Goal: Task Accomplishment & Management: Complete application form

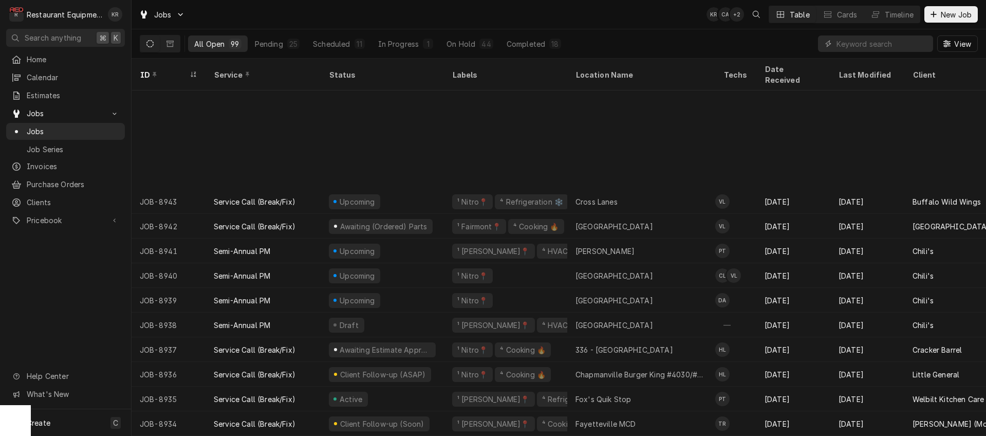
scroll to position [130, 0]
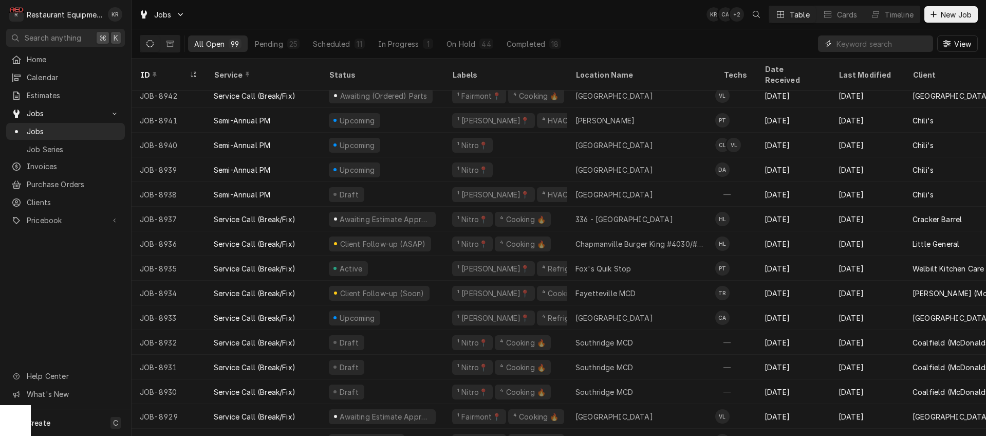
click at [895, 41] on input "Dynamic Content Wrapper" at bounding box center [881, 43] width 91 height 16
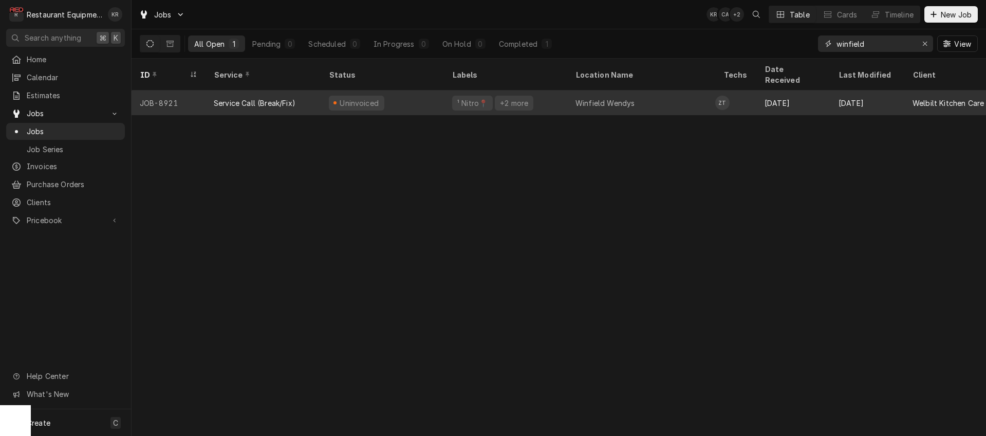
type input "winfield"
click at [396, 97] on div "Uninvoiced" at bounding box center [382, 102] width 123 height 25
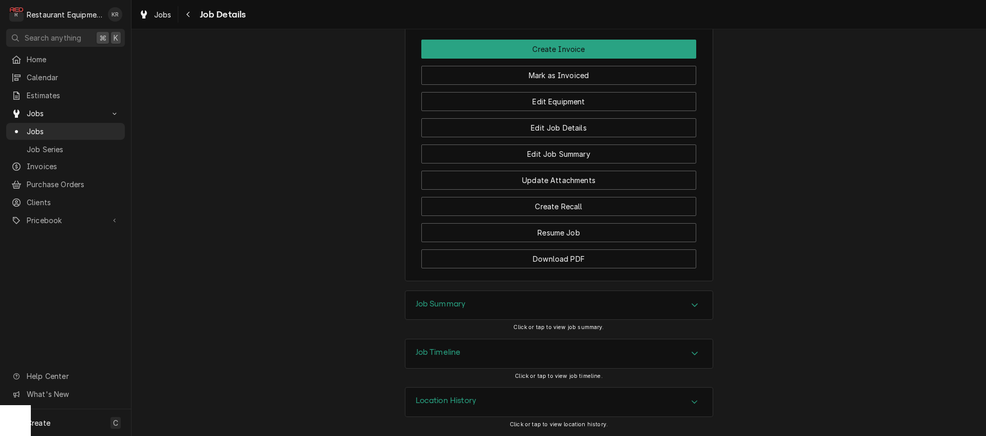
scroll to position [1362, 0]
click at [446, 295] on div "Job Summary" at bounding box center [558, 305] width 307 height 29
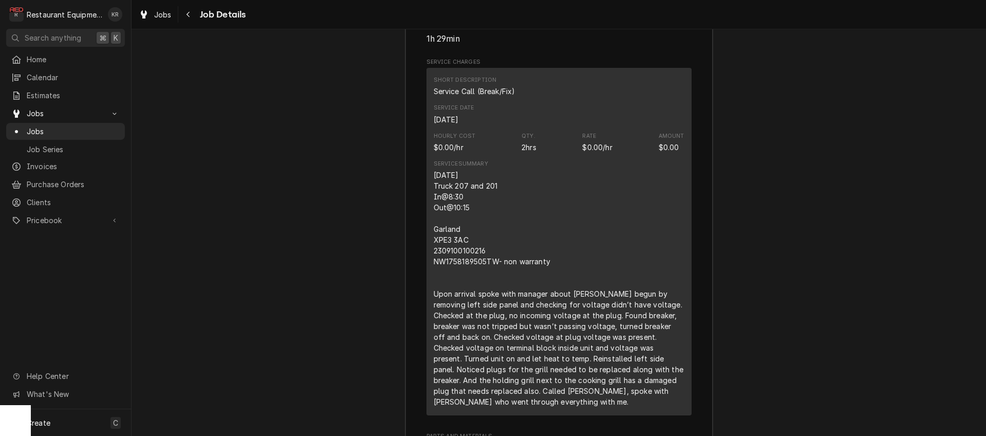
scroll to position [1751, 0]
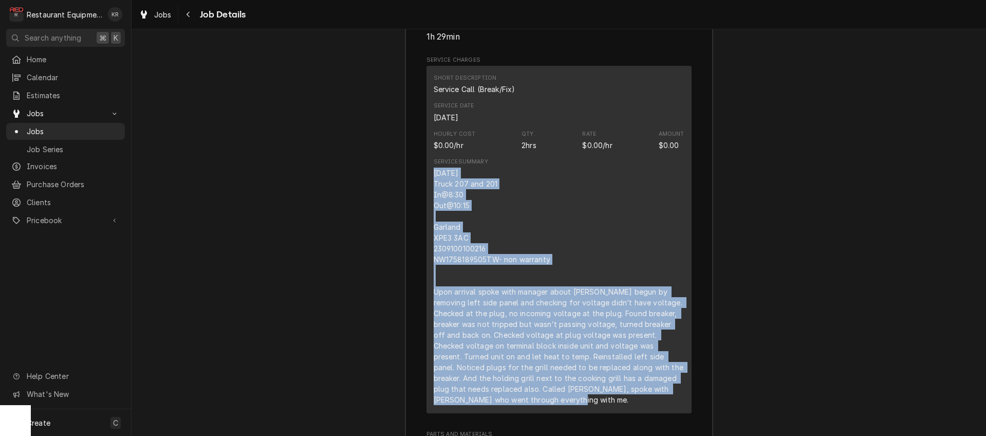
drag, startPoint x: 442, startPoint y: 198, endPoint x: 674, endPoint y: 421, distance: 321.9
click at [674, 408] on div "Service Summary 09/18/2025 Truck 207 and 201 In@8:30 Out@10:15 Garland ХРЕЗ 3AC…" at bounding box center [559, 281] width 251 height 254
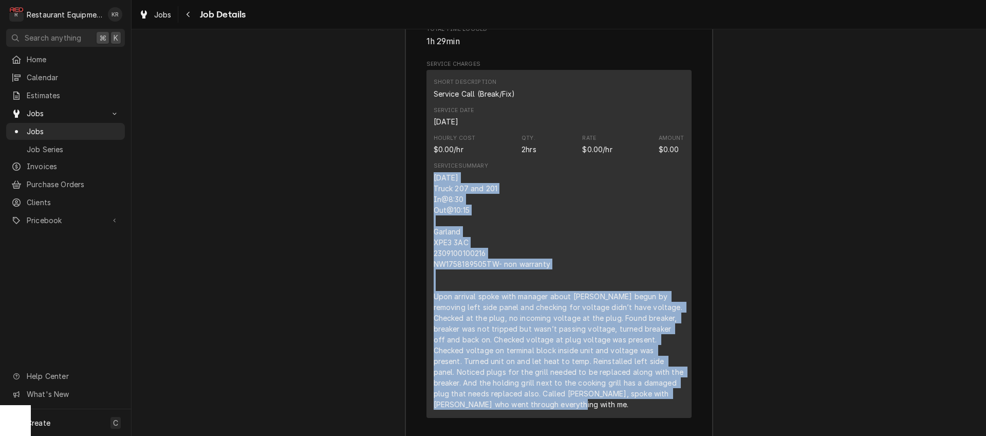
scroll to position [1755, 0]
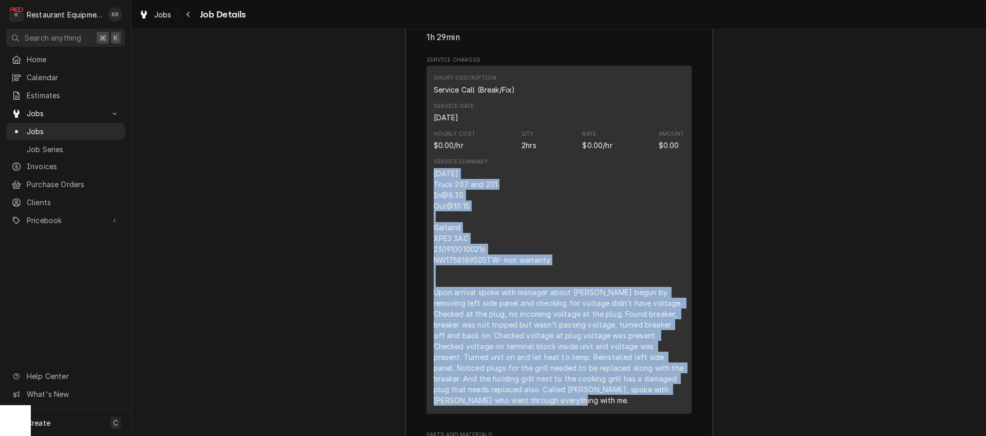
copy div "09/18/2025 Truck 207 and 201 In@8:30 Out@10:15 Garland ХРЕЗ 3AC 2309100100216 N…"
click at [186, 14] on icon "Navigate back" at bounding box center [188, 14] width 5 height 7
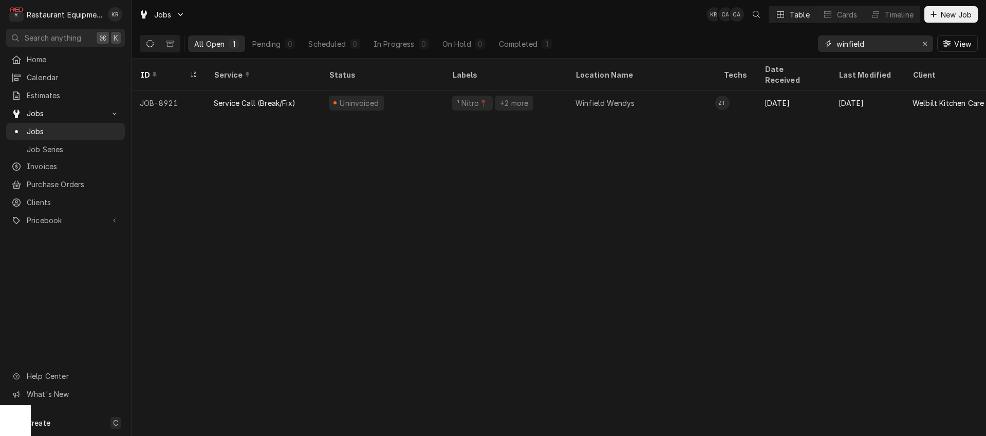
drag, startPoint x: 872, startPoint y: 45, endPoint x: 793, endPoint y: 43, distance: 78.6
click at [836, 43] on input "winfield" at bounding box center [874, 43] width 77 height 16
type input "a"
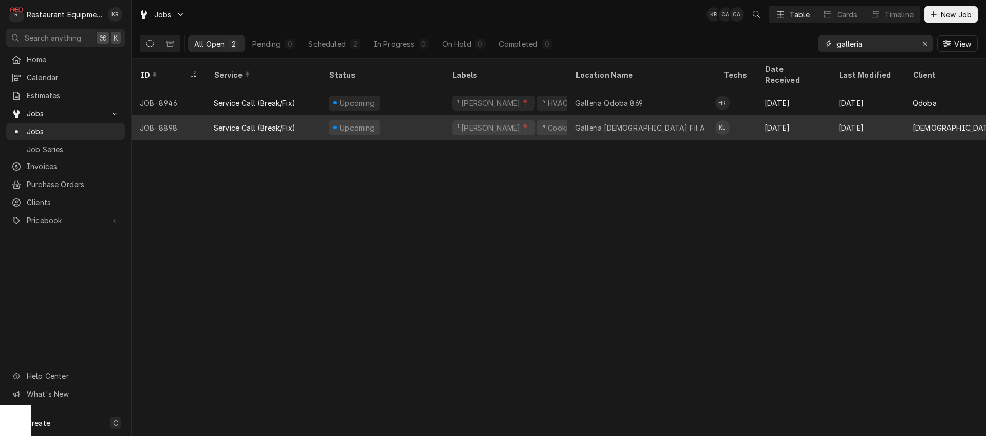
type input "galleria"
click at [398, 118] on div "Upcoming" at bounding box center [382, 127] width 123 height 25
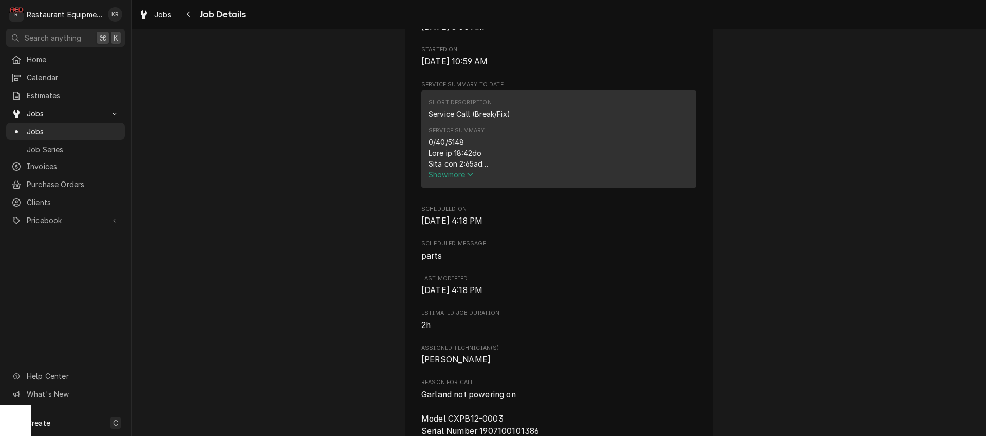
scroll to position [339, 0]
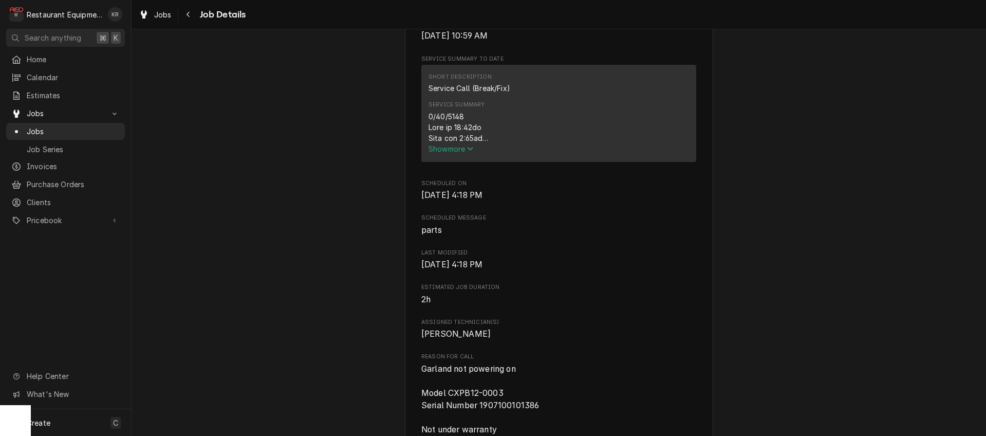
click at [440, 157] on div "Service Summary Show more" at bounding box center [558, 127] width 260 height 60
click at [439, 153] on span "Show more" at bounding box center [450, 148] width 45 height 9
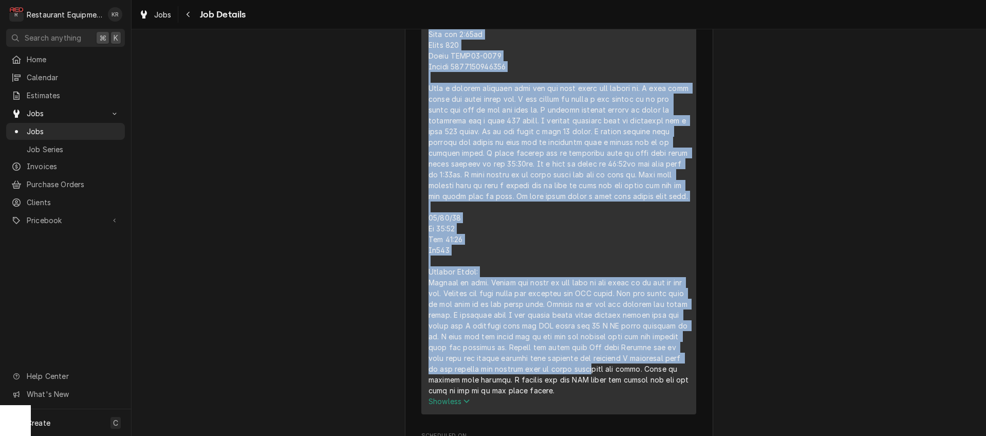
scroll to position [469, 0]
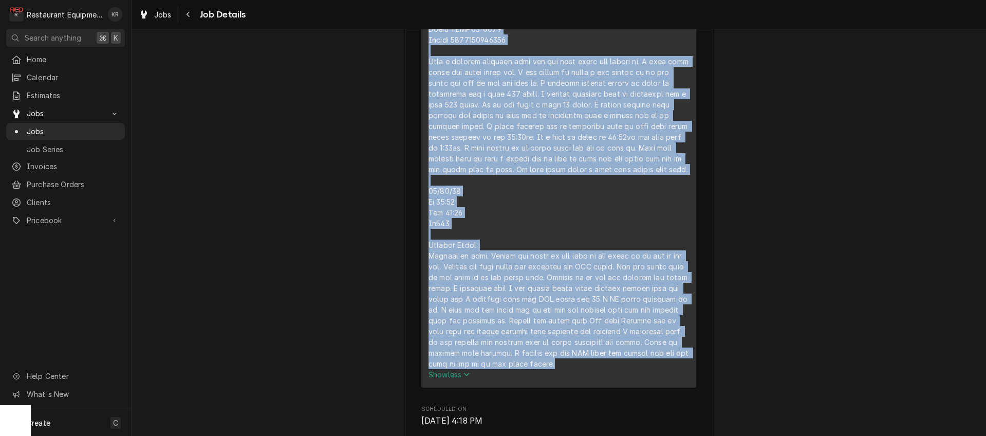
drag, startPoint x: 438, startPoint y: 166, endPoint x: 547, endPoint y: 373, distance: 234.2
click at [547, 373] on div "Short Description Service Call (Break/Fix) Service Summary Show less" at bounding box center [558, 160] width 275 height 453
copy div "[DATE] Time in 11:00am Time out 1:30pm Truck 109 Model CXPB12-0003 Serial 19071…"
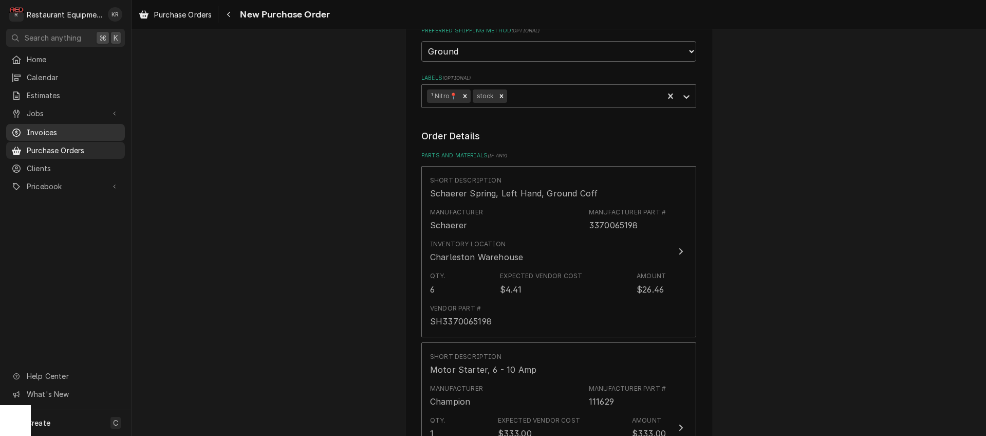
scroll to position [273, 0]
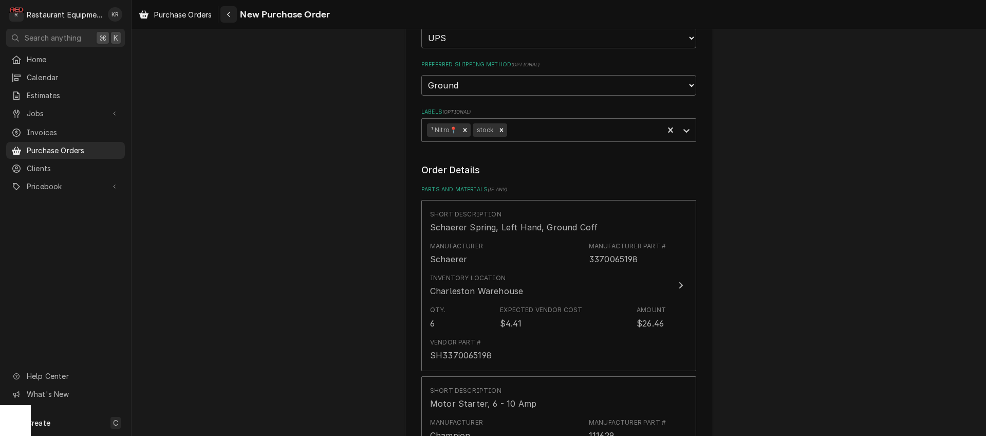
click at [232, 12] on div "Navigate back" at bounding box center [228, 14] width 10 height 10
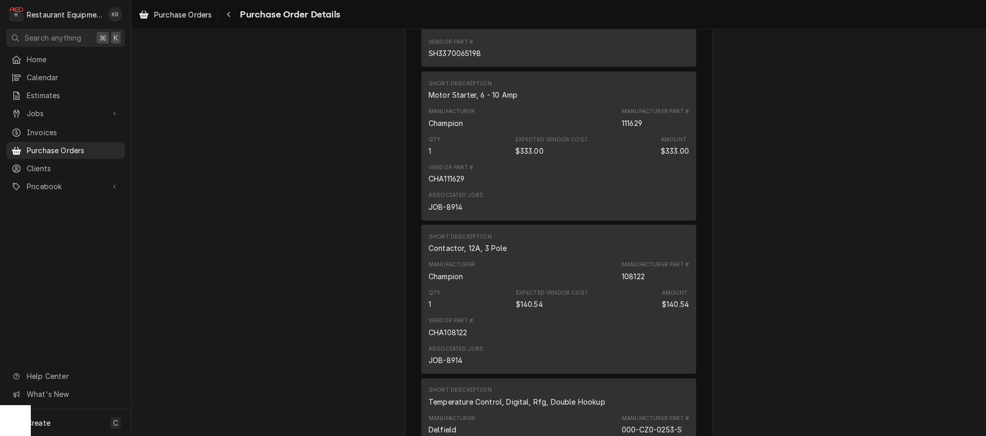
scroll to position [836, 0]
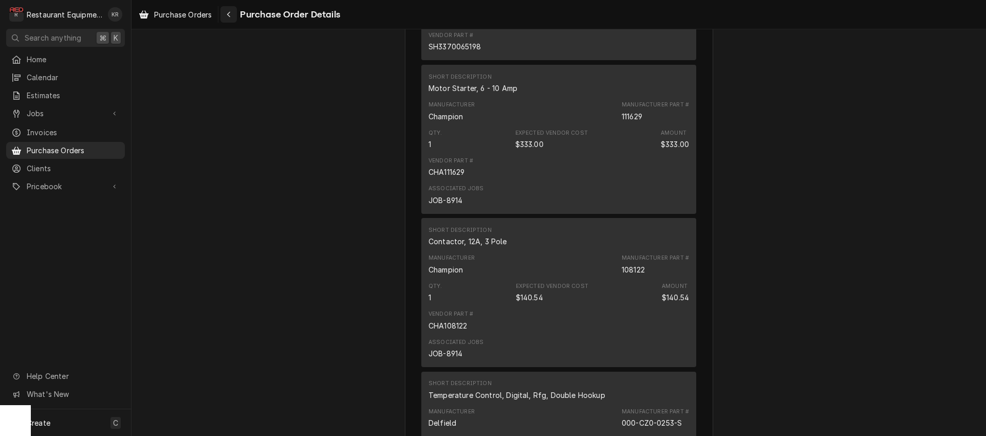
click at [230, 17] on icon "Navigate back" at bounding box center [229, 14] width 5 height 7
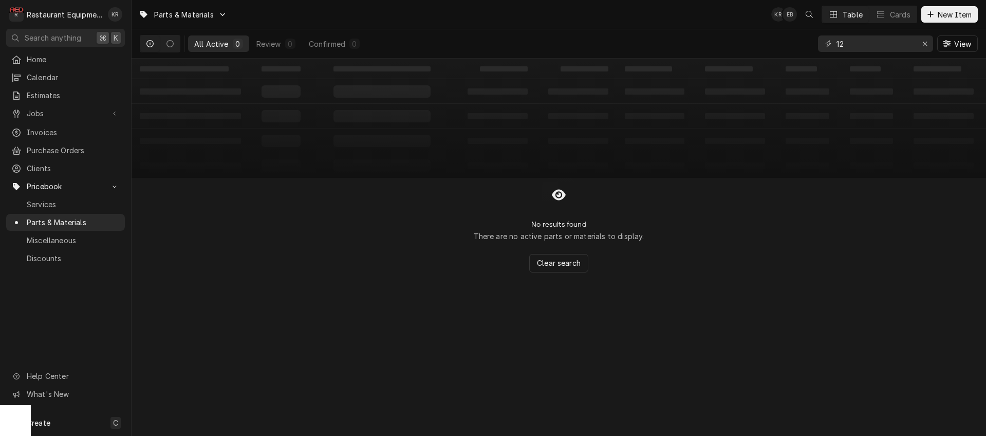
type input "1"
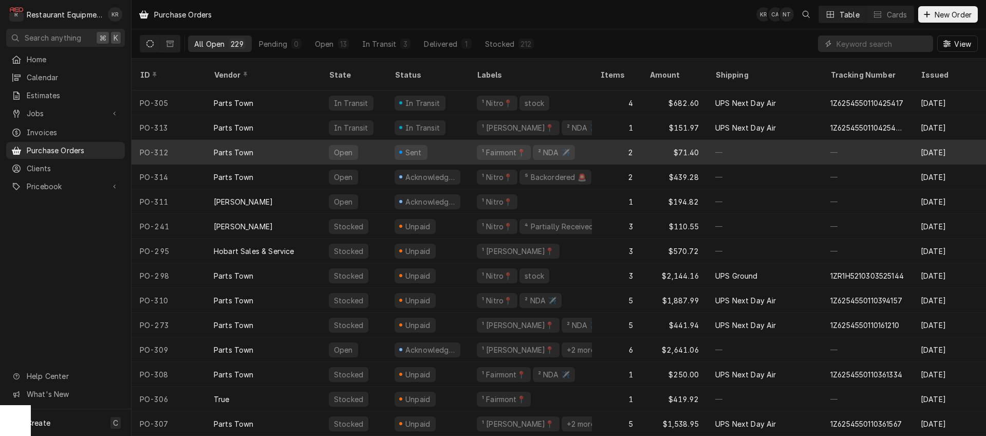
click at [249, 147] on div "Parts Town" at bounding box center [234, 152] width 40 height 11
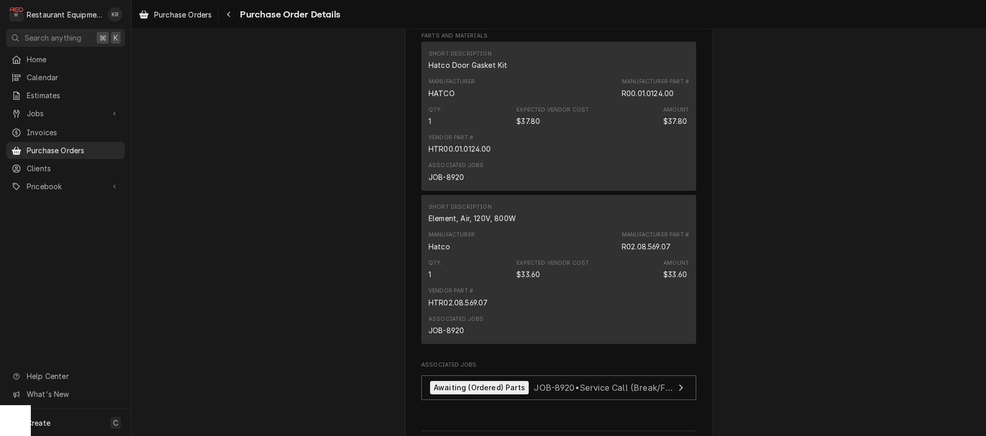
scroll to position [927, 0]
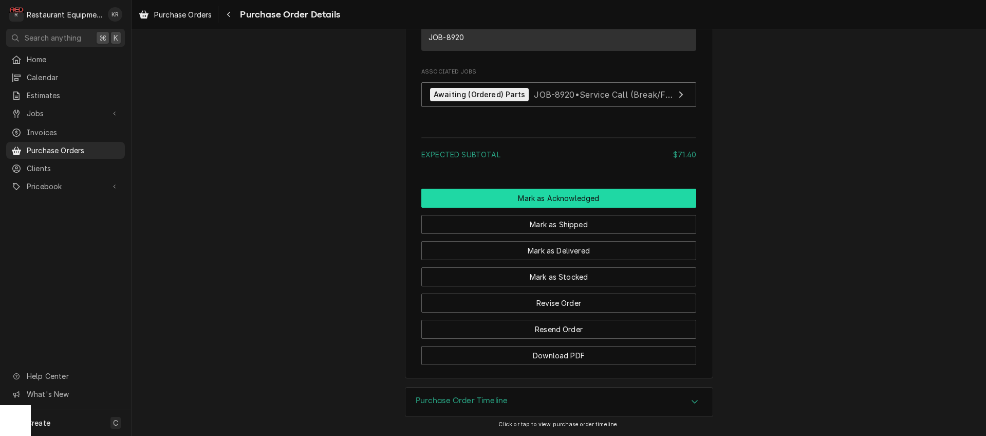
click at [562, 197] on button "Mark as Acknowledged" at bounding box center [558, 198] width 275 height 19
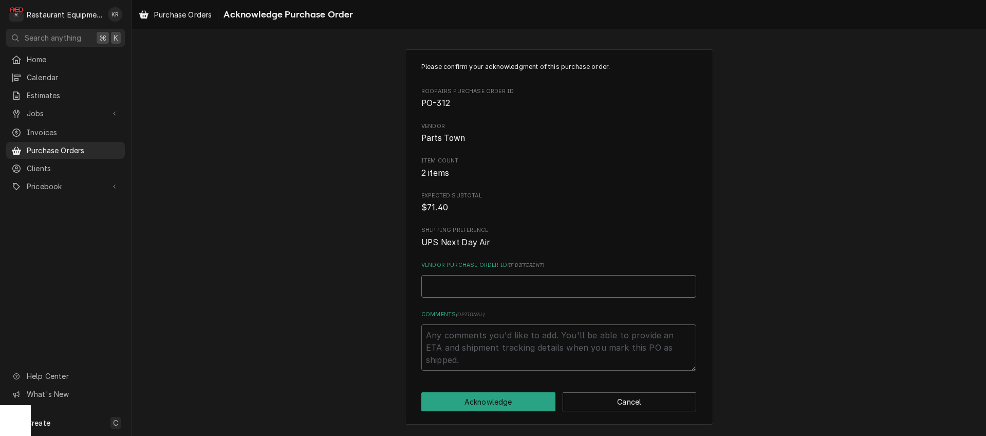
paste input "0506606827"
type textarea "x"
type input "0506606827"
click at [469, 402] on button "Acknowledge" at bounding box center [488, 401] width 134 height 19
type textarea "x"
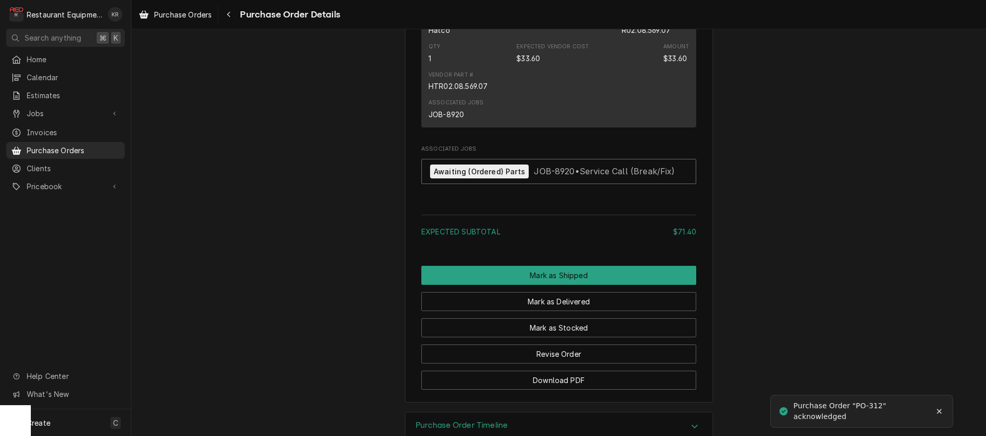
scroll to position [854, 0]
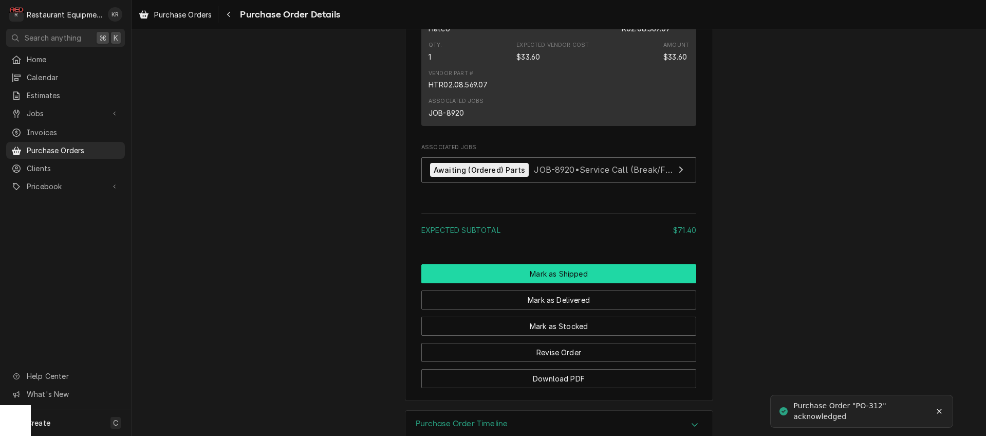
click at [558, 283] on button "Mark as Shipped" at bounding box center [558, 273] width 275 height 19
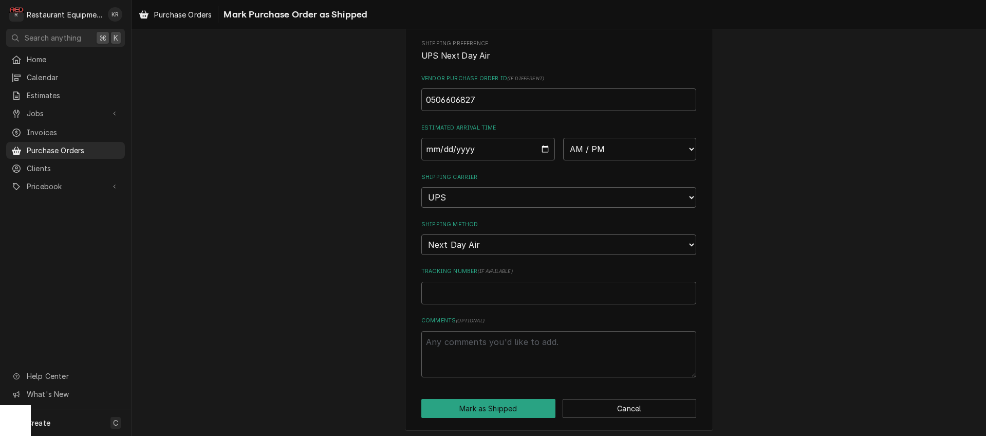
scroll to position [189, 0]
click at [452, 293] on input "Tracking Number ( if available )" at bounding box center [558, 290] width 275 height 23
paste input "1Z6254550110425373"
type textarea "x"
type input "1Z6254550110425373"
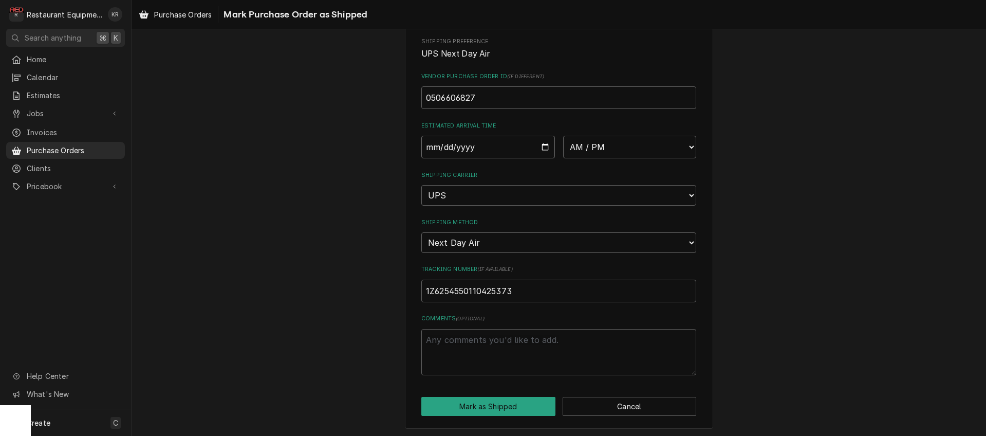
click at [542, 148] on input "Date" at bounding box center [488, 147] width 134 height 23
type input "[DATE]"
type textarea "x"
click at [563, 136] on select "AM / PM 6:00 AM 6:15 AM 6:30 AM 6:45 AM 7:00 AM 7:15 AM 7:30 AM 7:45 AM 8:00 AM…" at bounding box center [630, 147] width 134 height 23
select select "10:30:00"
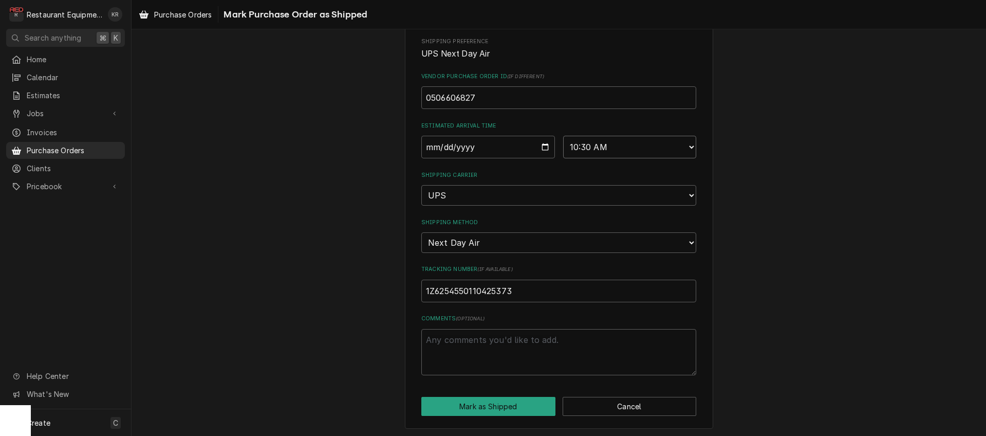
click option "10:30 AM" at bounding box center [0, 0] width 0 height 0
click at [487, 407] on button "Mark as Shipped" at bounding box center [488, 406] width 134 height 19
type textarea "x"
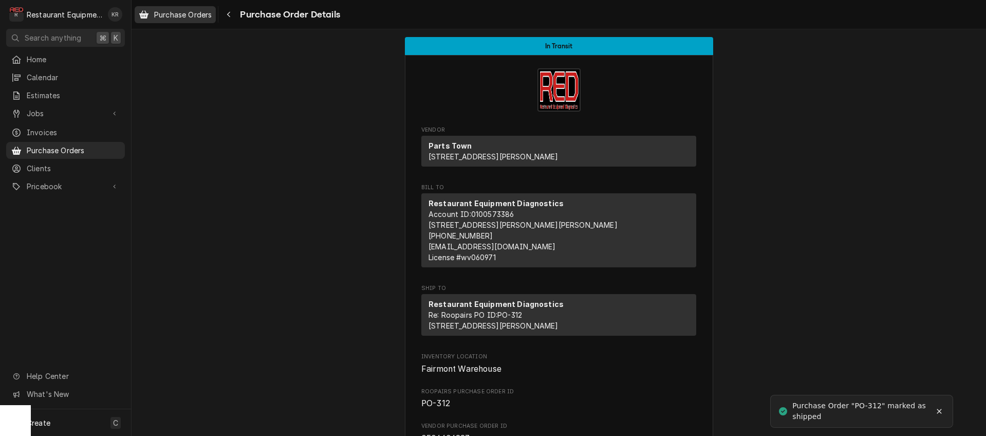
drag, startPoint x: 188, startPoint y: 11, endPoint x: 204, endPoint y: 18, distance: 17.7
click at [188, 11] on span "Purchase Orders" at bounding box center [183, 14] width 58 height 11
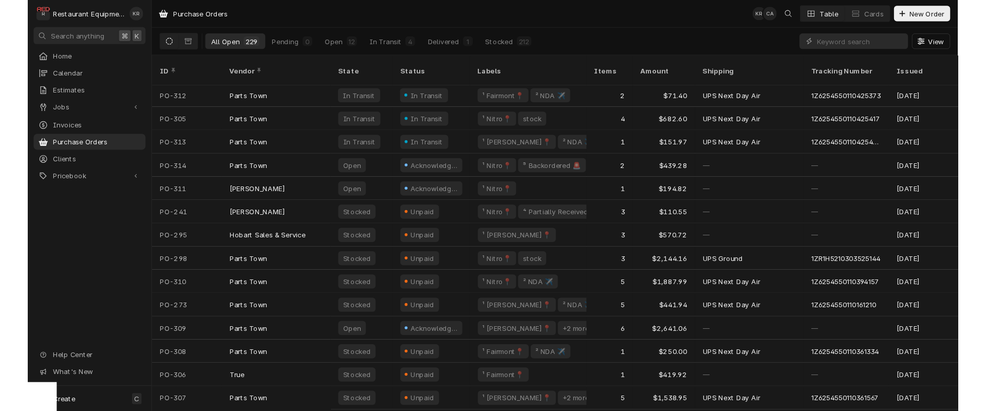
scroll to position [1, 0]
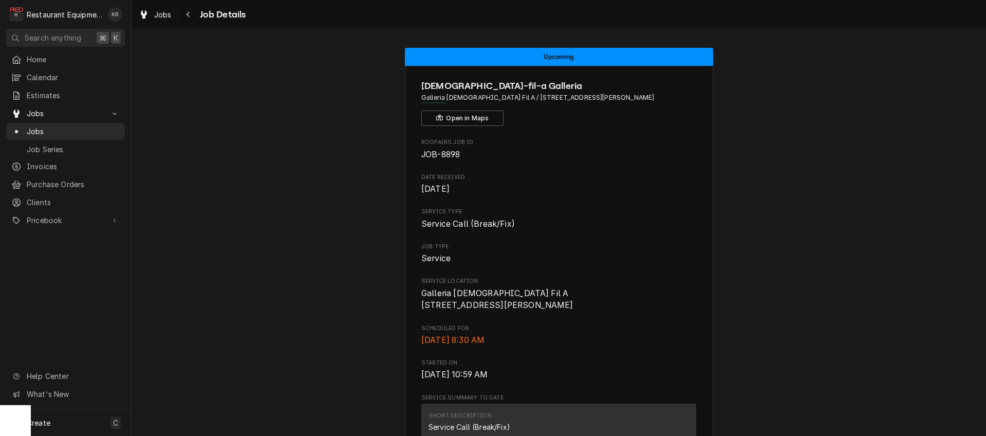
scroll to position [469, 0]
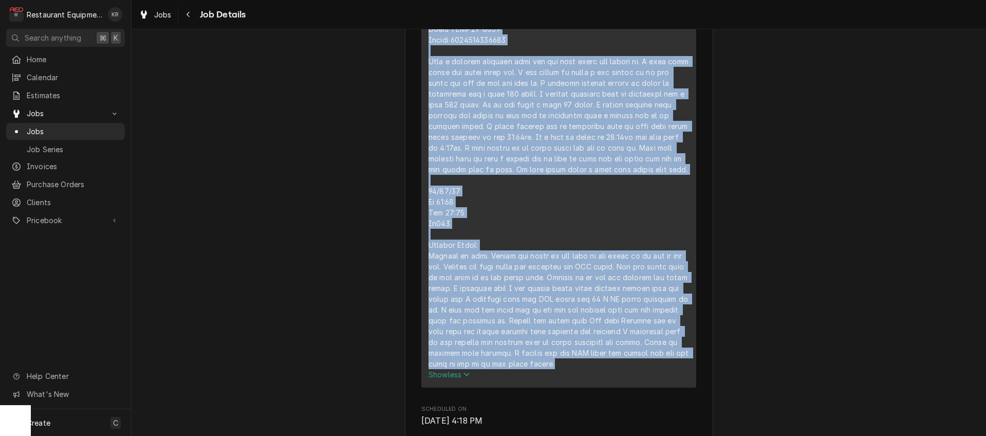
drag, startPoint x: 161, startPoint y: 17, endPoint x: 277, endPoint y: 9, distance: 115.8
click at [162, 17] on span "Jobs" at bounding box center [162, 14] width 17 height 11
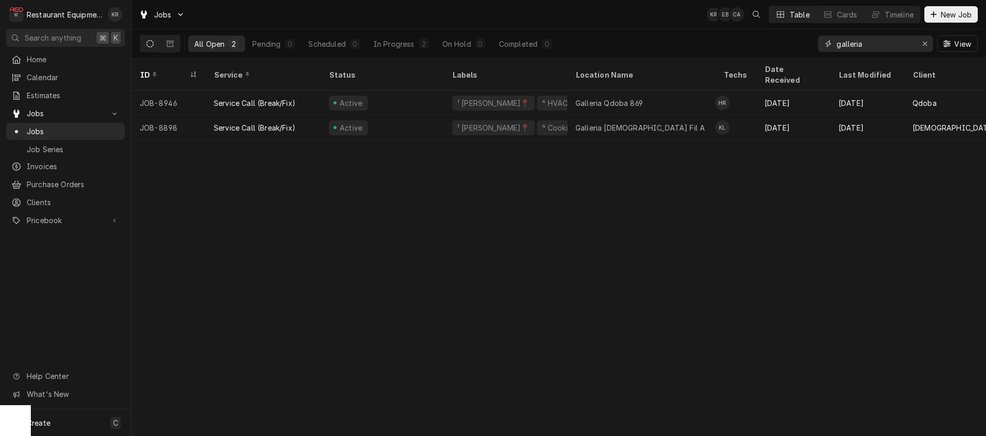
drag, startPoint x: 855, startPoint y: 41, endPoint x: 787, endPoint y: 42, distance: 68.3
click at [836, 41] on input "galleria" at bounding box center [874, 43] width 77 height 16
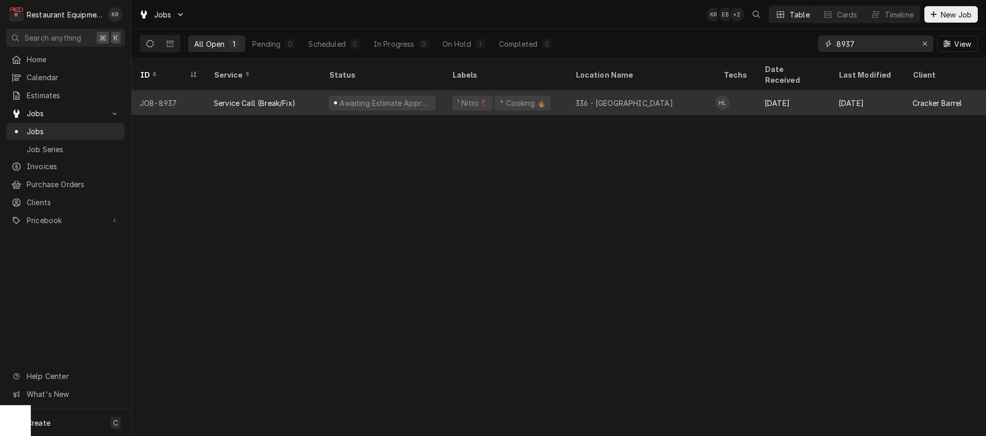
type input "8937"
click at [266, 98] on div "Service Call (Break/Fix)" at bounding box center [255, 103] width 82 height 11
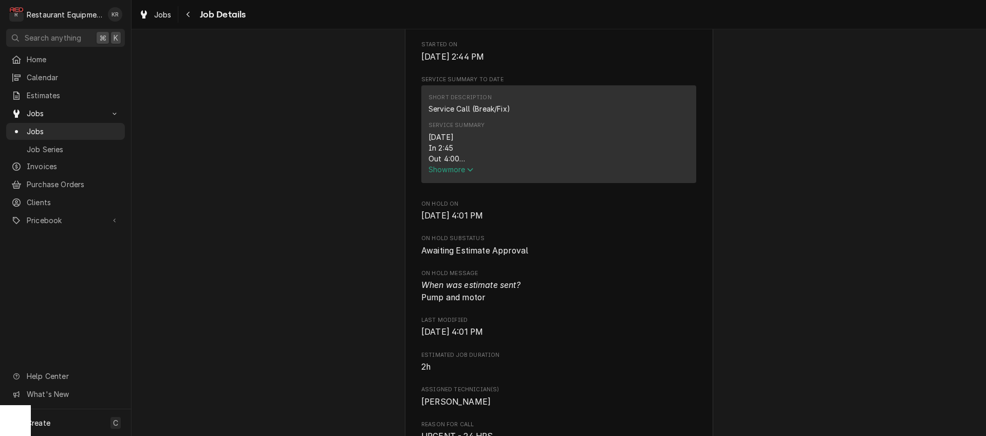
scroll to position [378, 0]
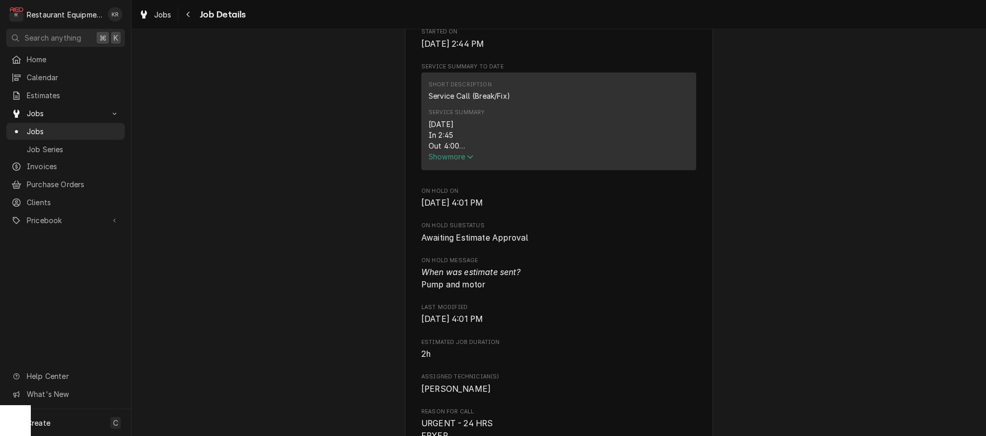
click at [451, 161] on span "Show more" at bounding box center [450, 156] width 45 height 9
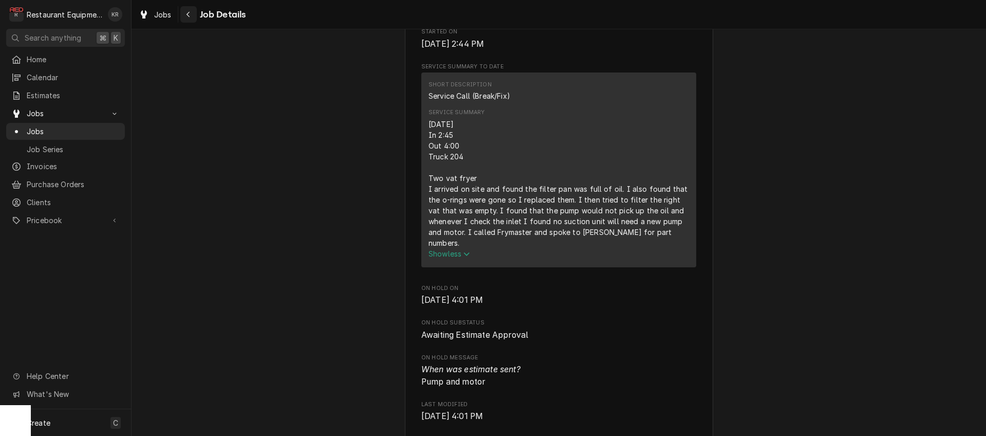
click at [189, 14] on icon "Navigate back" at bounding box center [188, 14] width 5 height 7
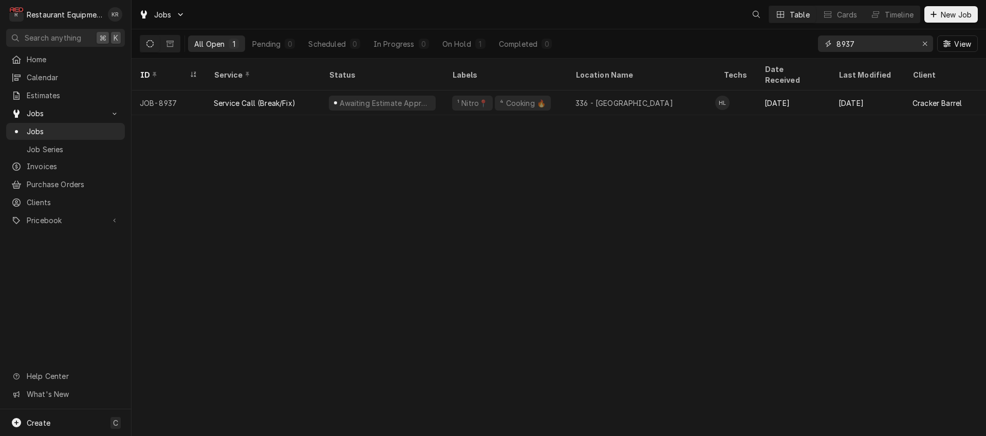
click at [876, 45] on input "8937" at bounding box center [874, 43] width 77 height 16
type input "8944"
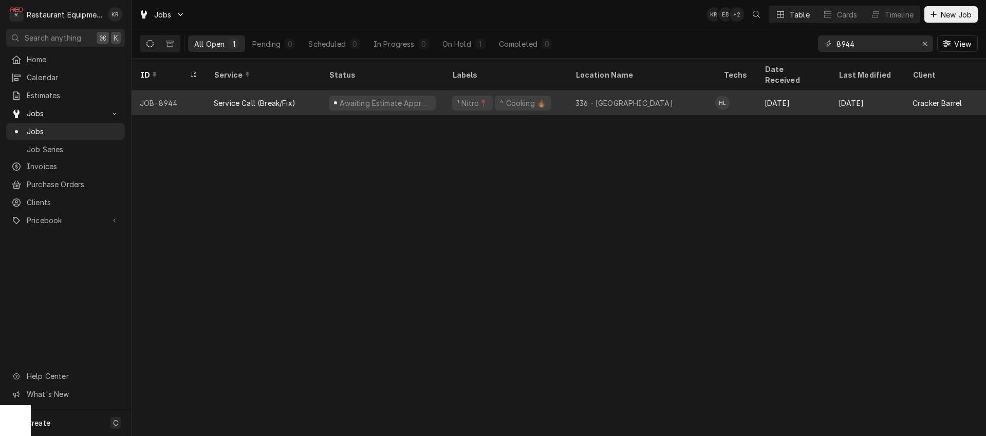
click at [404, 98] on div "Awaiting Estimate Approval" at bounding box center [385, 103] width 93 height 11
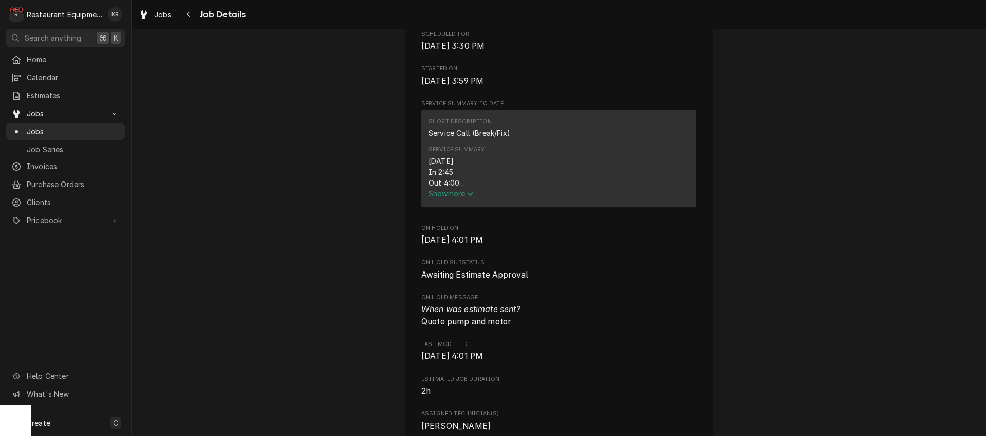
click at [462, 198] on span "Show more" at bounding box center [450, 193] width 45 height 9
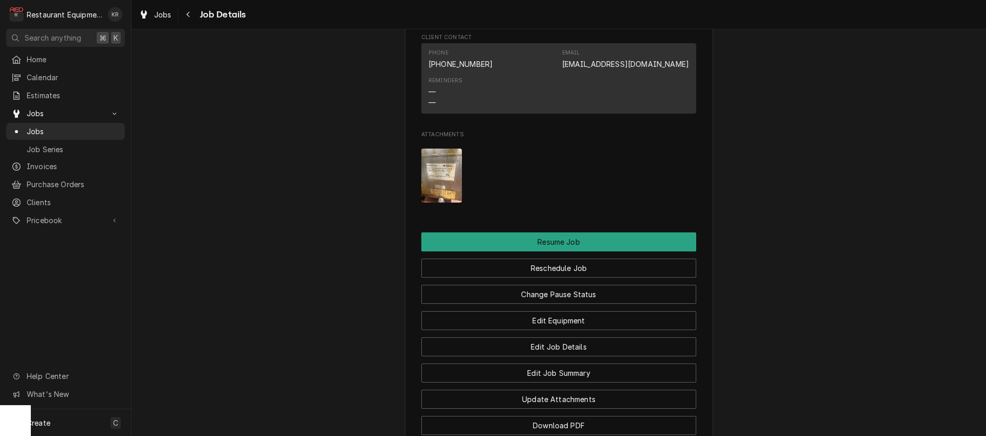
scroll to position [1248, 0]
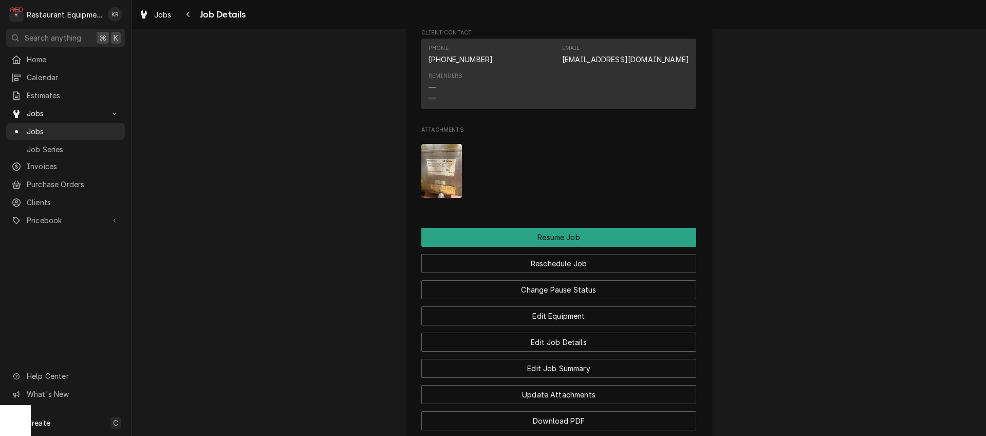
click at [453, 198] on img "Attachments" at bounding box center [441, 171] width 41 height 54
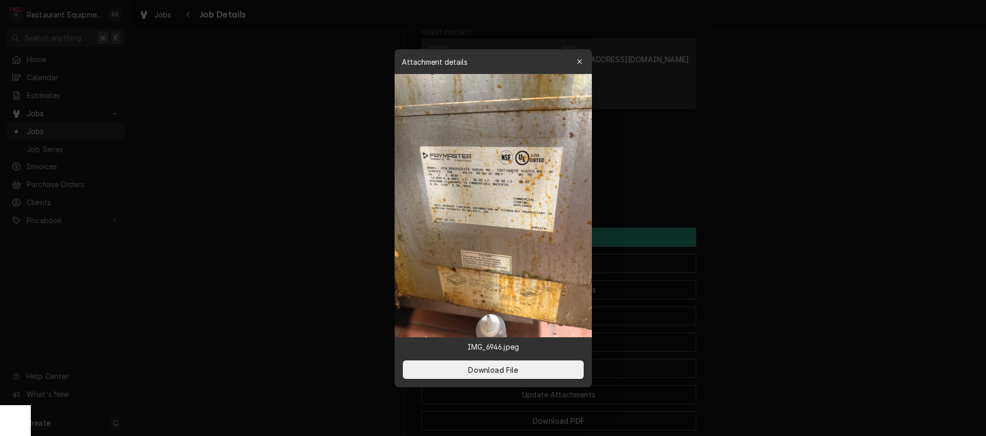
click at [449, 198] on img at bounding box center [493, 205] width 197 height 263
drag, startPoint x: 332, startPoint y: 170, endPoint x: 472, endPoint y: 115, distance: 150.2
click at [332, 170] on div at bounding box center [493, 218] width 986 height 436
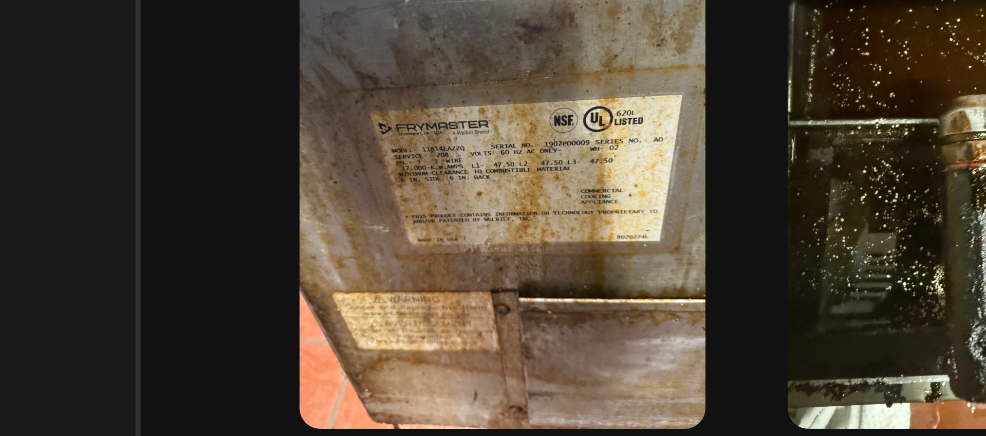
scroll to position [1114, 0]
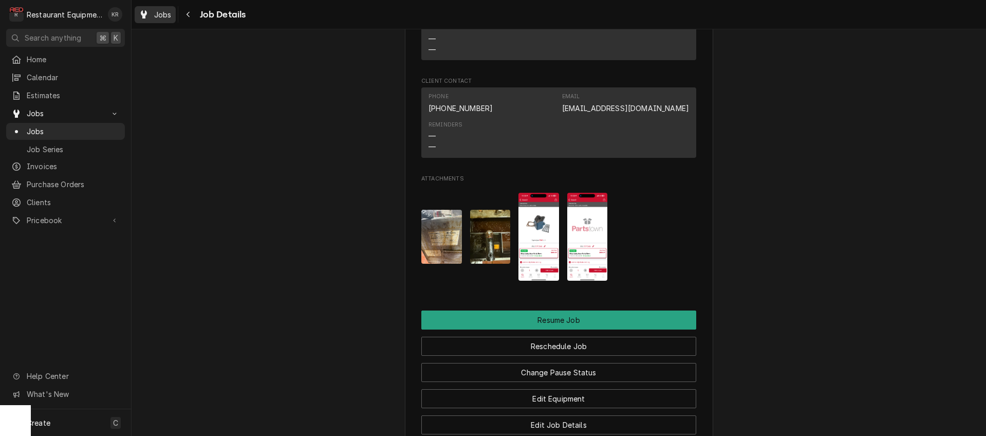
click at [158, 14] on span "Jobs" at bounding box center [162, 14] width 17 height 11
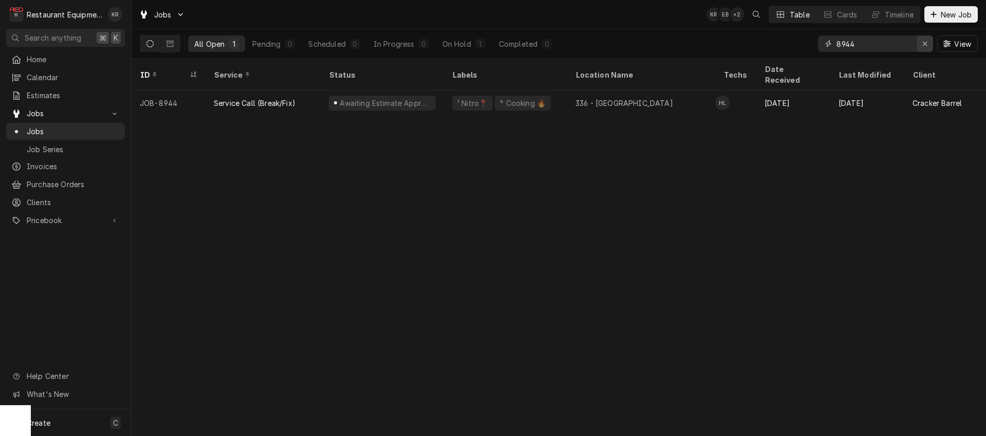
click at [928, 47] on div "Erase input" at bounding box center [925, 44] width 10 height 10
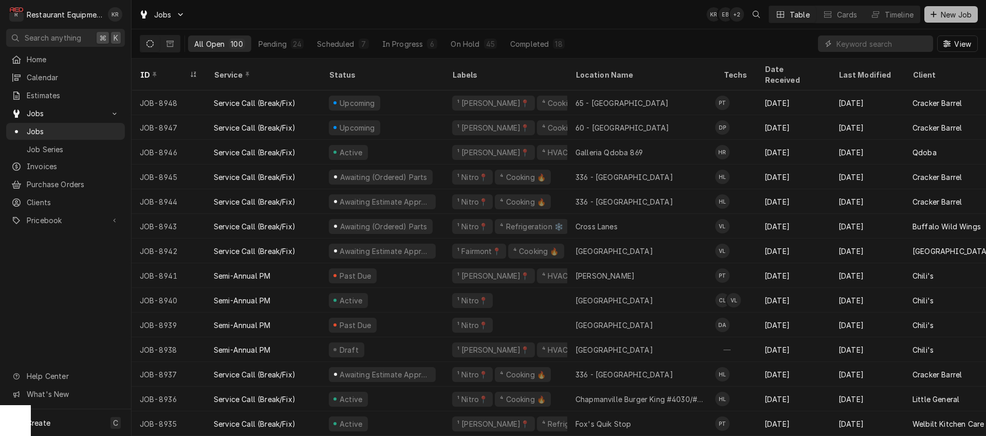
click at [960, 15] on span "New Job" at bounding box center [956, 14] width 35 height 11
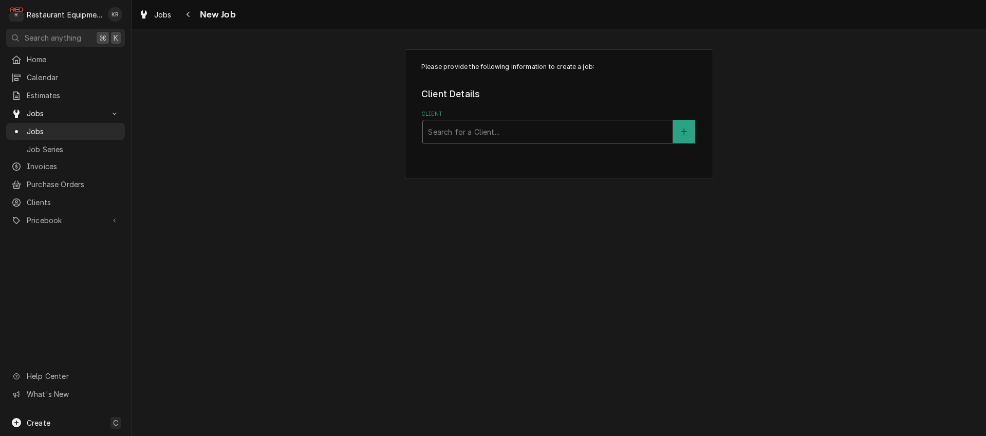
click at [502, 135] on div "Client" at bounding box center [547, 131] width 239 height 18
type input "litt"
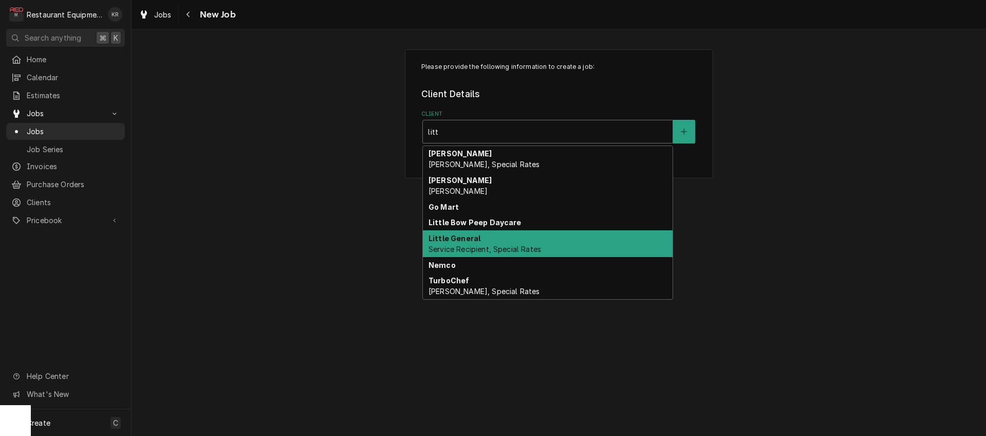
click at [490, 238] on div "Little General Service Recipient, Special Rates" at bounding box center [548, 243] width 250 height 27
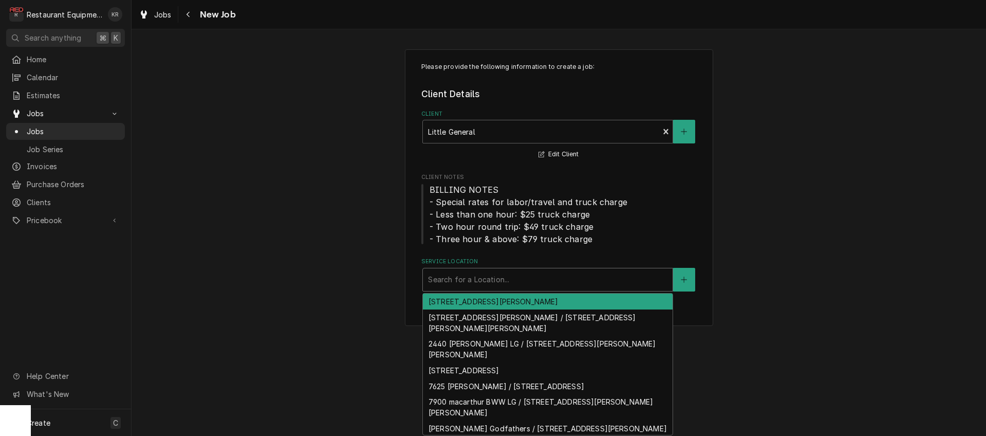
click at [475, 288] on div "Service Location" at bounding box center [547, 279] width 239 height 18
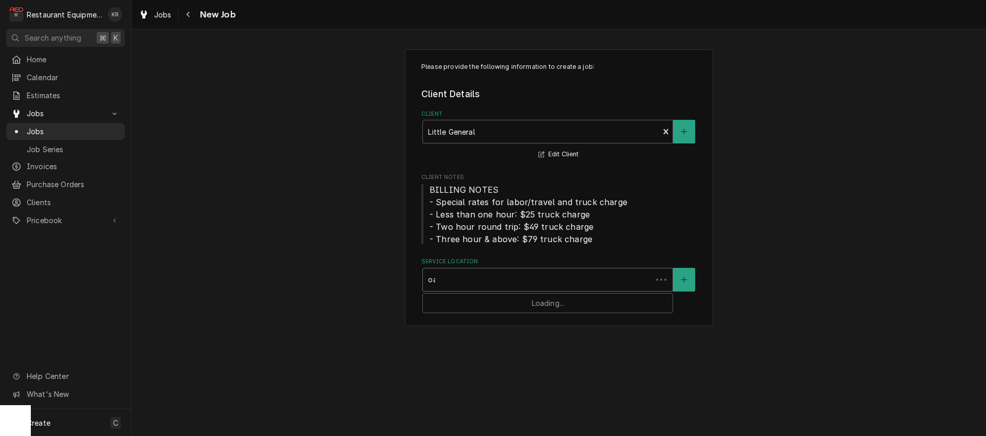
type input "oak"
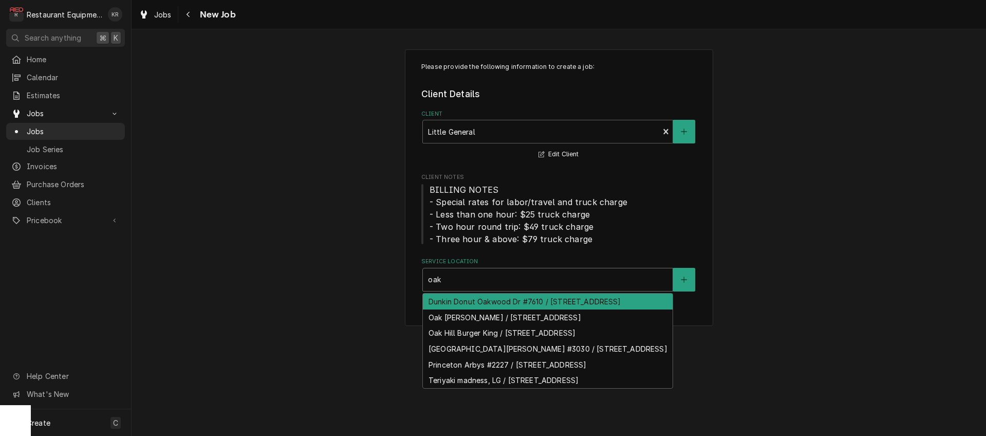
click at [481, 309] on div "Dunkin Donut Oakwood Dr #7610 / [STREET_ADDRESS]" at bounding box center [548, 301] width 250 height 16
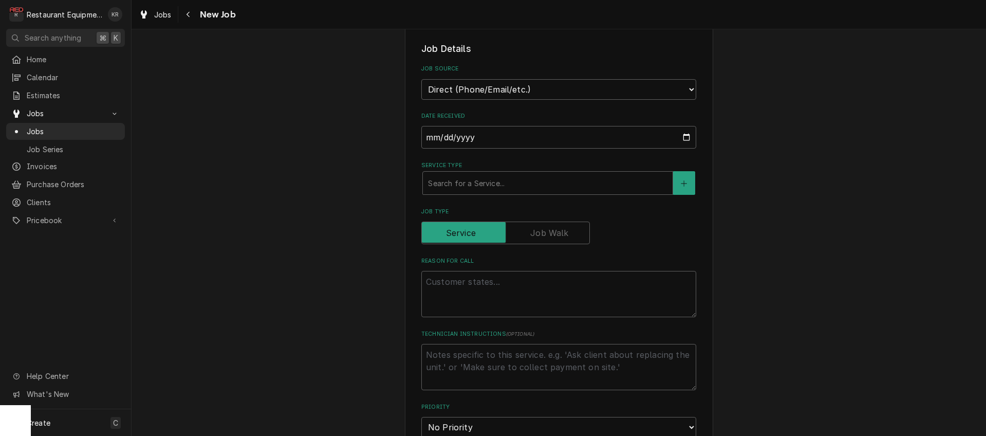
scroll to position [301, 0]
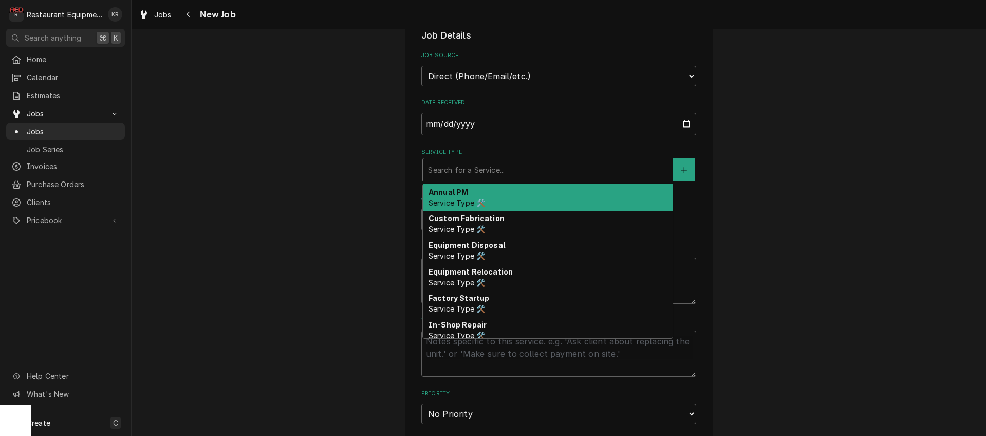
click at [468, 178] on div "Service Type" at bounding box center [547, 169] width 239 height 18
type textarea "x"
type input "b"
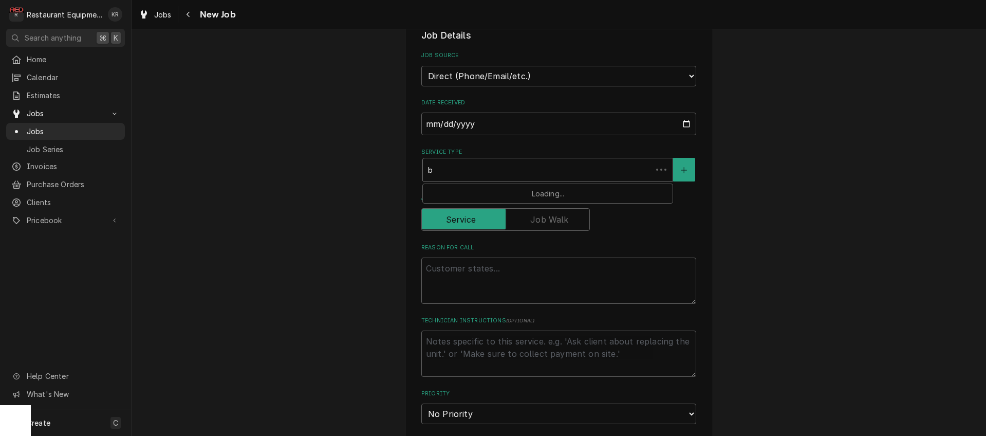
type textarea "x"
type input "br"
type textarea "x"
type input "brea"
type textarea "x"
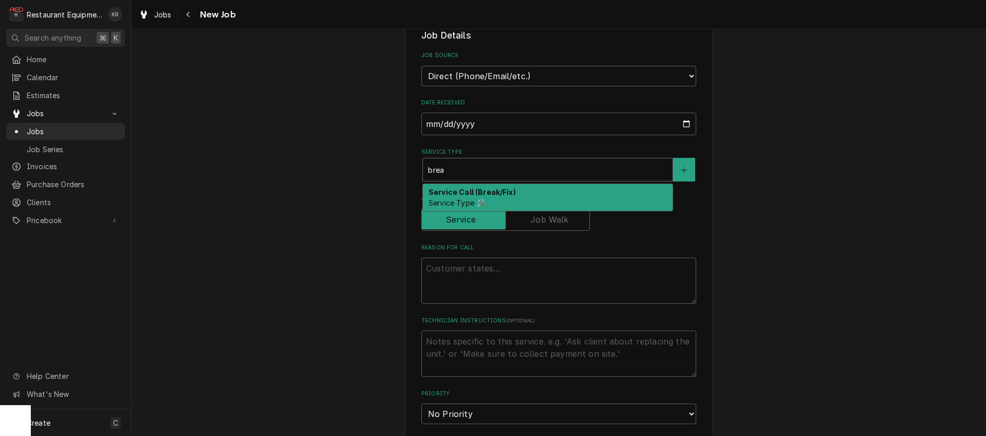
click at [469, 198] on span "Service Type 🛠️" at bounding box center [456, 202] width 57 height 9
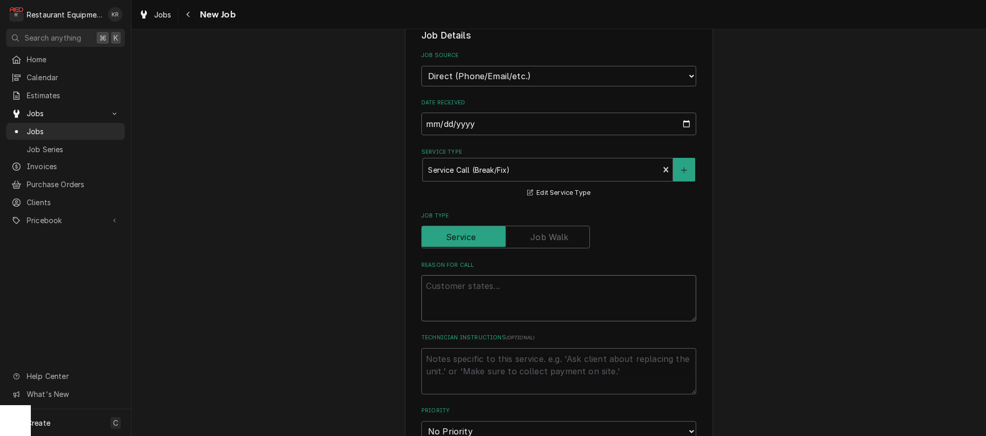
click at [480, 290] on textarea "Reason For Call" at bounding box center [558, 298] width 275 height 46
paste textarea "Work Order #: 88679 Request number: 113223 Espresso Machine machine not brewing…"
type textarea "x"
type textarea "Work Order #: 88679 Request number: 113223 Espresso Machine machine not brewing…"
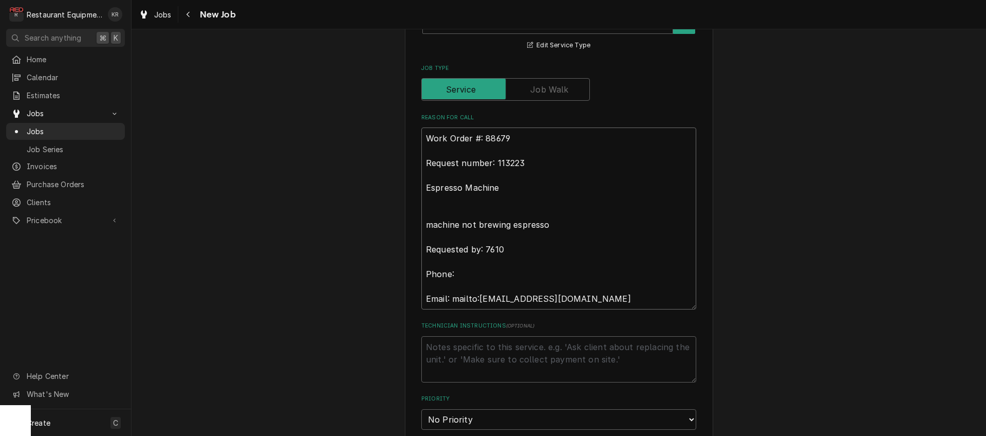
type textarea "x"
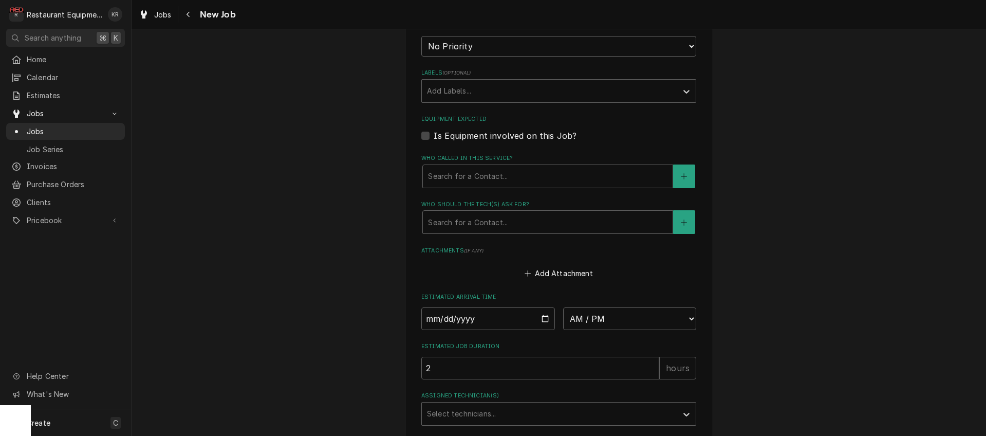
scroll to position [794, 0]
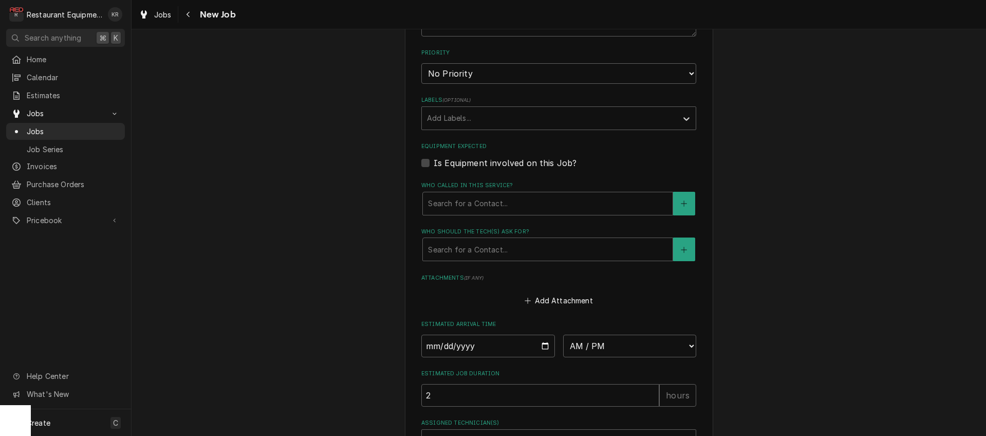
type textarea "Work Order #: 88679 Request number: 113223 Espresso Machine machine not brewing…"
select select "2"
click option "High" at bounding box center [0, 0] width 0 height 0
click at [484, 125] on div "Labels" at bounding box center [549, 118] width 245 height 18
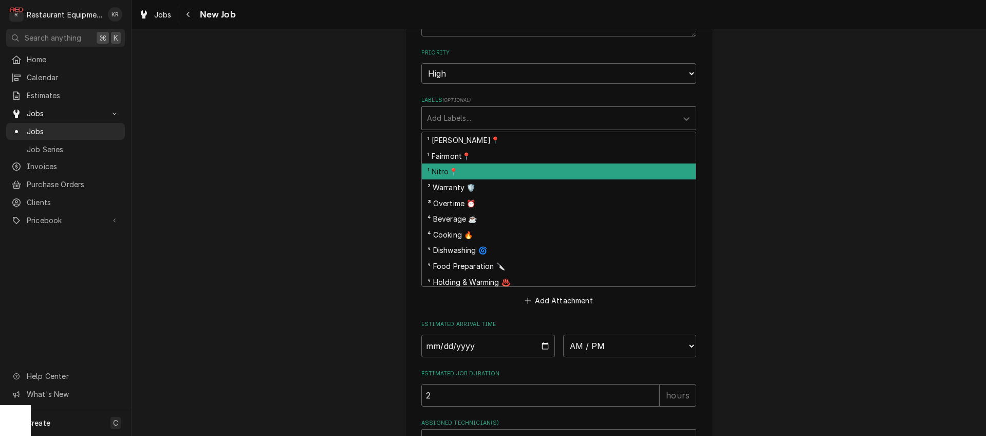
drag, startPoint x: 483, startPoint y: 172, endPoint x: 493, endPoint y: 146, distance: 27.5
click at [483, 172] on div "¹ Nitro📍" at bounding box center [559, 171] width 274 height 16
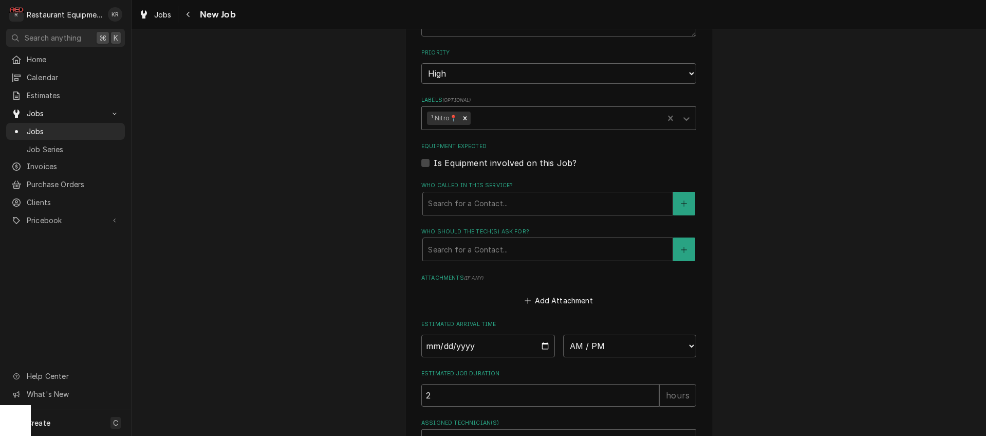
click at [506, 118] on div "Labels" at bounding box center [565, 118] width 185 height 18
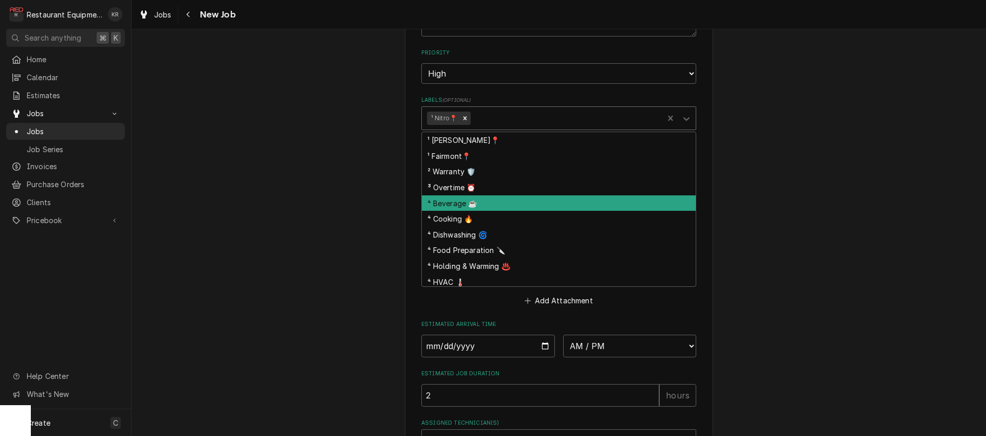
click at [509, 205] on div "⁴ Beverage ☕" at bounding box center [559, 203] width 274 height 16
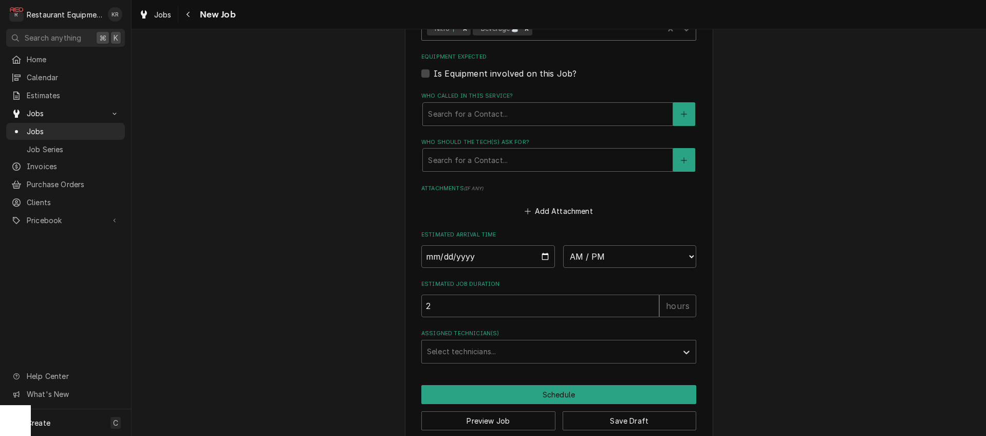
scroll to position [898, 0]
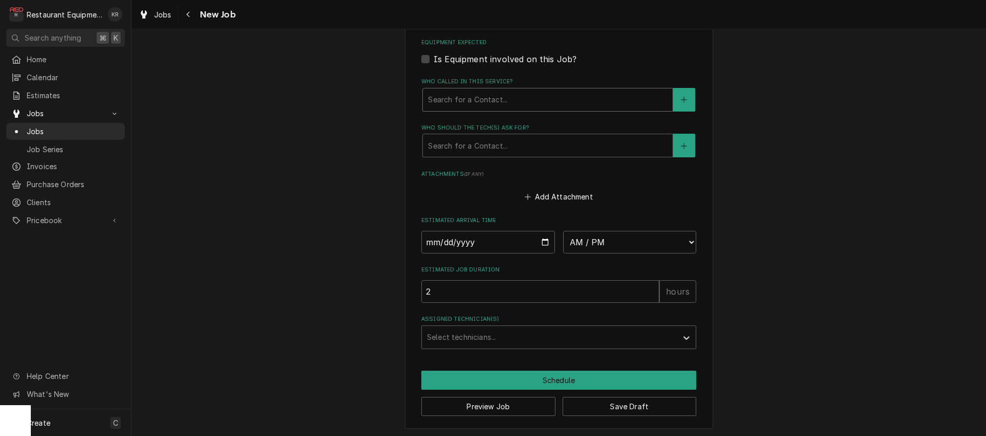
click at [480, 88] on div "Search for a Contact..." at bounding box center [548, 99] width 250 height 23
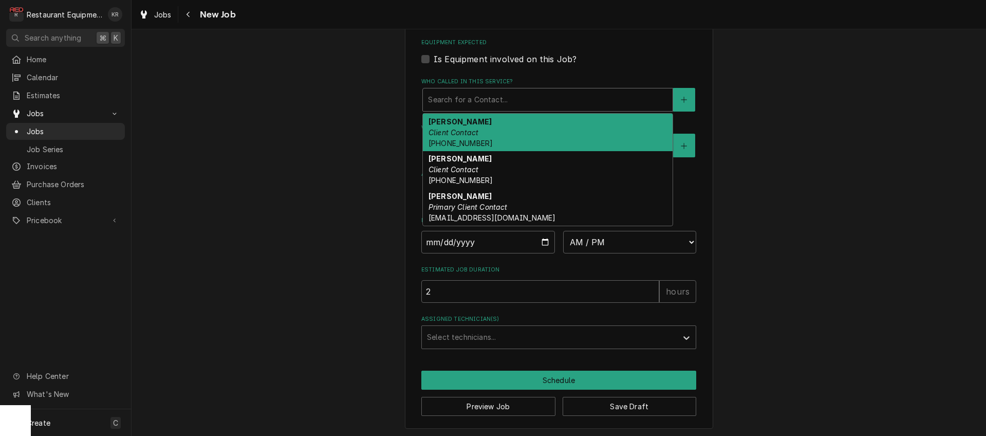
drag, startPoint x: 492, startPoint y: 140, endPoint x: 492, endPoint y: 173, distance: 32.4
click at [492, 140] on div "[PERSON_NAME] Client Contact [PHONE_NUMBER]" at bounding box center [548, 133] width 250 height 38
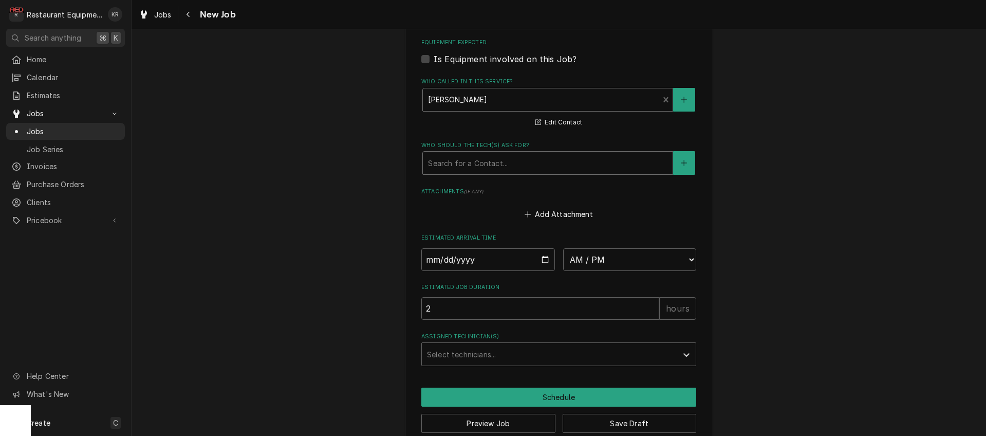
click at [492, 167] on div "Who should the tech(s) ask for?" at bounding box center [547, 163] width 239 height 18
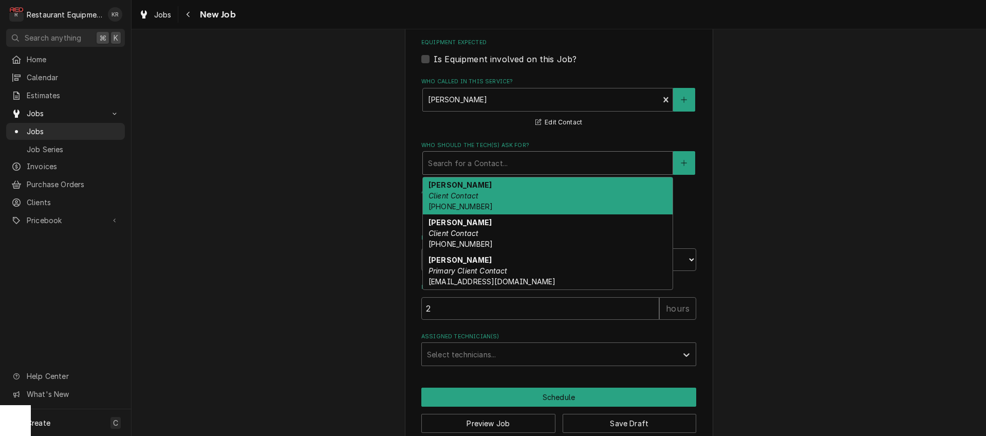
click at [490, 190] on div "[PERSON_NAME] Client Contact [PHONE_NUMBER]" at bounding box center [548, 196] width 250 height 38
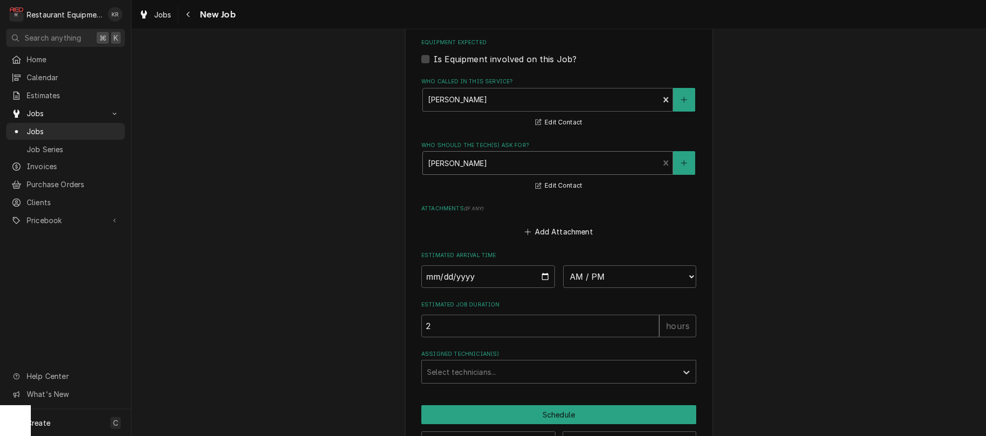
scroll to position [932, 0]
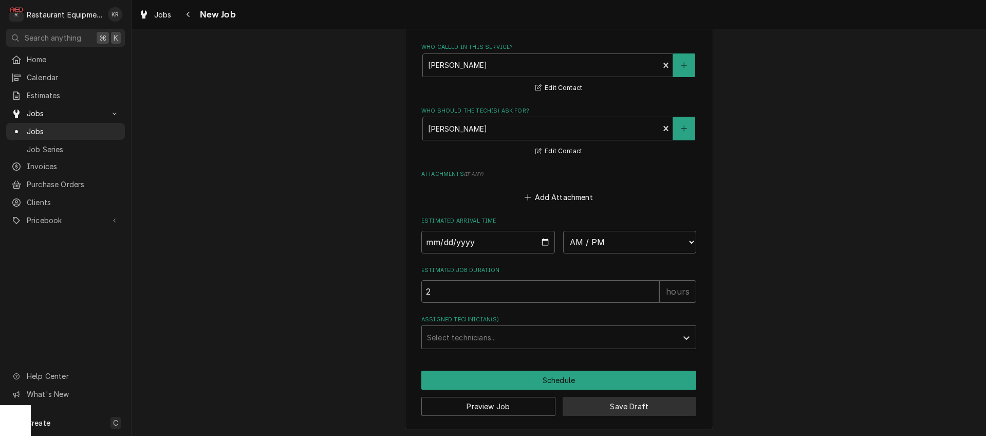
click at [612, 407] on button "Save Draft" at bounding box center [630, 406] width 134 height 19
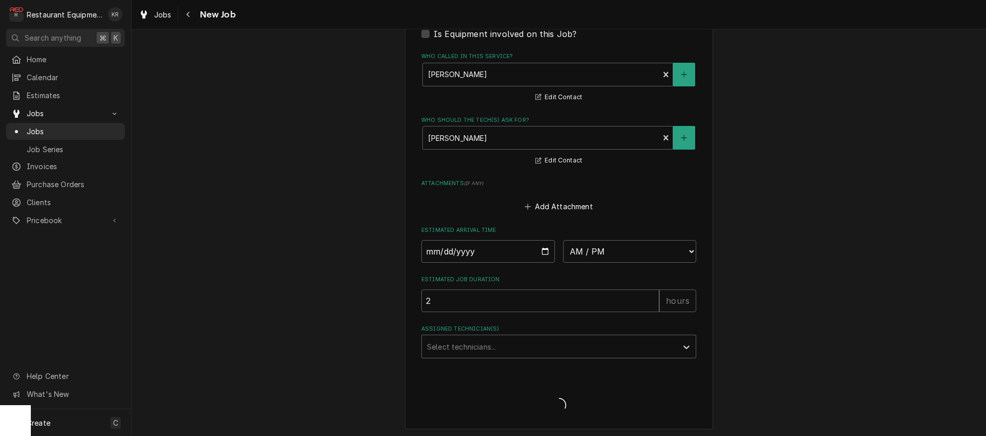
type textarea "x"
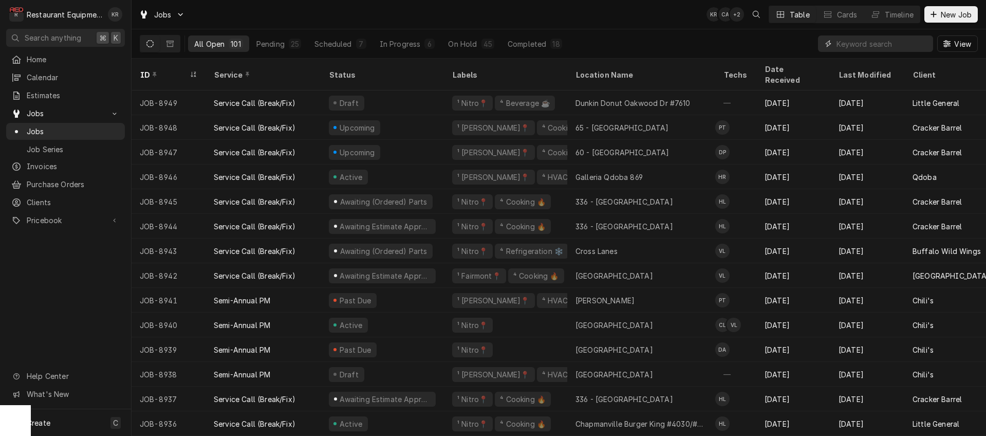
click at [886, 43] on input "Dynamic Content Wrapper" at bounding box center [881, 43] width 91 height 16
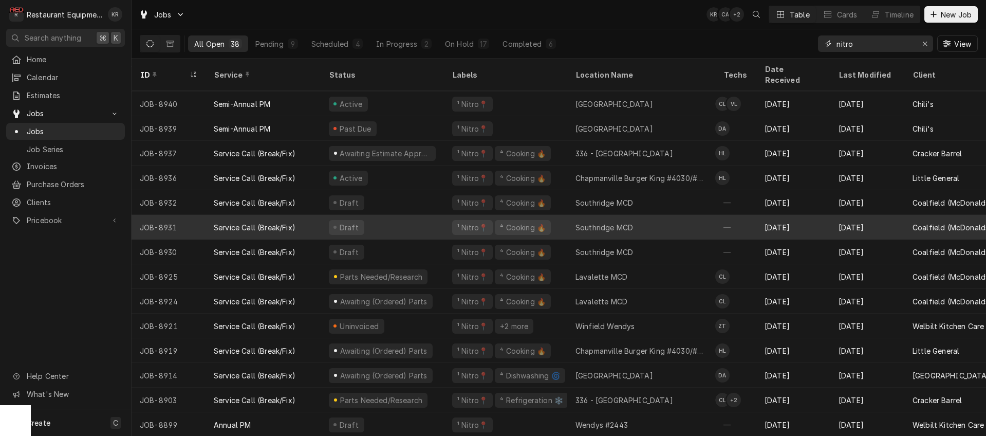
scroll to position [95, 0]
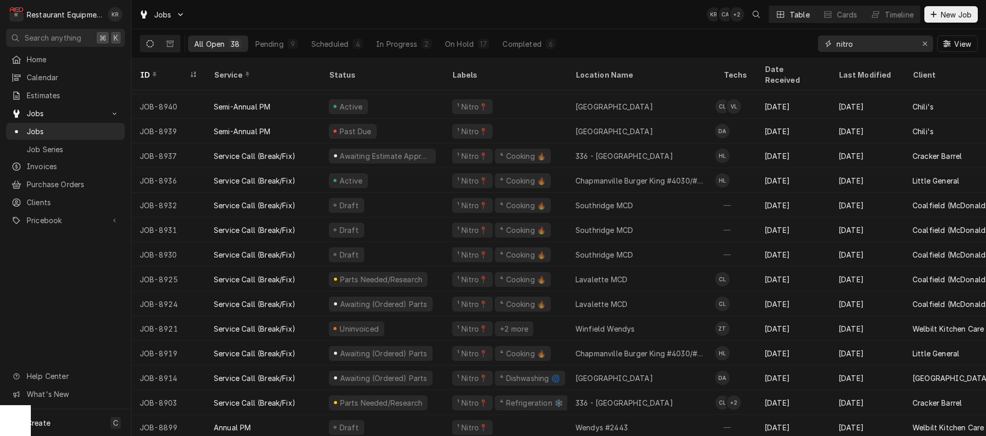
type input "nitro"
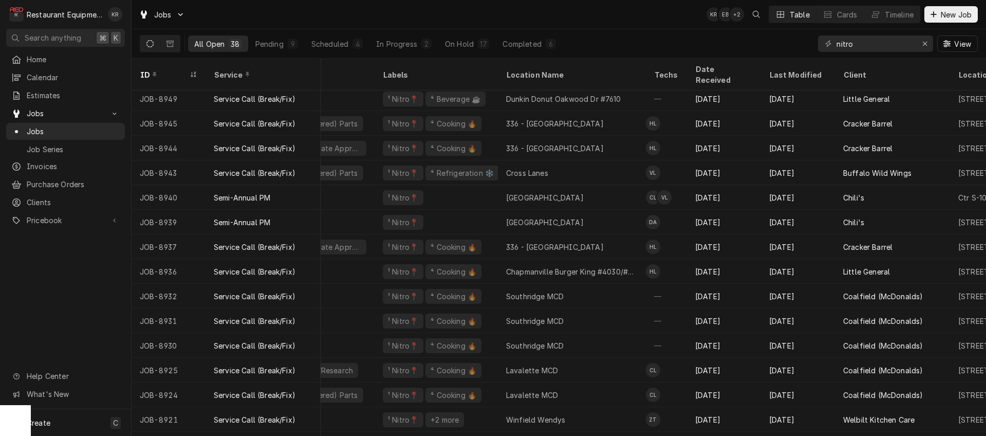
scroll to position [5, 69]
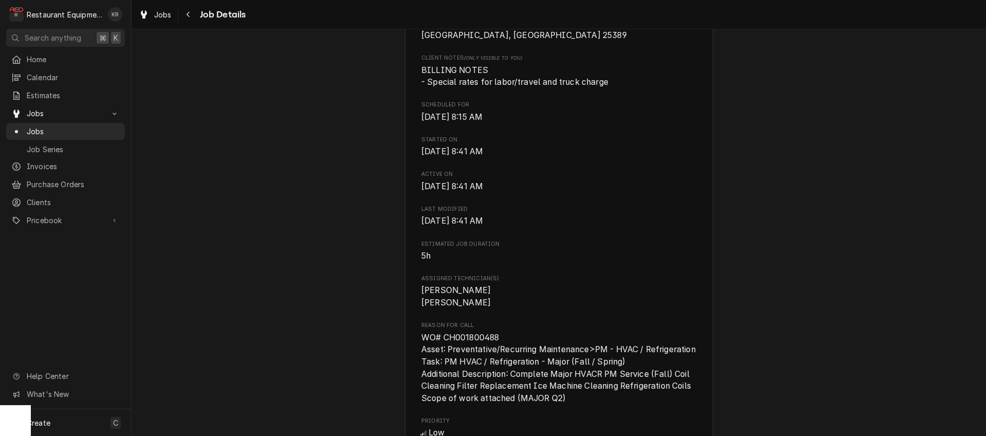
scroll to position [283, 0]
click at [191, 12] on div "Navigate back" at bounding box center [188, 14] width 10 height 10
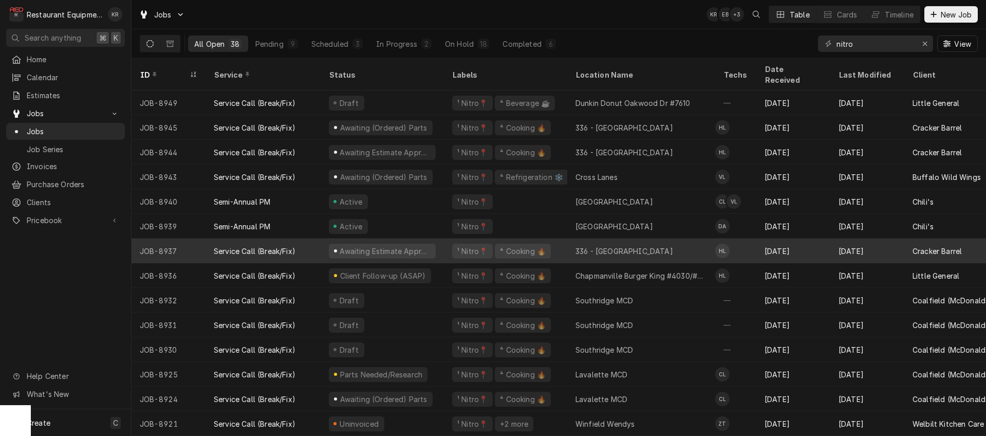
click at [405, 244] on div "Awaiting Estimate Approval" at bounding box center [382, 251] width 107 height 15
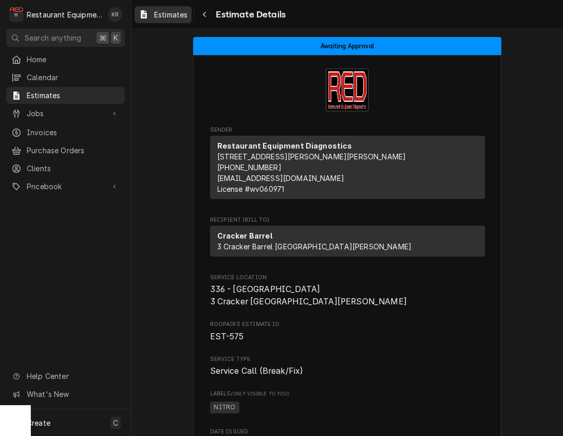
click at [174, 13] on span "Estimates" at bounding box center [170, 14] width 33 height 11
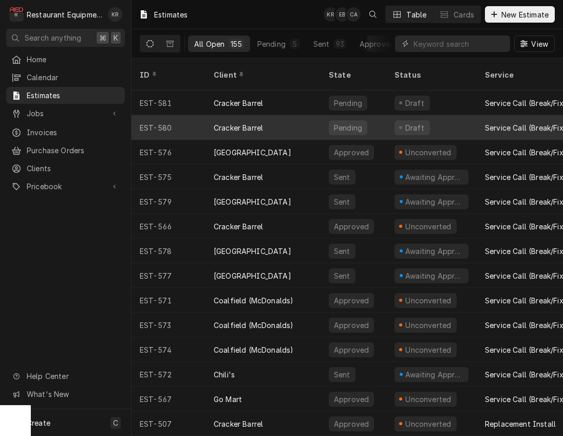
click at [223, 122] on div "Cracker Barrel" at bounding box center [238, 127] width 49 height 11
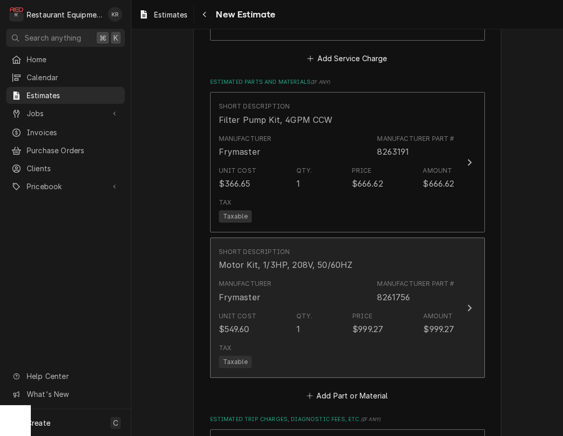
scroll to position [1075, 0]
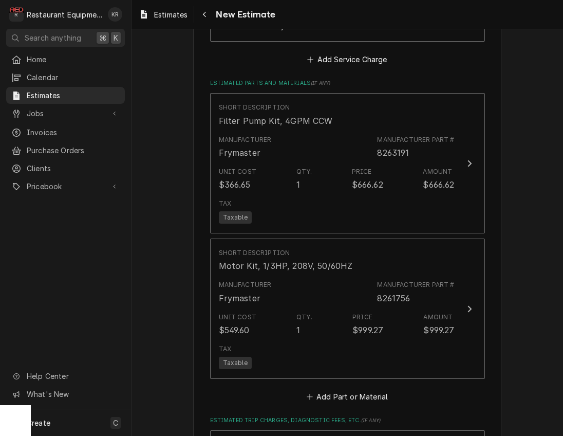
type textarea "x"
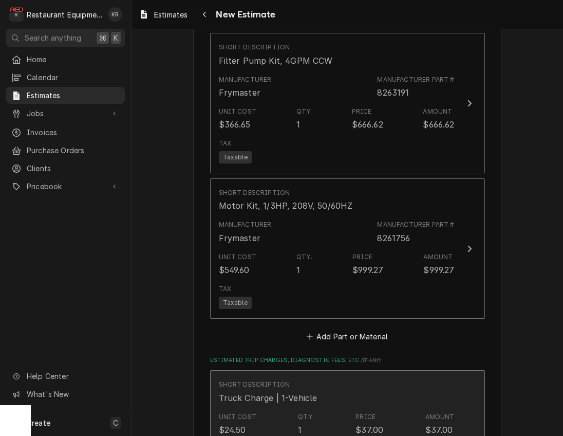
scroll to position [1147, 0]
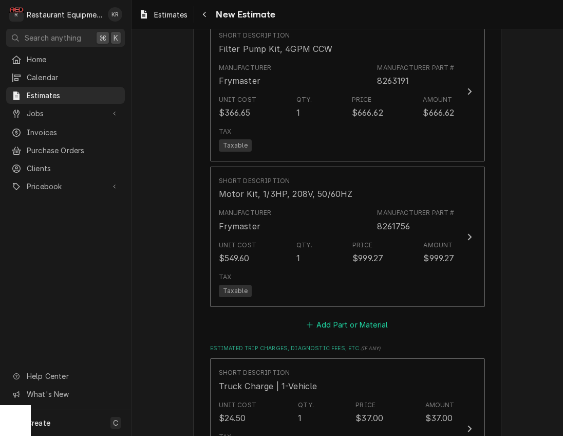
drag, startPoint x: 356, startPoint y: 321, endPoint x: 358, endPoint y: 311, distance: 10.6
click at [356, 321] on button "Add Part or Material" at bounding box center [347, 324] width 85 height 14
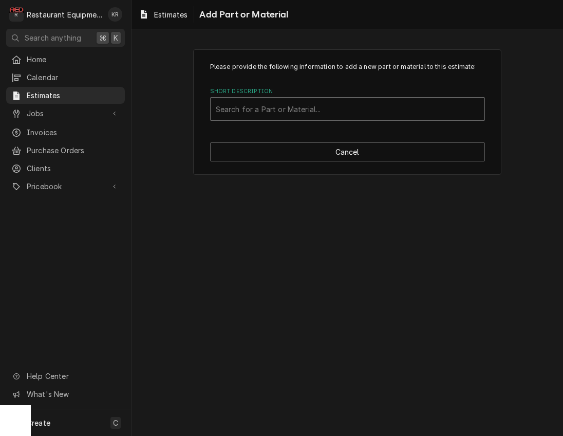
click at [301, 106] on div "Short Description" at bounding box center [348, 109] width 264 height 18
type input "8263288"
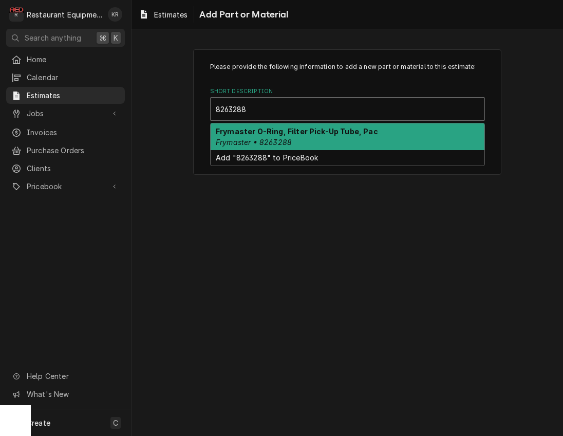
click at [279, 137] on div "Frymaster O-Ring, Filter Pick-Up Tube, Pac Frymaster • 8263288" at bounding box center [348, 136] width 274 height 27
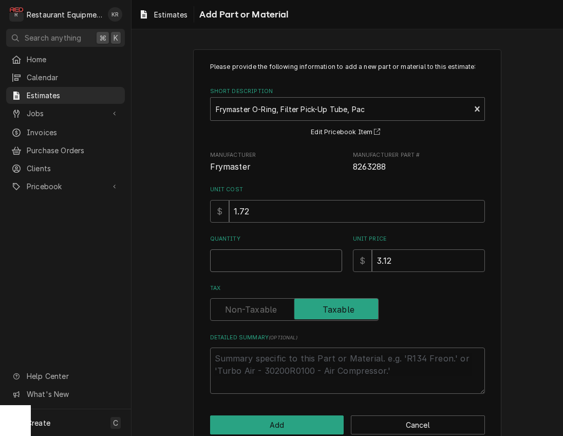
click at [259, 264] on input "Quantity" at bounding box center [276, 260] width 132 height 23
type textarea "x"
type input "2"
type textarea "x"
type input "2"
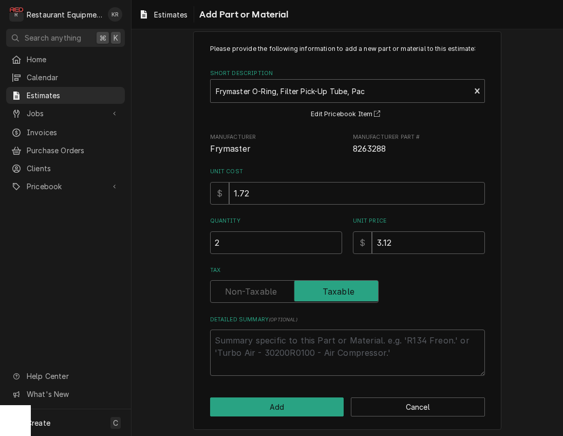
scroll to position [19, 0]
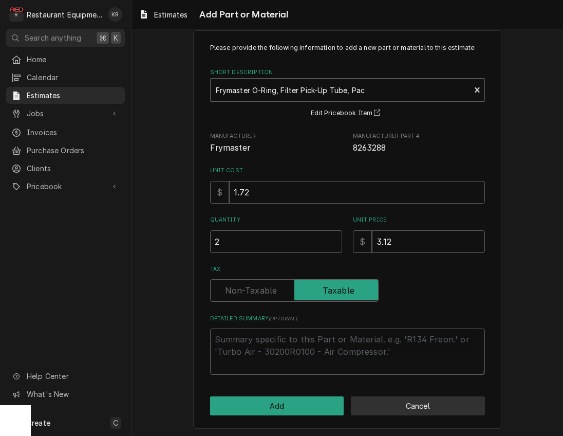
click at [408, 408] on button "Cancel" at bounding box center [418, 405] width 134 height 19
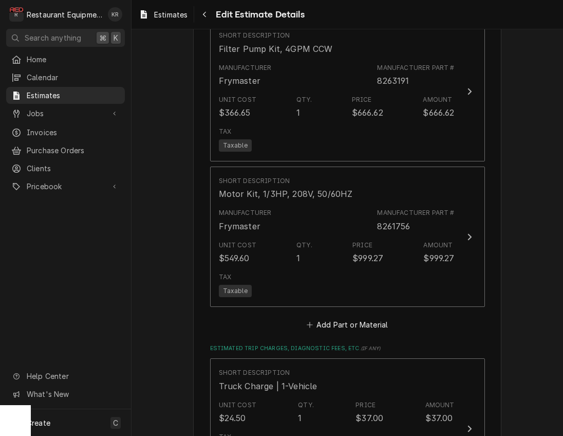
scroll to position [1134, 0]
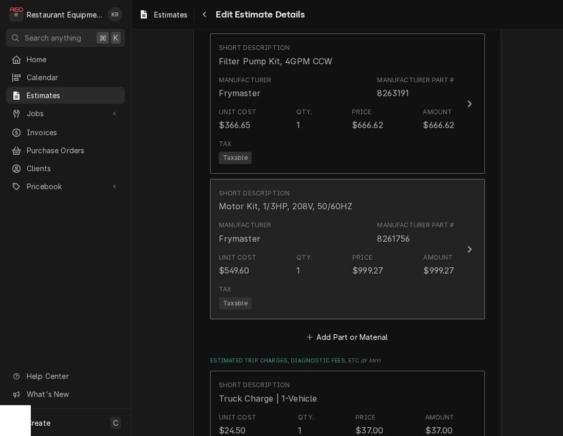
type textarea "x"
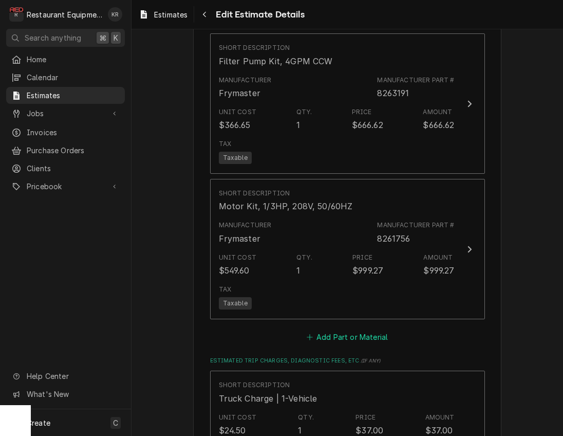
click at [353, 331] on button "Add Part or Material" at bounding box center [347, 336] width 85 height 14
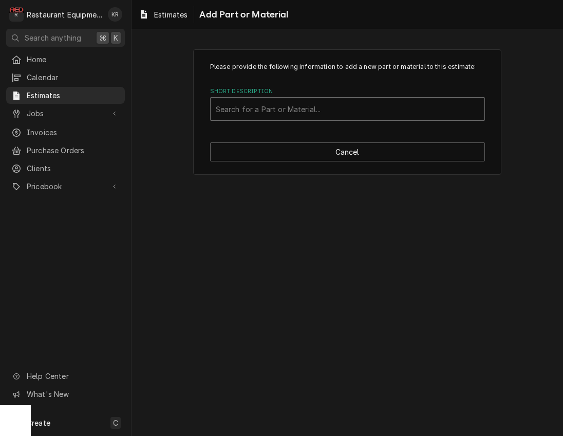
click at [316, 108] on div "Short Description" at bounding box center [348, 109] width 264 height 18
type input "8263288"
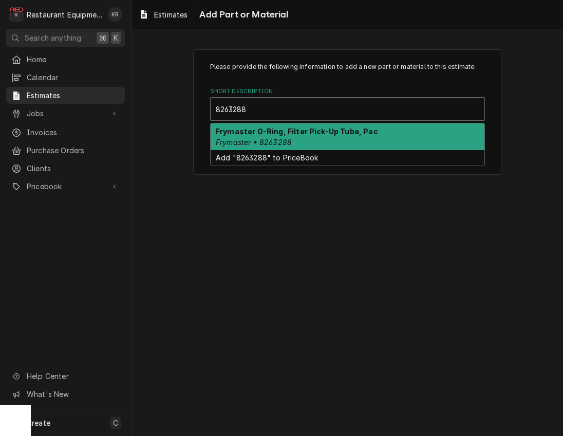
click at [309, 131] on strong "Frymaster O-Ring, Filter Pick-Up Tube, Pac" at bounding box center [297, 131] width 162 height 9
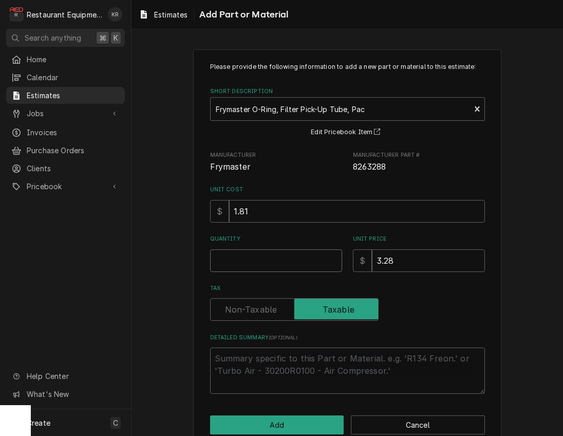
click at [248, 265] on input "Quantity" at bounding box center [276, 260] width 132 height 23
type textarea "x"
type input "2"
type textarea "x"
type input "2"
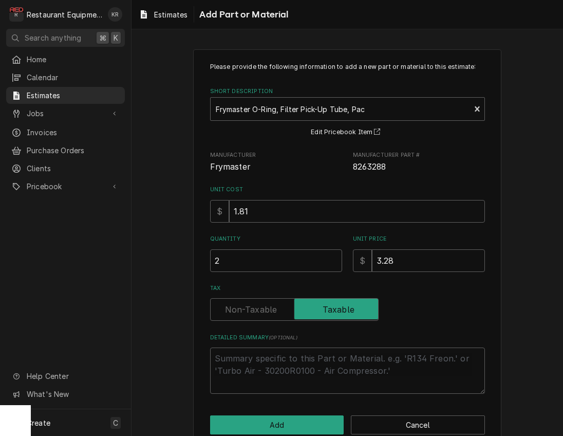
scroll to position [21, 0]
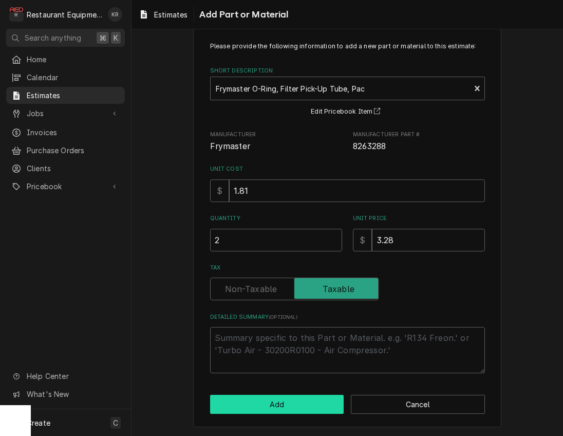
click at [270, 404] on button "Add" at bounding box center [277, 404] width 134 height 19
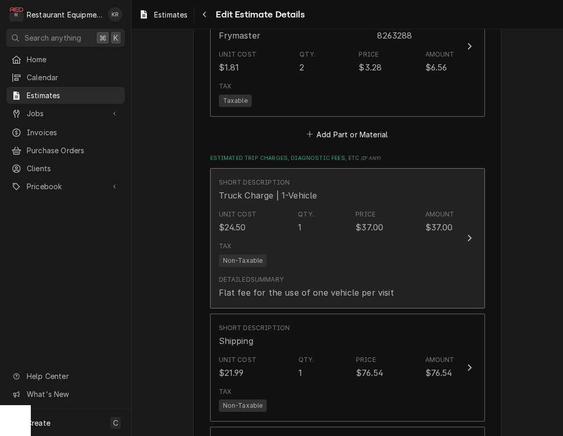
click at [314, 237] on div "Tax Non-Taxable" at bounding box center [337, 253] width 236 height 33
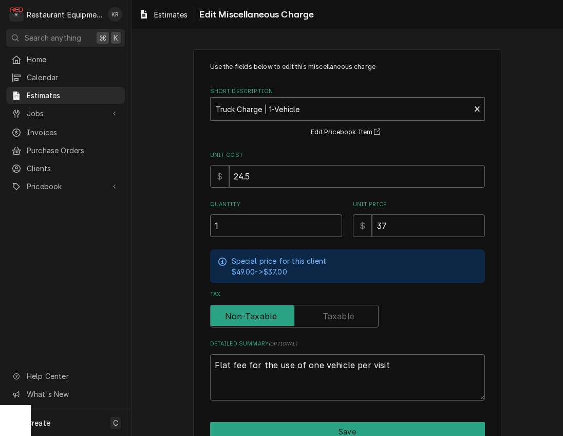
click at [334, 221] on input "1" at bounding box center [276, 225] width 132 height 23
type textarea "x"
type input "1.5"
click at [334, 222] on input "1.5" at bounding box center [276, 225] width 132 height 23
type textarea "x"
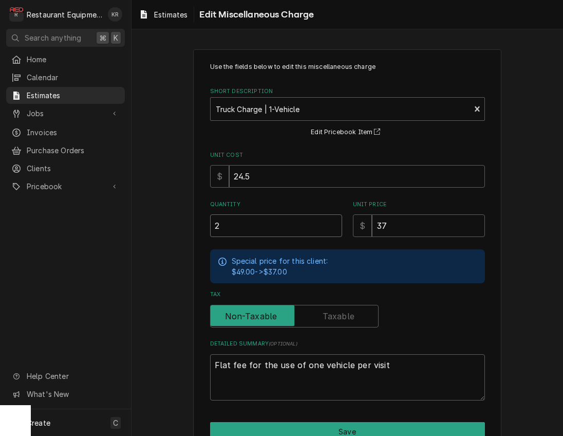
type input "2"
click at [334, 222] on input "2" at bounding box center [276, 225] width 132 height 23
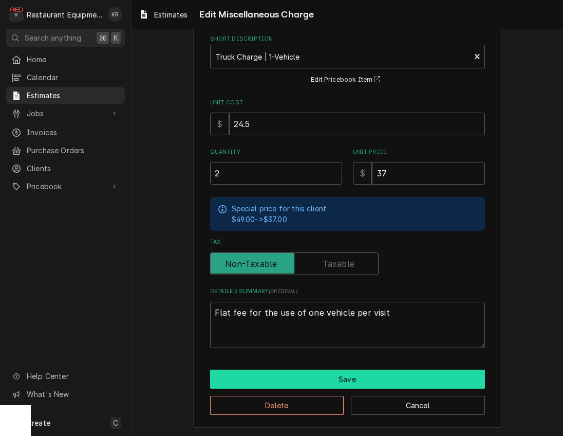
click at [351, 377] on button "Save" at bounding box center [347, 378] width 275 height 19
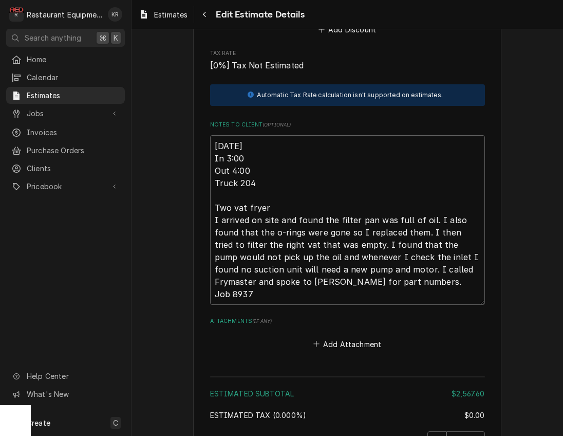
scroll to position [2053, 0]
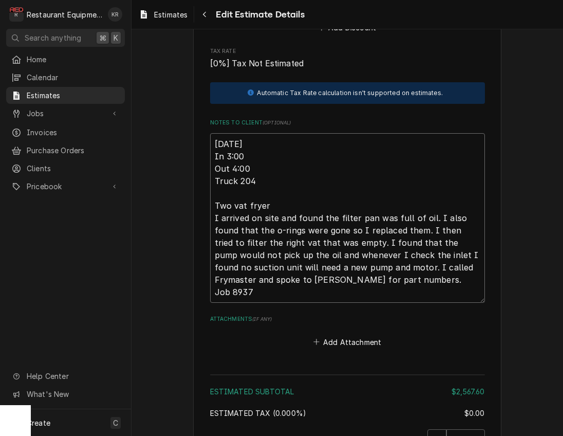
click at [215, 139] on textarea "9/18/25 In 3:00 Out 4:00 Truck 204 Two vat fryer I arrived on site and found th…" at bounding box center [347, 218] width 275 height 170
type textarea "x"
type textarea "R9/18/25 In 3:00 Out 4:00 Truck 204 Two vat fryer I arrived on site and found t…"
type textarea "x"
type textarea "Ro9/18/25 In 3:00 Out 4:00 Truck 204 Two vat fryer I arrived on site and found …"
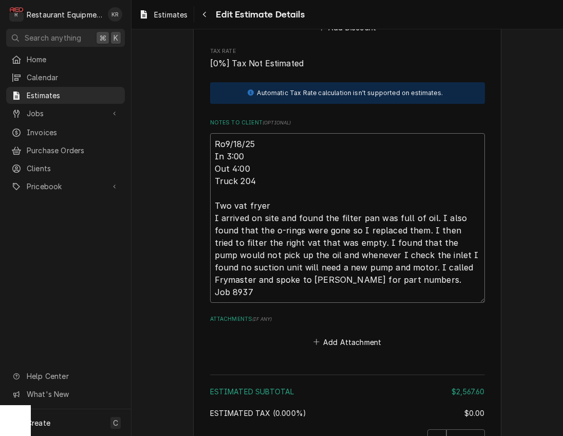
type textarea "x"
type textarea "Roo9/18/25 In 3:00 Out 4:00 Truck 204 Two vat fryer I arrived on site and found…"
type textarea "x"
type textarea "Roo 9/18/25 In 3:00 Out 4:00 Truck 204 Two vat fryer I arrived on site and foun…"
type textarea "x"
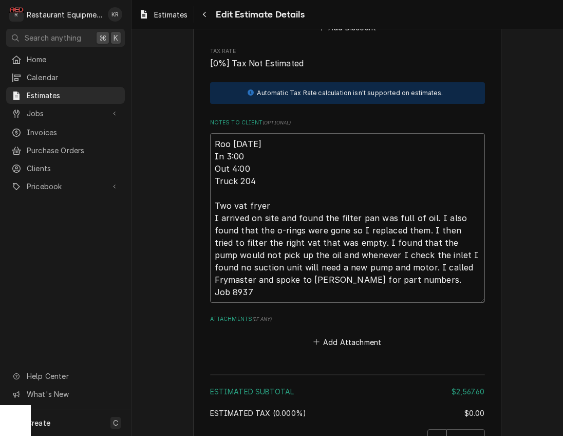
type textarea "Roo 89/18/25 In 3:00 Out 4:00 Truck 204 Two vat fryer I arrived on site and fou…"
type textarea "x"
type textarea "Roo 899/18/25 In 3:00 Out 4:00 Truck 204 Two vat fryer I arrived on site and fo…"
type textarea "x"
type textarea "Roo 8939/18/25 In 3:00 Out 4:00 Truck 204 Two vat fryer I arrived on site and f…"
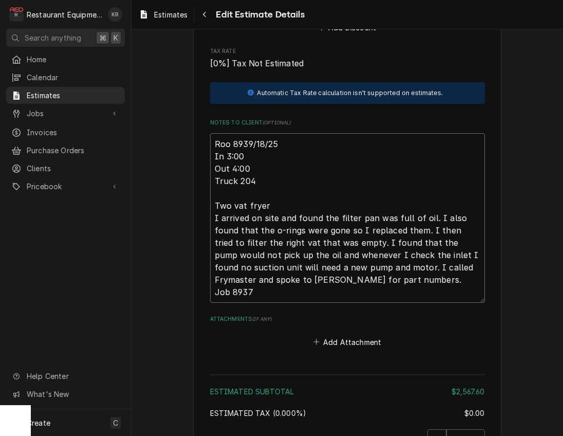
type textarea "x"
type textarea "Roo 89379/18/25 In 3:00 Out 4:00 Truck 204 Two vat fryer I arrived on site and …"
type textarea "x"
type textarea "Roo 8937 9/18/25 In 3:00 Out 4:00 Truck 204 Two vat fryer I arrived on site and…"
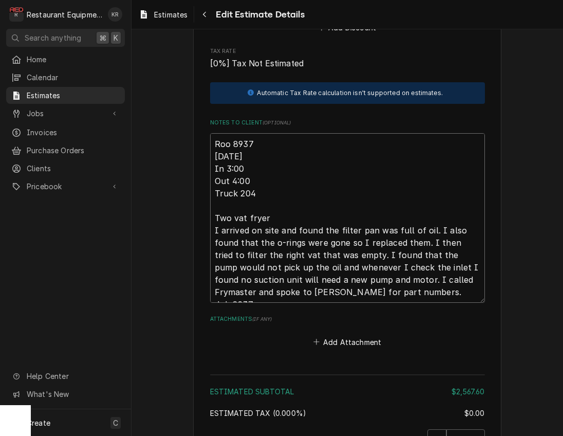
type textarea "x"
type textarea "Roo 8937 9/18/25 In 3:00 Out 4:00 Truck 204 Two vat fryer I arrived on site and…"
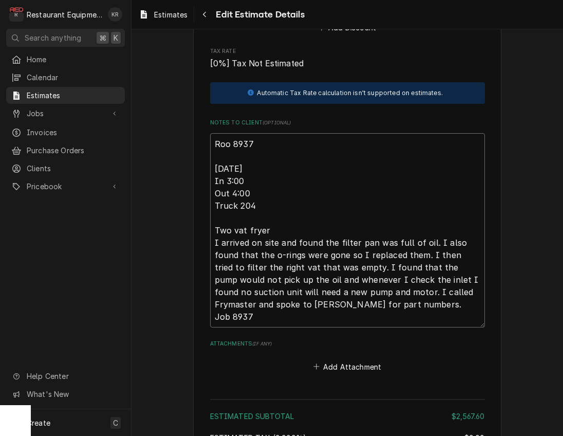
click at [223, 155] on textarea "Roo 8937 9/18/25 In 3:00 Out 4:00 Truck 204 Two vat fryer I arrived on site and…" at bounding box center [347, 230] width 275 height 194
paste textarea "326222439"
type textarea "x"
type textarea "Roo 8937 326222439 9/18/25 In 3:00 Out 4:00 Truck 204 Two vat fryer I arrived o…"
type textarea "x"
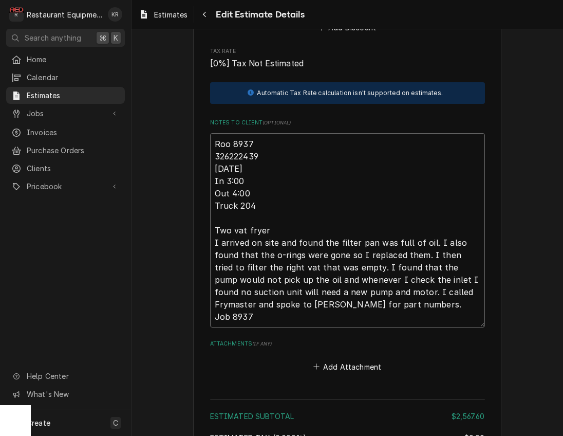
type textarea "Roo 8937 326222439 9/18/25 In 3:00 Out 4:00 Truck 204 Two vat fryer I arrived o…"
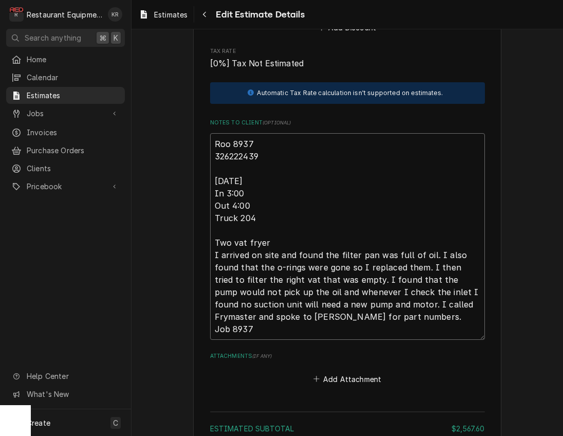
type textarea "x"
type textarea "Roo 8937 326222439 9/18/25 In 3:00 Out 4:00 Truck 204 Two vat fryer I arrived o…"
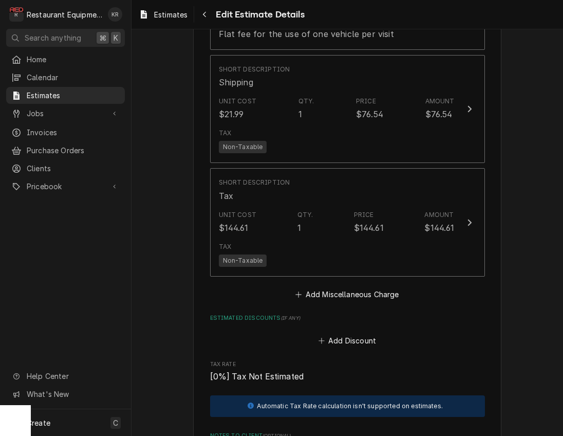
scroll to position [1742, 0]
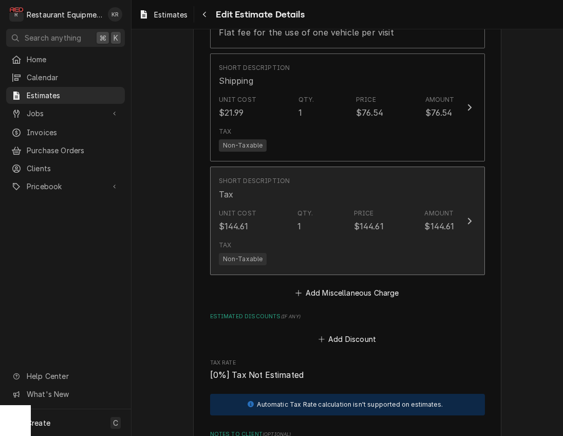
click at [295, 228] on div "Unit Cost $144.61 Qty. 1 Price $144.61 Amount $144.61" at bounding box center [337, 220] width 236 height 32
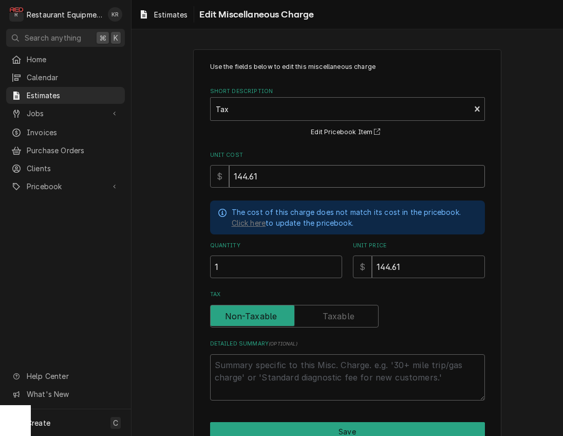
drag, startPoint x: 268, startPoint y: 179, endPoint x: 229, endPoint y: 178, distance: 38.5
click at [229, 178] on input "144.61" at bounding box center [357, 176] width 256 height 23
type textarea "x"
type input "1"
type textarea "x"
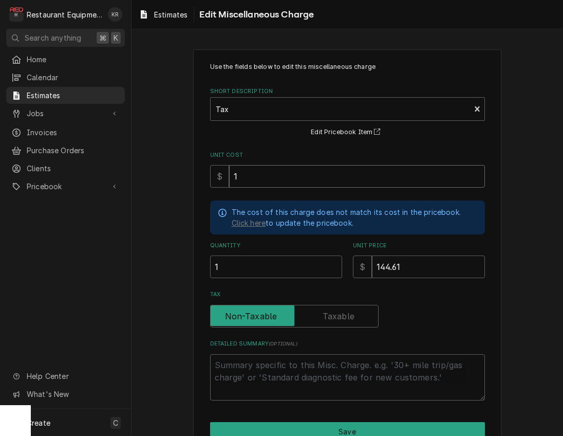
type input "14"
type textarea "x"
type input "145"
type textarea "x"
type input "145.0"
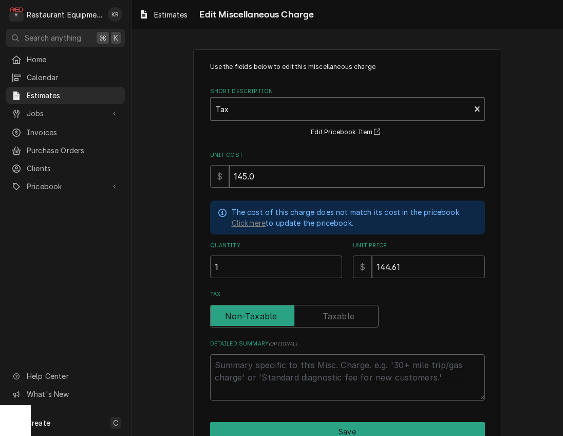
type textarea "x"
type input "145.07"
type textarea "x"
type input "1"
type textarea "x"
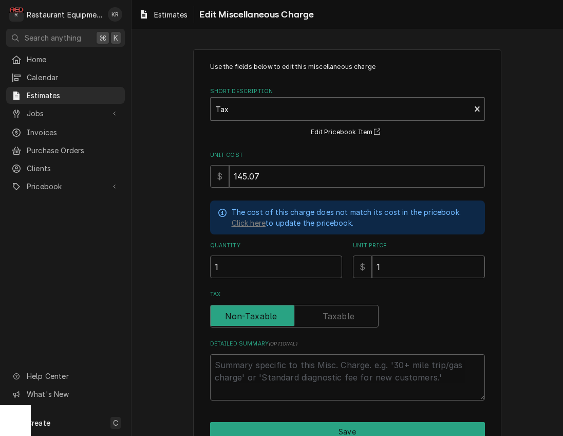
type input "14"
type textarea "x"
type input "145"
type textarea "x"
type input "145.0"
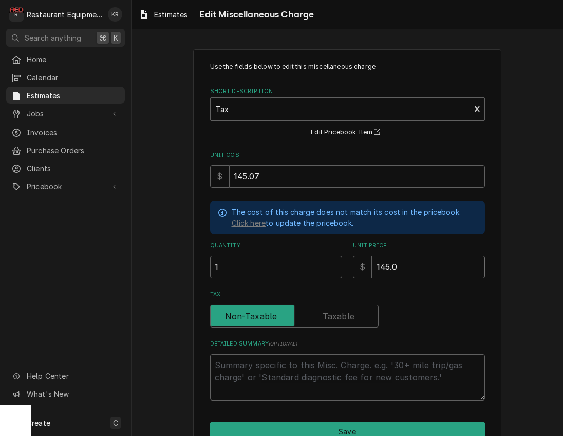
type textarea "x"
type input "145.07"
type textarea "x"
type input "145.07"
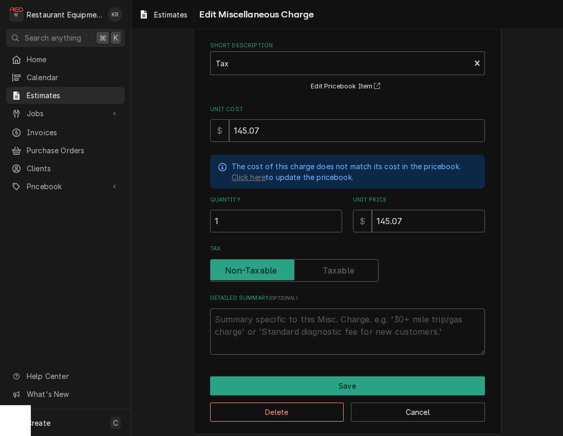
scroll to position [52, 0]
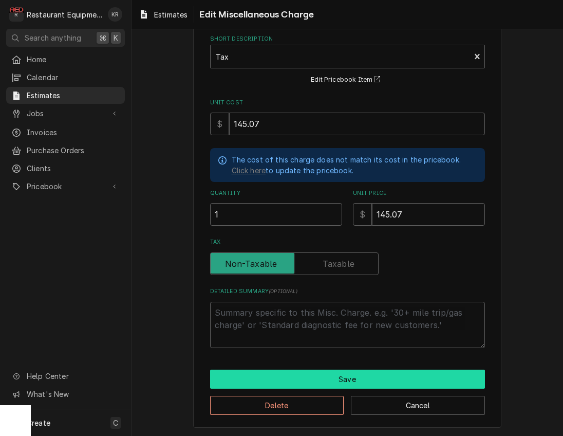
click at [358, 379] on button "Save" at bounding box center [347, 378] width 275 height 19
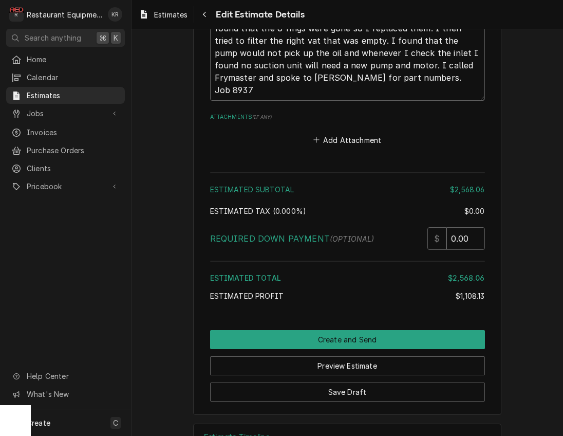
scroll to position [2326, 0]
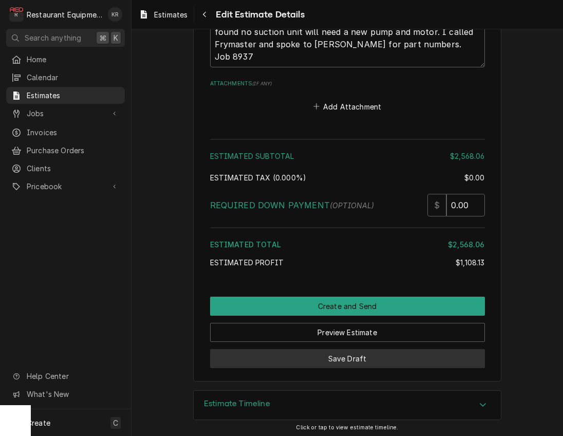
click at [344, 354] on button "Save Draft" at bounding box center [347, 358] width 275 height 19
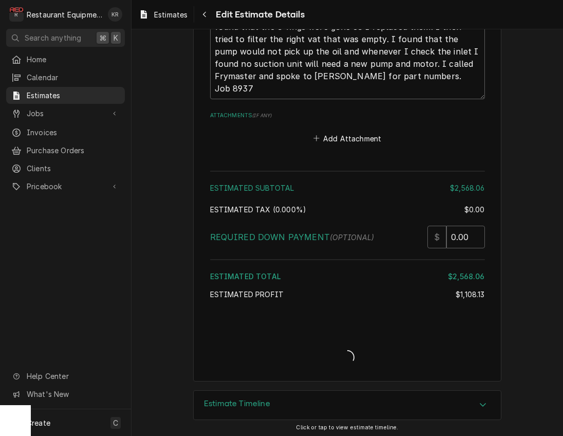
type textarea "x"
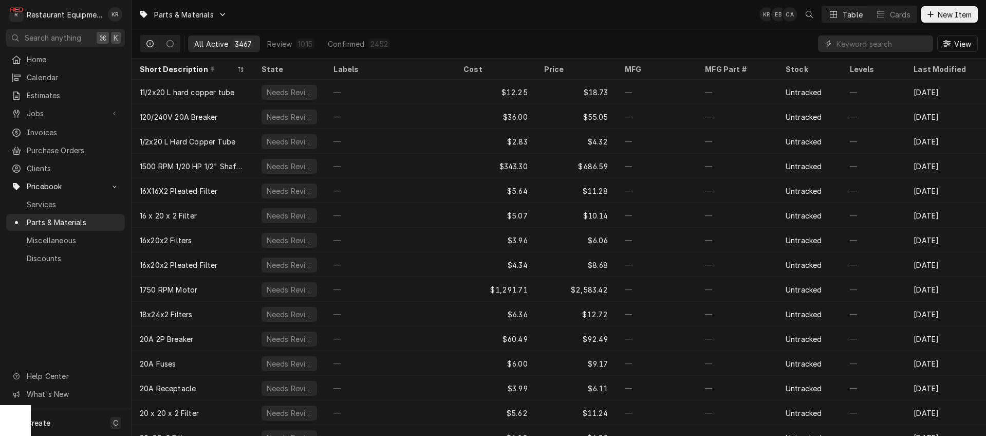
click at [874, 42] on input "Dynamic Content Wrapper" at bounding box center [881, 43] width 91 height 16
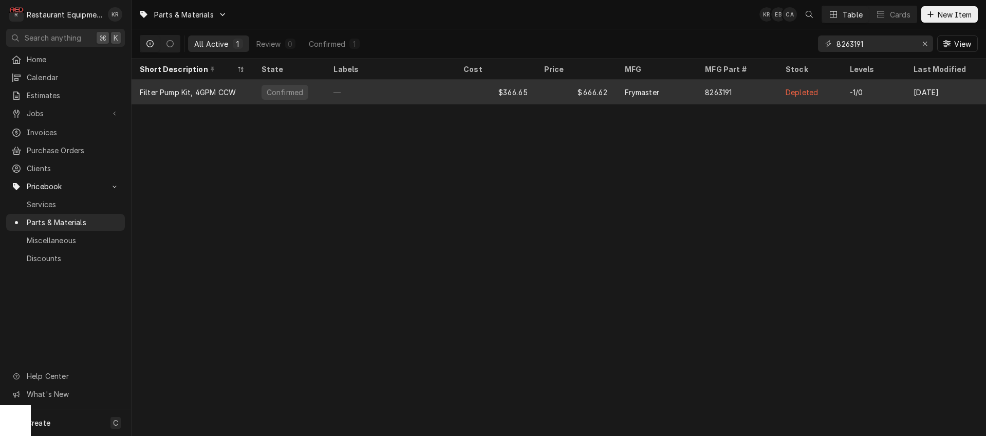
type input "8263191"
click at [524, 89] on div "$366.65" at bounding box center [495, 92] width 81 height 25
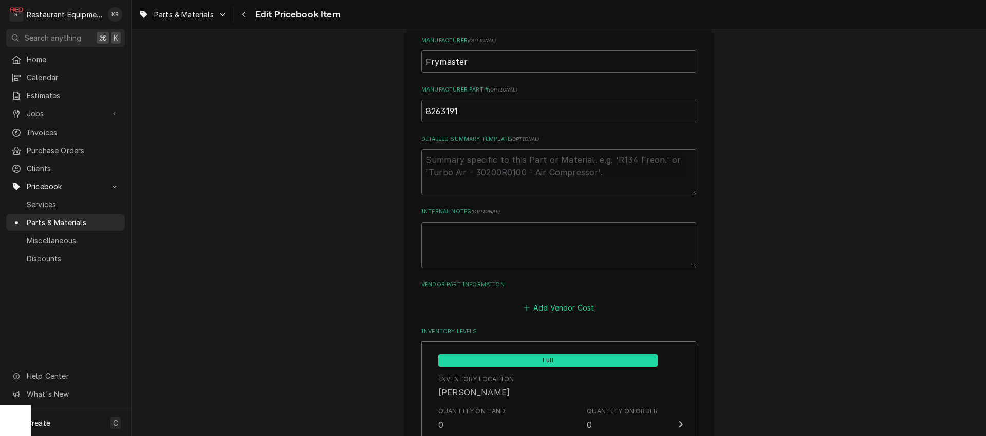
scroll to position [472, 0]
click at [550, 308] on button "Add Vendor Cost" at bounding box center [558, 307] width 74 height 14
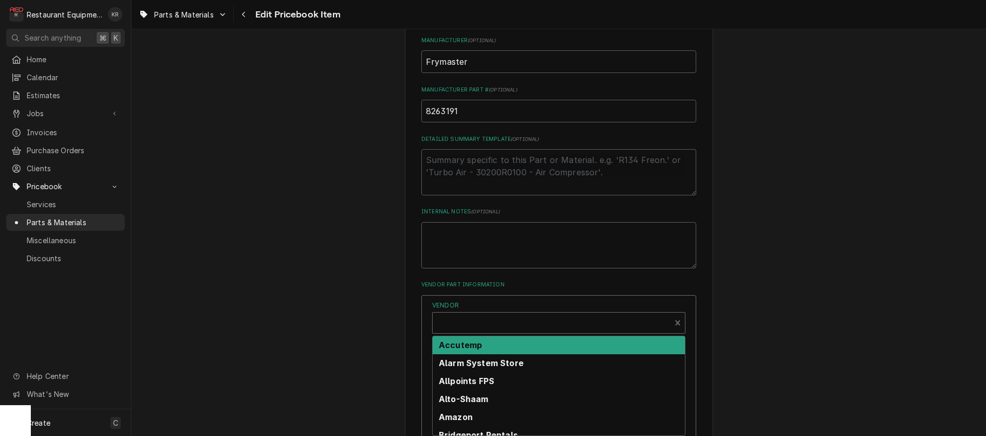
type textarea "x"
click at [526, 318] on div "Vendor" at bounding box center [552, 326] width 228 height 25
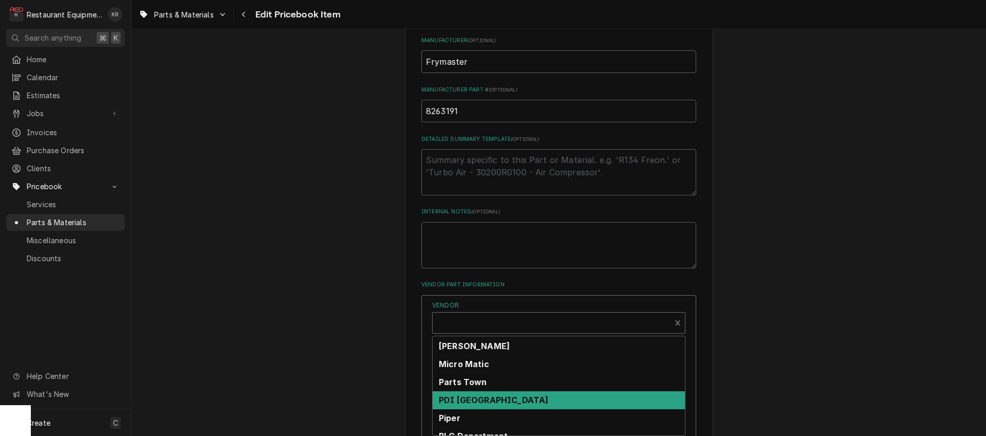
scroll to position [396, 0]
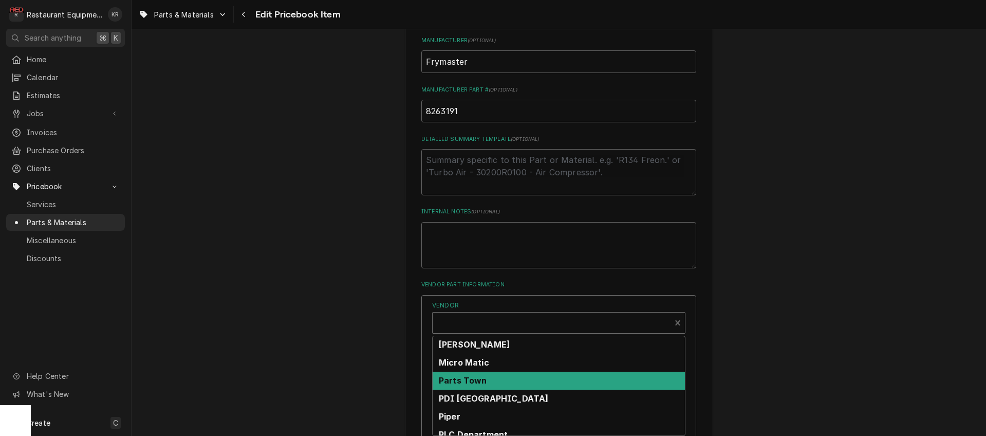
click at [500, 382] on div "Parts Town" at bounding box center [559, 380] width 252 height 18
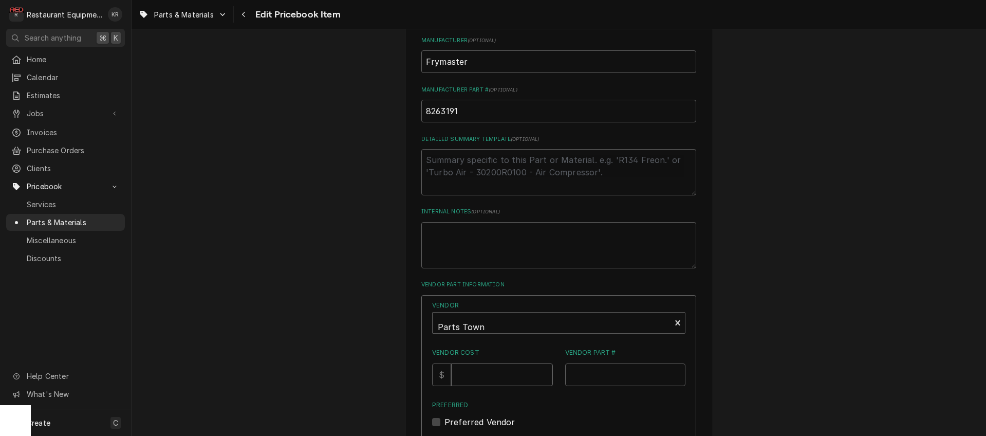
click at [501, 378] on input "Vendor Cost" at bounding box center [501, 374] width 101 height 23
type input "366.65"
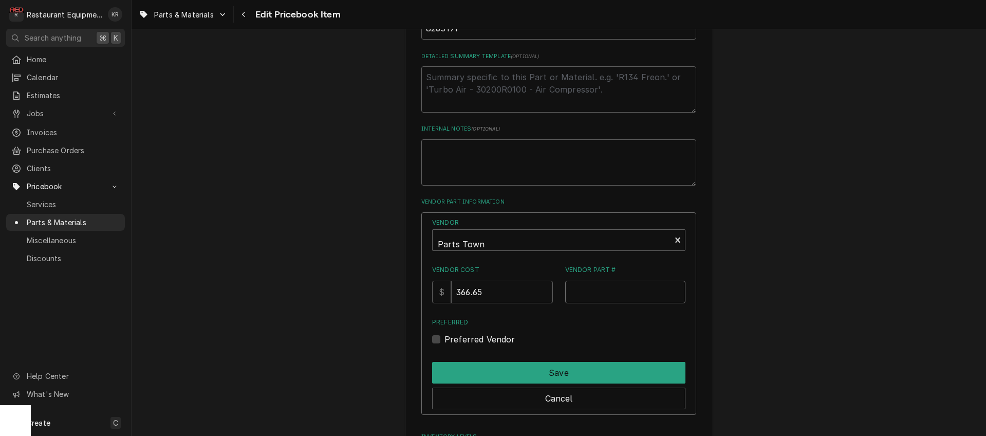
scroll to position [557, 0]
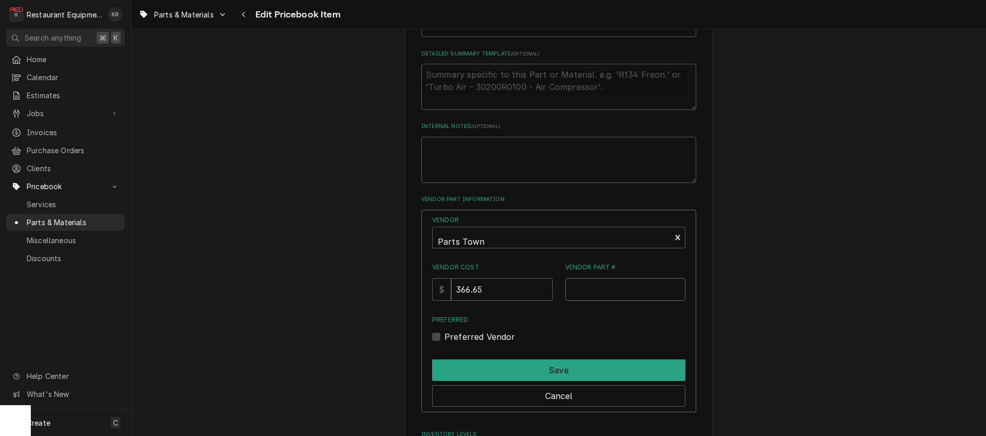
click at [589, 288] on input "Vendor Part #" at bounding box center [625, 289] width 121 height 23
paste input "FM8263191"
type input "FM8263191"
click at [450, 336] on label "Preferred Vendor" at bounding box center [479, 336] width 71 height 12
click at [450, 336] on input "Preferred" at bounding box center [570, 341] width 253 height 23
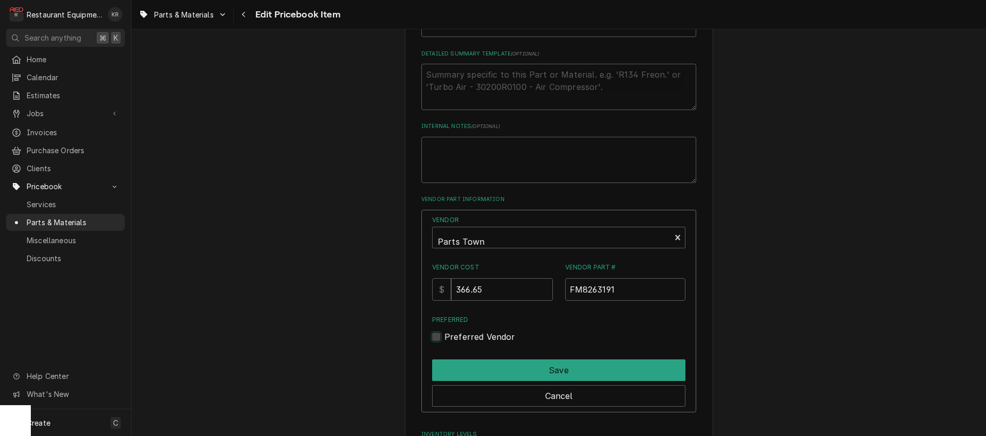
checkbox input "true"
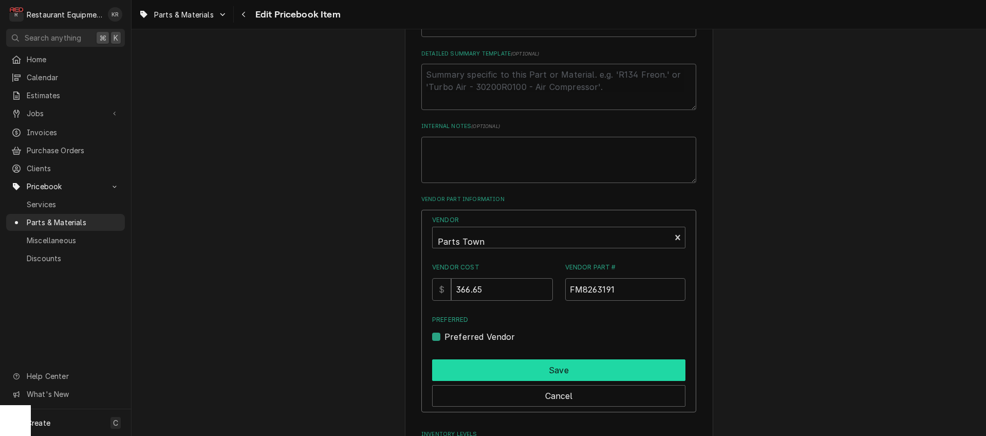
click at [496, 373] on button "Save" at bounding box center [558, 370] width 253 height 22
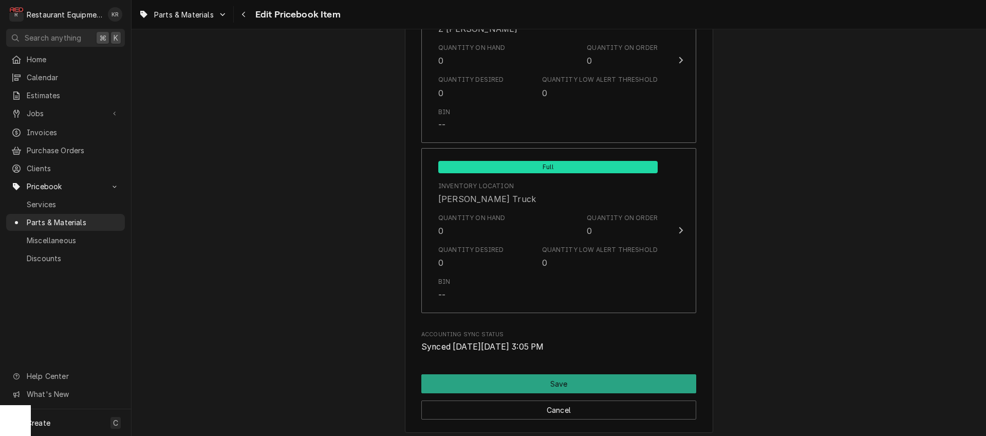
scroll to position [6812, 0]
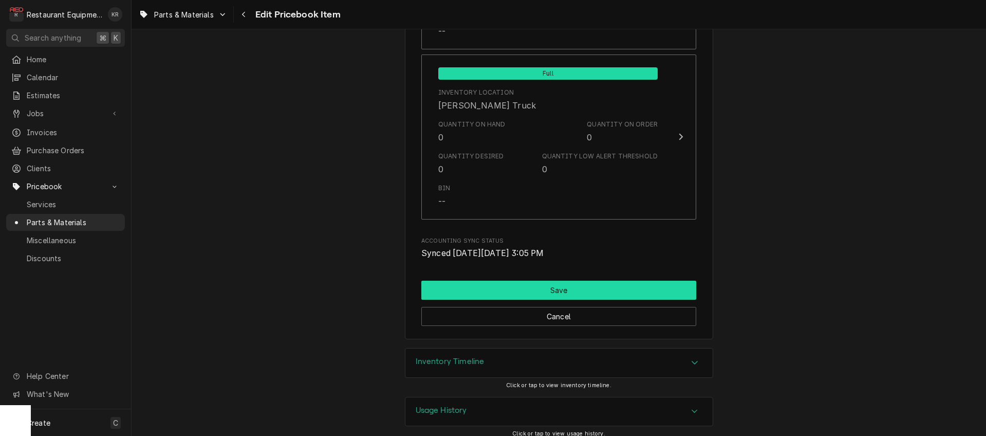
click at [544, 281] on button "Save" at bounding box center [558, 290] width 275 height 19
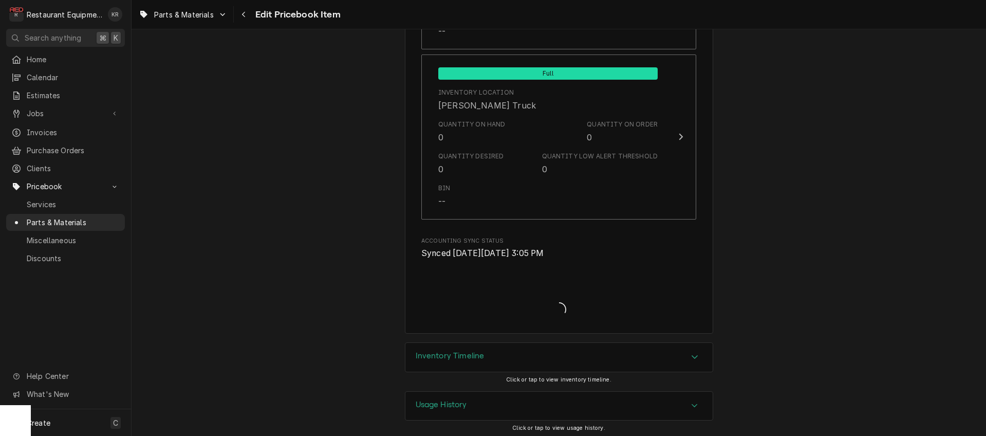
scroll to position [6806, 0]
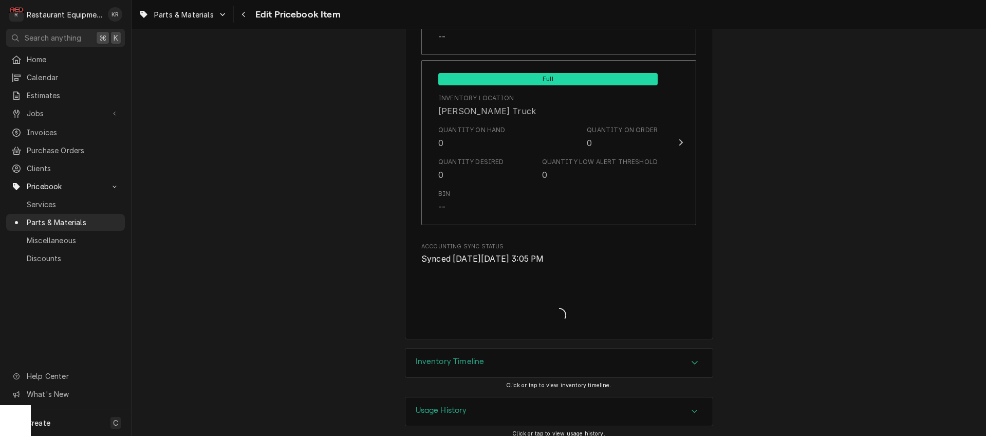
type textarea "x"
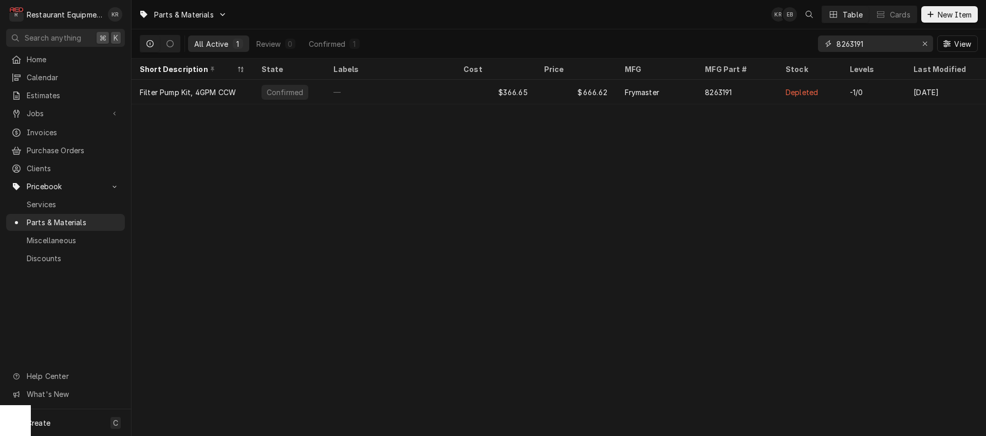
drag, startPoint x: 873, startPoint y: 45, endPoint x: 847, endPoint y: 46, distance: 26.2
click at [850, 48] on input "8263191" at bounding box center [874, 43] width 77 height 16
type input "8261756"
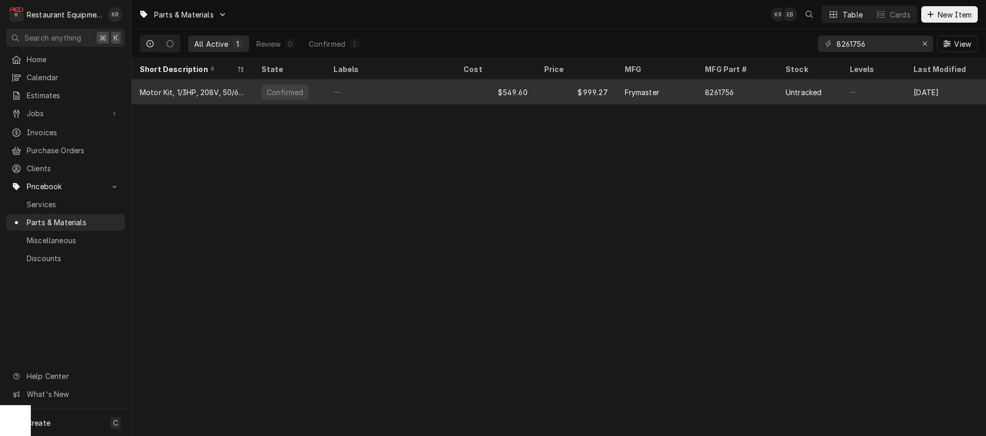
click at [476, 92] on div "$549.60" at bounding box center [495, 92] width 81 height 25
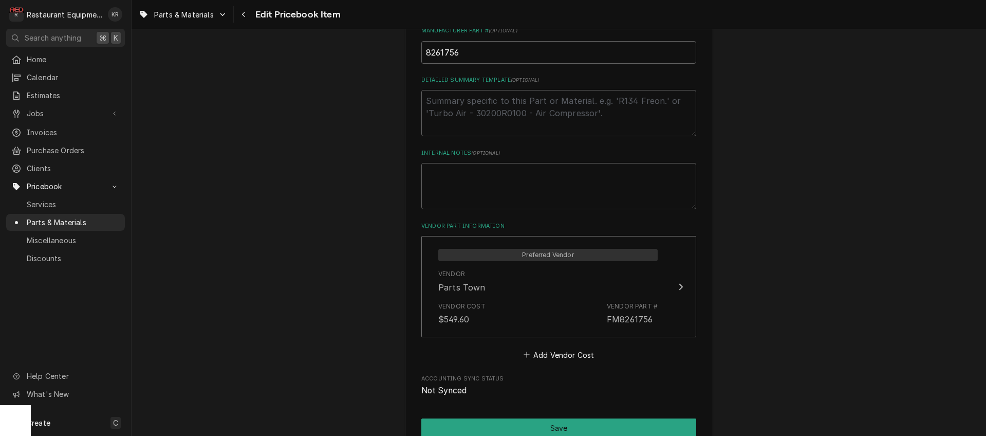
scroll to position [566, 0]
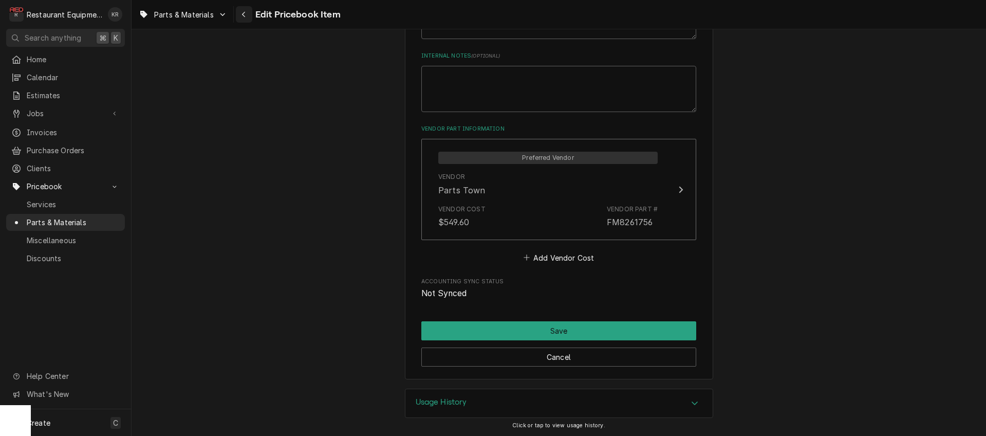
click at [245, 17] on icon "Navigate back" at bounding box center [243, 14] width 5 height 7
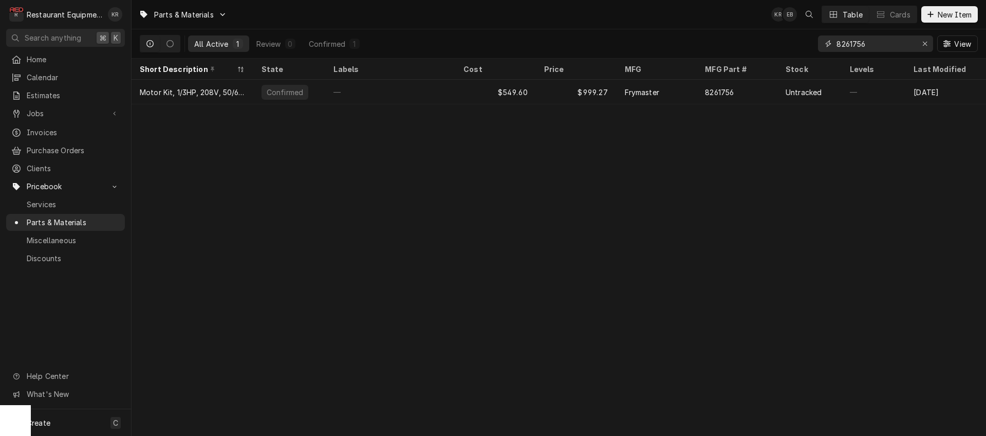
click at [923, 47] on div "Erase input" at bounding box center [925, 44] width 10 height 10
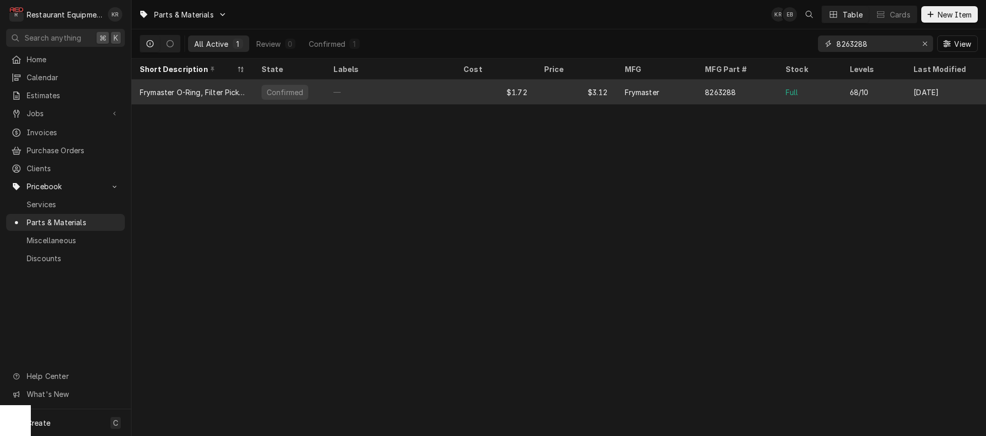
type input "8263288"
click at [515, 84] on div "$1.72" at bounding box center [495, 92] width 81 height 25
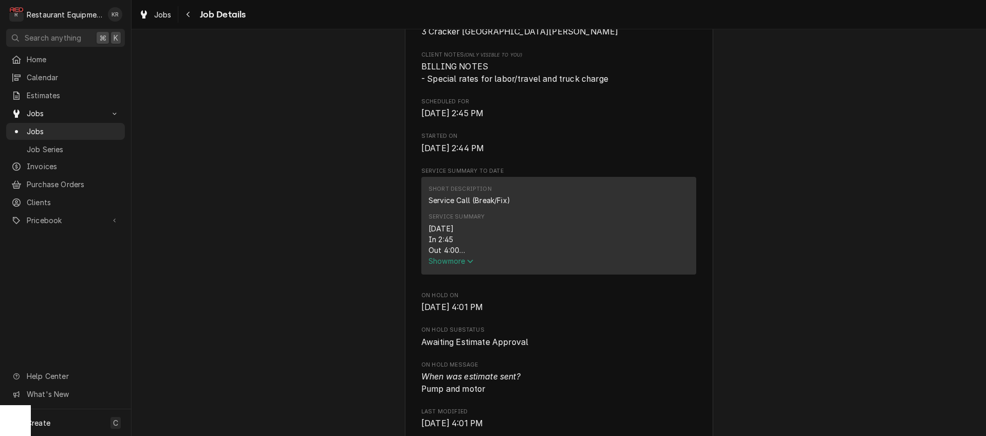
scroll to position [277, 0]
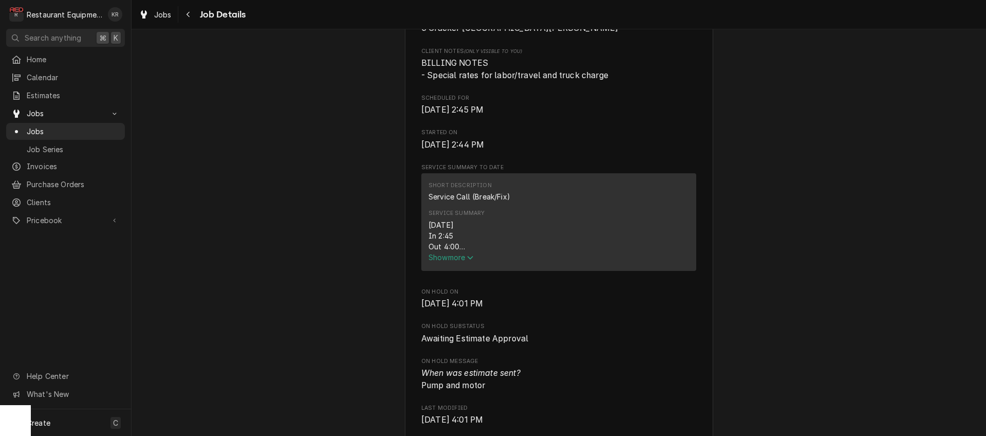
click at [448, 261] on span "Show more" at bounding box center [450, 257] width 45 height 9
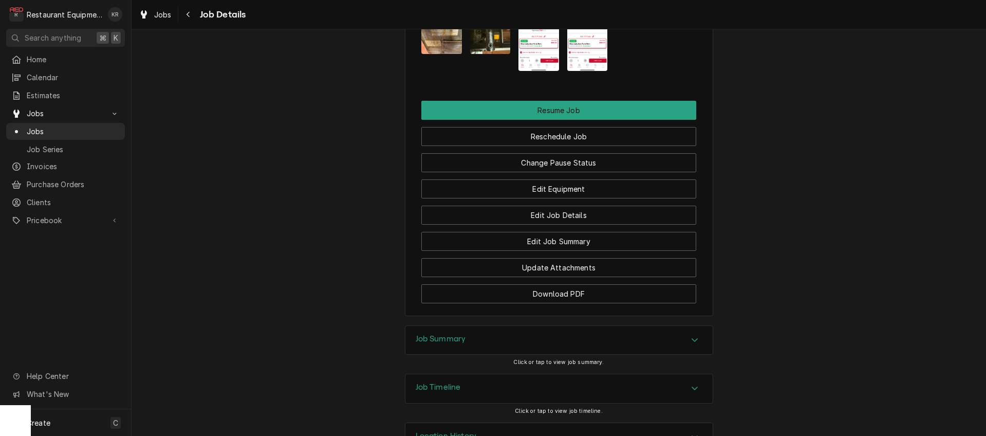
scroll to position [1457, 0]
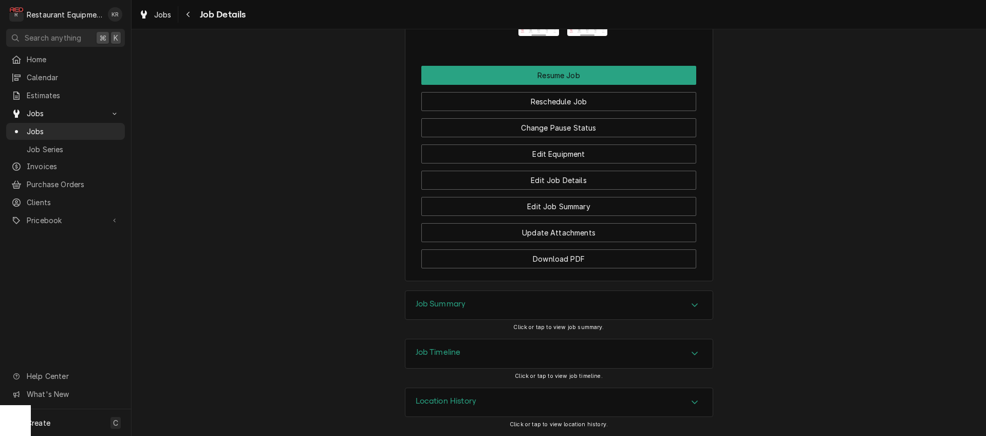
drag, startPoint x: 444, startPoint y: 304, endPoint x: 426, endPoint y: 291, distance: 21.8
click at [444, 304] on h3 "Job Summary" at bounding box center [441, 304] width 50 height 10
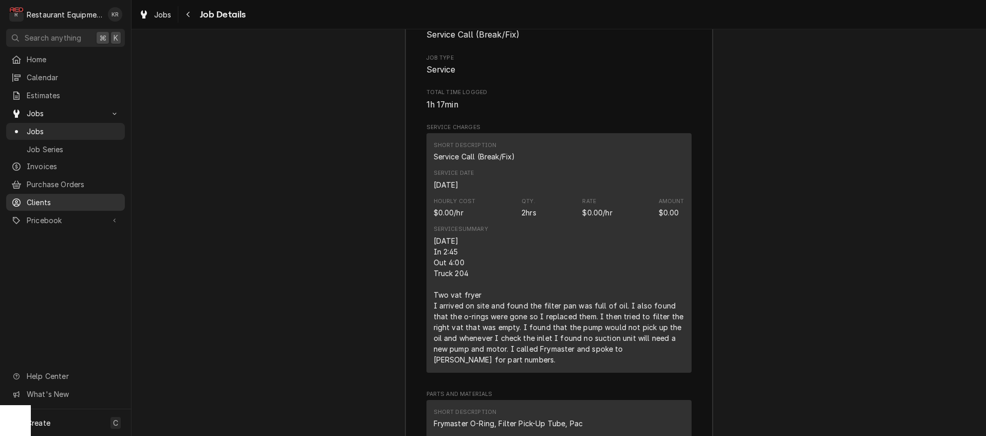
scroll to position [1833, 0]
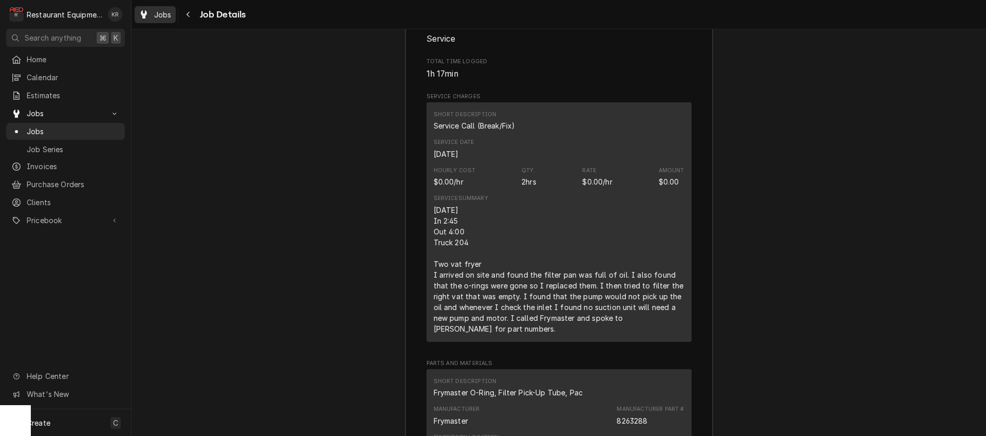
click at [161, 17] on span "Jobs" at bounding box center [162, 14] width 17 height 11
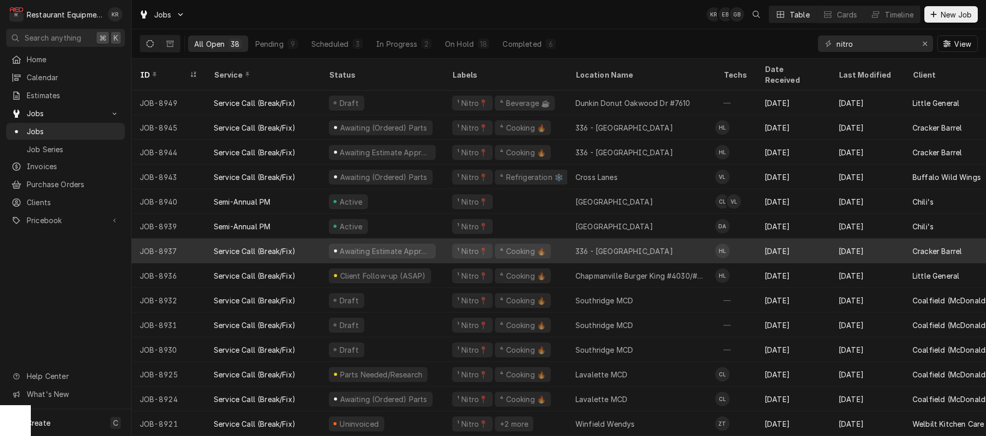
click at [193, 238] on div "JOB-8937" at bounding box center [169, 250] width 74 height 25
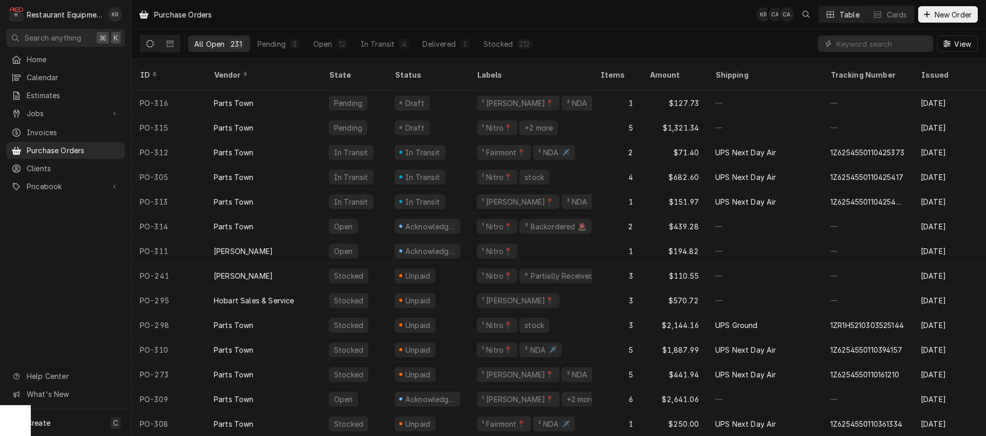
scroll to position [1, 0]
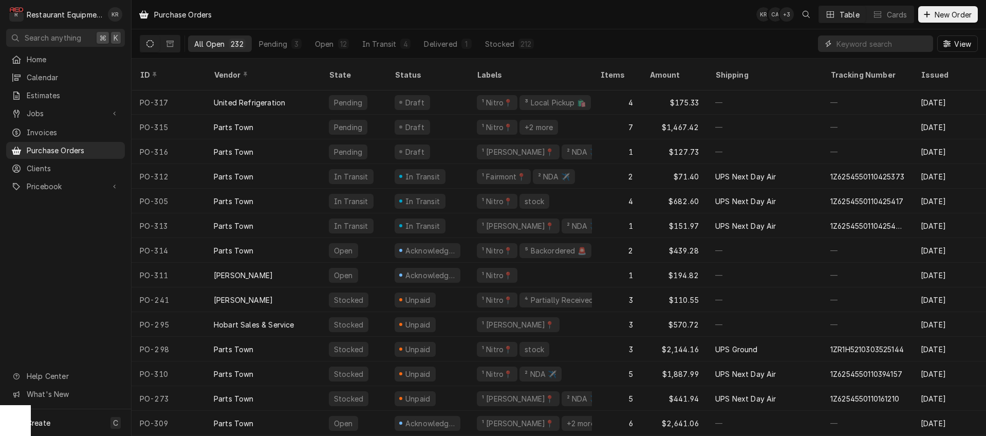
click at [863, 46] on input "Dynamic Content Wrapper" at bounding box center [881, 43] width 91 height 16
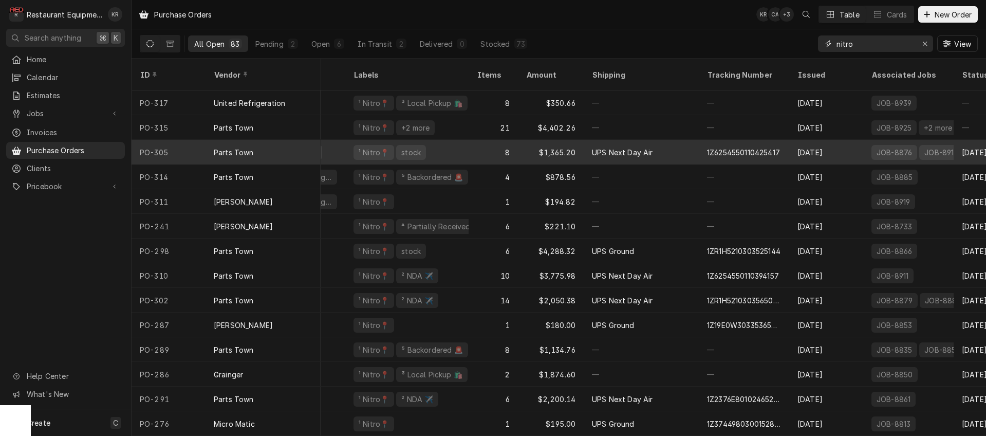
scroll to position [0, 125]
type input "nitro"
click at [574, 140] on div "$1,365.20" at bounding box center [549, 152] width 66 height 25
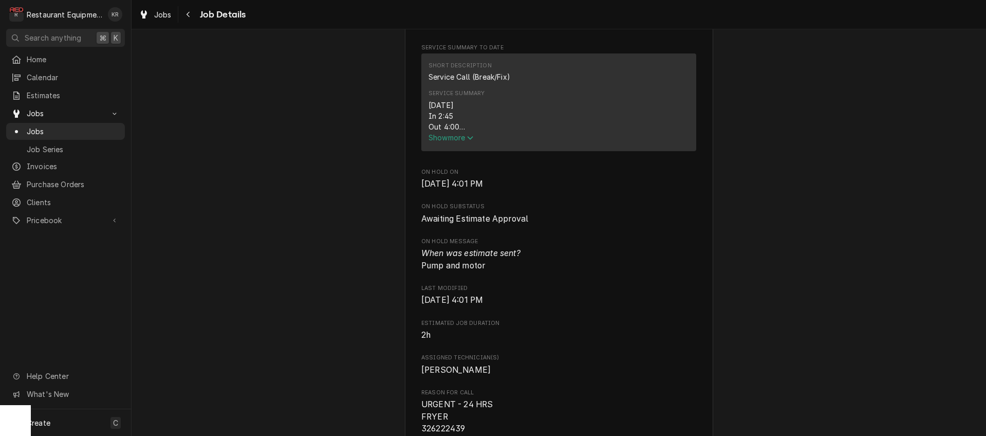
scroll to position [1371, 0]
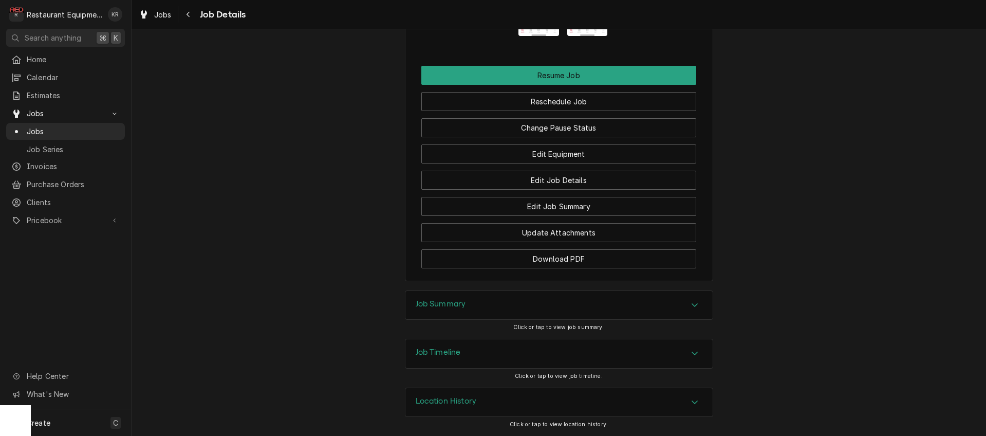
click at [434, 300] on h3 "Job Summary" at bounding box center [441, 304] width 50 height 10
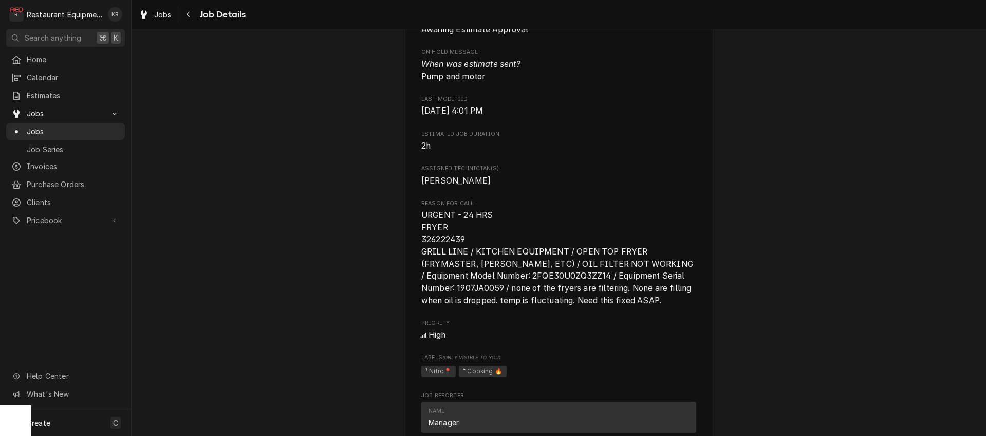
scroll to position [607, 0]
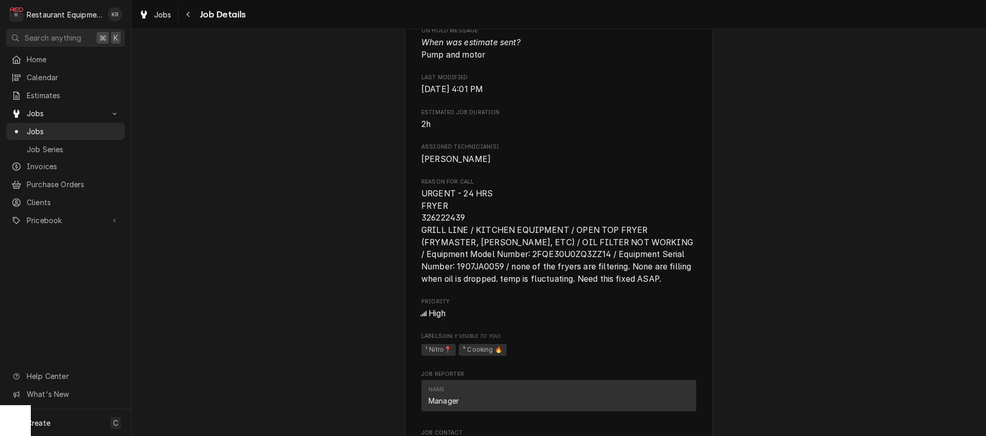
click at [451, 231] on span "URGENT - 24 HRS FRYER 326222439 GRILL LINE / KITCHEN EQUIPMENT / OPEN TOP FRYER…" at bounding box center [558, 236] width 274 height 95
click at [452, 231] on span "URGENT - 24 HRS FRYER 326222439 GRILL LINE / KITCHEN EQUIPMENT / OPEN TOP FRYER…" at bounding box center [558, 236] width 274 height 95
copy span "326222439"
click at [186, 15] on icon "Navigate back" at bounding box center [188, 14] width 5 height 7
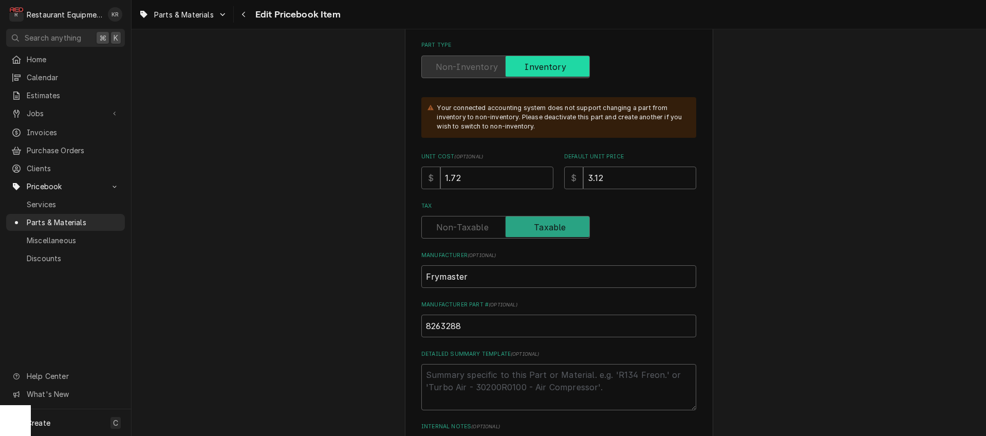
scroll to position [276, 0]
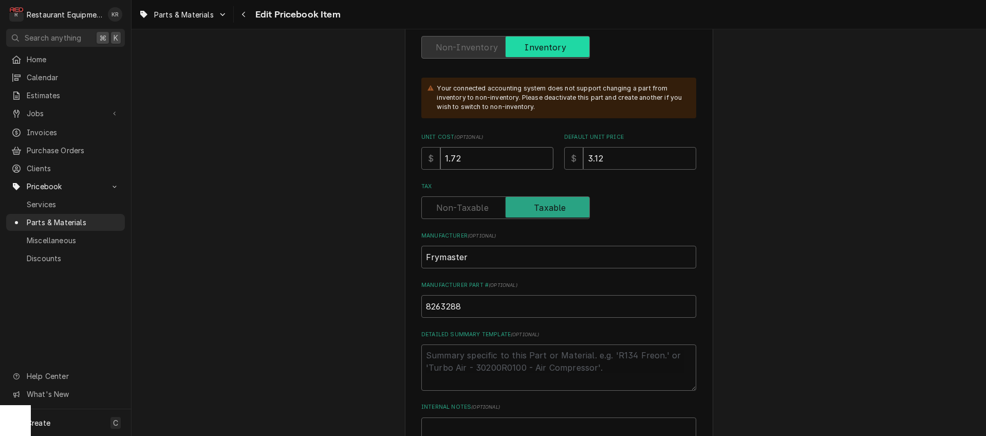
click at [464, 160] on input "1.72" at bounding box center [496, 158] width 113 height 23
drag, startPoint x: 464, startPoint y: 160, endPoint x: 458, endPoint y: 161, distance: 6.8
click at [458, 161] on input "1.72" at bounding box center [496, 158] width 113 height 23
type textarea "x"
type input "1.8"
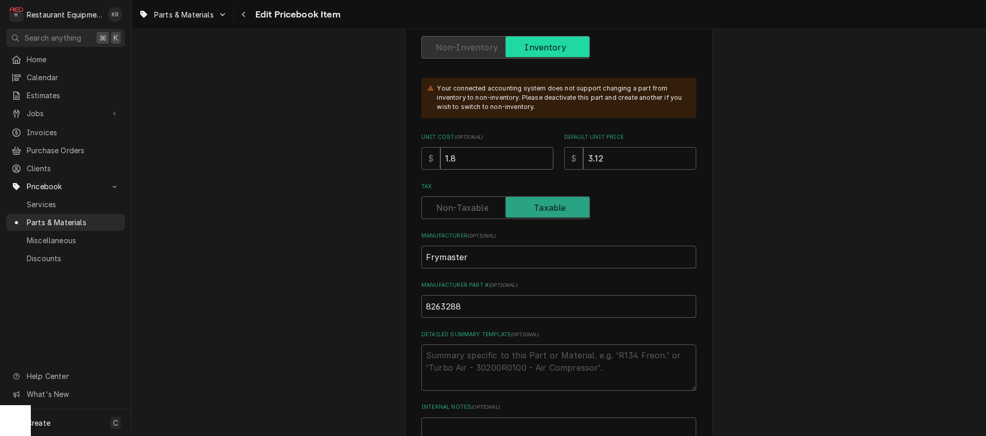
type textarea "x"
type input "1.81"
drag, startPoint x: 611, startPoint y: 158, endPoint x: 594, endPoint y: 159, distance: 16.5
click at [594, 159] on input "3.12" at bounding box center [639, 158] width 113 height 23
type textarea "x"
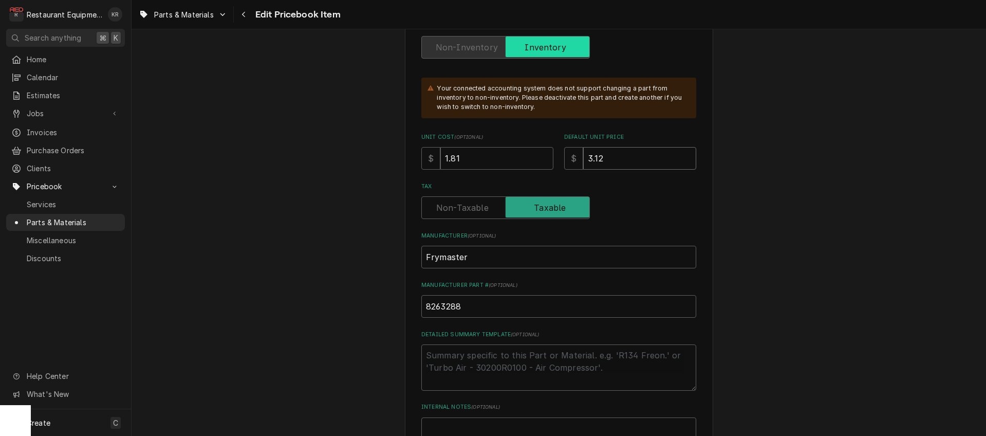
type input "3.2"
type textarea "x"
type input "3.28"
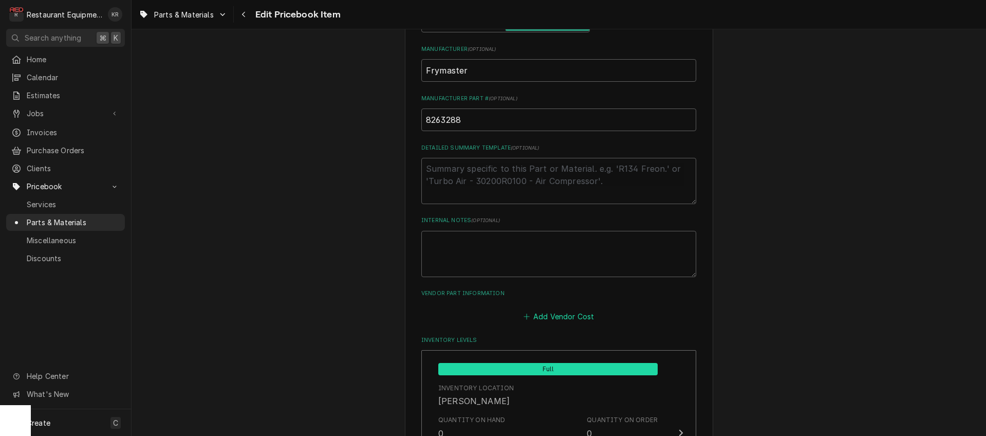
scroll to position [464, 0]
click at [555, 311] on button "Add Vendor Cost" at bounding box center [558, 314] width 74 height 14
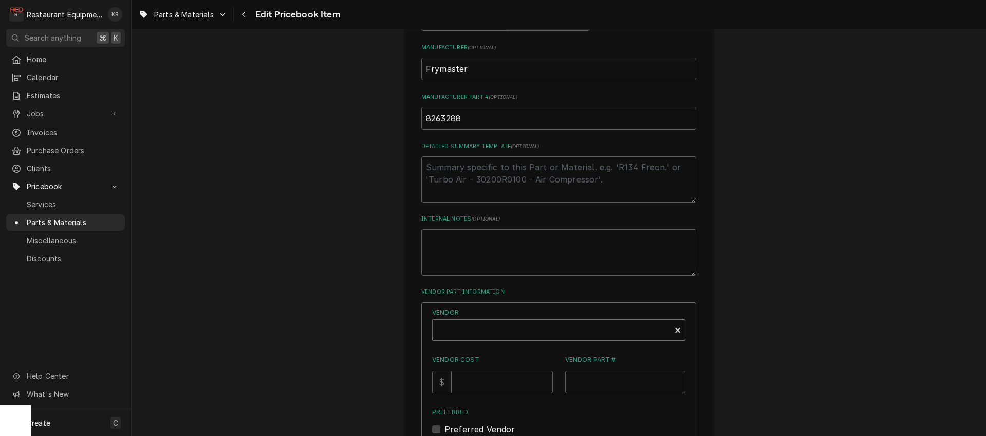
type textarea "x"
click at [477, 330] on div "Vendor" at bounding box center [552, 334] width 228 height 25
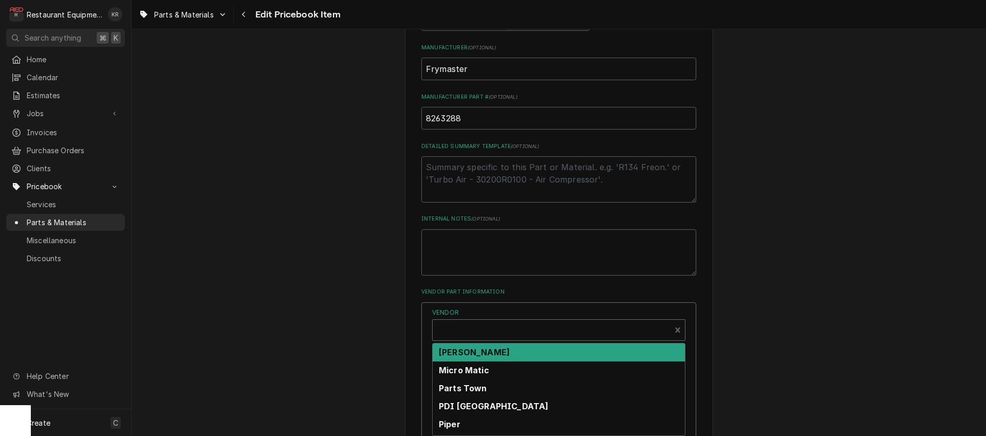
scroll to position [403, 0]
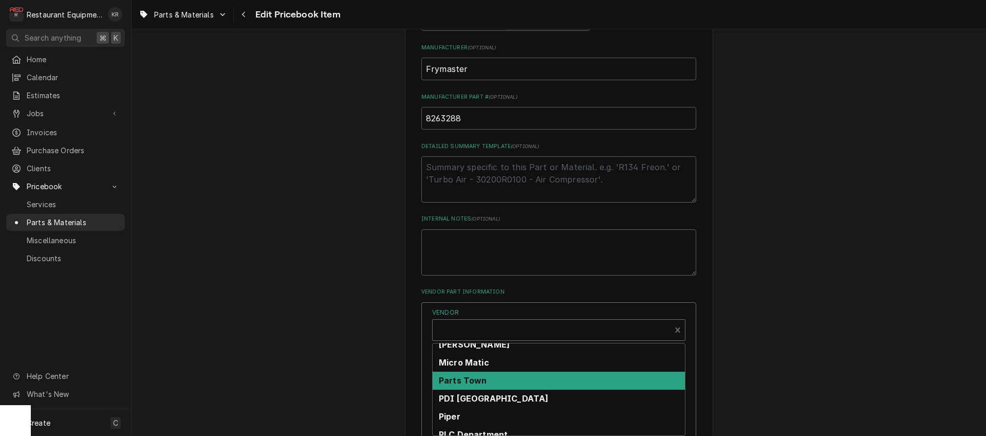
click at [487, 384] on strong "Parts Town" at bounding box center [463, 380] width 48 height 10
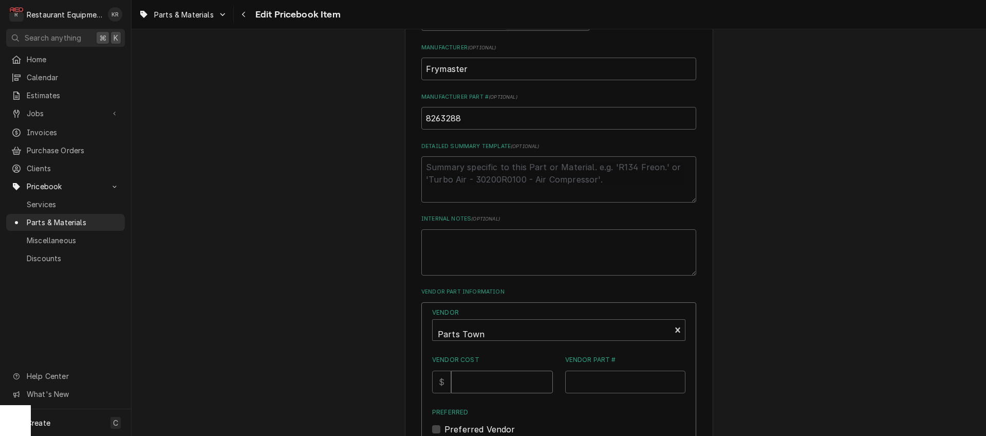
click at [492, 384] on input "Vendor Cost" at bounding box center [501, 381] width 101 height 23
type input "1.81"
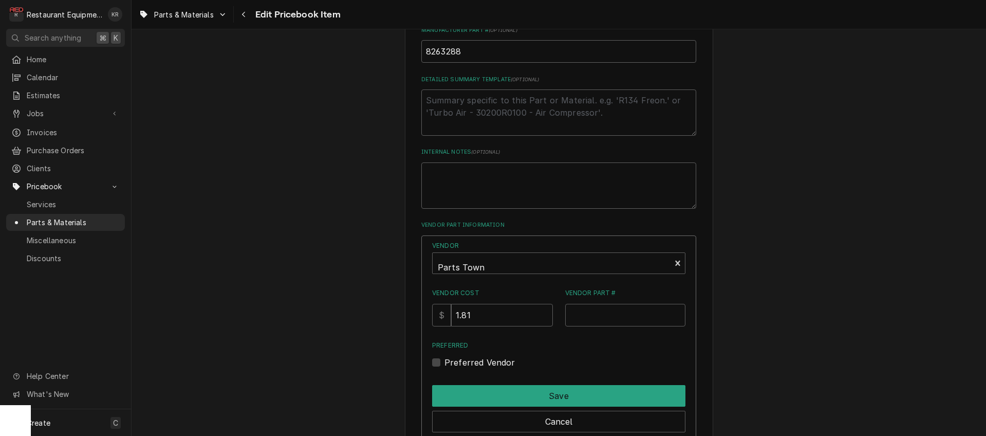
scroll to position [532, 0]
click at [592, 317] on input "Vendor Part #" at bounding box center [625, 314] width 121 height 23
click at [602, 315] on input "Vendor Part #" at bounding box center [625, 314] width 121 height 23
paste input "FM8263288"
type input "FM8263288"
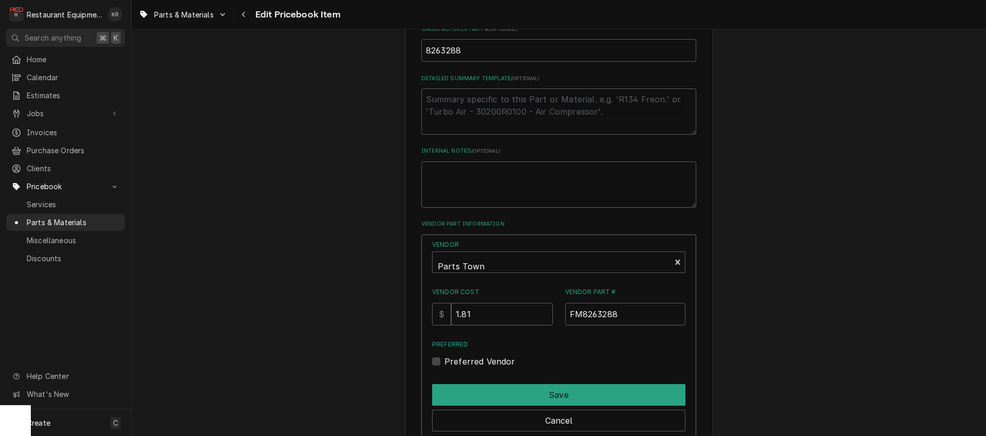
drag, startPoint x: 449, startPoint y: 358, endPoint x: 462, endPoint y: 370, distance: 18.2
click at [452, 361] on div "Preferred Vendor" at bounding box center [558, 361] width 253 height 12
drag, startPoint x: 446, startPoint y: 356, endPoint x: 463, endPoint y: 373, distance: 24.0
click at [448, 357] on div "Preferred Vendor" at bounding box center [558, 361] width 253 height 12
drag, startPoint x: 447, startPoint y: 361, endPoint x: 454, endPoint y: 366, distance: 8.8
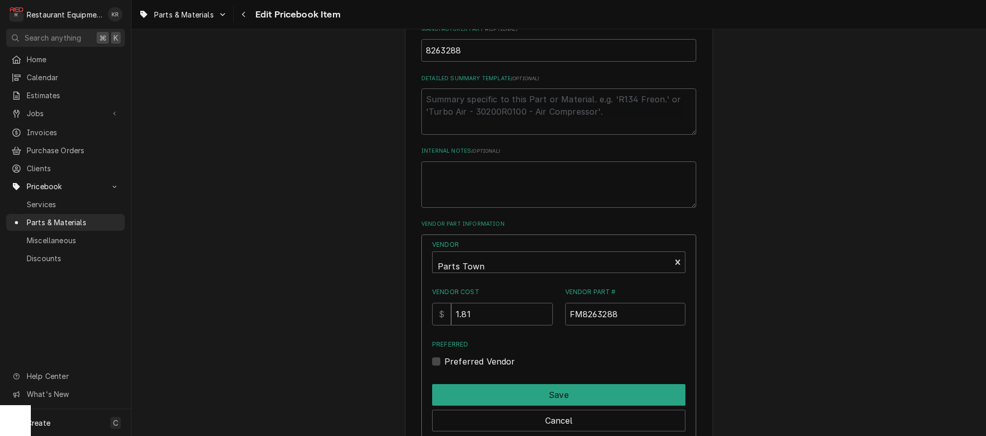
click at [448, 361] on label "Preferred Vendor" at bounding box center [479, 361] width 71 height 12
click at [448, 361] on input "Preferred" at bounding box center [570, 366] width 253 height 23
checkbox input "true"
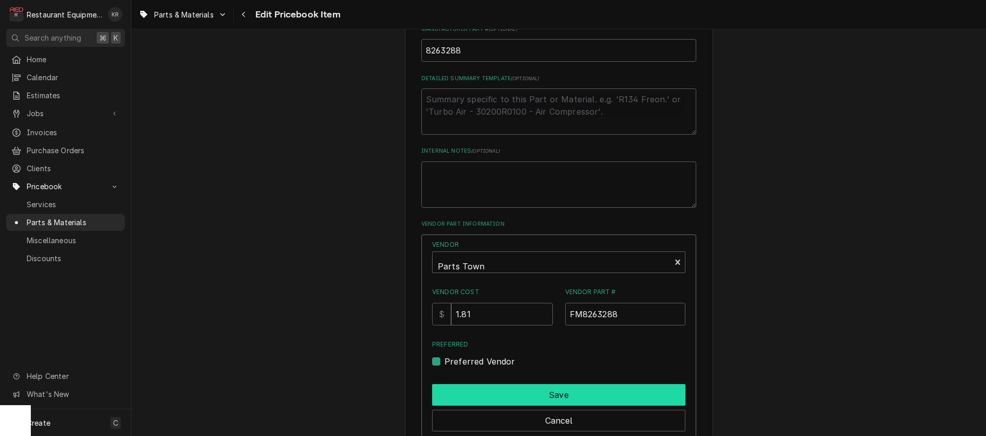
click at [464, 391] on button "Save" at bounding box center [558, 395] width 253 height 22
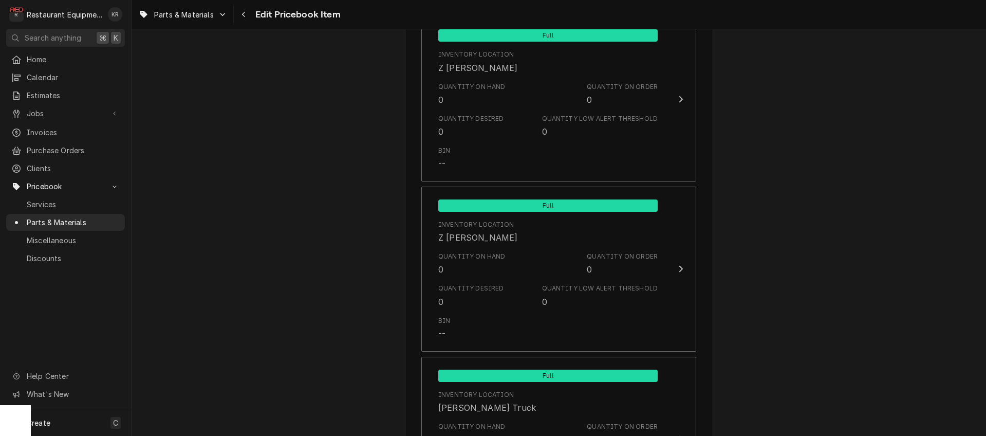
scroll to position [6812, 0]
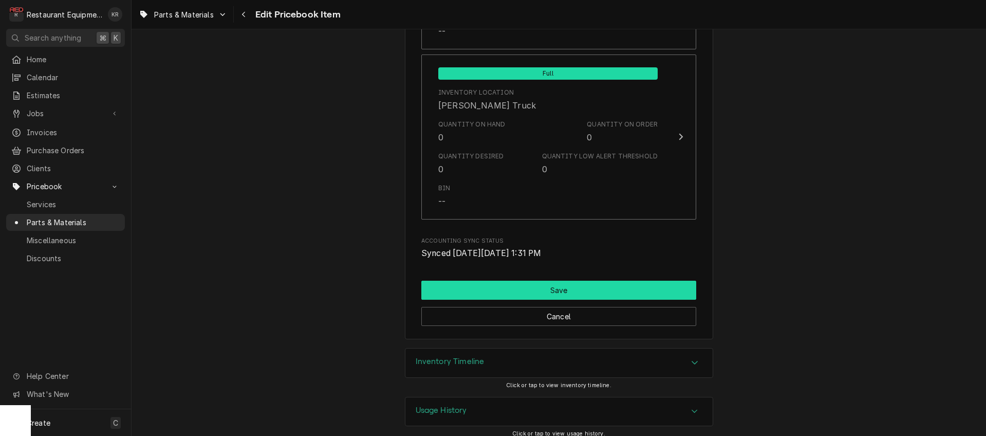
click at [542, 281] on button "Save" at bounding box center [558, 290] width 275 height 19
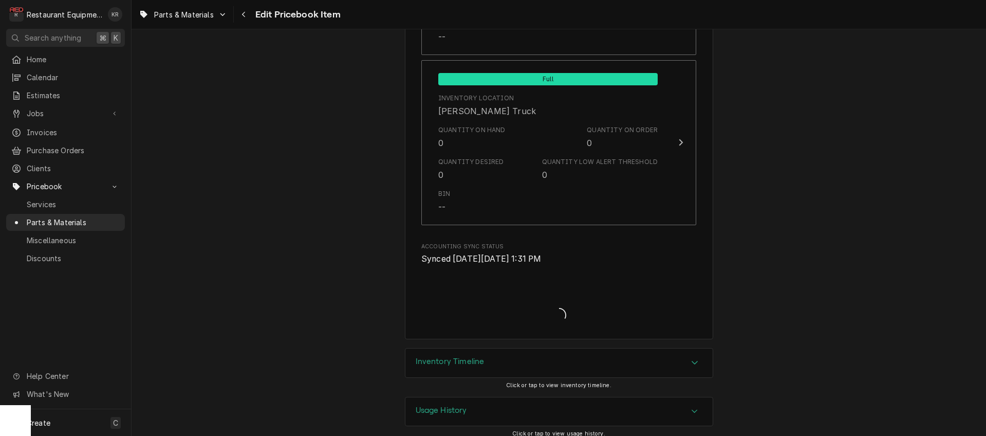
type textarea "x"
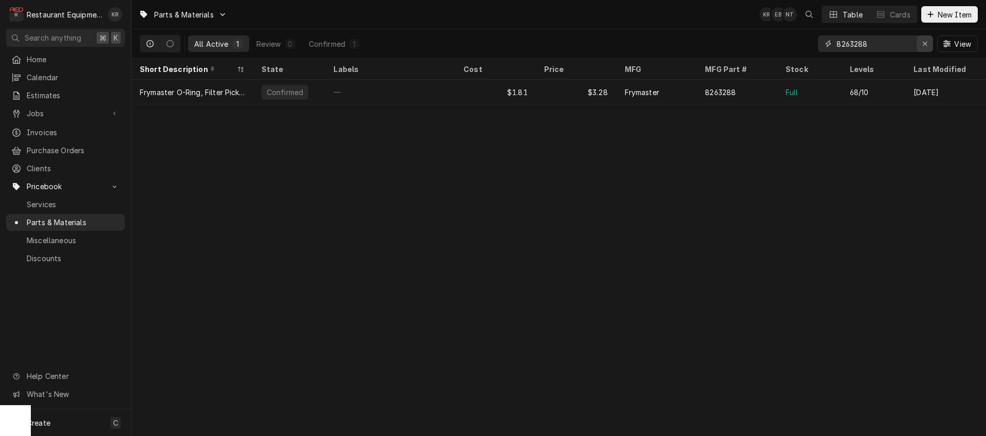
click at [926, 44] on icon "Erase input" at bounding box center [925, 43] width 6 height 7
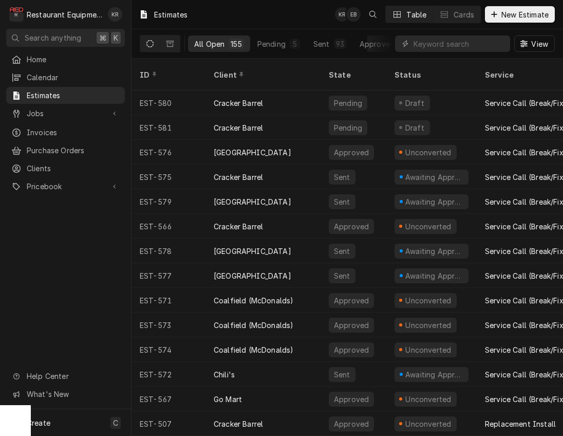
scroll to position [0, 3]
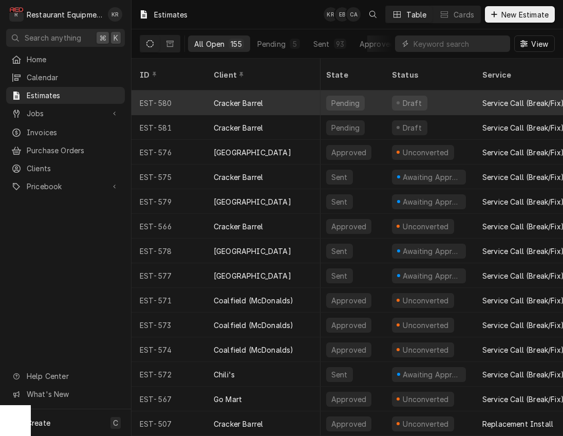
click at [249, 98] on div "Cracker Barrel" at bounding box center [238, 103] width 49 height 11
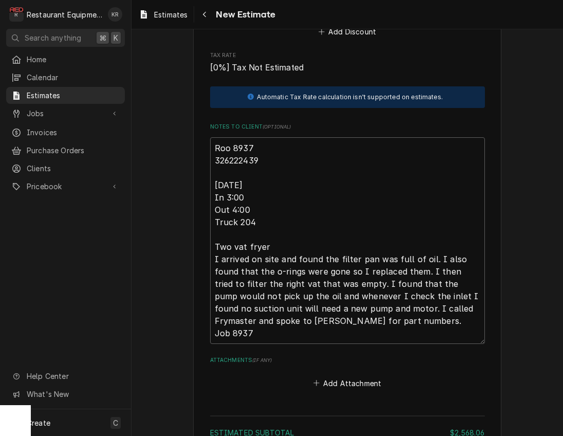
scroll to position [2036, 0]
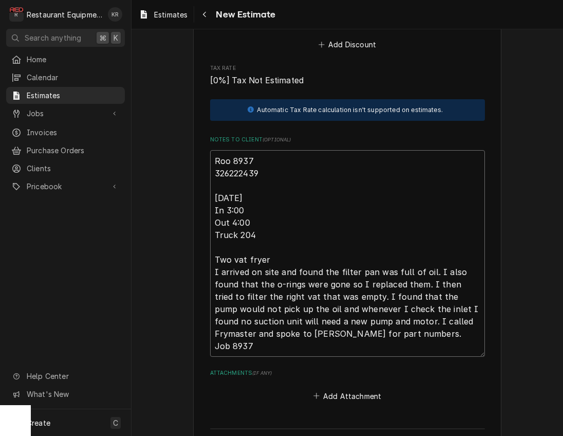
drag, startPoint x: 263, startPoint y: 174, endPoint x: 217, endPoint y: 172, distance: 45.7
click at [210, 172] on textarea "Roo 8937 326222439 9/18/25 In 3:00 Out 4:00 Truck 204 Two vat fryer I arrived o…" at bounding box center [347, 253] width 275 height 207
paste textarea "35317"
type textarea "x"
type textarea "Roo 8937 326235317 9/18/25 In 3:00 Out 4:00 Truck 204 Two vat fryer I arrived o…"
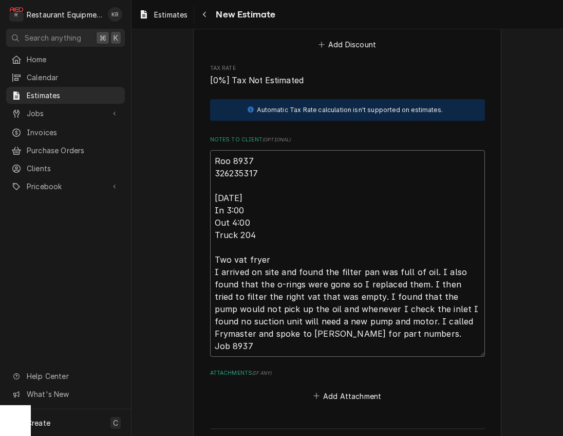
type textarea "x"
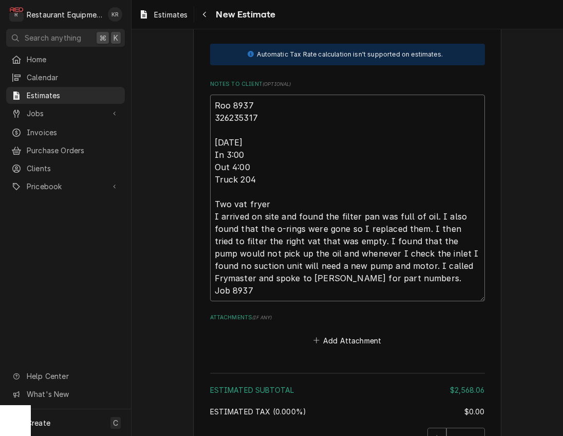
scroll to position [2326, 0]
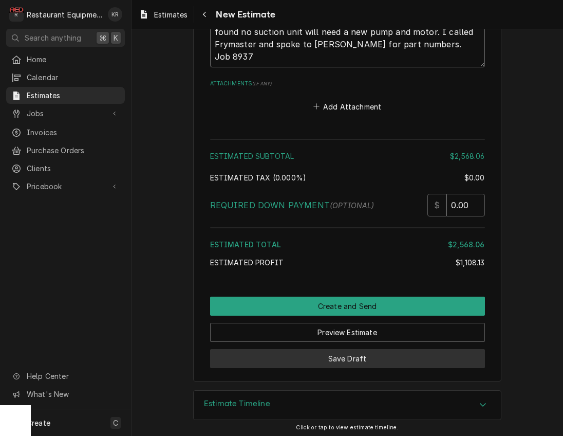
type textarea "Roo 8937 326235317 9/18/25 In 3:00 Out 4:00 Truck 204 Two vat fryer I arrived o…"
click at [357, 355] on button "Save Draft" at bounding box center [347, 358] width 275 height 19
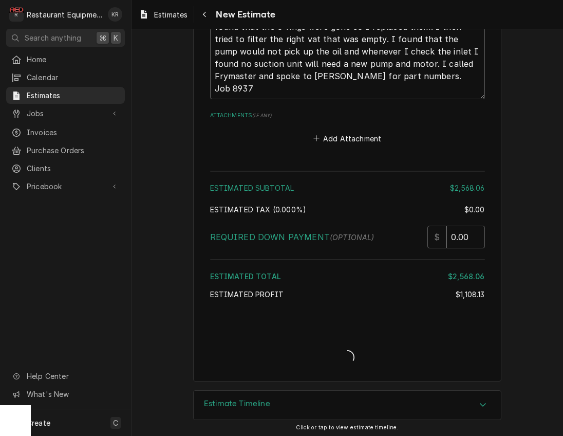
type textarea "x"
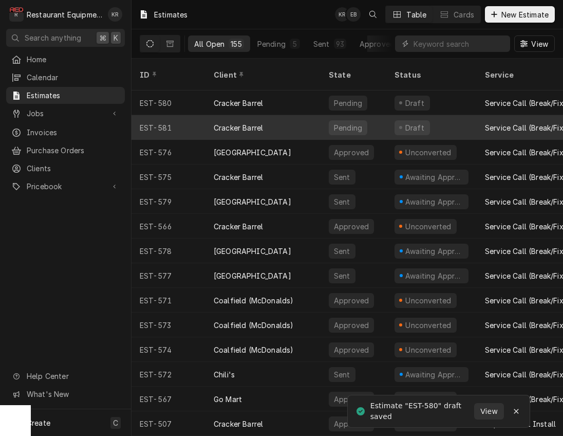
click at [274, 115] on div "Cracker Barrel" at bounding box center [262, 127] width 115 height 25
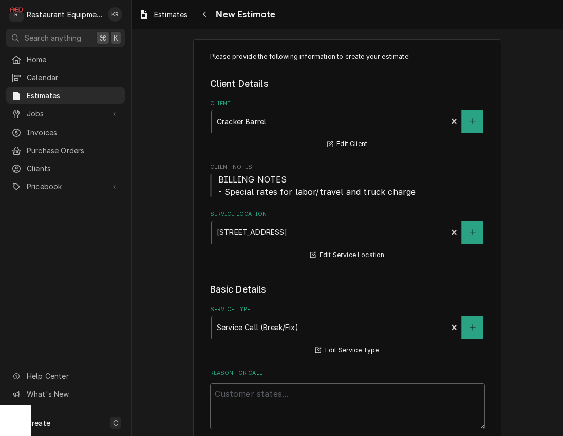
type textarea "x"
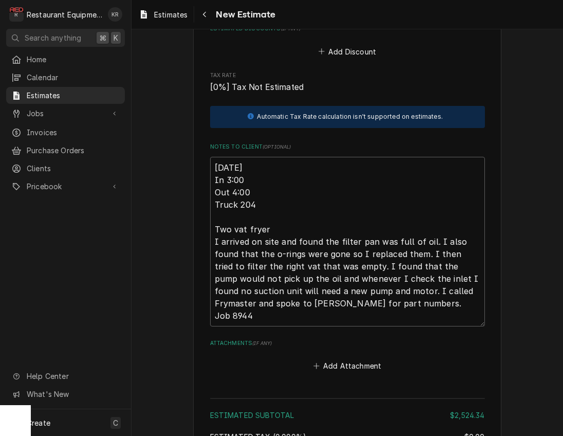
scroll to position [2144, 0]
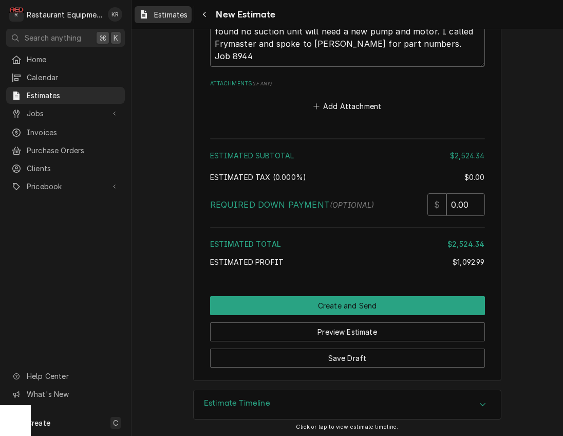
click at [176, 18] on span "Estimates" at bounding box center [170, 14] width 33 height 11
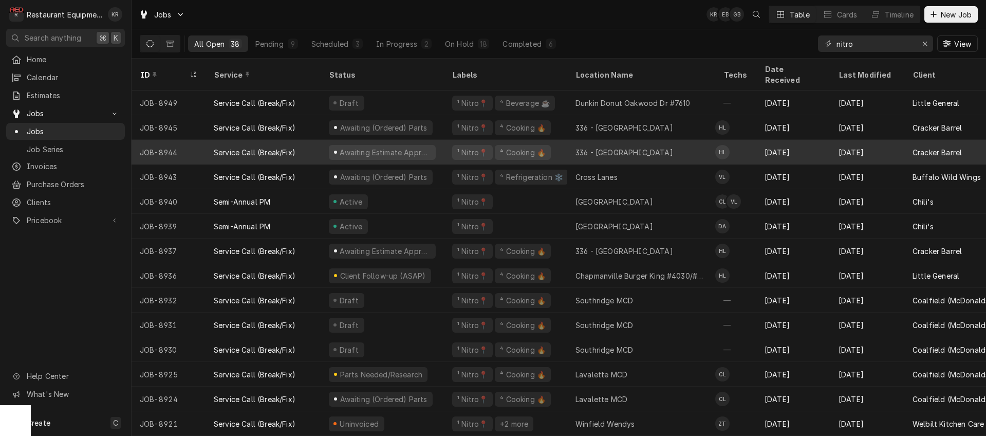
click at [346, 147] on div "Awaiting Estimate Approval" at bounding box center [385, 152] width 93 height 11
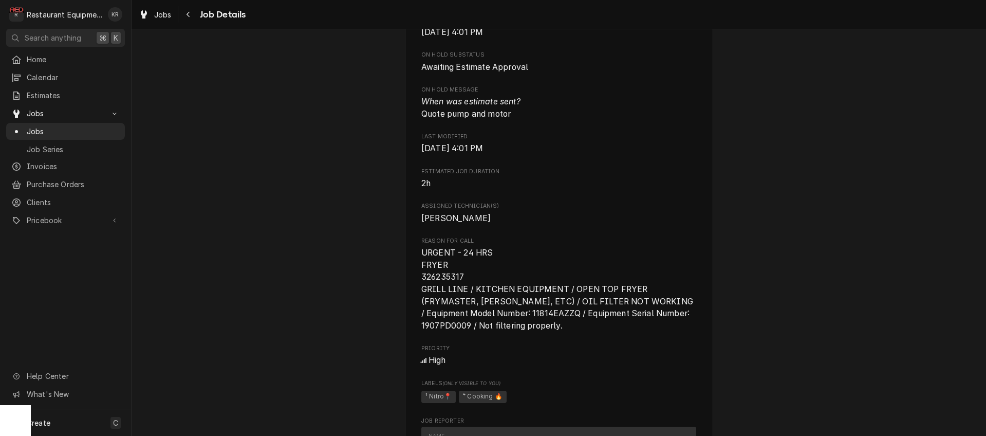
scroll to position [547, 0]
click at [190, 17] on icon "Navigate back" at bounding box center [188, 14] width 5 height 7
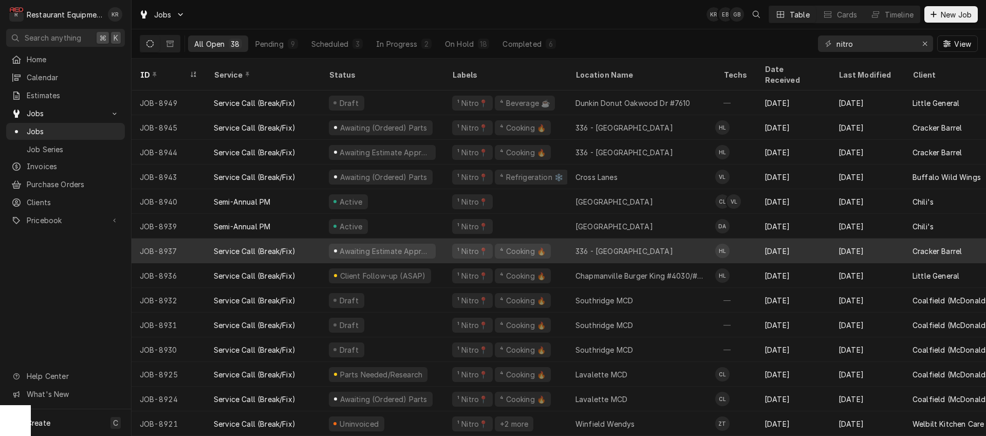
click at [191, 238] on div "JOB-8937" at bounding box center [169, 250] width 74 height 25
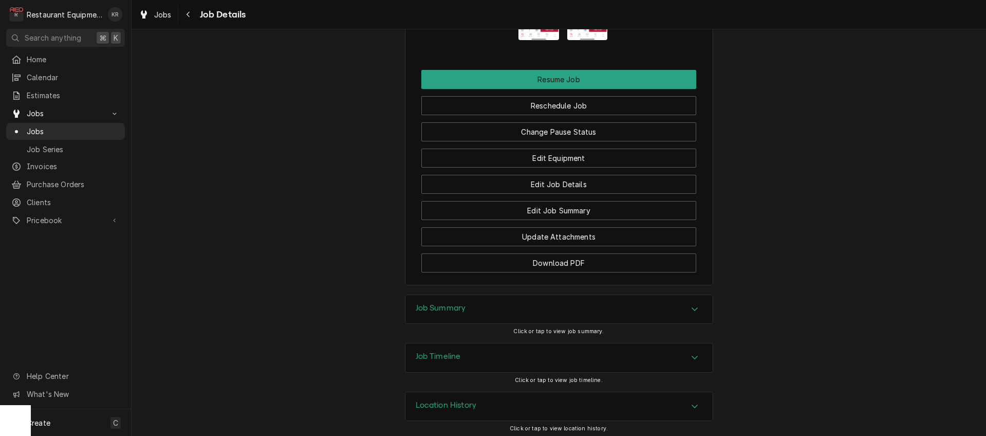
scroll to position [1371, 0]
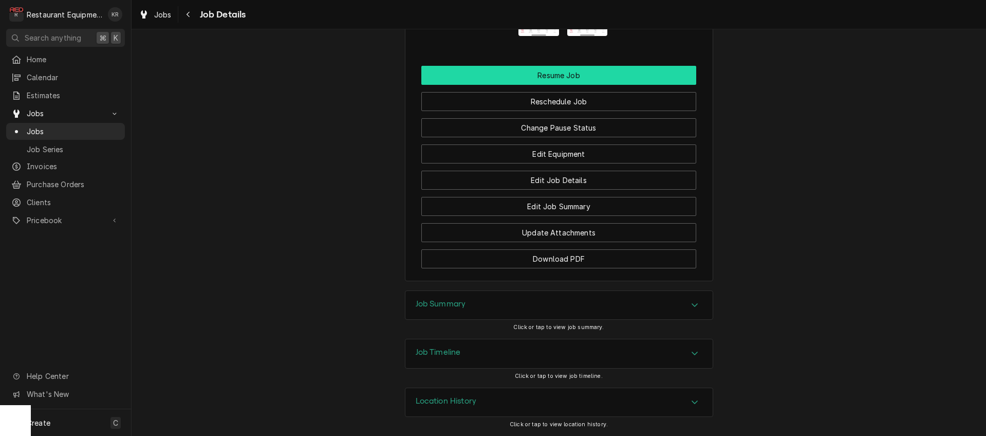
click at [571, 78] on button "Resume Job" at bounding box center [558, 75] width 275 height 19
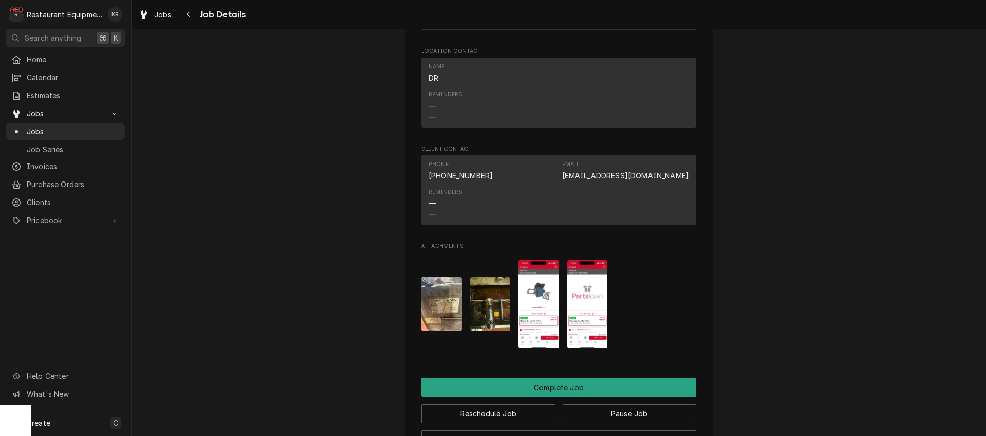
scroll to position [1264, 0]
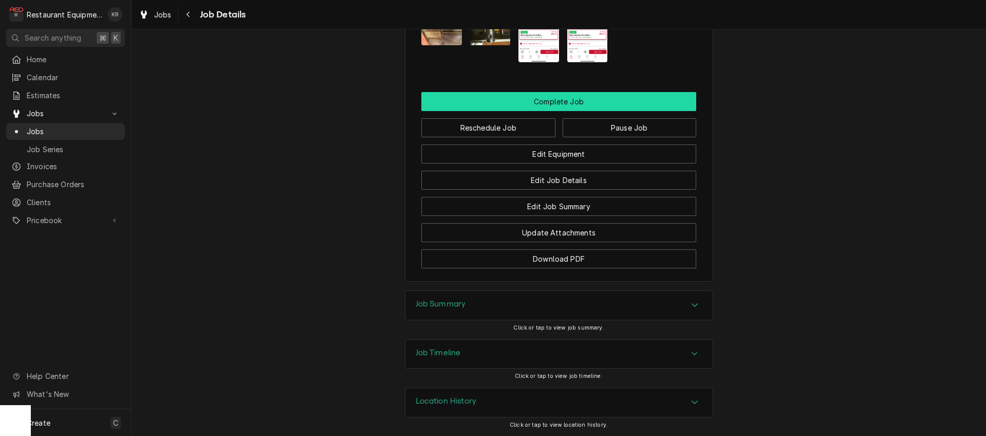
click at [569, 100] on button "Complete Job" at bounding box center [558, 101] width 275 height 19
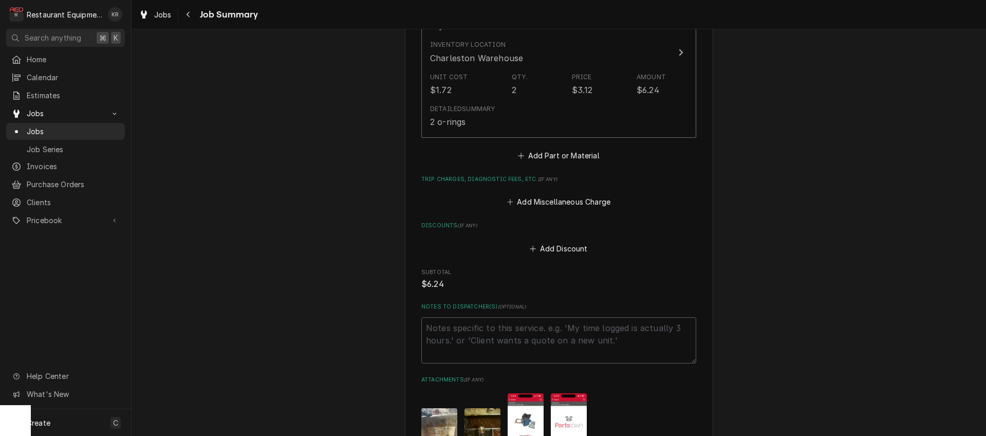
scroll to position [844, 0]
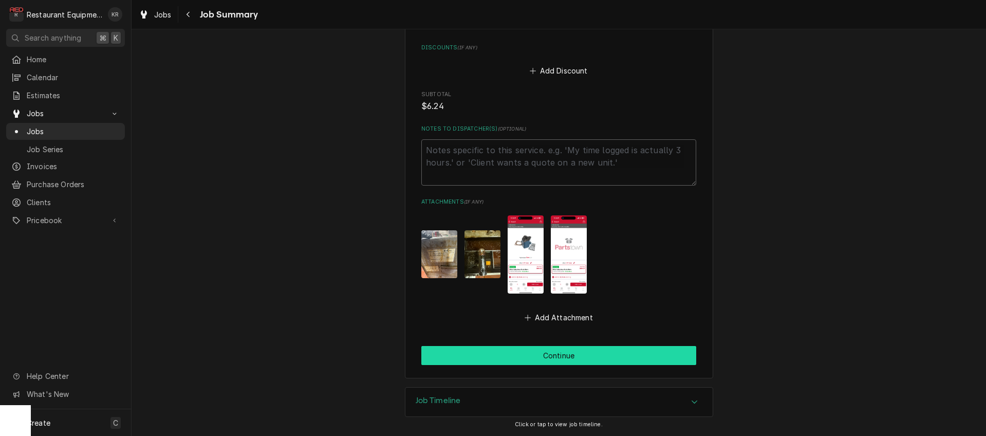
click at [554, 356] on button "Continue" at bounding box center [558, 355] width 275 height 19
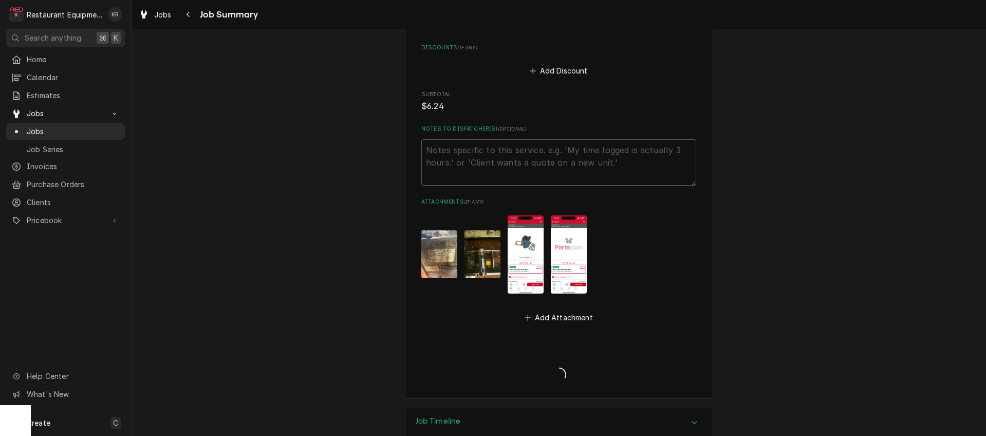
type textarea "x"
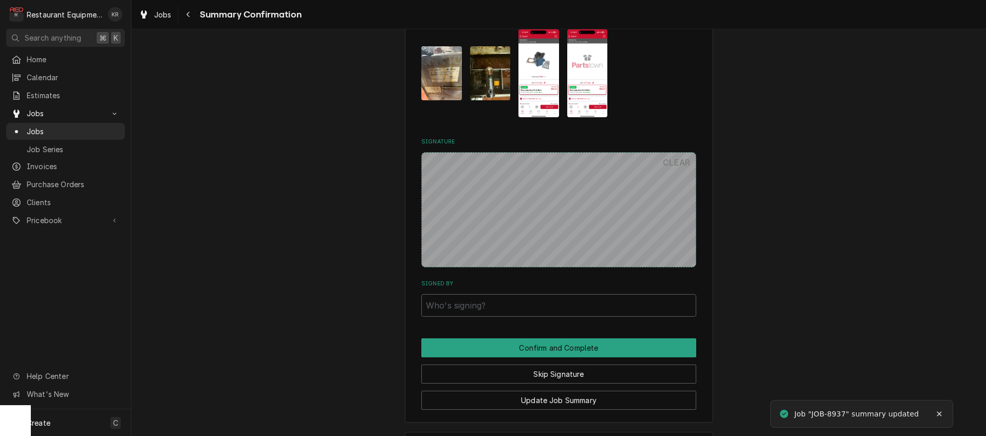
scroll to position [846, 0]
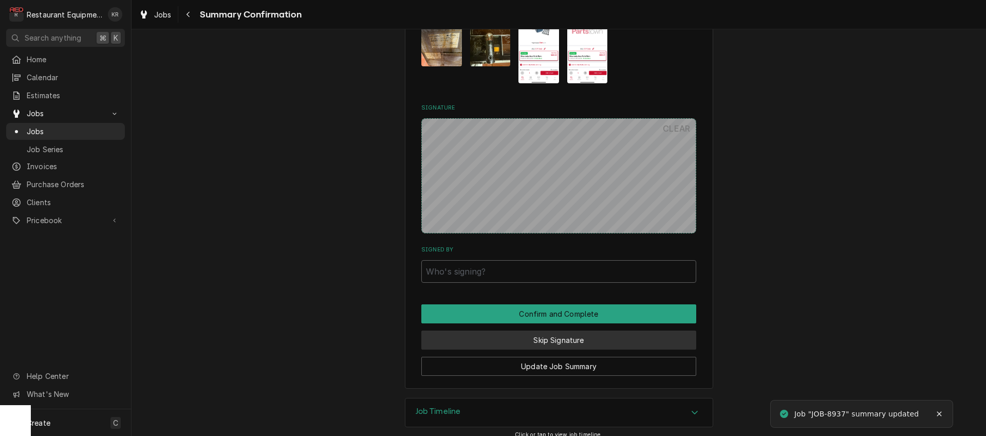
click at [565, 330] on button "Skip Signature" at bounding box center [558, 339] width 275 height 19
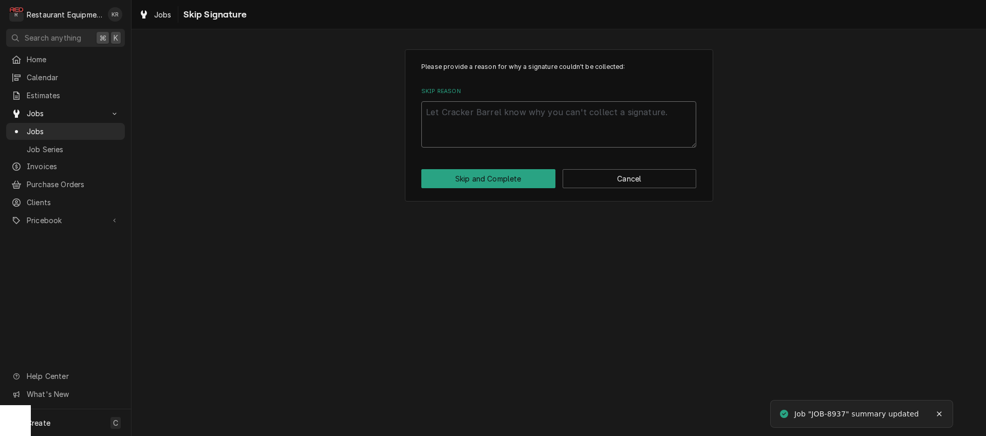
click at [489, 117] on textarea "Skip Reason" at bounding box center [558, 124] width 275 height 46
type textarea "x"
type textarea "d"
type textarea "x"
type textarea "du"
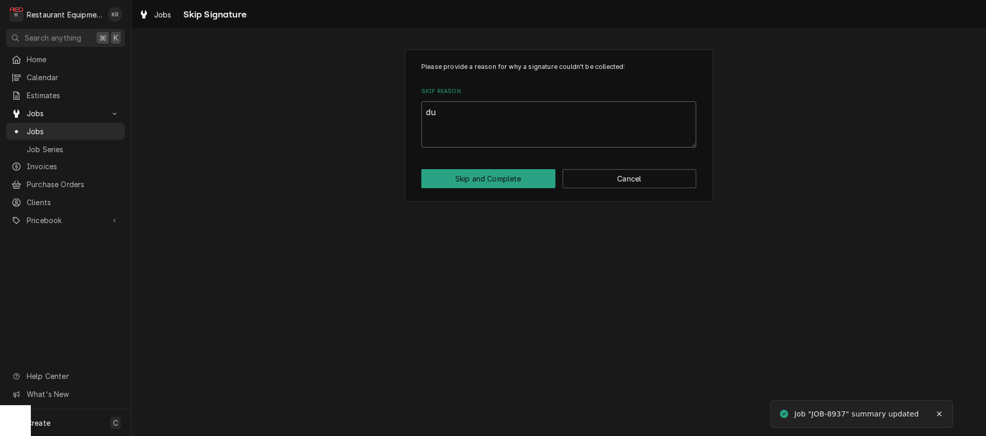
type textarea "x"
type textarea "dup"
type textarea "x"
type textarea "dupl"
type textarea "x"
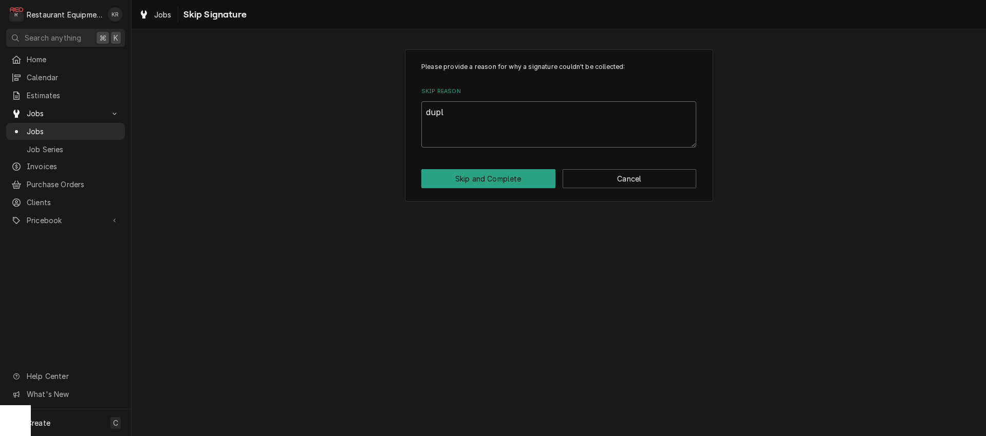
type textarea "dupli"
type textarea "x"
type textarea "duplic"
type textarea "x"
type textarea "duplicat"
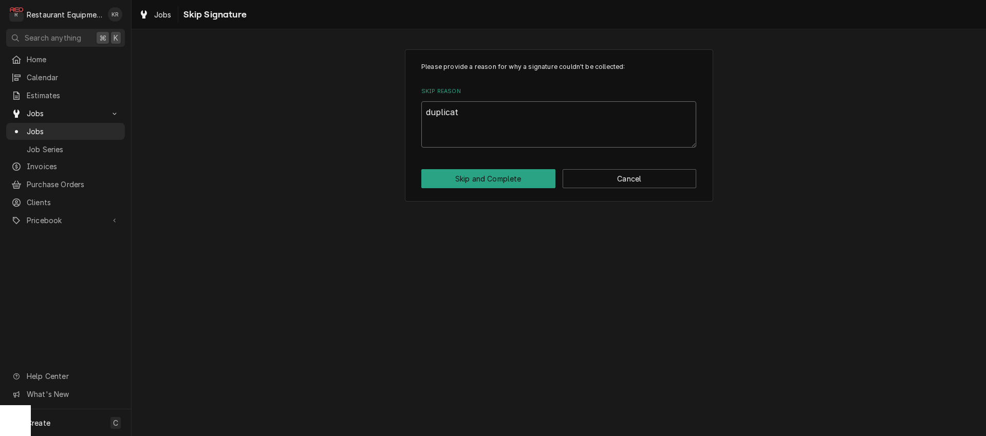
type textarea "x"
type textarea "duplicate"
type textarea "x"
type textarea "duplicate"
type textarea "x"
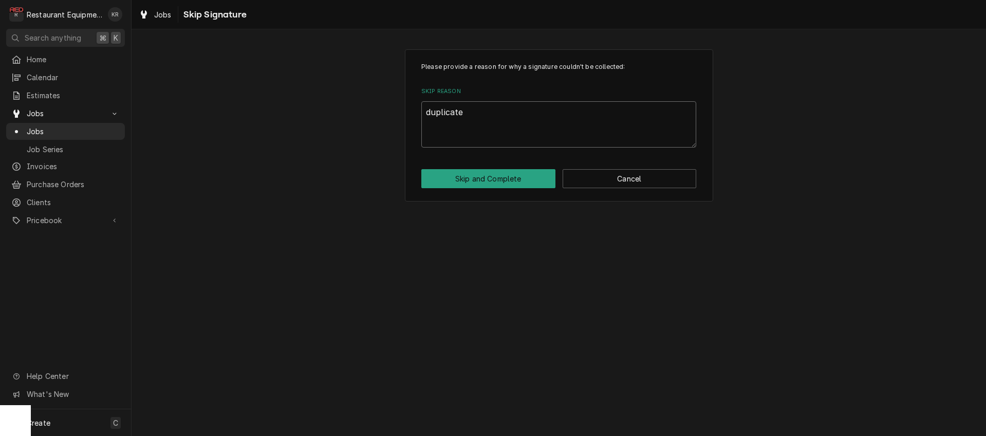
type textarea "duplicate o"
type textarea "x"
type textarea "duplicate"
type textarea "x"
type textarea "duplicate wo"
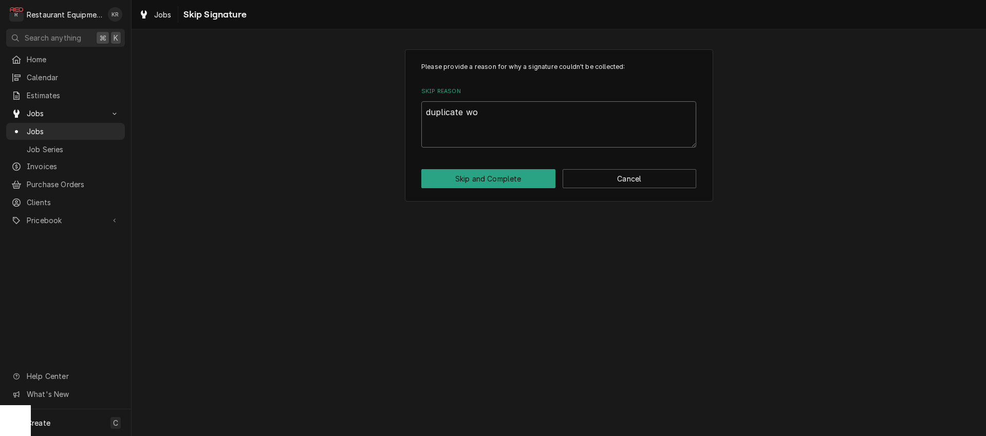
type textarea "x"
type textarea "duplicate wor"
type textarea "x"
type textarea "duplicate work"
type textarea "x"
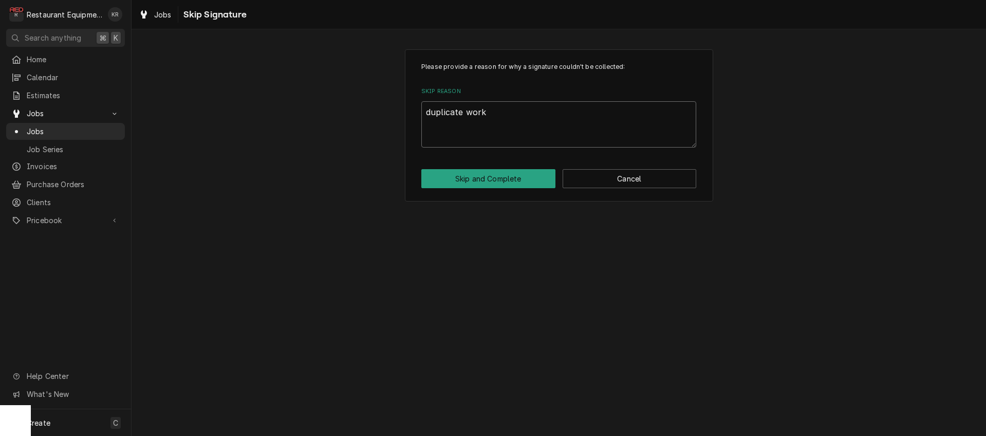
type textarea "duplicate work o"
type textarea "x"
type textarea "duplicate work or"
type textarea "x"
type textarea "duplicate work ord"
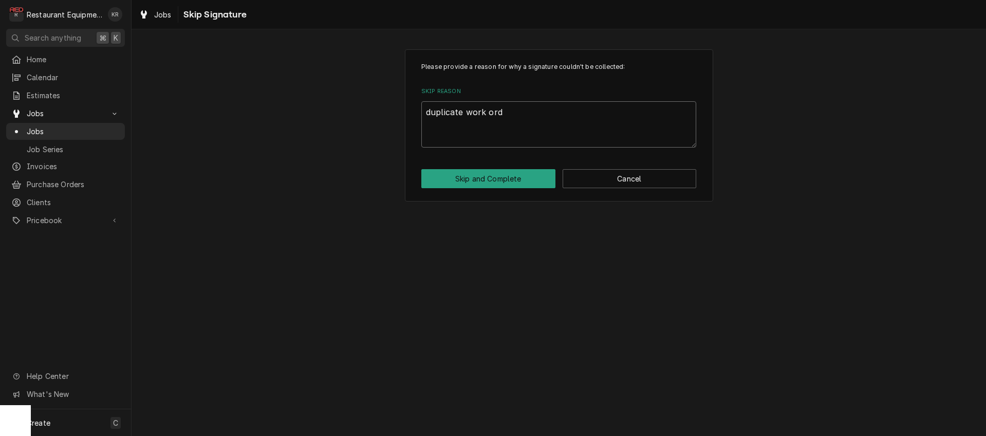
type textarea "x"
type textarea "duplicate work orde"
type textarea "x"
type textarea "duplicate work order"
click at [484, 180] on button "Skip and Complete" at bounding box center [488, 178] width 134 height 19
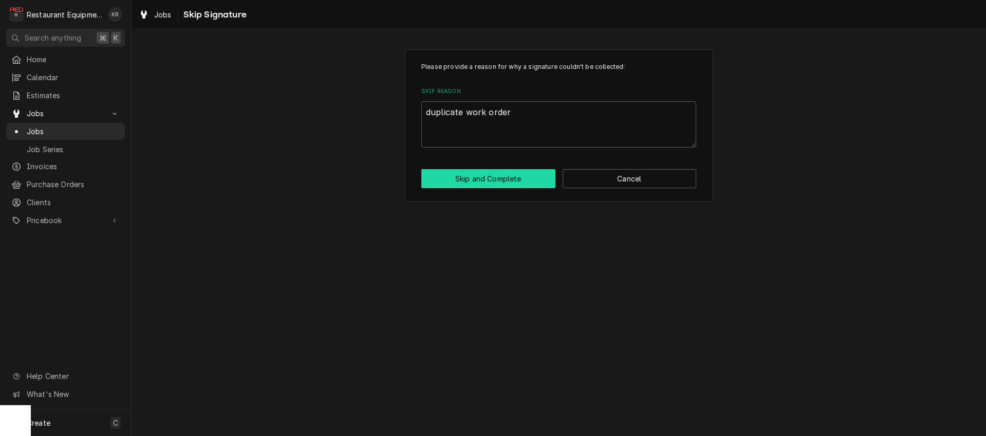
type textarea "x"
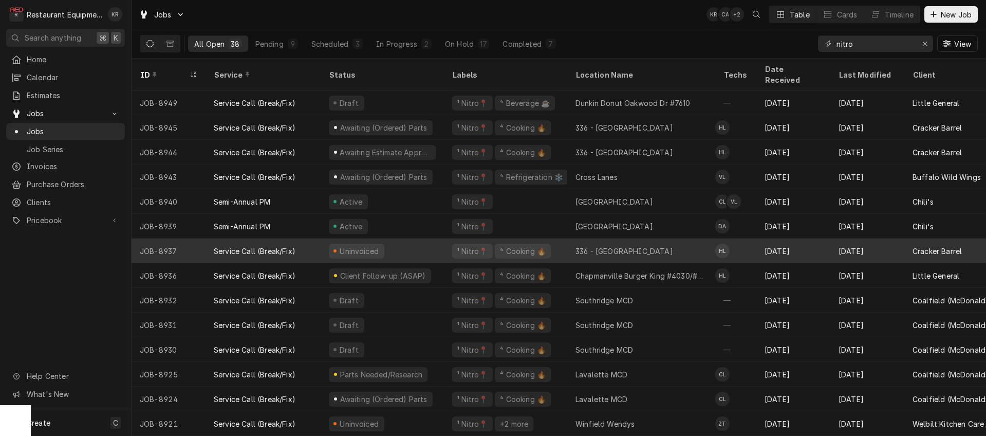
click at [382, 238] on div "Uninvoiced" at bounding box center [382, 250] width 123 height 25
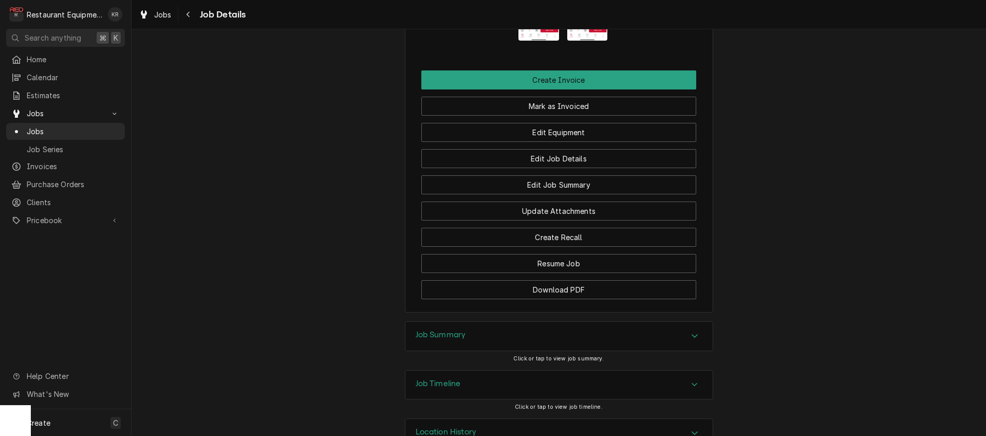
scroll to position [1191, 0]
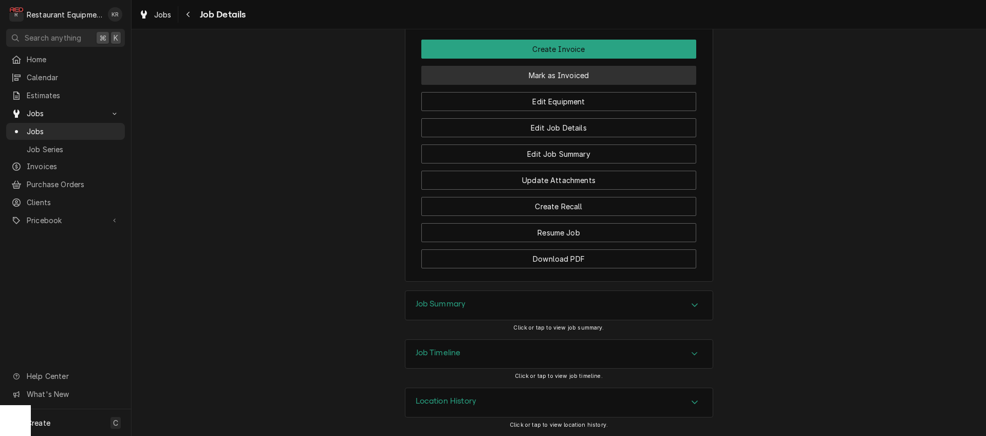
click at [540, 73] on button "Mark as Invoiced" at bounding box center [558, 75] width 275 height 19
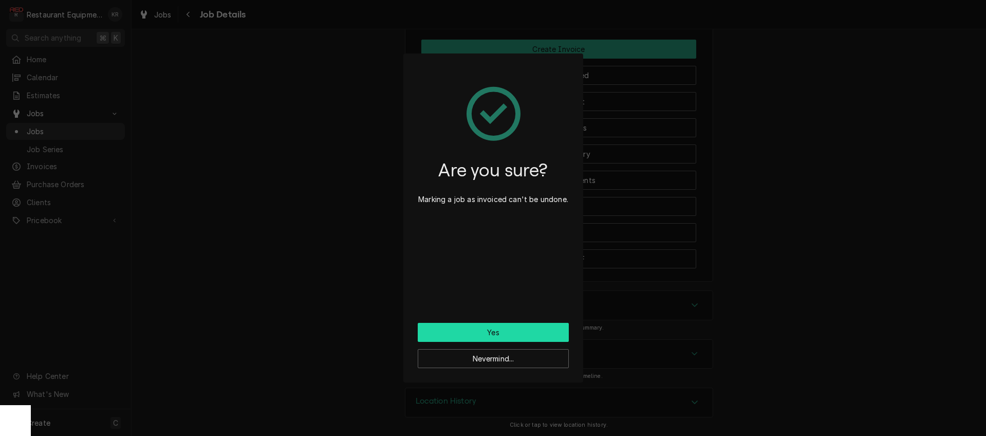
click at [492, 334] on button "Yes" at bounding box center [493, 332] width 151 height 19
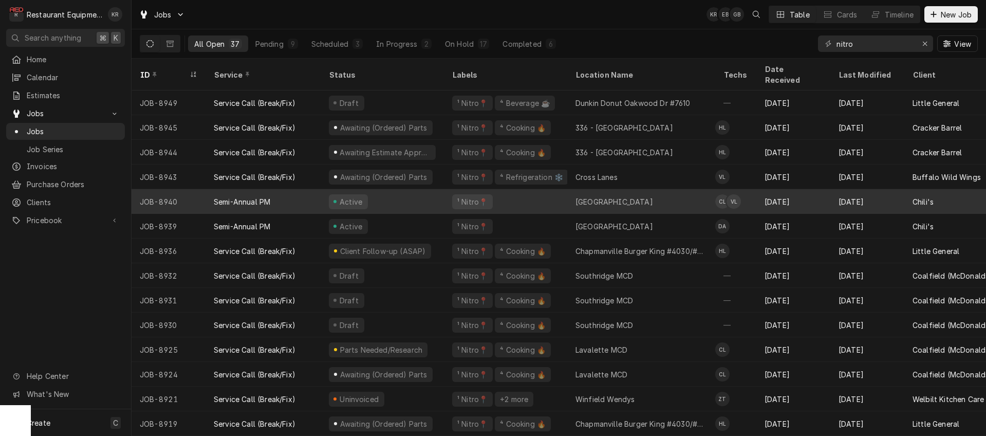
scroll to position [0, 2]
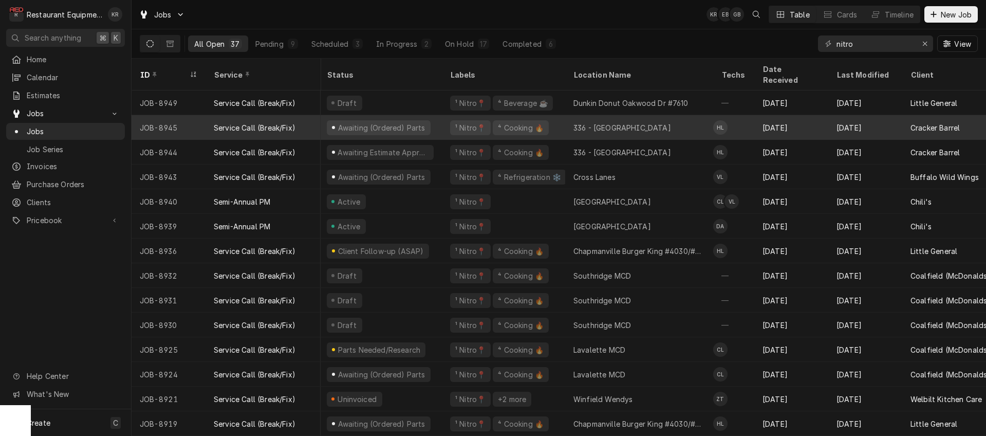
click at [399, 122] on div "Awaiting (Ordered) Parts" at bounding box center [380, 127] width 89 height 11
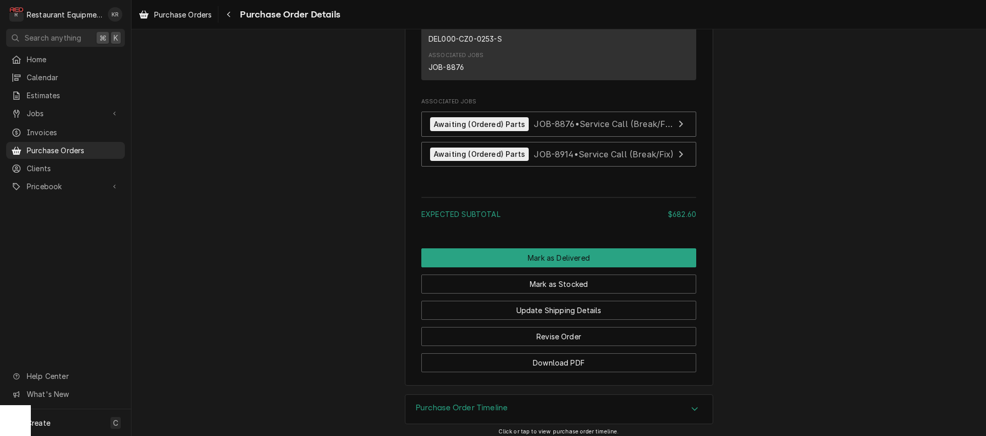
scroll to position [1315, 0]
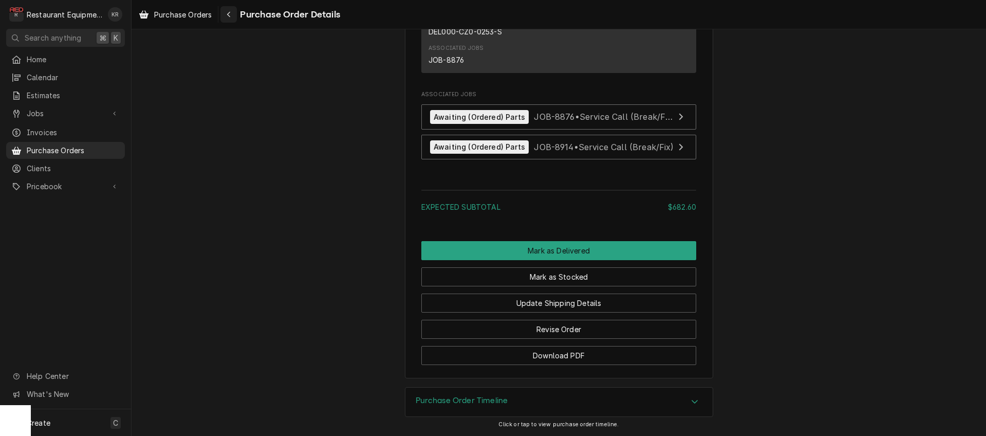
click at [231, 16] on icon "Navigate back" at bounding box center [229, 14] width 5 height 7
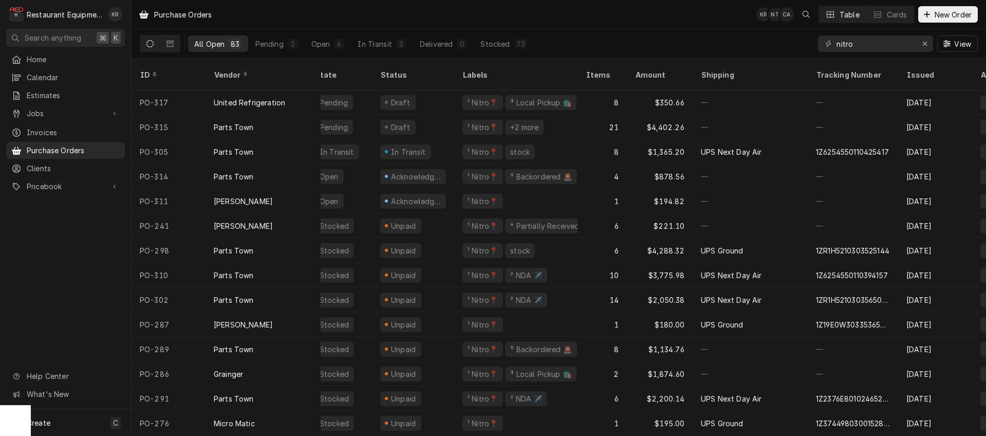
scroll to position [1, 0]
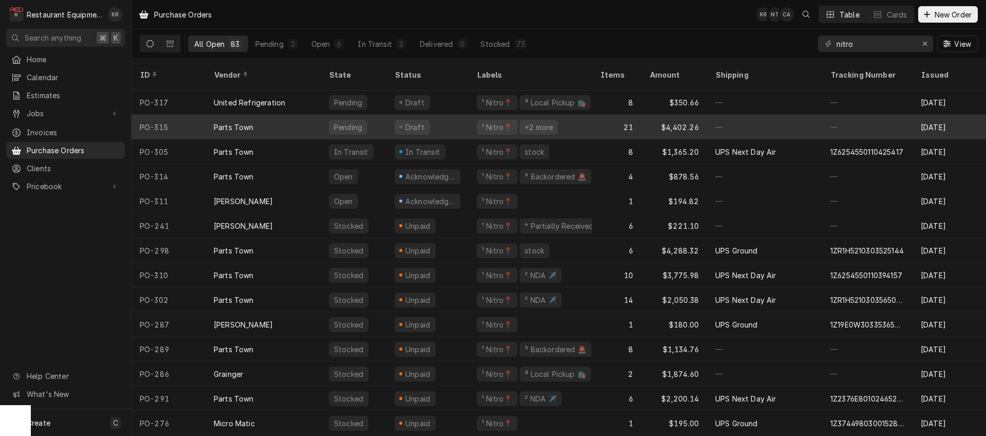
click at [394, 121] on div "Draft" at bounding box center [427, 127] width 82 height 25
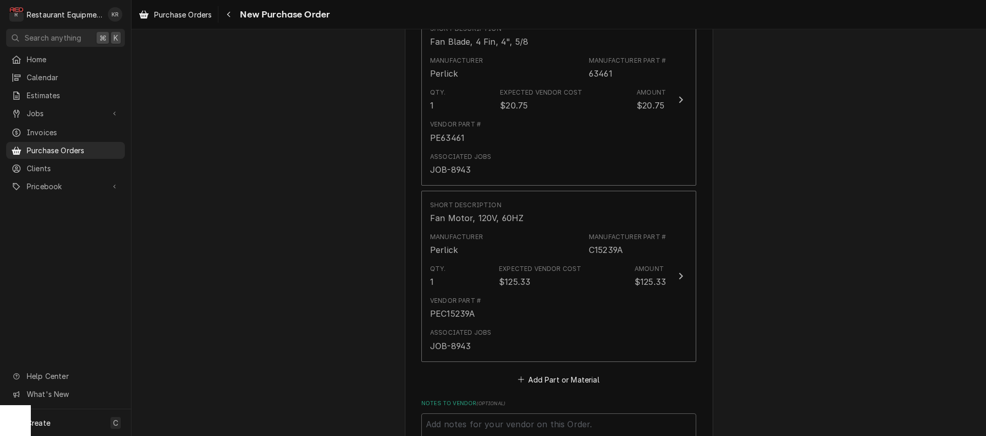
scroll to position [1373, 0]
click at [229, 13] on icon "Navigate back" at bounding box center [228, 15] width 3 height 6
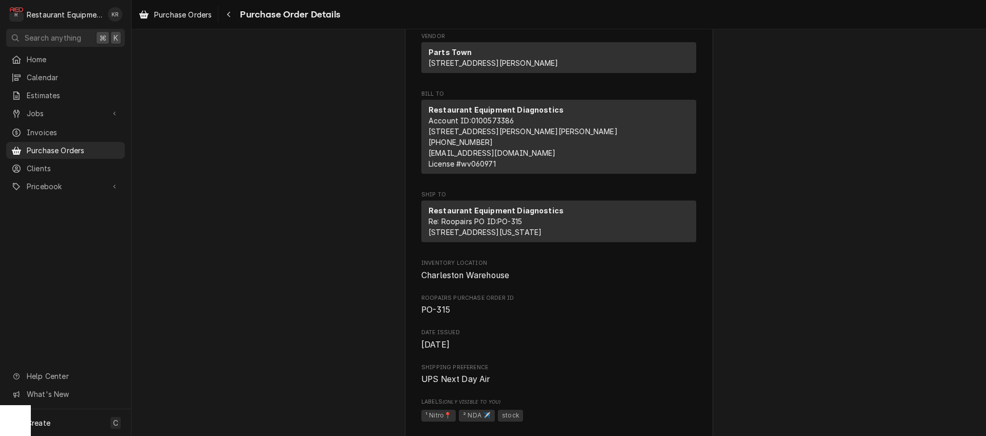
scroll to position [107, 0]
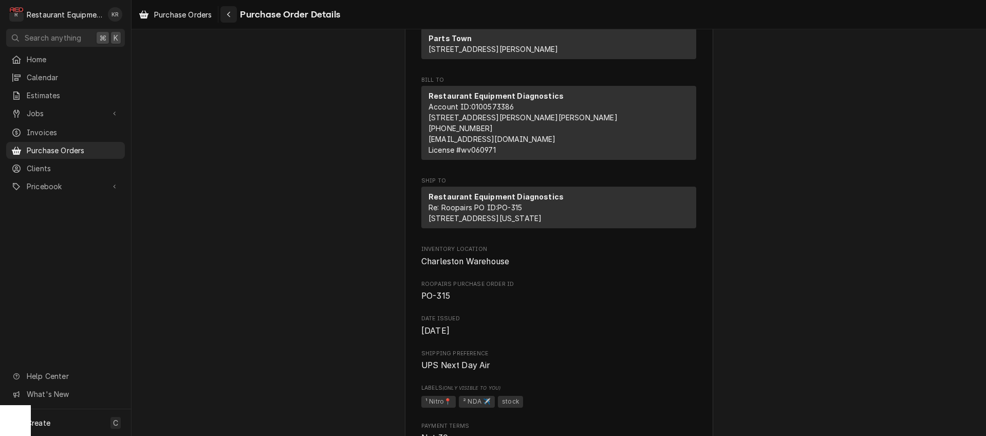
click at [231, 15] on icon "Navigate back" at bounding box center [229, 14] width 5 height 7
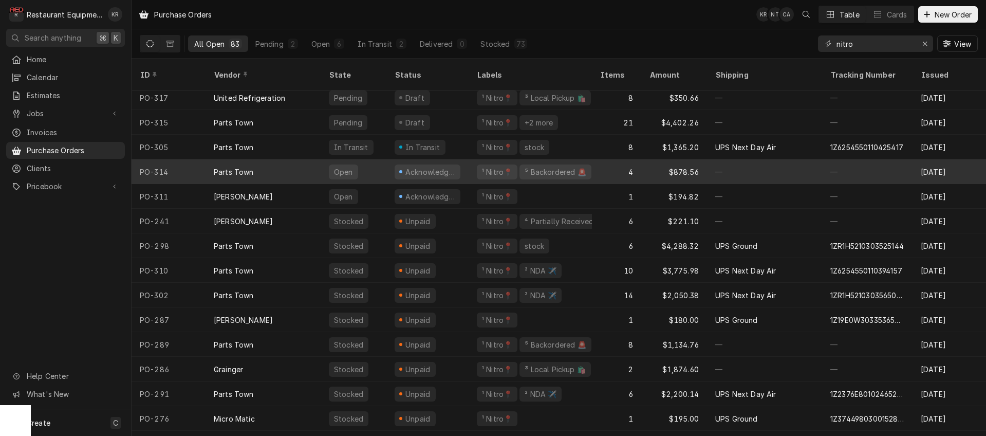
scroll to position [6, 0]
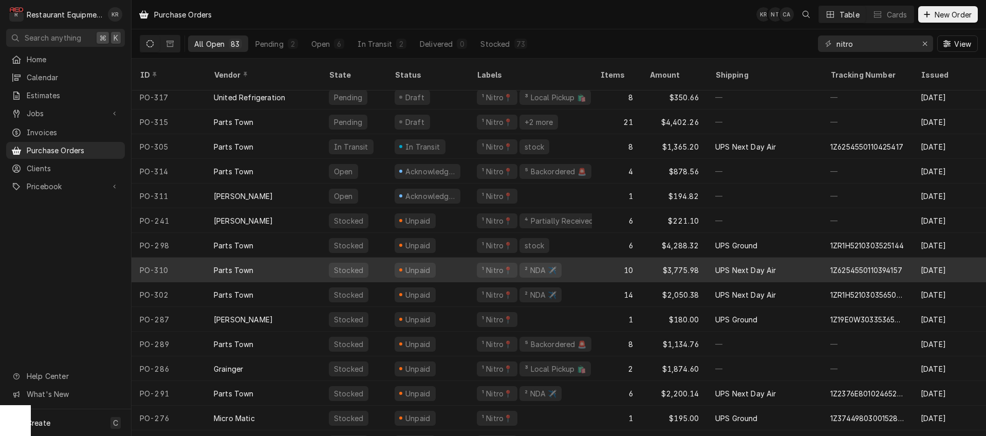
click at [618, 266] on div "10" at bounding box center [616, 269] width 49 height 25
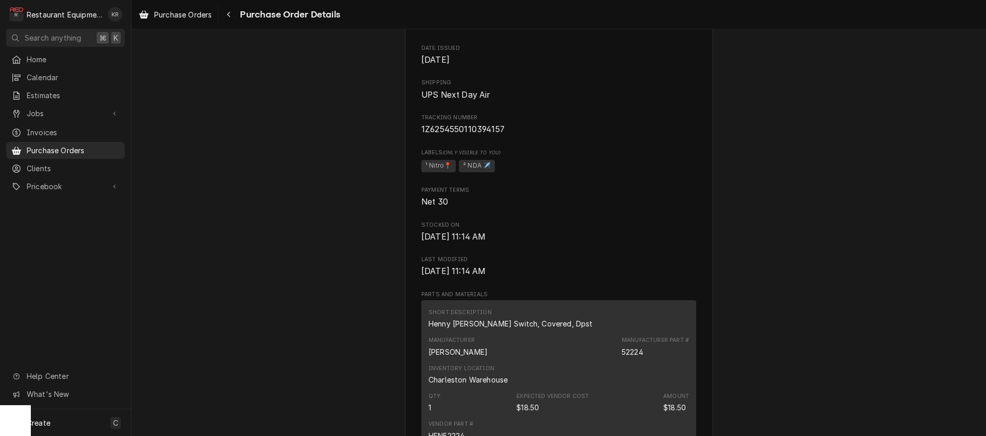
scroll to position [391, 0]
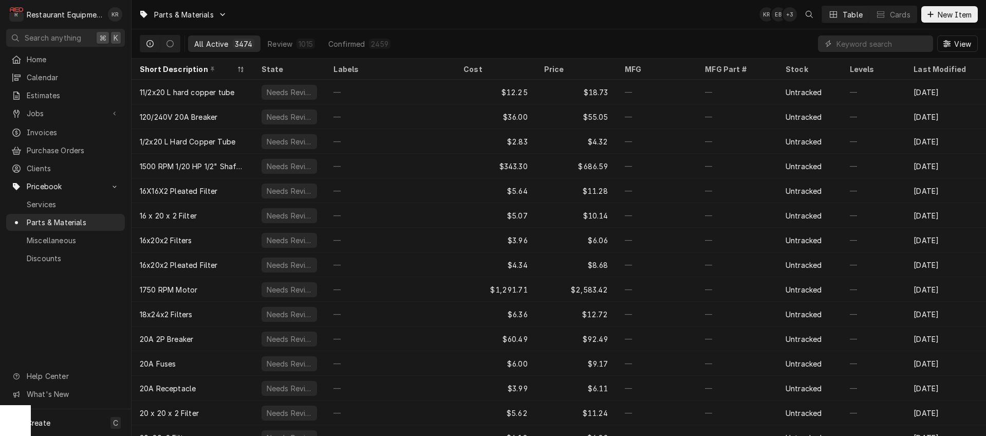
click at [861, 46] on input "Dynamic Content Wrapper" at bounding box center [881, 43] width 91 height 16
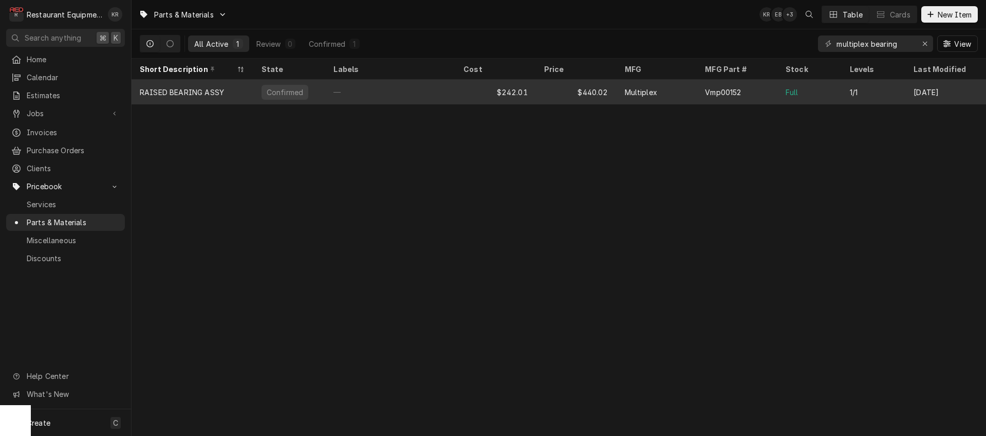
type input "multiplex bearing"
click at [429, 94] on div "—" at bounding box center [390, 92] width 130 height 25
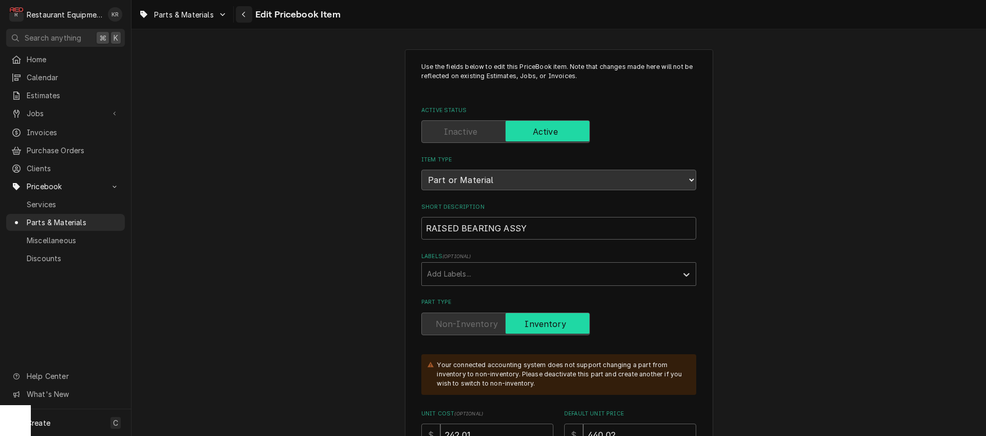
click at [242, 14] on icon "Navigate back" at bounding box center [243, 15] width 3 height 6
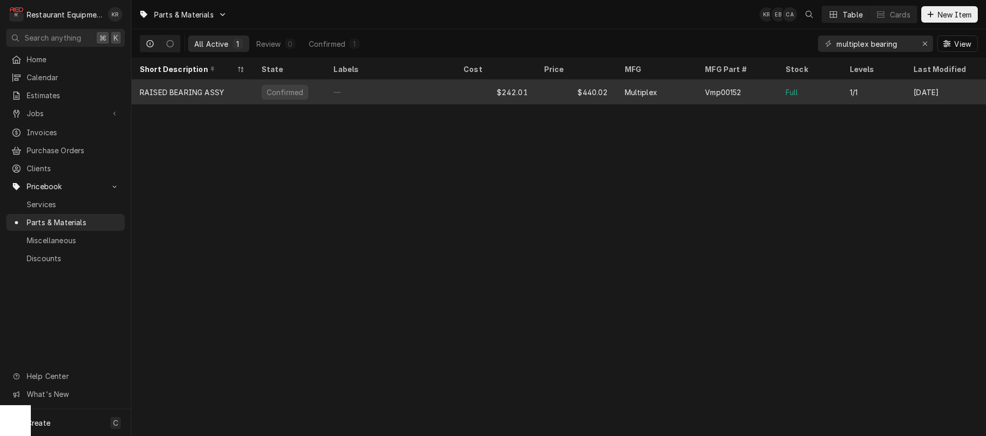
click at [370, 90] on div "—" at bounding box center [390, 92] width 130 height 25
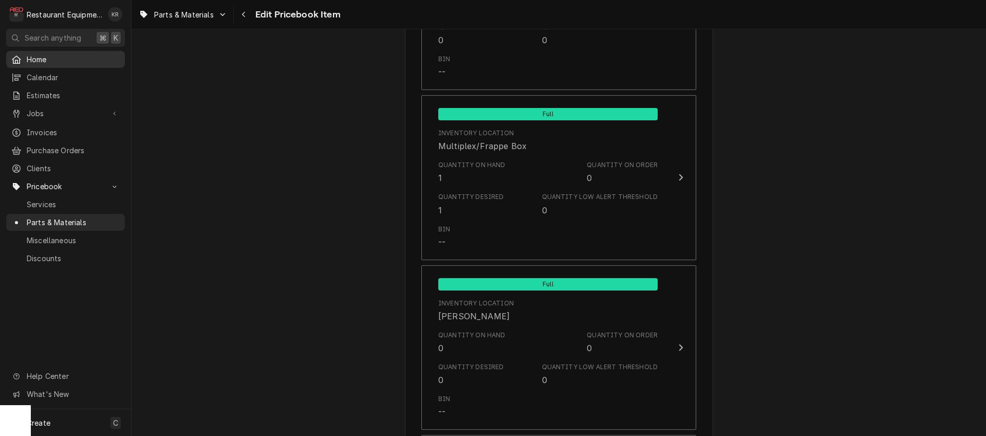
scroll to position [4280, 0]
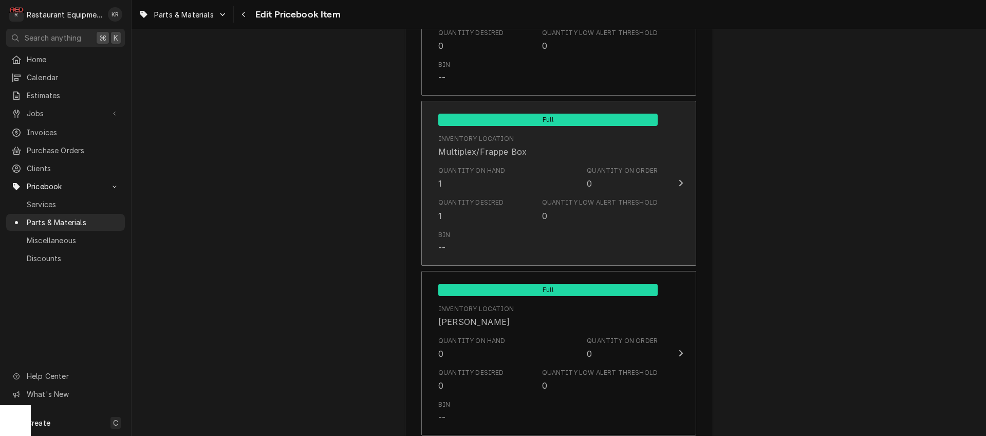
click at [473, 179] on div "Quantity on Hand 1" at bounding box center [471, 178] width 67 height 24
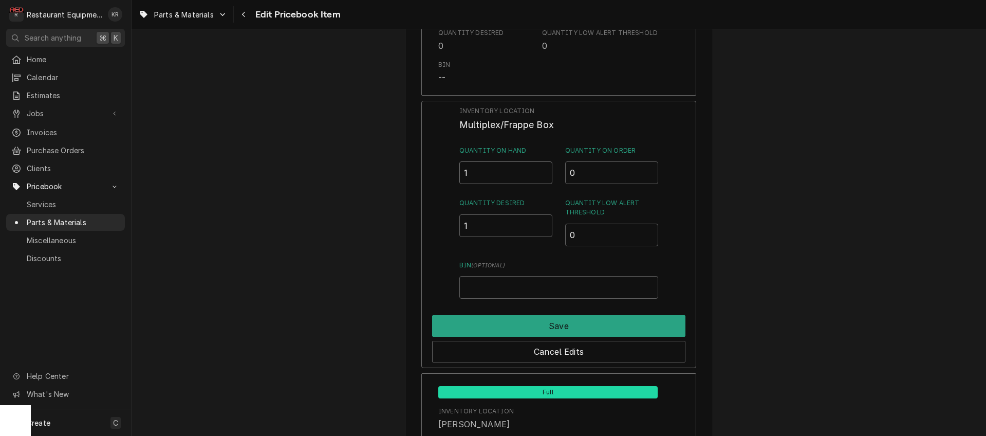
click at [545, 175] on input "1" at bounding box center [506, 172] width 94 height 23
click at [544, 171] on input "0.5" at bounding box center [506, 172] width 94 height 23
type input "0"
click at [544, 171] on input "0" at bounding box center [506, 172] width 94 height 23
click at [545, 224] on input "1" at bounding box center [506, 225] width 94 height 23
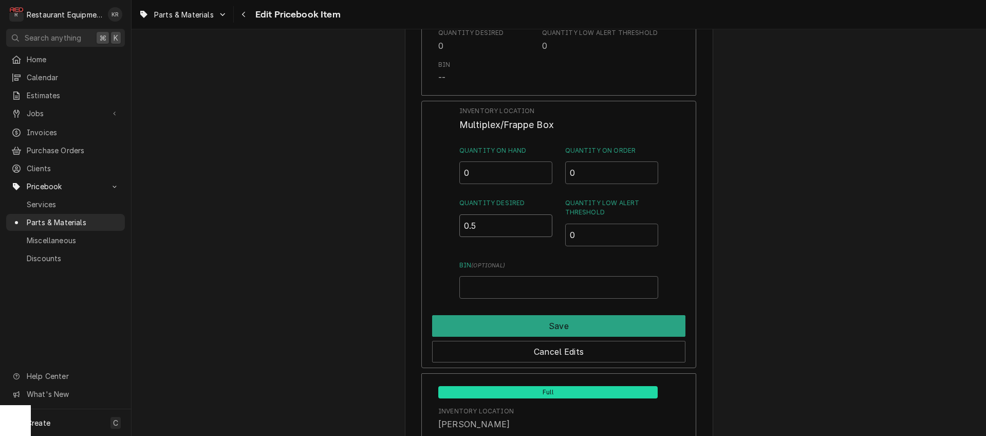
click at [545, 222] on input "0.5" at bounding box center [506, 225] width 94 height 23
type input "0"
click at [545, 222] on input "0" at bounding box center [506, 225] width 94 height 23
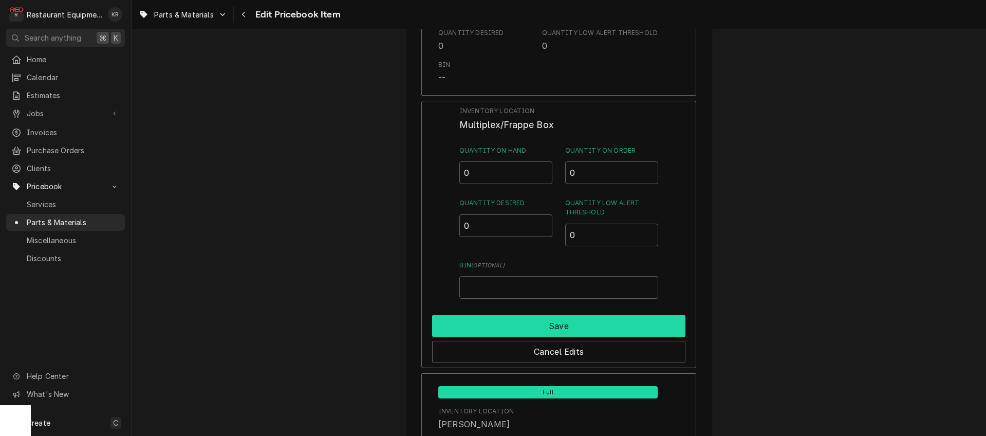
click at [548, 320] on button "Save" at bounding box center [558, 326] width 253 height 22
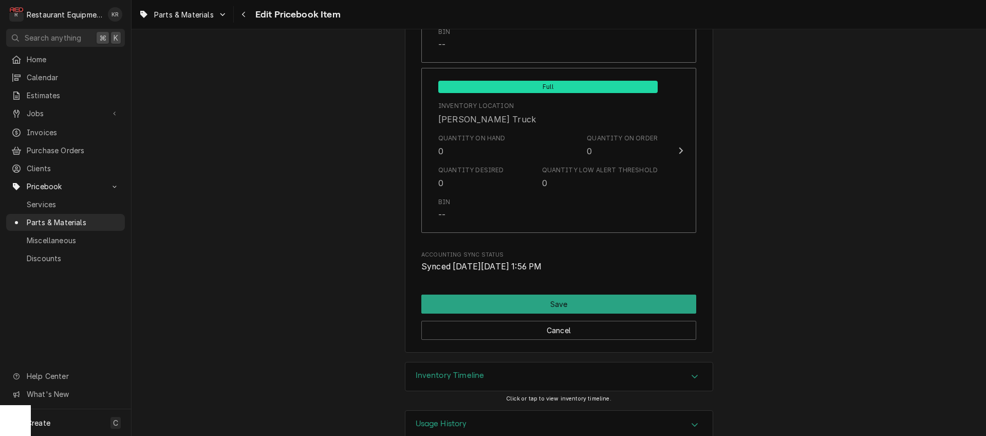
scroll to position [6706, 0]
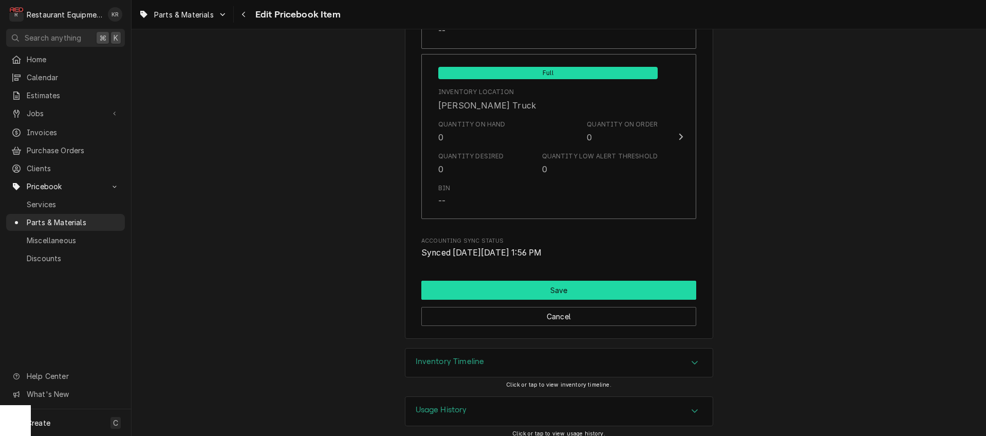
click at [546, 281] on button "Save" at bounding box center [558, 290] width 275 height 19
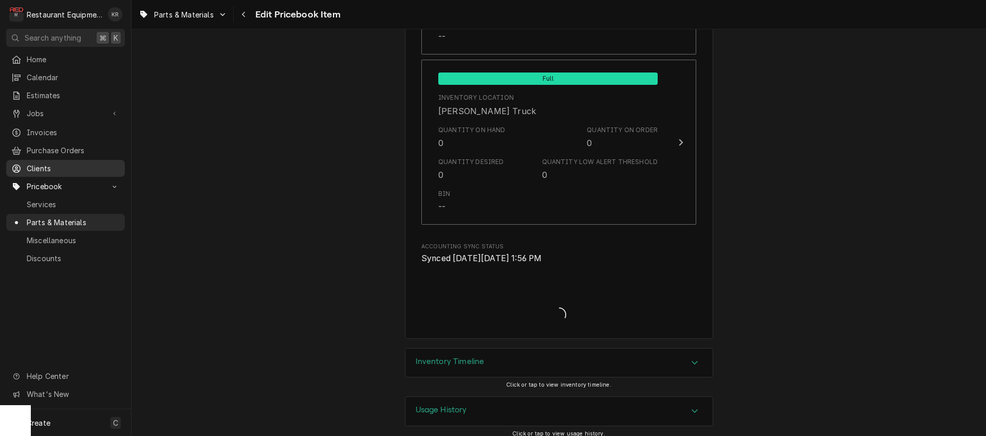
type textarea "x"
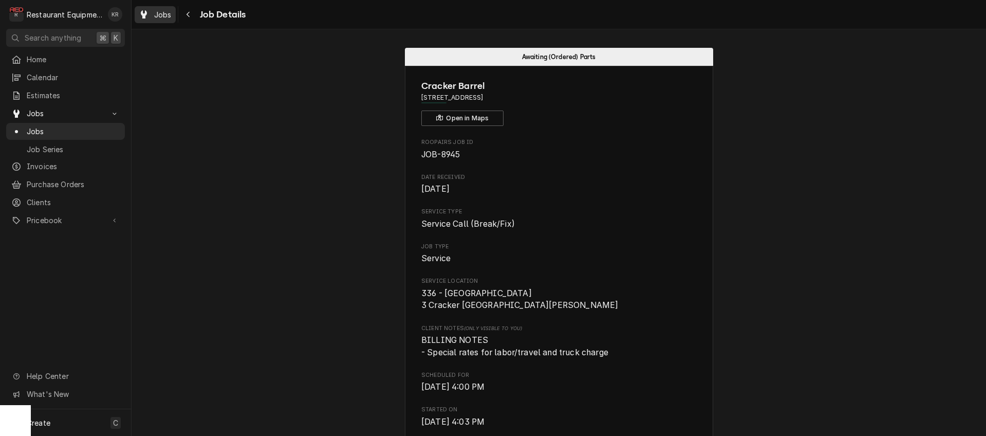
click at [165, 17] on span "Jobs" at bounding box center [162, 14] width 17 height 11
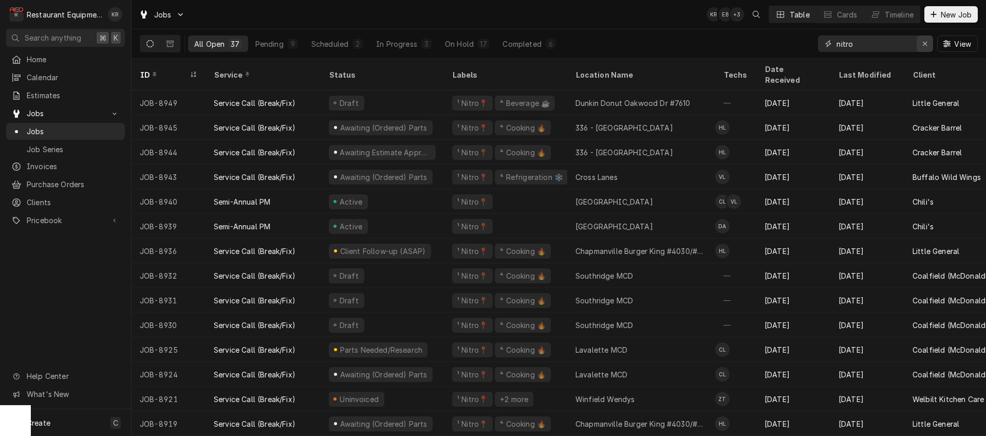
click at [928, 46] on div "Erase input" at bounding box center [925, 44] width 10 height 10
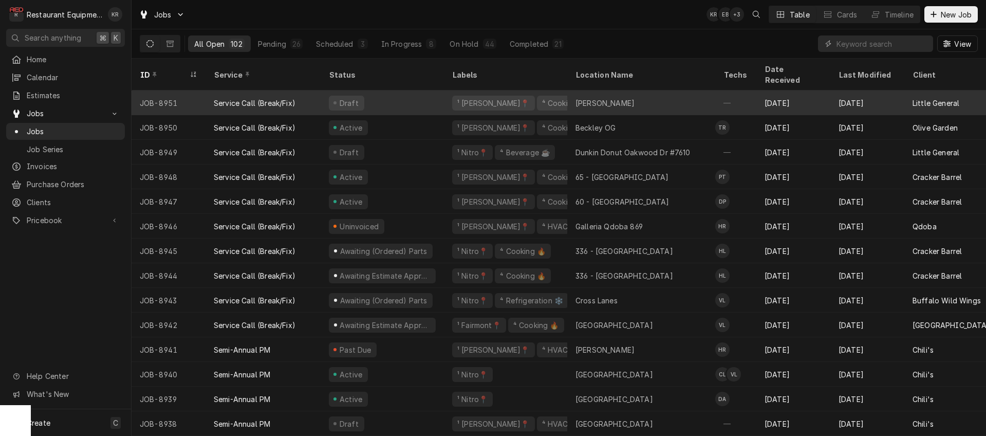
click at [309, 91] on div "Service Call (Break/Fix)" at bounding box center [262, 102] width 115 height 25
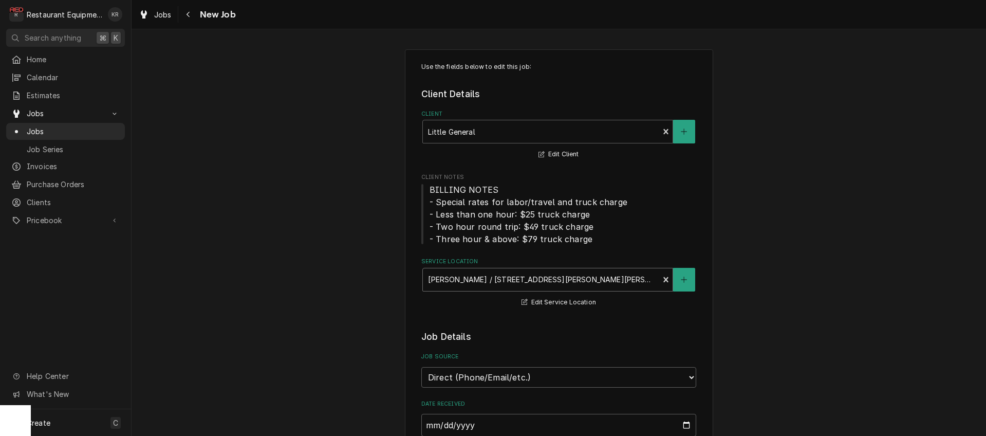
type textarea "x"
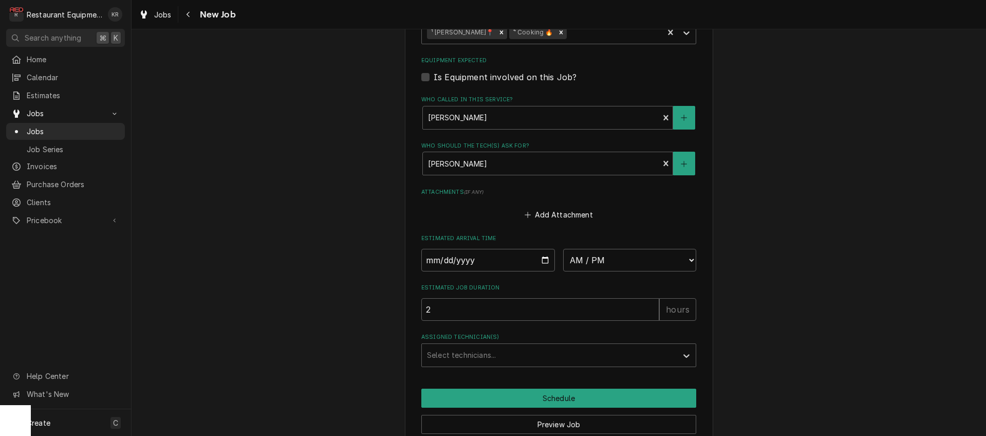
scroll to position [863, 0]
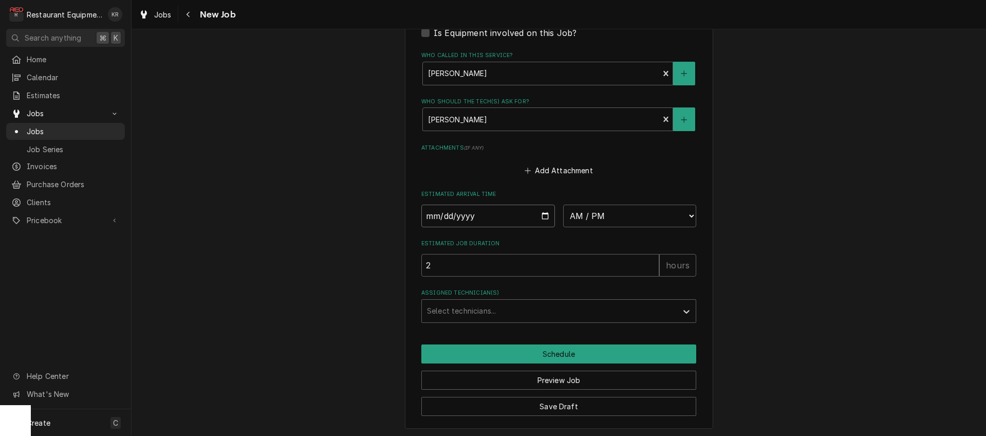
click at [550, 215] on input "Date" at bounding box center [488, 215] width 134 height 23
click at [544, 215] on input "Date" at bounding box center [488, 215] width 134 height 23
type input "2025-09-19"
type textarea "x"
click at [563, 204] on select "AM / PM 6:00 AM 6:15 AM 6:30 AM 6:45 AM 7:00 AM 7:15 AM 7:30 AM 7:45 AM 8:00 AM…" at bounding box center [630, 215] width 134 height 23
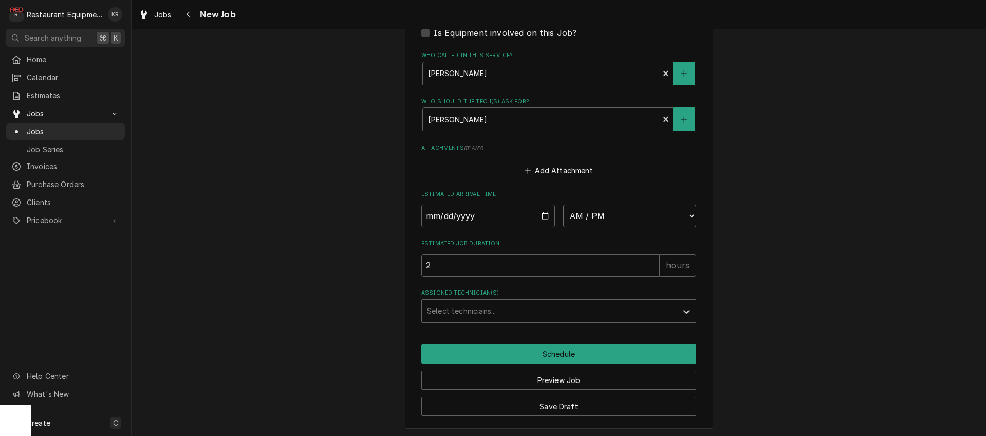
select select "12:30:00"
click option "12:30 PM" at bounding box center [0, 0] width 0 height 0
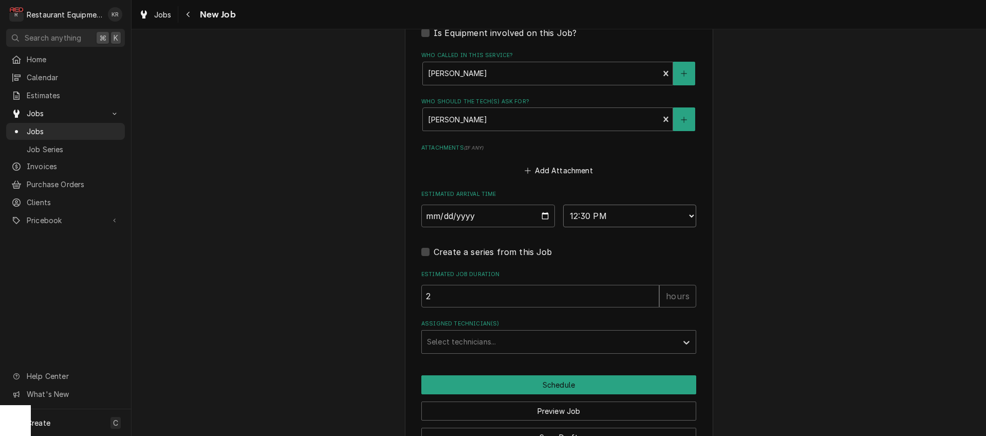
type textarea "x"
click at [482, 344] on div "Assigned Technician(s)" at bounding box center [549, 341] width 245 height 18
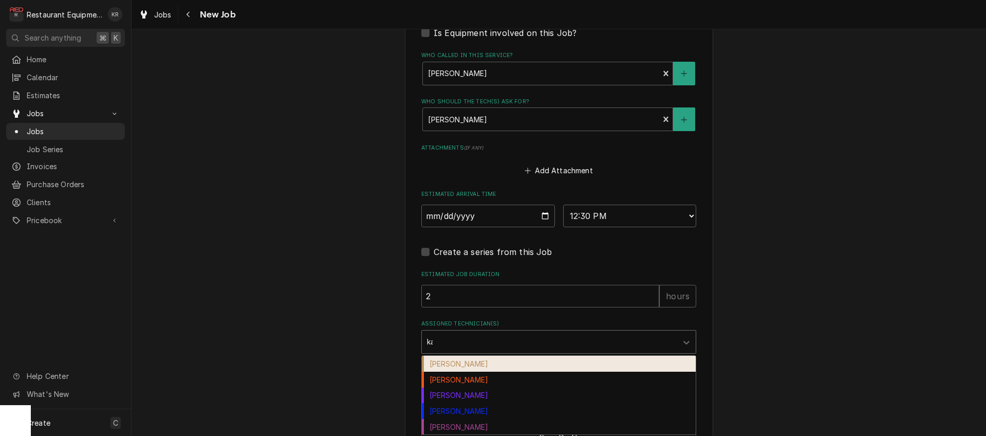
type input "kal"
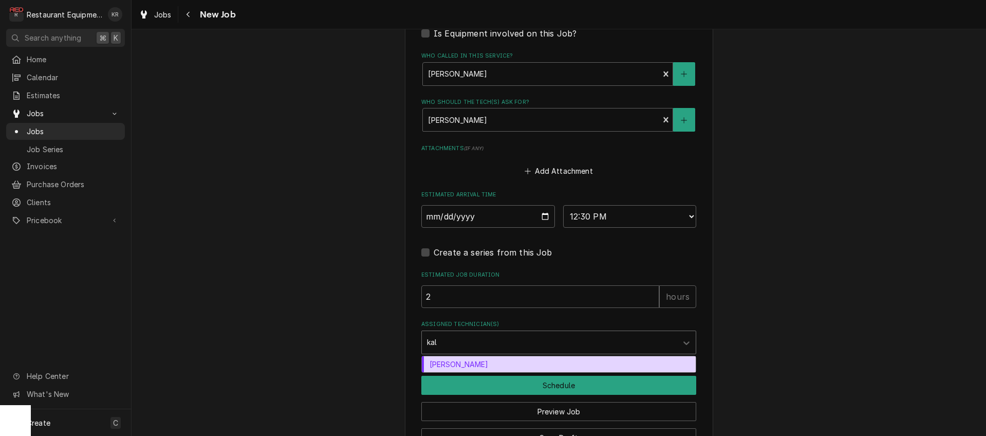
scroll to position [863, 0]
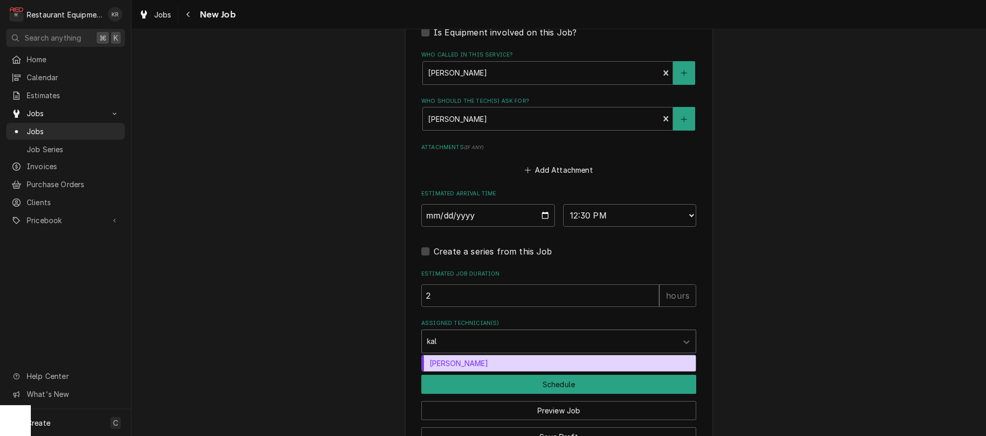
click at [477, 366] on div "Kaleb Lewis" at bounding box center [559, 363] width 274 height 16
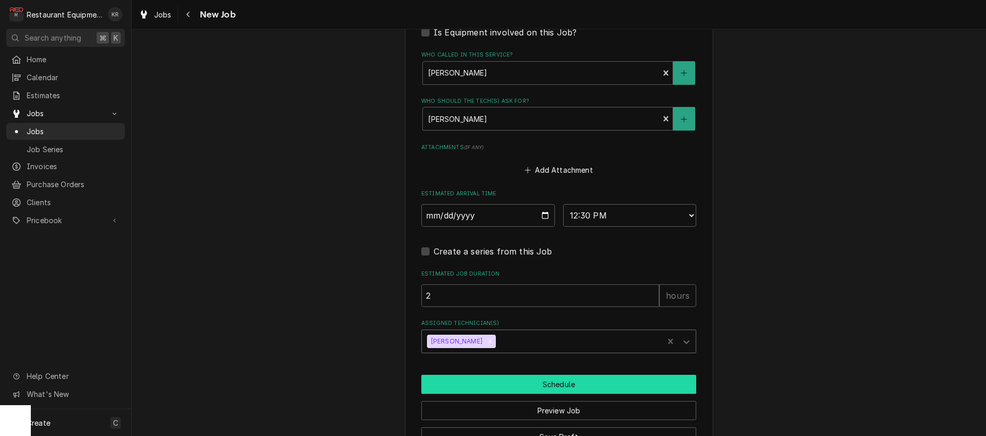
click at [476, 382] on button "Schedule" at bounding box center [558, 384] width 275 height 19
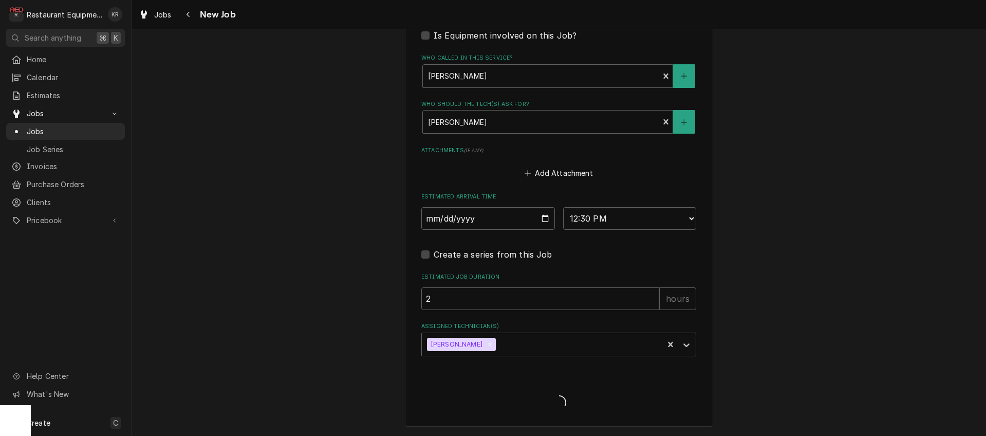
scroll to position [858, 0]
type textarea "x"
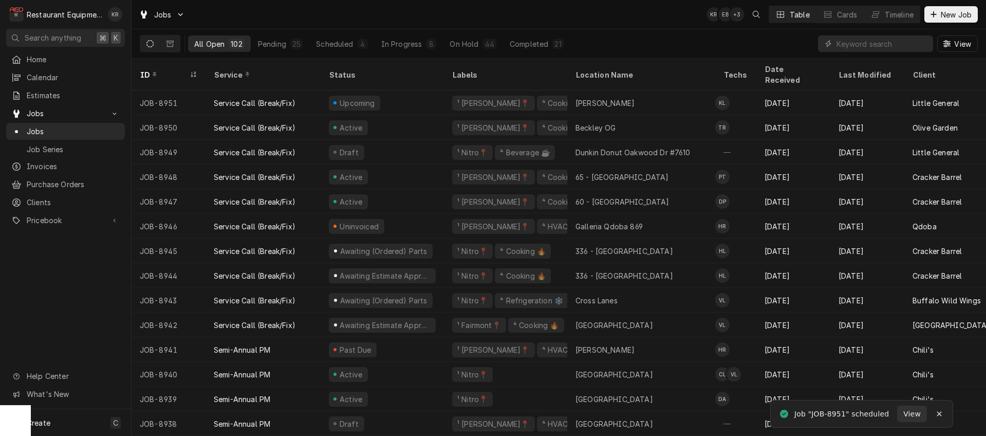
scroll to position [0, 2]
click at [875, 45] on input "Dynamic Content Wrapper" at bounding box center [881, 43] width 91 height 16
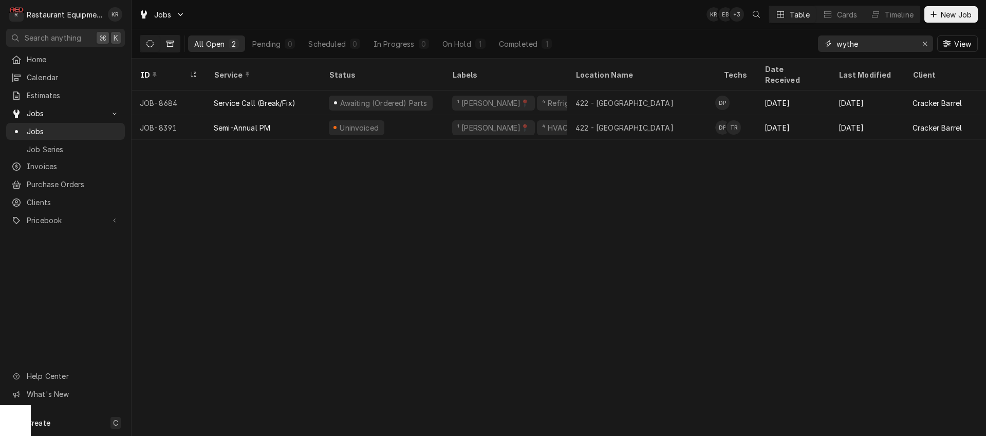
type input "wythe"
click at [170, 45] on icon "Dynamic Content Wrapper" at bounding box center [169, 43] width 7 height 7
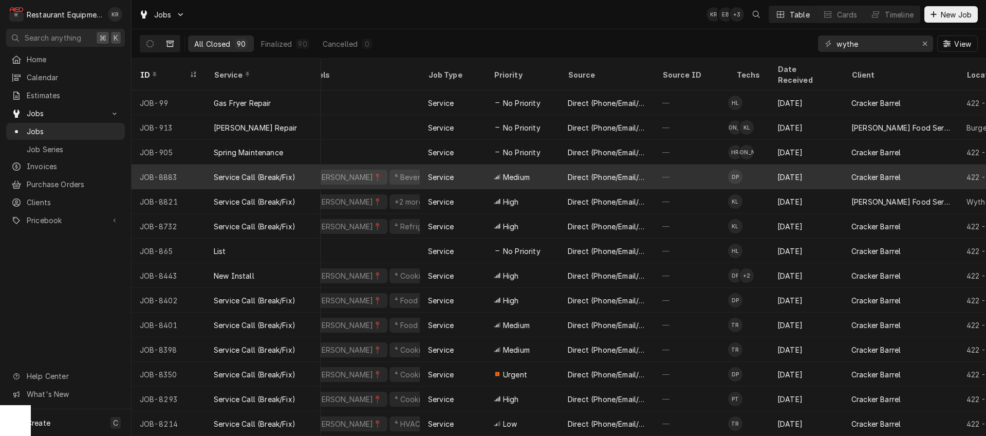
scroll to position [0, 90]
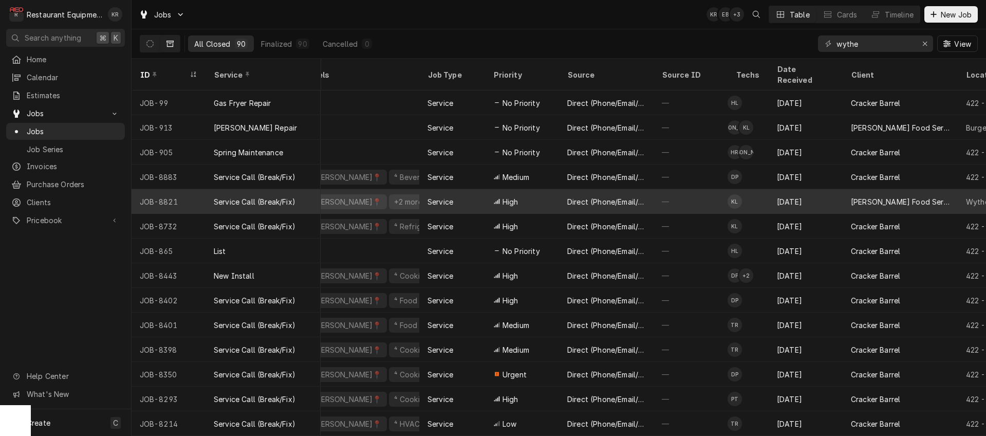
click at [438, 196] on div "Service" at bounding box center [440, 201] width 26 height 11
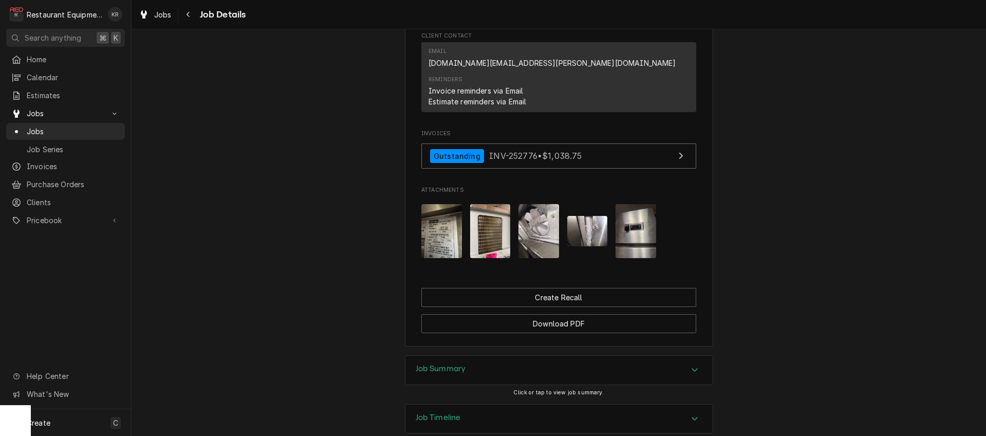
scroll to position [1419, 0]
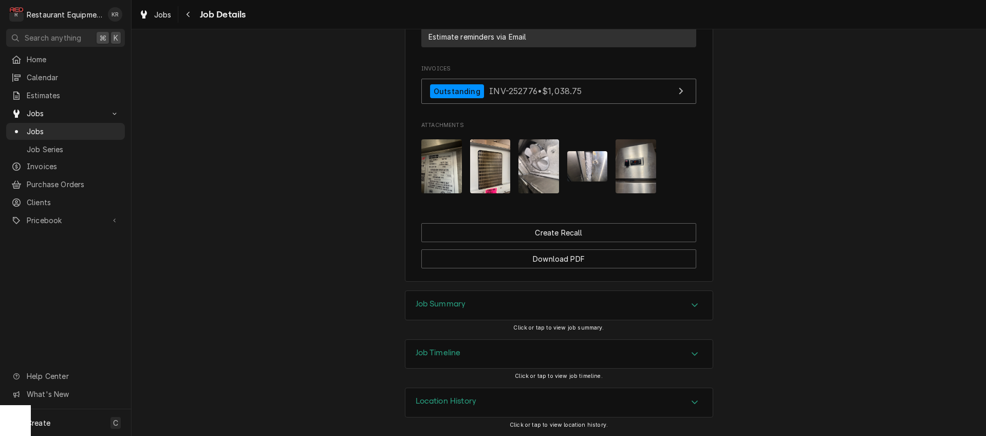
click at [460, 300] on h3 "Job Summary" at bounding box center [441, 304] width 50 height 10
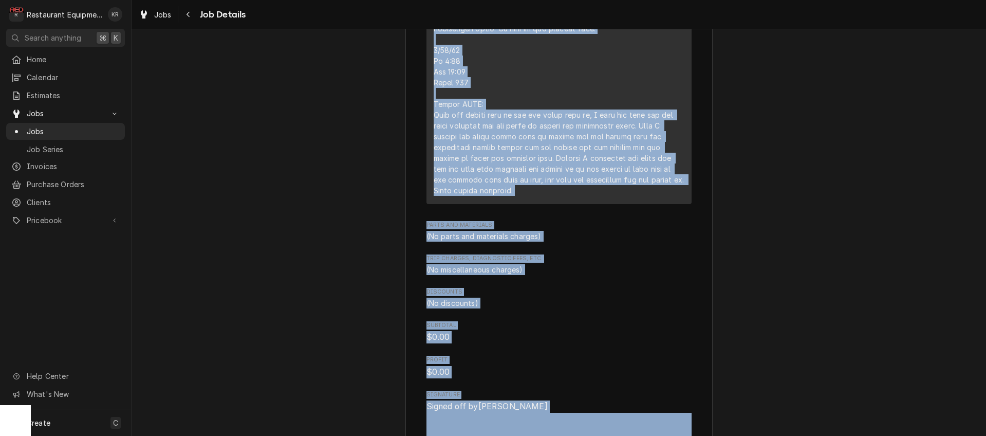
scroll to position [2121, 0]
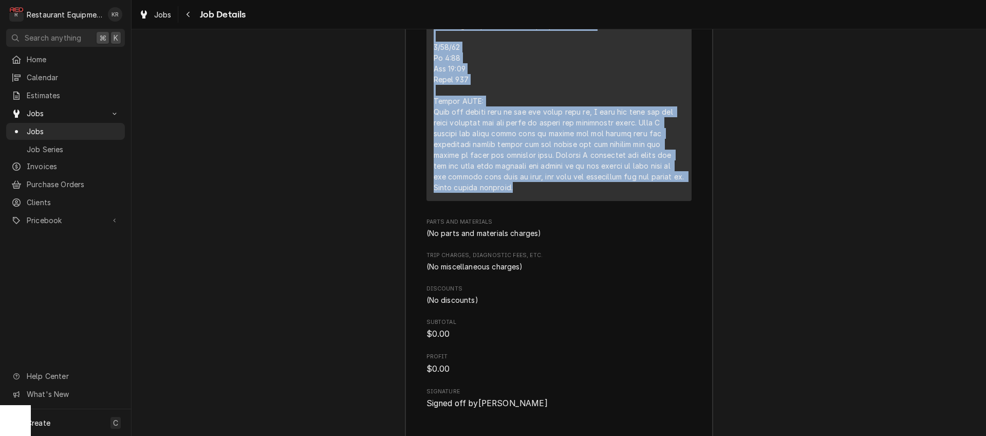
drag, startPoint x: 434, startPoint y: 121, endPoint x: 578, endPoint y: 194, distance: 161.1
click at [578, 194] on div "Service Summary" at bounding box center [559, 31] width 251 height 330
copy div "09/09/25 In 9:00 Out 10:00 Tk107 Franke HCWF: Arrived on site. I found that the…"
click at [170, 19] on span "Jobs" at bounding box center [162, 14] width 17 height 11
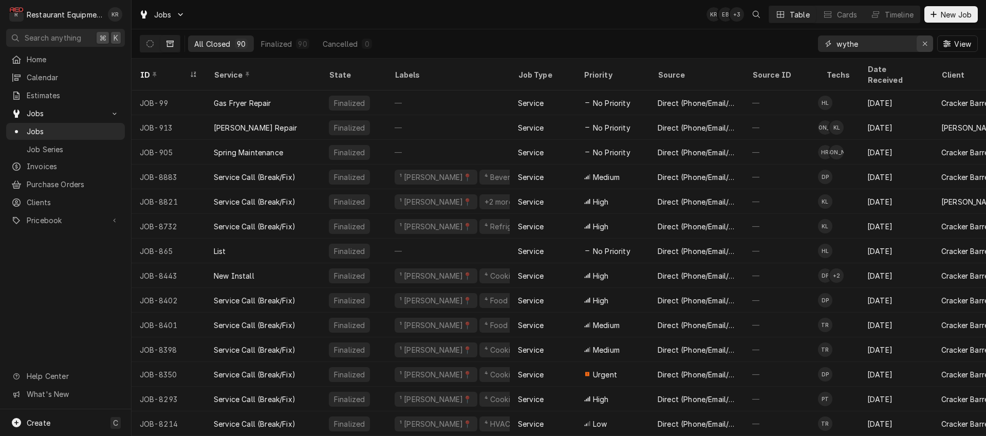
click at [922, 42] on div "Erase input" at bounding box center [925, 44] width 10 height 10
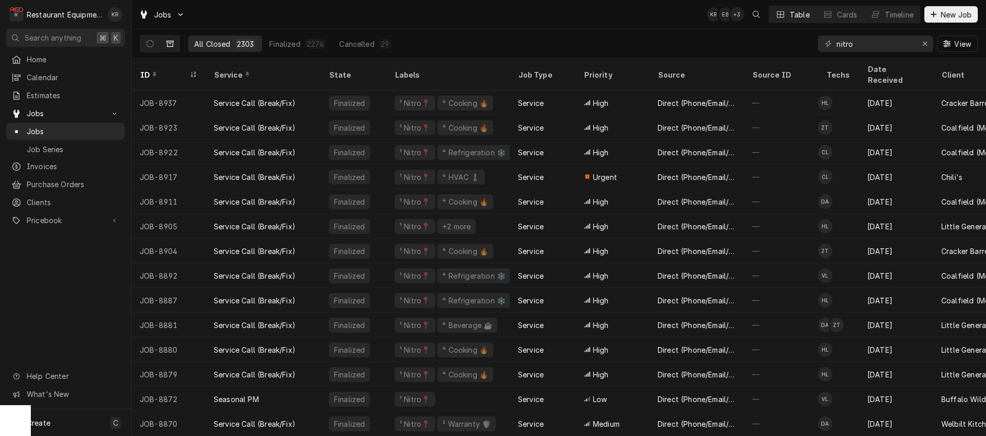
click at [165, 44] on button "Dynamic Content Wrapper" at bounding box center [170, 43] width 20 height 16
click at [156, 44] on button "Dynamic Content Wrapper" at bounding box center [150, 43] width 20 height 16
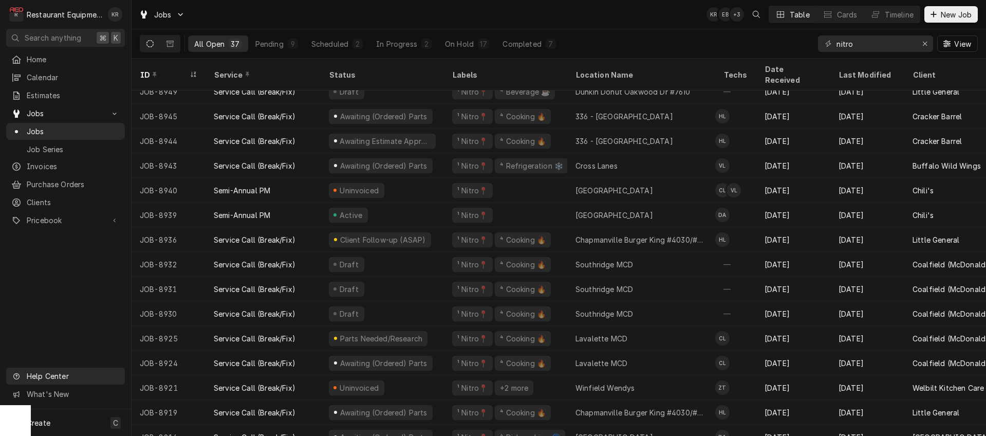
scroll to position [11, 1]
click at [870, 45] on input "nitro" at bounding box center [874, 43] width 77 height 16
drag, startPoint x: 813, startPoint y: 48, endPoint x: 801, endPoint y: 48, distance: 11.8
click at [836, 48] on input "nitro" at bounding box center [874, 43] width 77 height 16
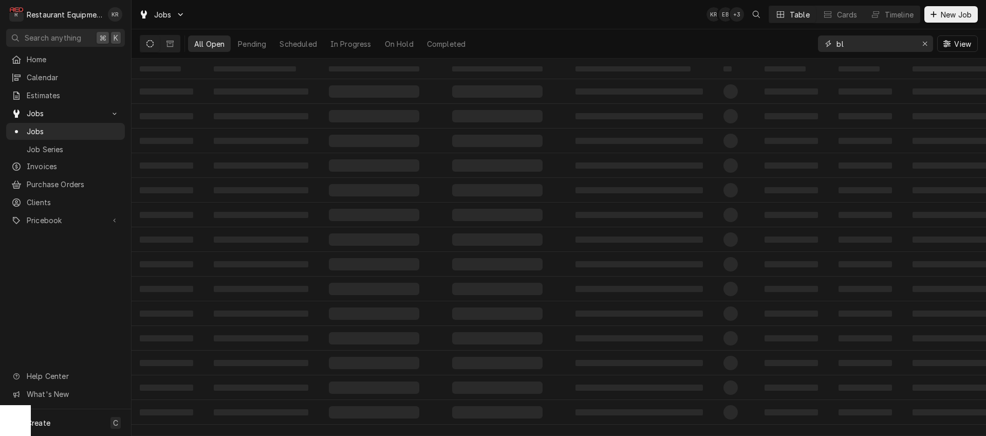
type input "b"
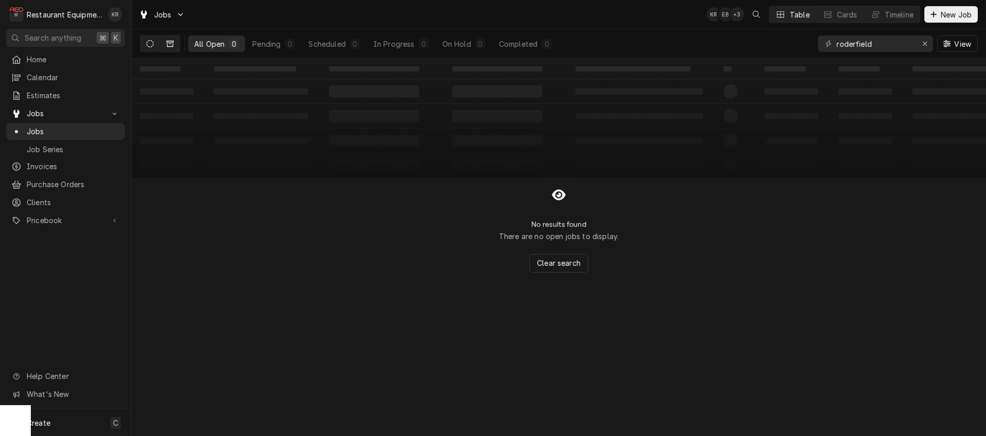
click at [165, 45] on button "Dynamic Content Wrapper" at bounding box center [170, 43] width 20 height 16
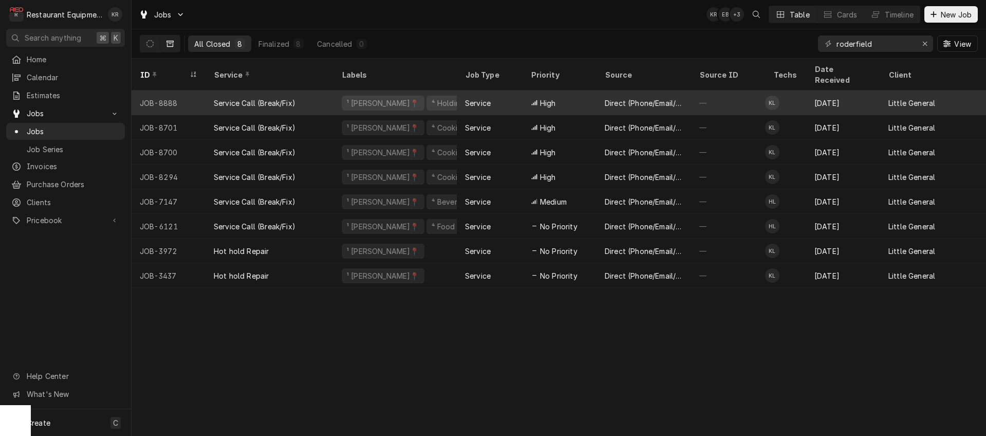
scroll to position [0, 0]
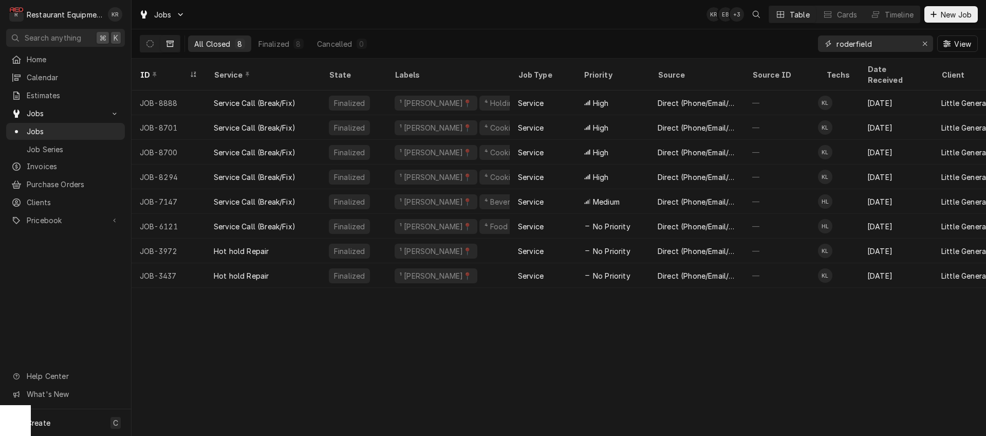
click at [870, 42] on input "roderfield" at bounding box center [874, 43] width 77 height 16
drag, startPoint x: 878, startPoint y: 43, endPoint x: 811, endPoint y: 45, distance: 67.3
click at [836, 45] on input "roderfield" at bounding box center [874, 43] width 77 height 16
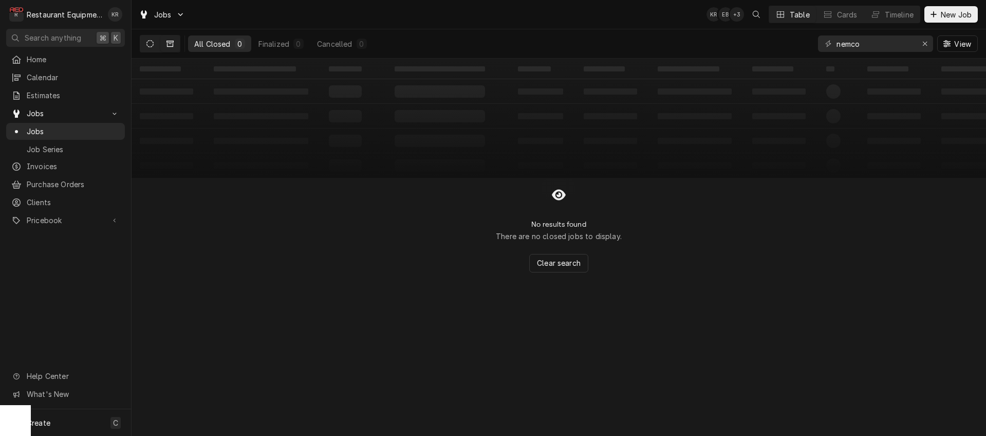
click at [154, 44] on button "Dynamic Content Wrapper" at bounding box center [150, 43] width 20 height 16
click at [180, 46] on div "All Open 0 Pending 0 Scheduled 0 In Progress 0 On Hold 0 Completed 0" at bounding box center [348, 43] width 417 height 29
click at [172, 45] on icon "Dynamic Content Wrapper" at bounding box center [169, 43] width 7 height 7
drag, startPoint x: 893, startPoint y: 45, endPoint x: 887, endPoint y: 44, distance: 6.2
click at [893, 45] on input "nemco" at bounding box center [874, 43] width 77 height 16
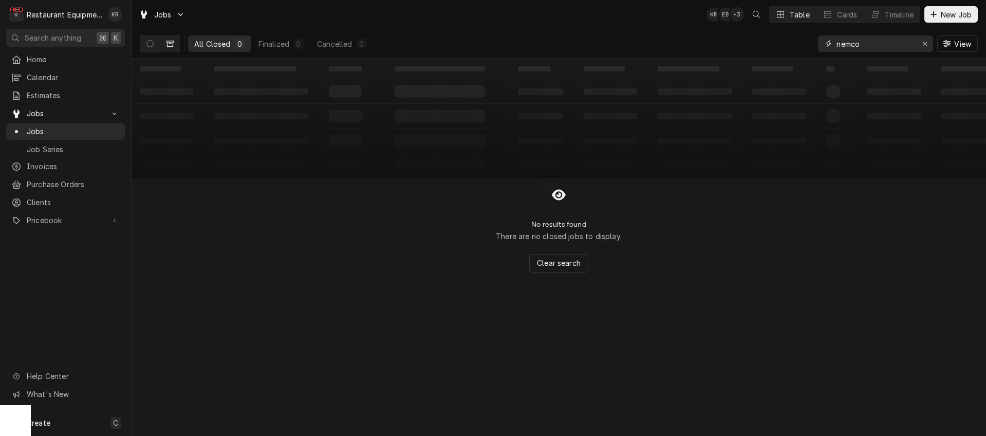
drag, startPoint x: 887, startPoint y: 44, endPoint x: 758, endPoint y: 38, distance: 129.1
click at [836, 38] on input "nemco" at bounding box center [874, 43] width 77 height 16
type input "nem"
click at [156, 44] on button "Dynamic Content Wrapper" at bounding box center [150, 43] width 20 height 16
click at [930, 46] on button "Erase input" at bounding box center [925, 43] width 16 height 16
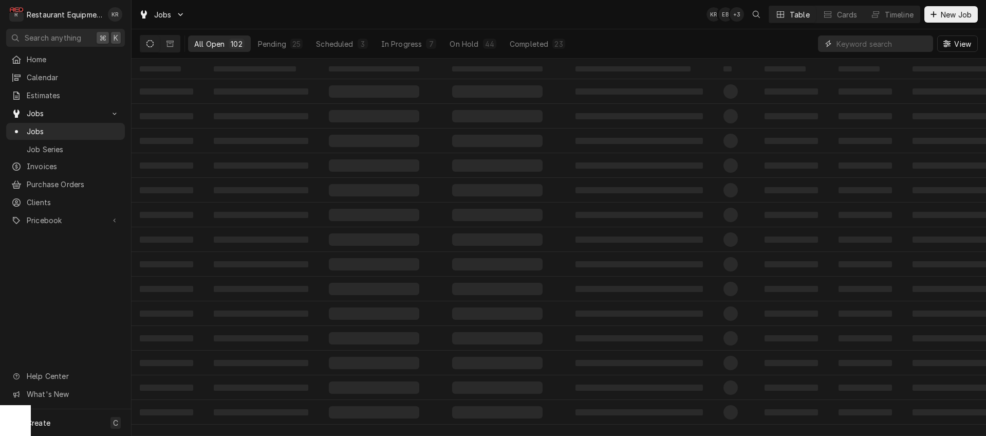
click at [887, 46] on input "Dynamic Content Wrapper" at bounding box center [881, 43] width 91 height 16
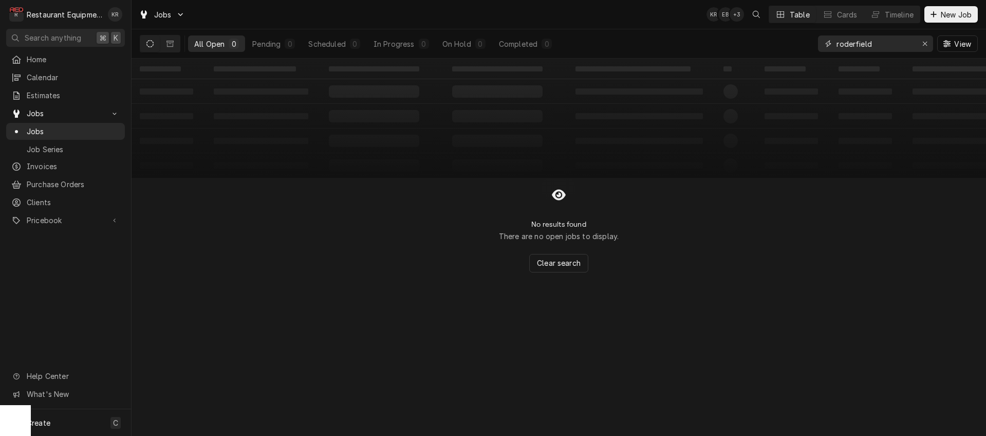
type input "roderfield"
click at [153, 42] on icon "Dynamic Content Wrapper" at bounding box center [149, 43] width 7 height 7
click at [152, 42] on icon "Dynamic Content Wrapper" at bounding box center [149, 43] width 7 height 7
click at [174, 44] on button "Dynamic Content Wrapper" at bounding box center [170, 43] width 20 height 16
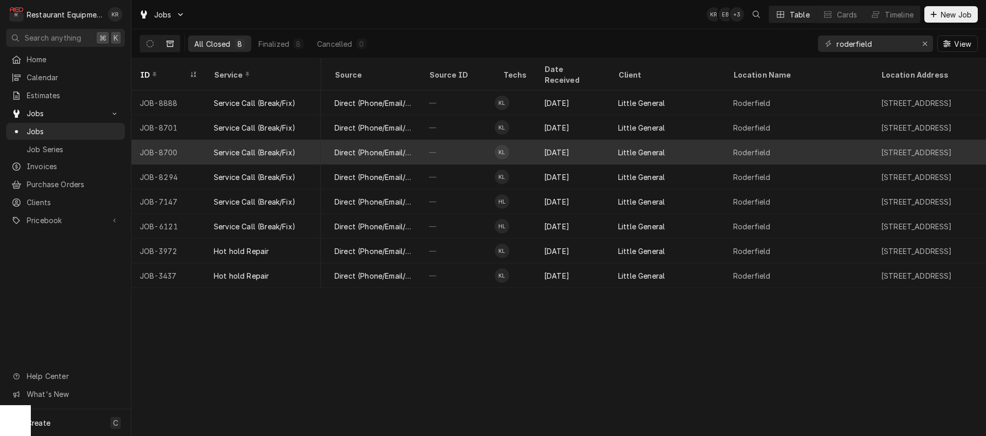
scroll to position [0, 330]
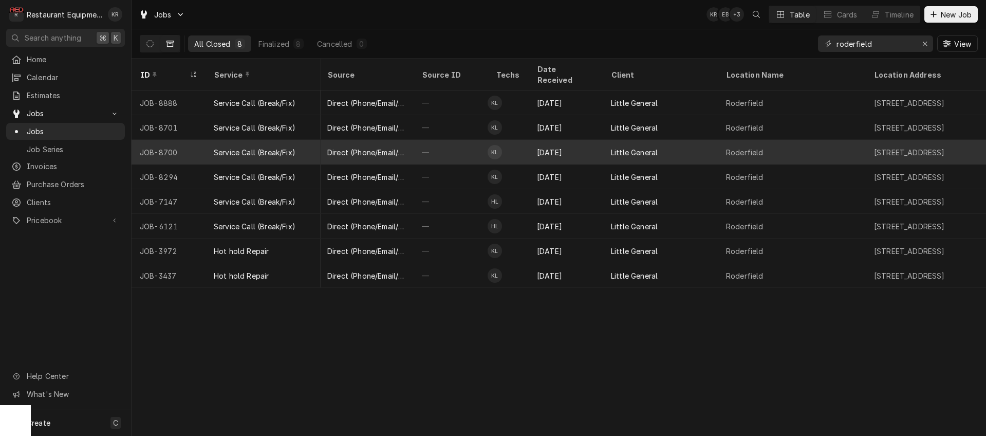
click at [721, 140] on div "Roderfield" at bounding box center [792, 152] width 148 height 25
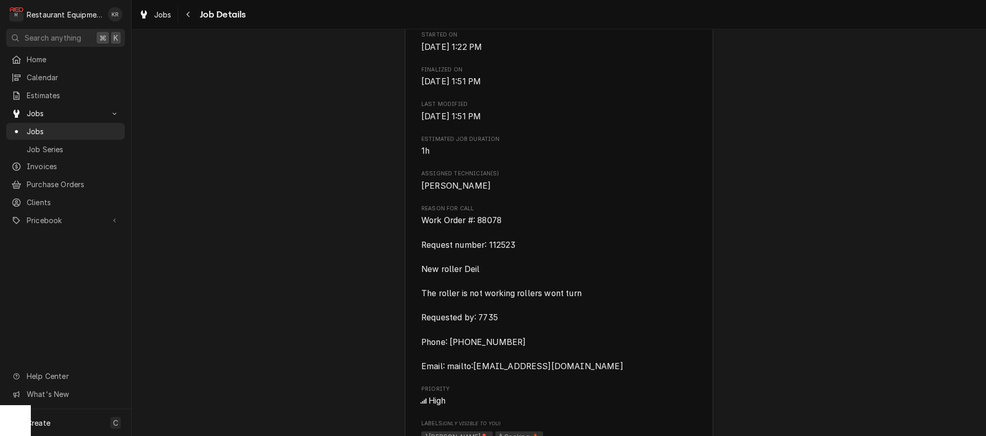
scroll to position [412, 0]
click at [186, 15] on div "Navigate back" at bounding box center [188, 14] width 10 height 10
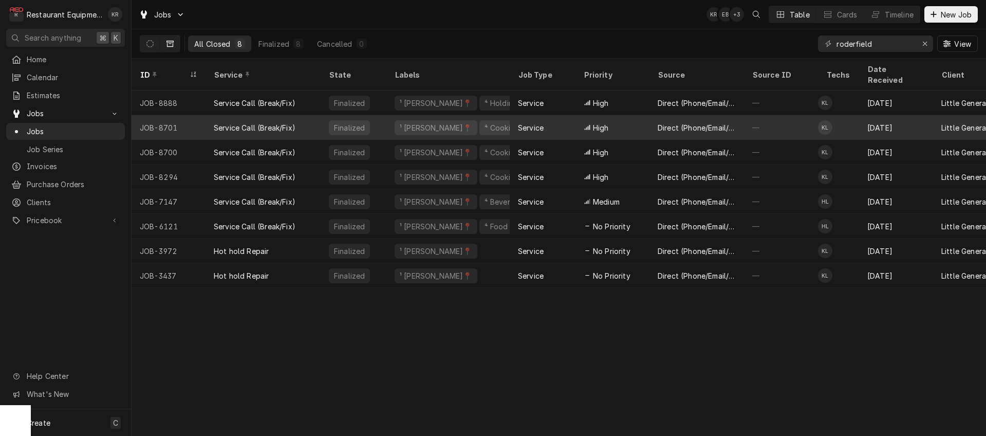
click at [677, 122] on div "Direct (Phone/Email/etc.)" at bounding box center [697, 127] width 78 height 11
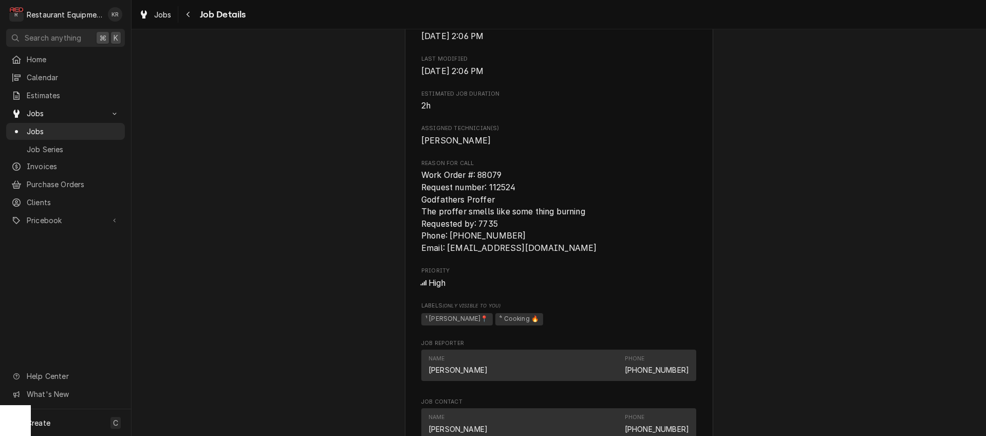
scroll to position [477, 0]
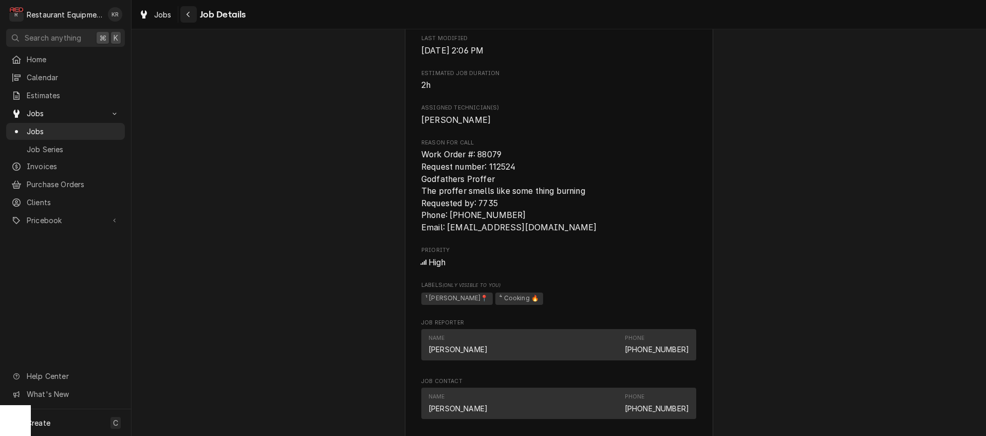
click at [190, 16] on icon "Navigate back" at bounding box center [188, 14] width 5 height 7
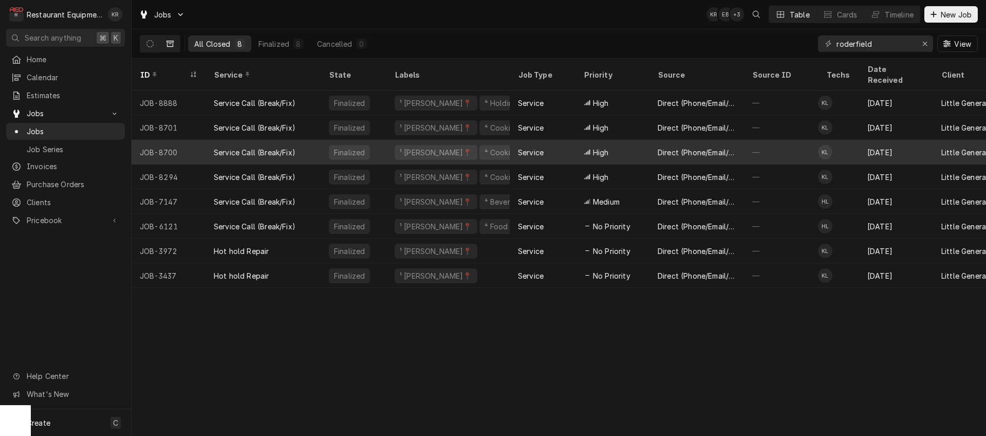
click at [597, 147] on span "High" at bounding box center [601, 152] width 16 height 11
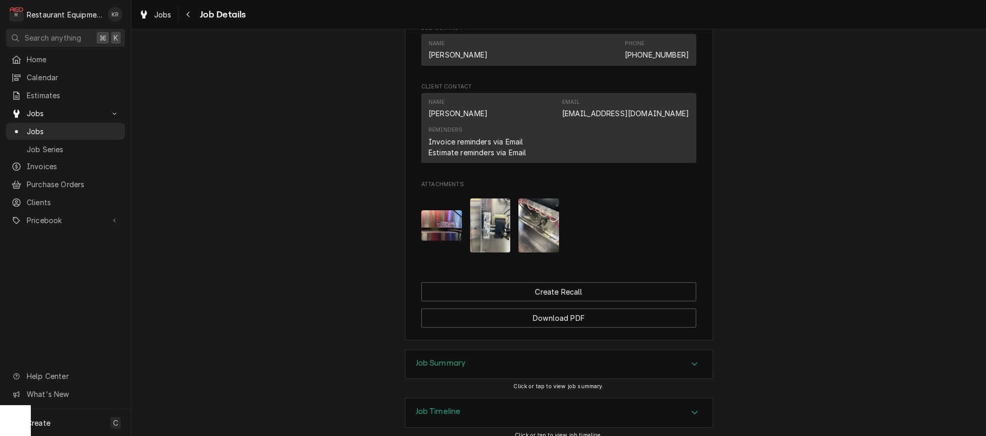
scroll to position [974, 0]
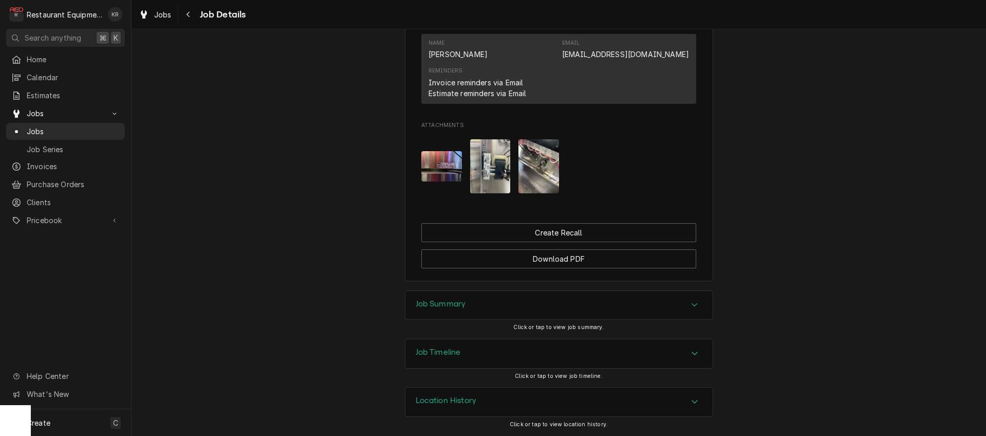
click at [442, 301] on h3 "Job Summary" at bounding box center [441, 304] width 50 height 10
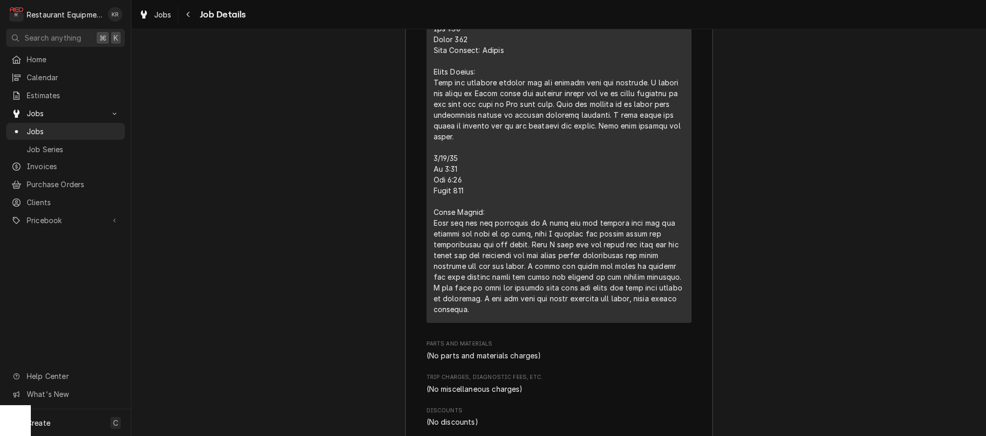
scroll to position [1542, 0]
click at [164, 17] on span "Jobs" at bounding box center [162, 14] width 17 height 11
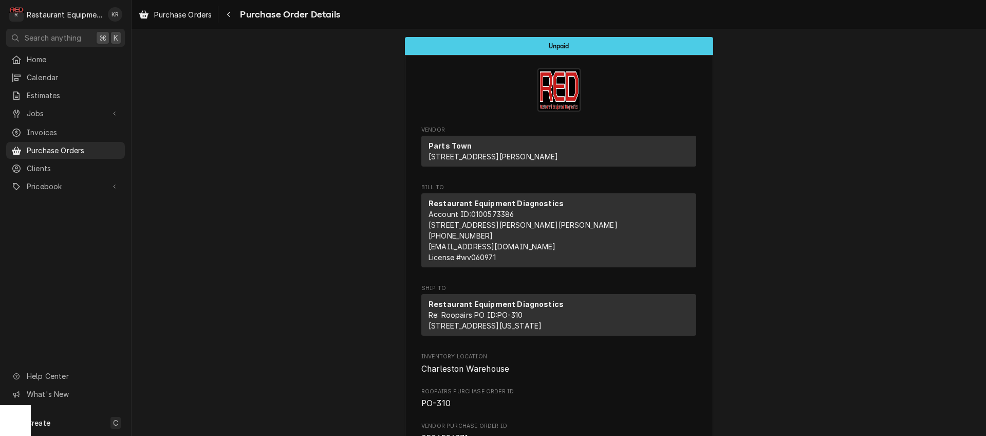
scroll to position [391, 0]
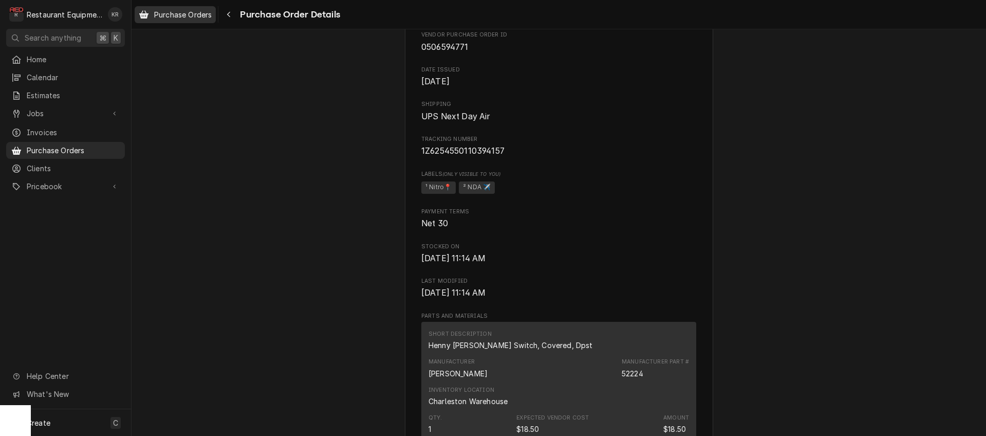
click at [188, 21] on link "Purchase Orders" at bounding box center [175, 14] width 81 height 17
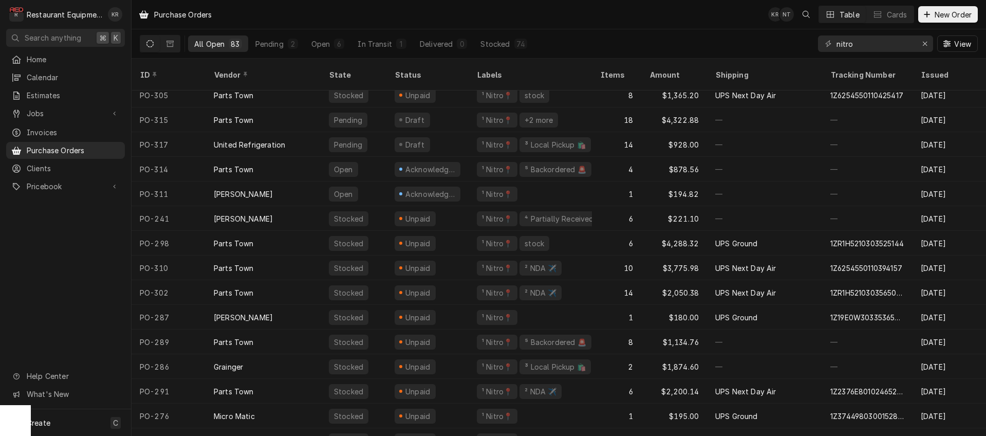
drag, startPoint x: 874, startPoint y: 34, endPoint x: 871, endPoint y: 42, distance: 7.6
click at [872, 38] on div "nitro View" at bounding box center [898, 43] width 160 height 29
drag, startPoint x: 866, startPoint y: 42, endPoint x: 770, endPoint y: 33, distance: 96.5
click at [836, 35] on input "nitro" at bounding box center [874, 43] width 77 height 16
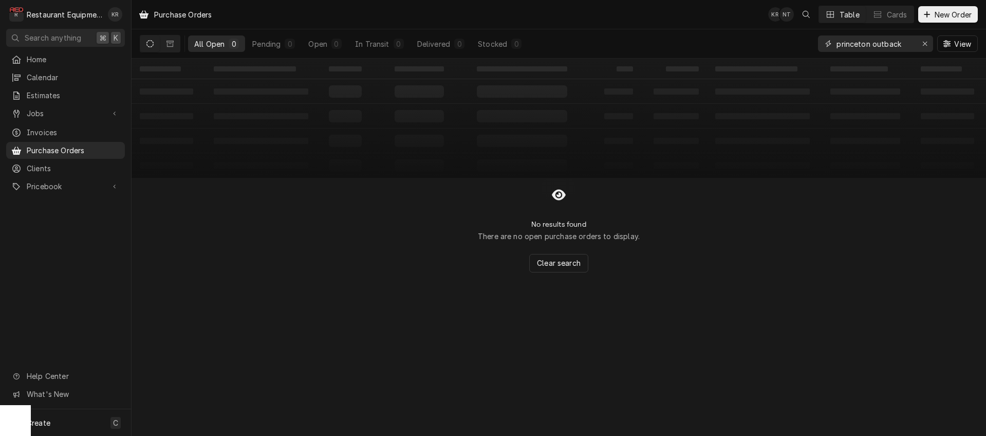
type input "princeton outback"
drag, startPoint x: 928, startPoint y: 43, endPoint x: 882, endPoint y: 38, distance: 46.6
click at [928, 43] on div "Erase input" at bounding box center [925, 44] width 10 height 10
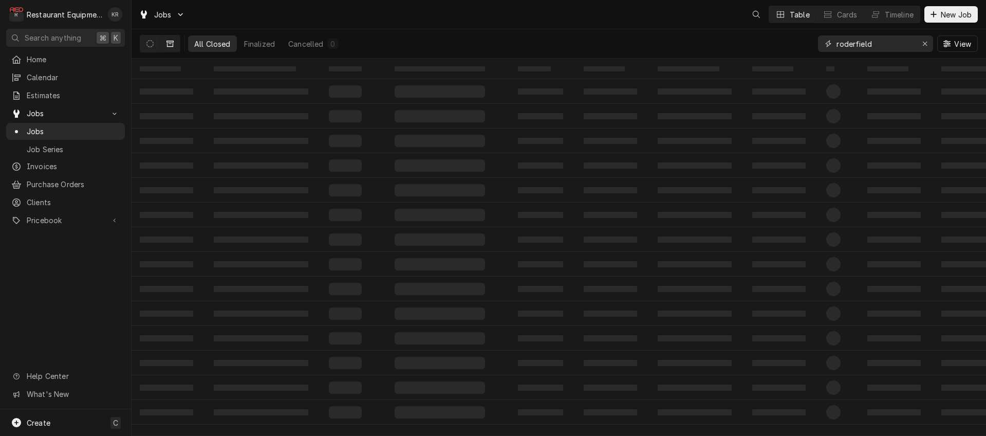
click at [872, 48] on input "roderfield" at bounding box center [874, 43] width 77 height 16
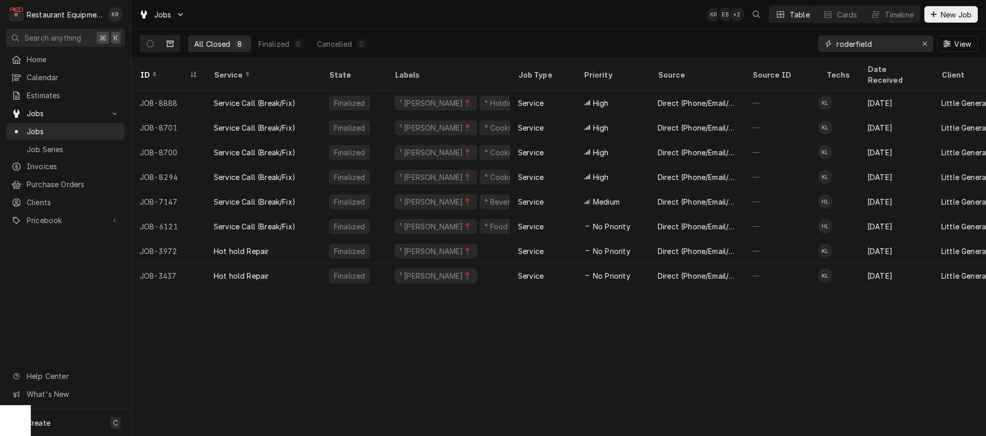
drag, startPoint x: 845, startPoint y: 41, endPoint x: 809, endPoint y: 37, distance: 36.7
click at [836, 37] on input "roderfield" at bounding box center [874, 43] width 77 height 16
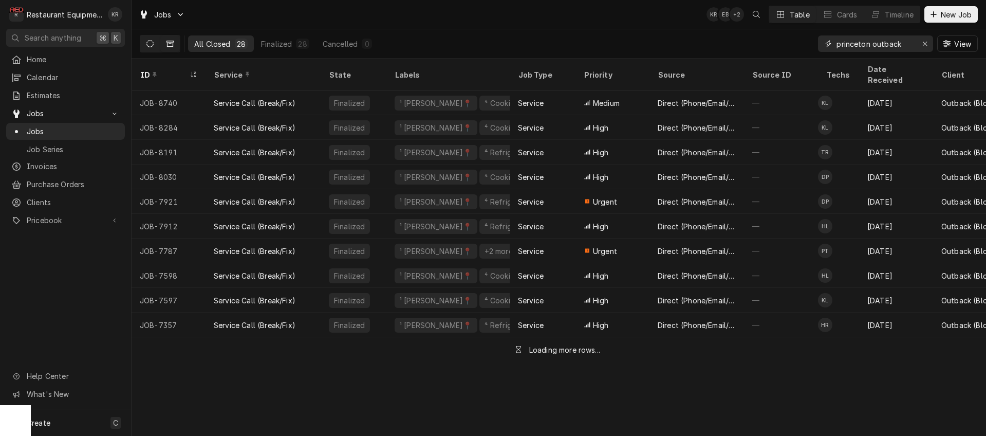
type input "princeton outback"
click at [152, 48] on button "Dynamic Content Wrapper" at bounding box center [150, 43] width 20 height 16
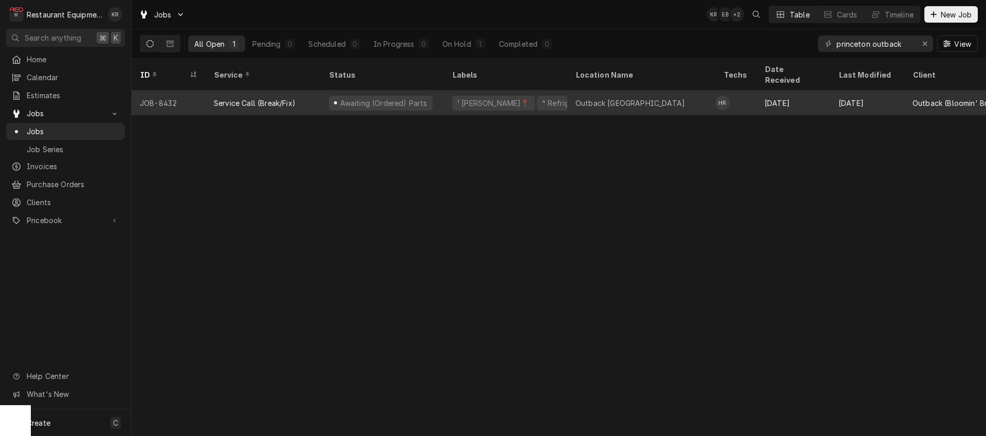
click at [462, 98] on div "¹ [PERSON_NAME]📍" at bounding box center [493, 103] width 74 height 11
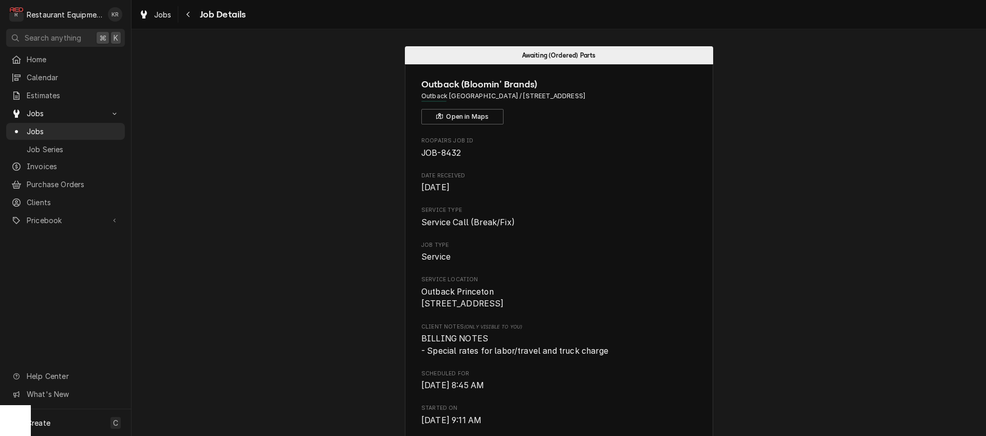
scroll to position [4, 0]
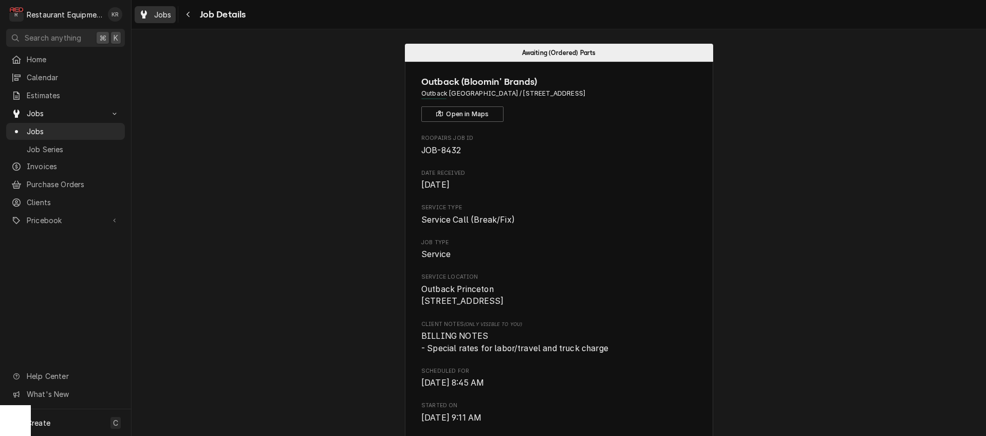
click at [167, 13] on span "Jobs" at bounding box center [162, 14] width 17 height 11
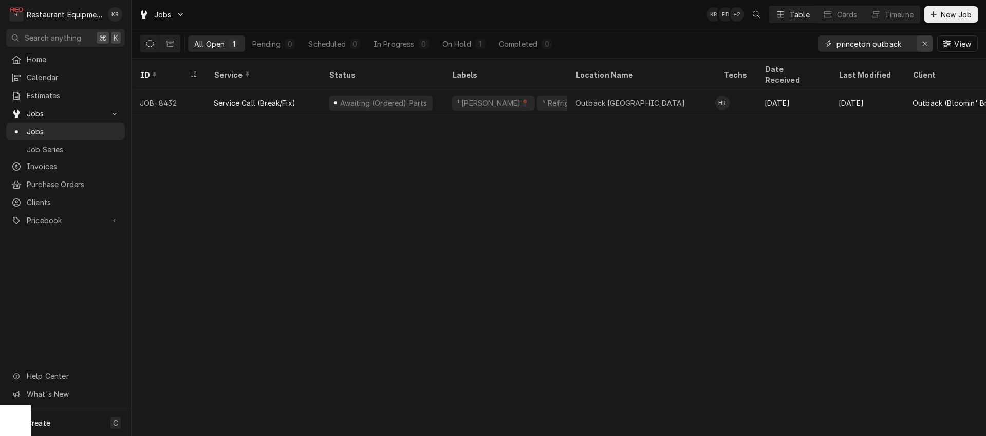
click at [927, 44] on icon "Erase input" at bounding box center [925, 43] width 6 height 7
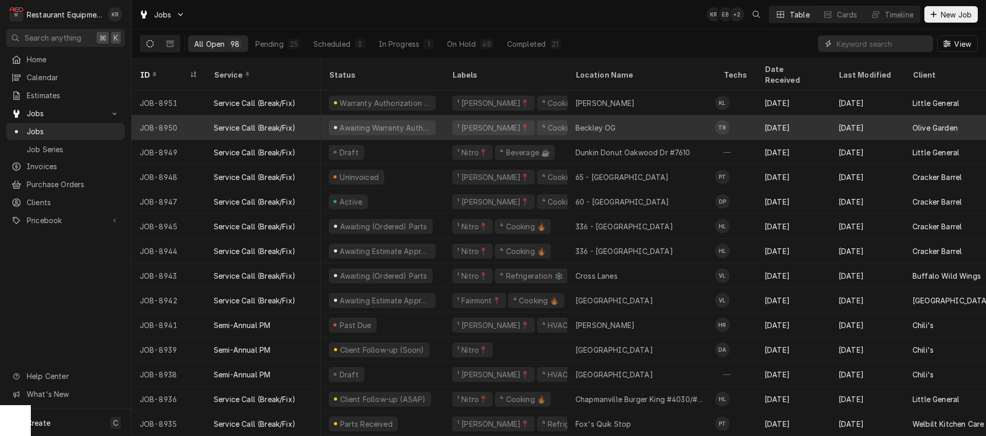
scroll to position [0, 2]
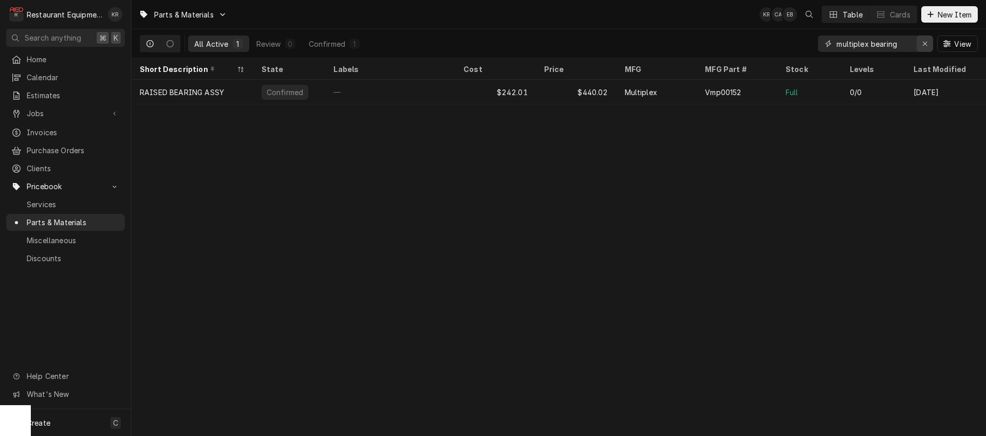
click at [929, 47] on div "Erase input" at bounding box center [925, 44] width 10 height 10
click at [901, 46] on input "Dynamic Content Wrapper" at bounding box center [884, 43] width 97 height 16
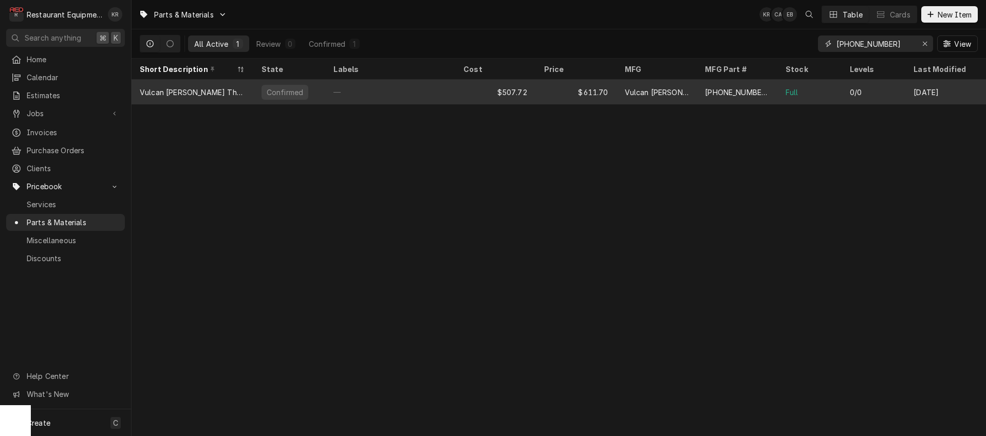
type input "[PHONE_NUMBER]"
click at [616, 95] on div "$611.70" at bounding box center [576, 92] width 81 height 25
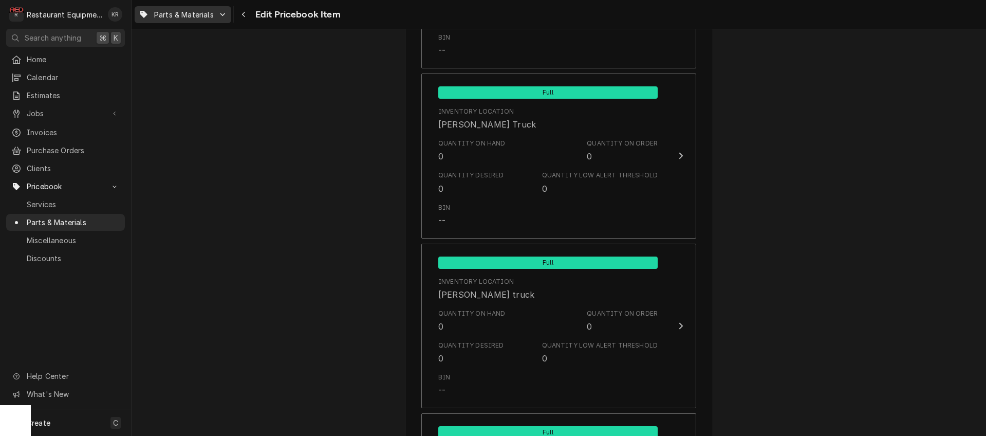
click at [195, 19] on span "Parts & Materials" at bounding box center [184, 14] width 60 height 11
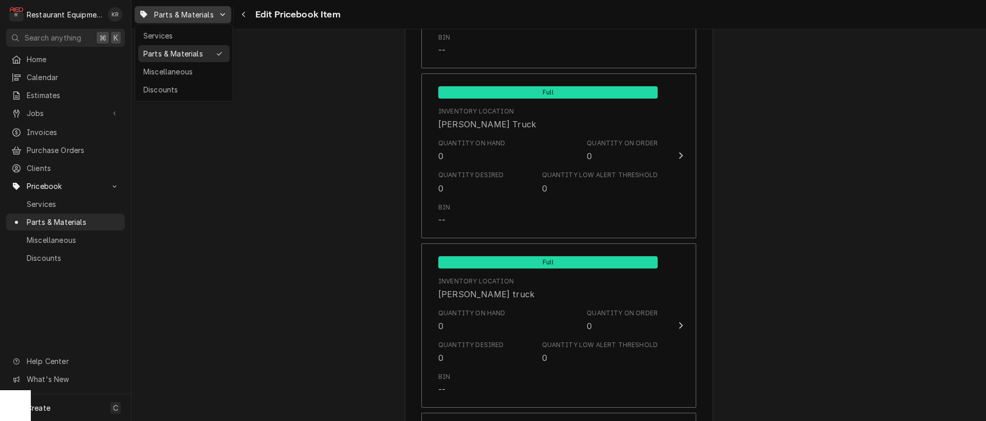
type textarea "x"
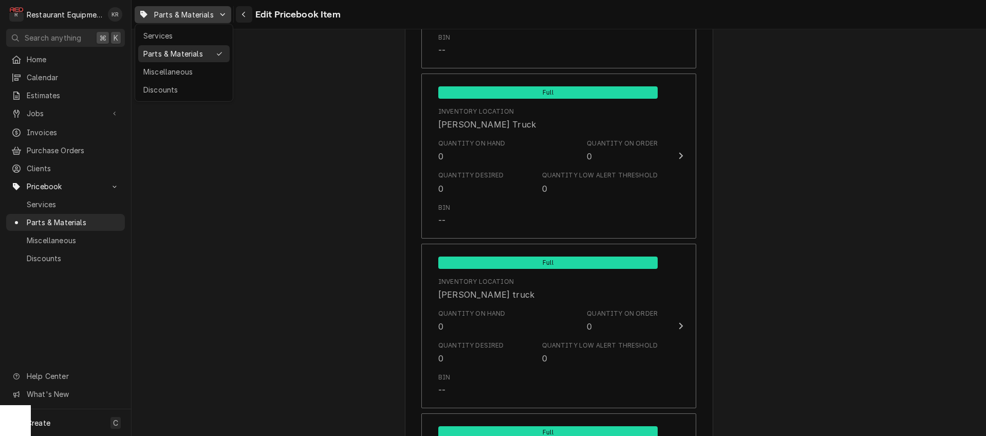
click at [247, 15] on html "R Restaurant Equipment Diagnostics KR Search anything ⌘ K Home Calendar Estimat…" at bounding box center [493, 218] width 986 height 436
click at [165, 12] on span "Parts & Materials" at bounding box center [184, 14] width 60 height 11
drag, startPoint x: 289, startPoint y: 58, endPoint x: 281, endPoint y: 47, distance: 13.9
click at [288, 57] on html "R Restaurant Equipment Diagnostics KR Search anything ⌘ K Home Calendar Estimat…" at bounding box center [493, 218] width 986 height 436
click at [245, 18] on button "Navigate back" at bounding box center [244, 14] width 16 height 16
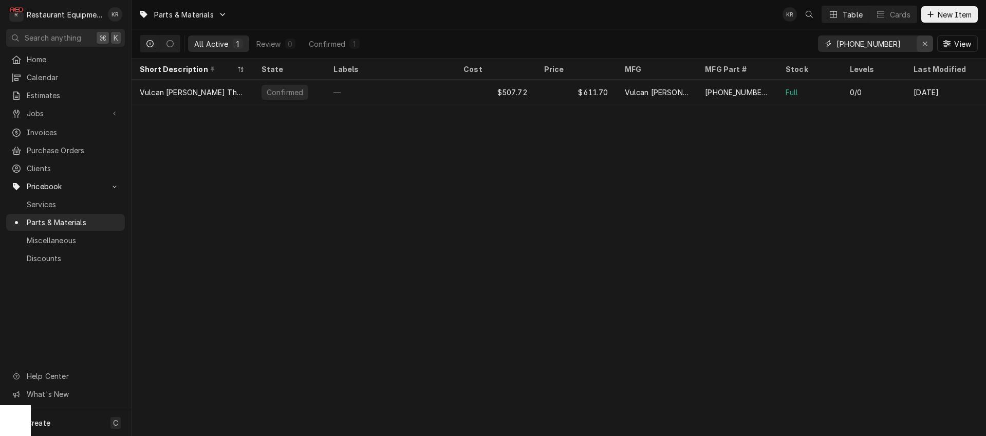
click at [925, 43] on icon "Erase input" at bounding box center [925, 43] width 6 height 7
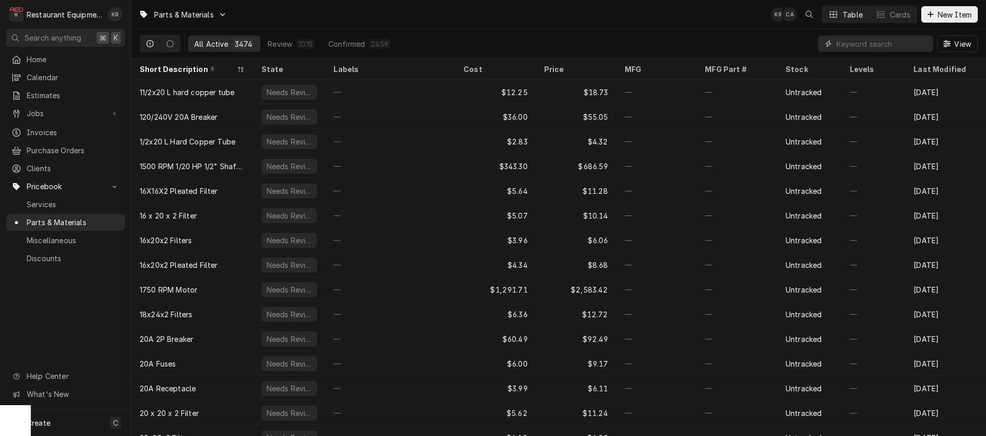
click at [851, 40] on input "Dynamic Content Wrapper" at bounding box center [881, 43] width 91 height 16
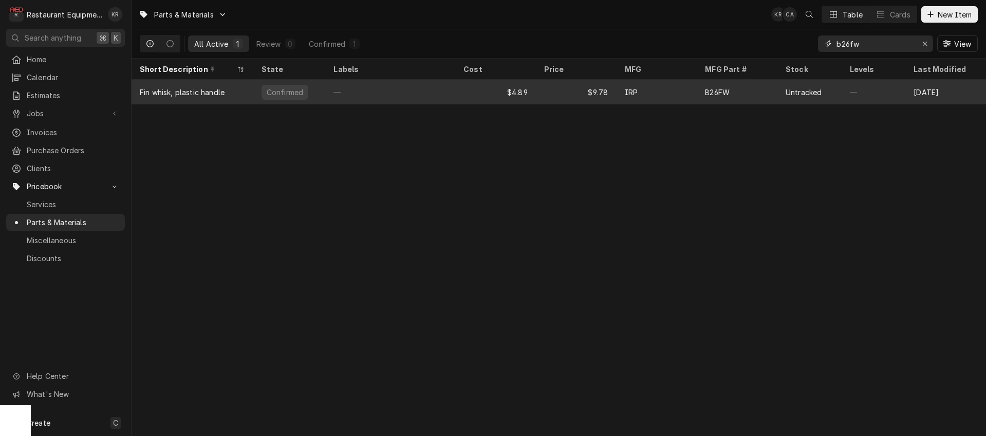
type input "b26fw"
click at [449, 85] on div "—" at bounding box center [390, 92] width 130 height 25
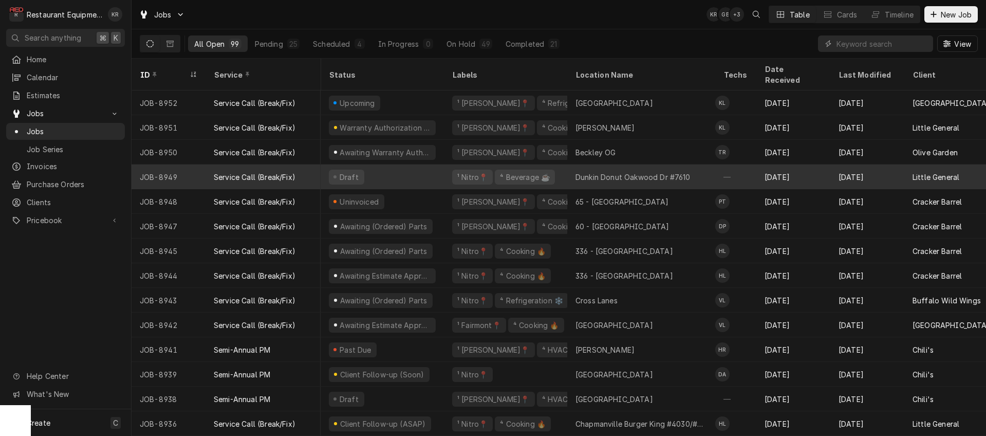
scroll to position [0, 2]
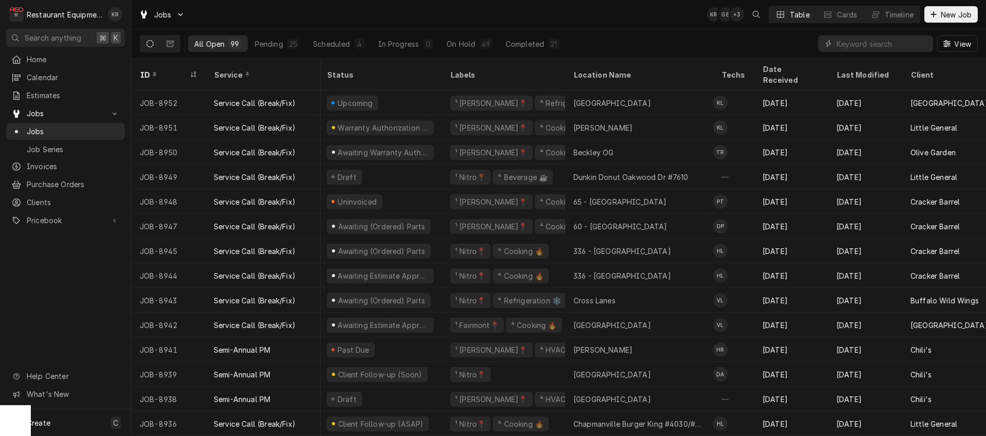
click at [877, 44] on input "Dynamic Content Wrapper" at bounding box center [881, 43] width 91 height 16
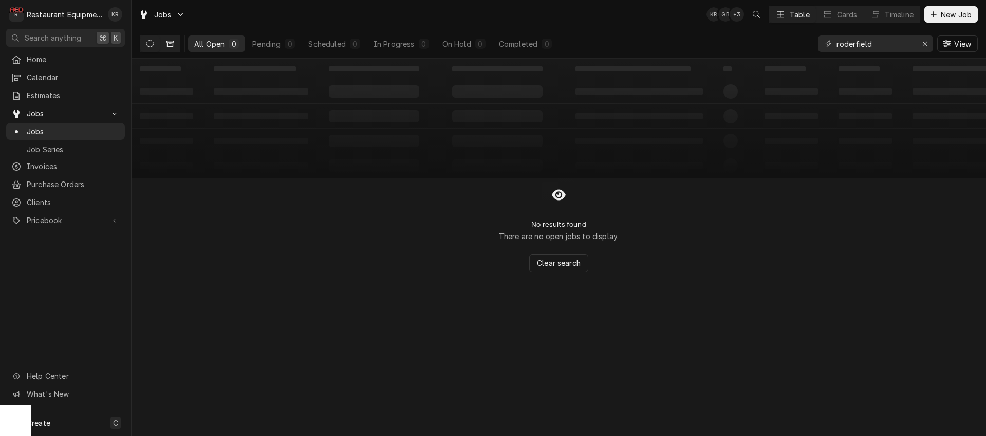
type input "roderfield"
click at [170, 43] on icon "Dynamic Content Wrapper" at bounding box center [169, 43] width 7 height 7
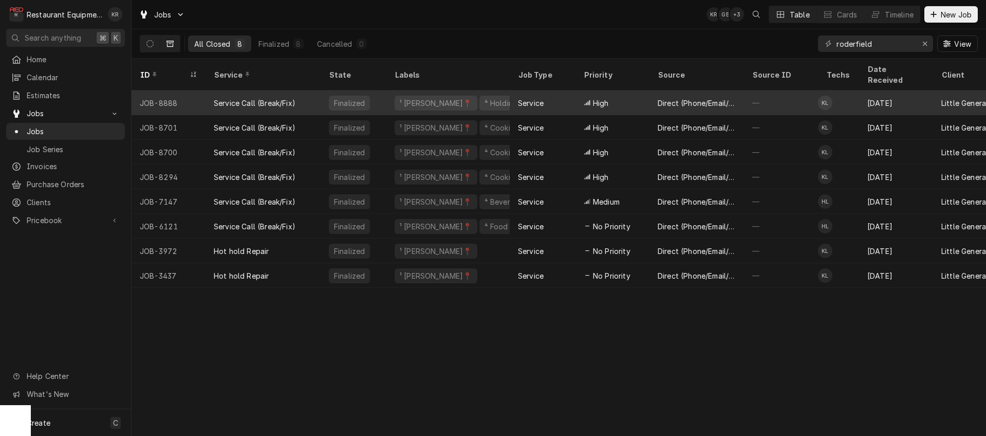
click at [718, 98] on div "Direct (Phone/Email/etc.)" at bounding box center [697, 103] width 78 height 11
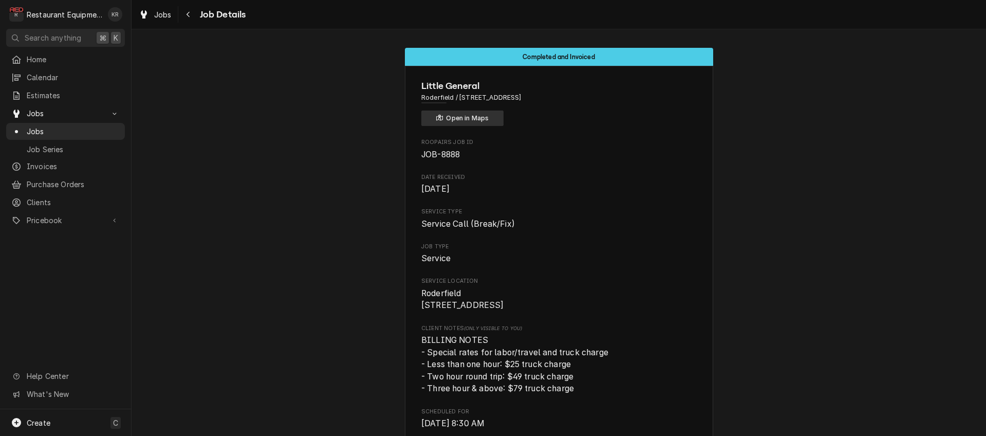
click at [475, 114] on button "Open in Maps" at bounding box center [462, 117] width 82 height 15
click at [164, 18] on link "Jobs" at bounding box center [155, 14] width 41 height 17
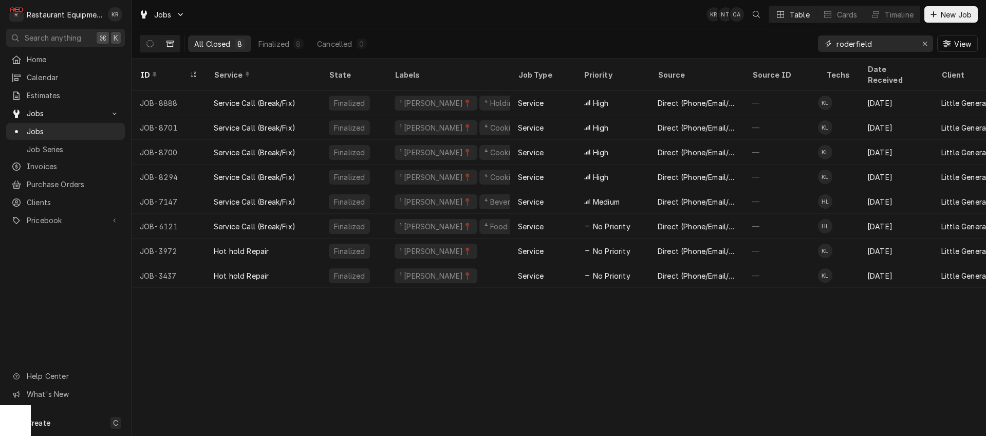
drag, startPoint x: 926, startPoint y: 42, endPoint x: 937, endPoint y: 28, distance: 18.0
click at [926, 42] on icon "Erase input" at bounding box center [925, 44] width 4 height 4
click at [944, 18] on span "New Job" at bounding box center [956, 14] width 35 height 11
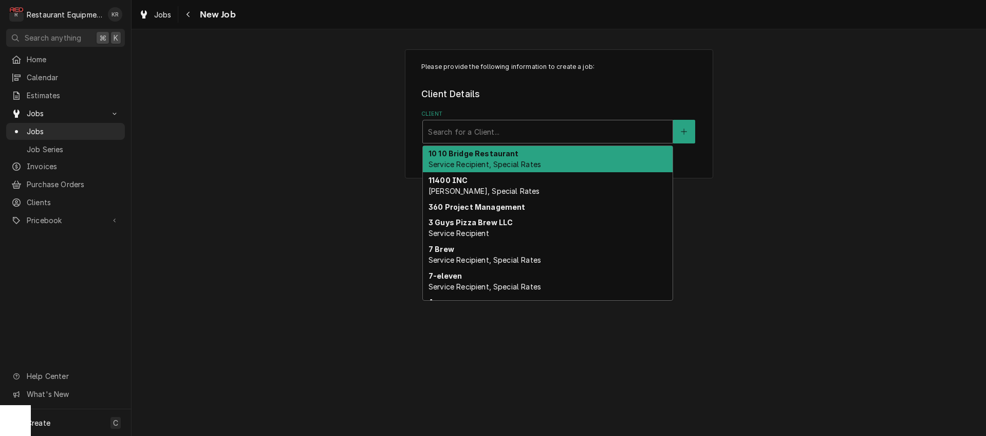
click at [478, 132] on div "Client" at bounding box center [547, 131] width 239 height 18
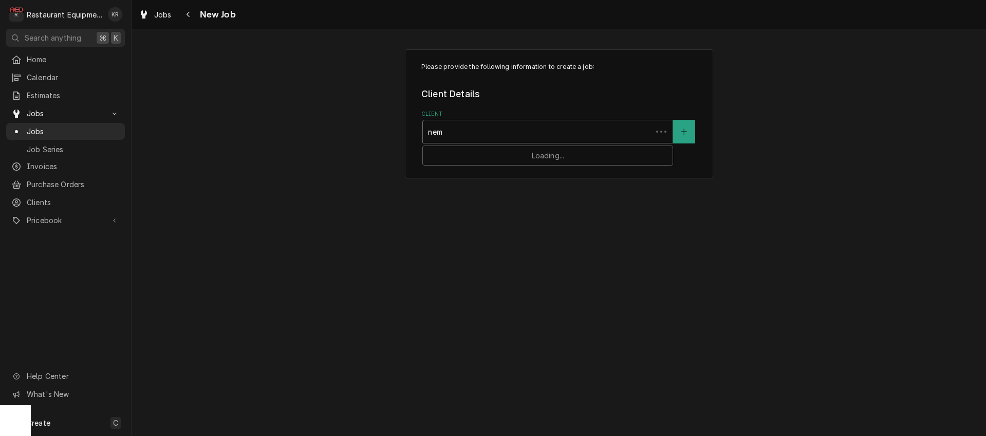
type input "nemc"
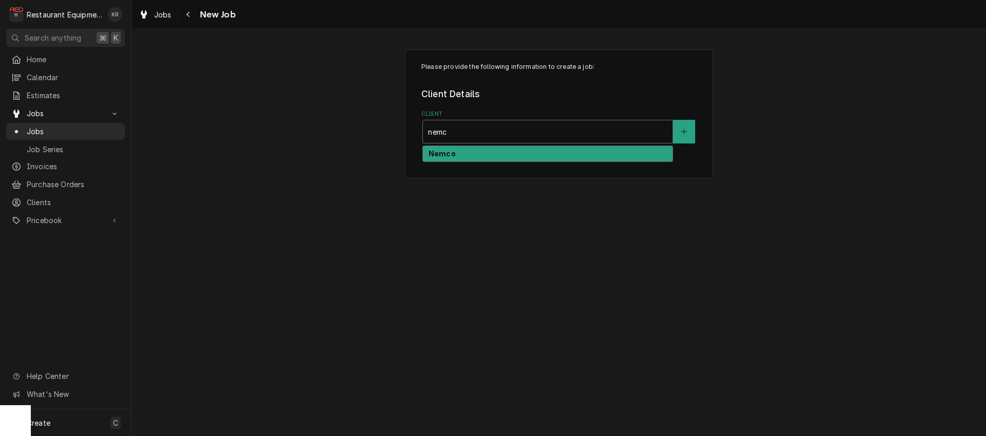
click at [459, 156] on div "Nemco" at bounding box center [548, 154] width 250 height 16
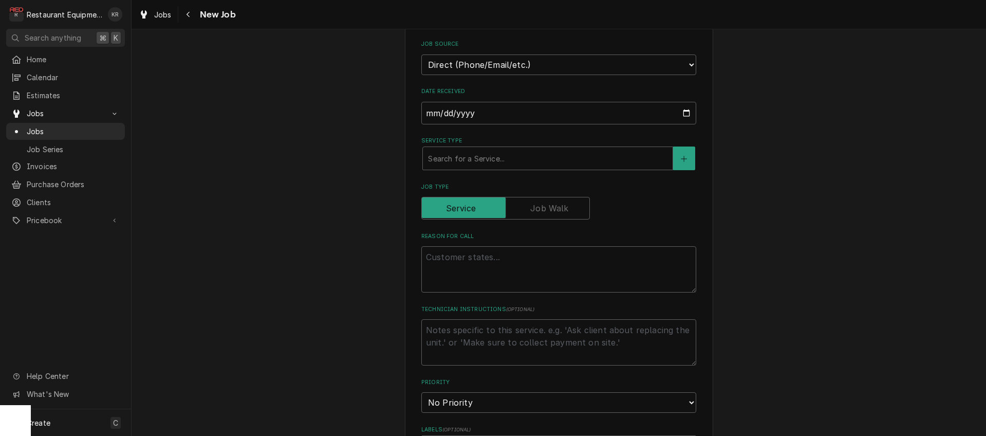
scroll to position [246, 0]
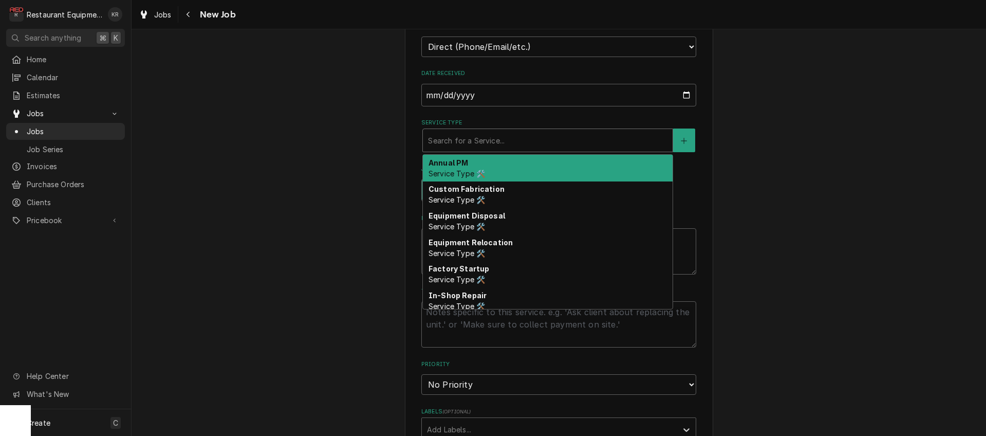
click at [472, 134] on div "Service Type" at bounding box center [547, 140] width 239 height 18
type textarea "x"
type input "b"
type textarea "x"
type input "br"
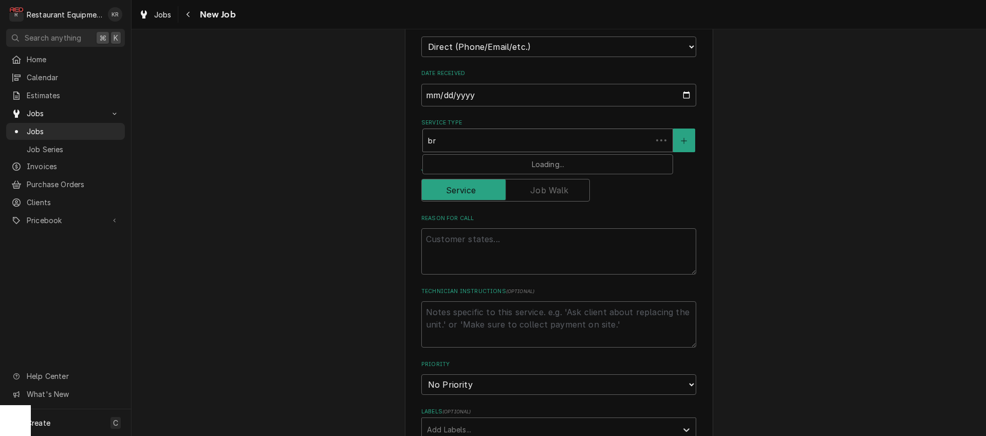
type textarea "x"
type input "bre"
type textarea "x"
type input "brea"
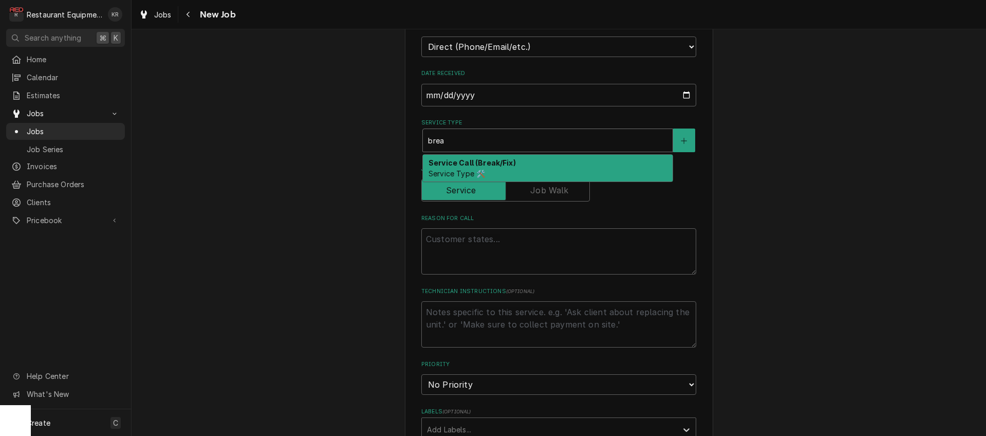
click at [467, 164] on strong "Service Call (Break/Fix)" at bounding box center [471, 162] width 87 height 9
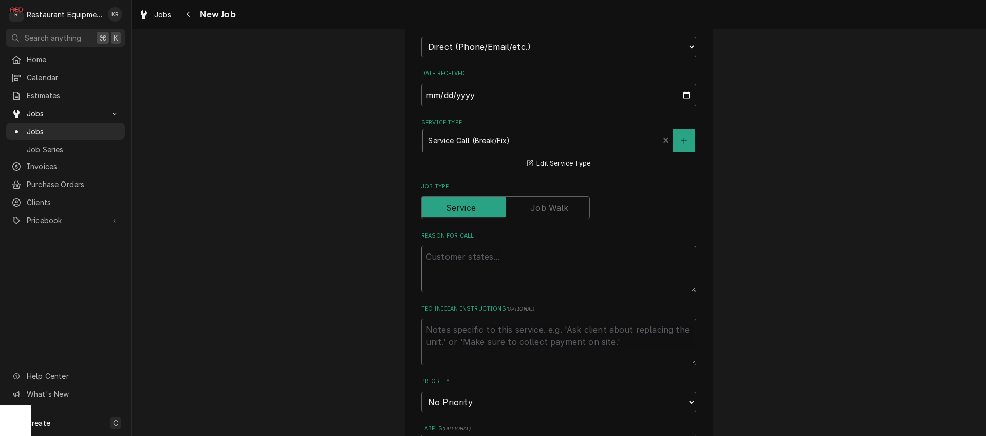
click at [449, 260] on textarea "Reason For Call" at bounding box center [558, 269] width 275 height 46
type textarea "x"
type textarea "H"
type textarea "x"
type textarea "Ho"
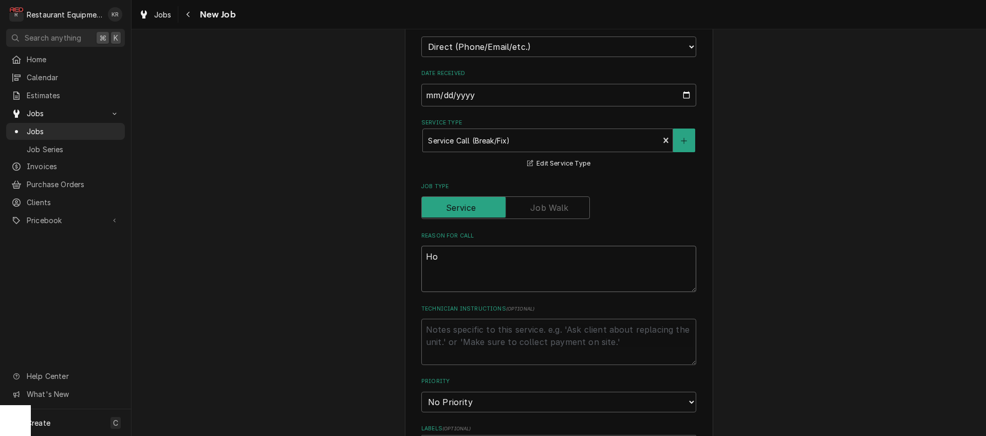
type textarea "x"
type textarea "Hot"
type textarea "x"
type textarea "Hot"
type textarea "x"
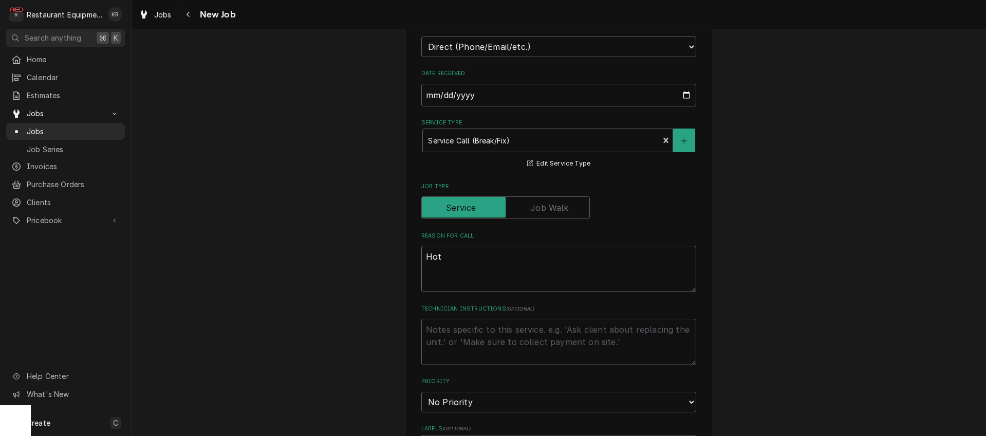
type textarea "Hot d"
type textarea "x"
type textarea "Hot do"
type textarea "x"
type textarea "Hot dol"
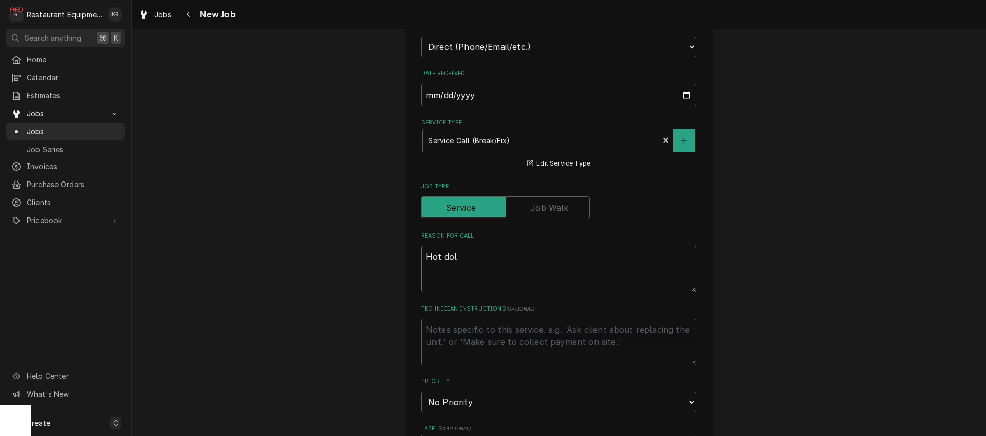
type textarea "x"
type textarea "Hot doll"
type textarea "x"
type textarea "Hot dol"
type textarea "x"
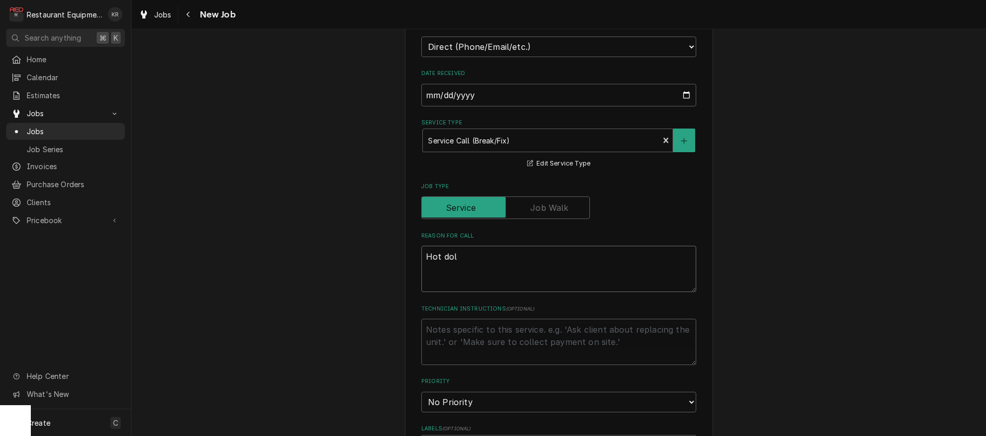
type textarea "Hot do"
type textarea "x"
type textarea "Hot d"
type textarea "x"
type textarea "Hot do"
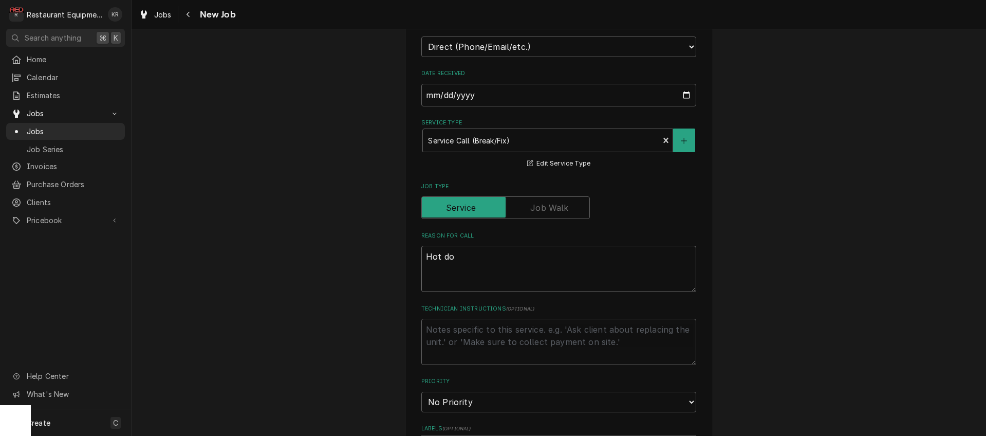
type textarea "x"
type textarea "Hot dog"
type textarea "x"
type textarea "Hot dog"
type textarea "x"
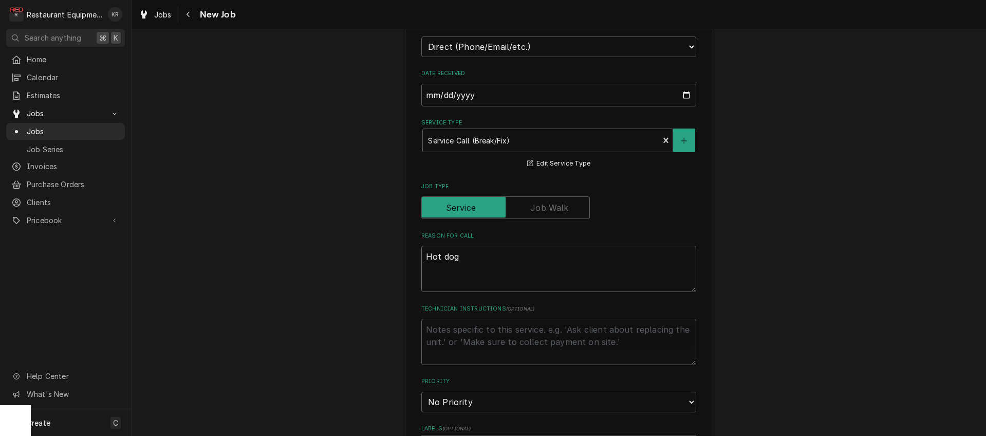
type textarea "Hot dog r"
type textarea "x"
type textarea "Hot dog ro"
type textarea "x"
type textarea "Hot dog rol"
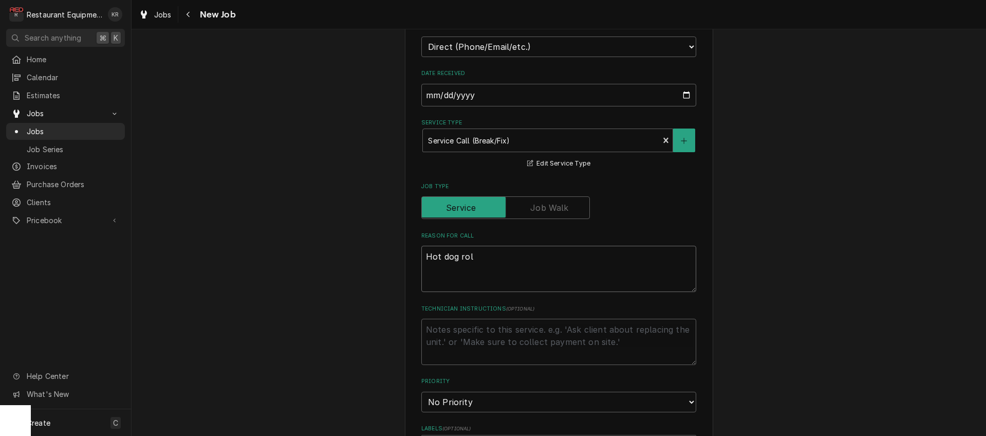
type textarea "x"
type textarea "Hot dog roll"
type textarea "x"
type textarea "Hot dog rolle"
type textarea "x"
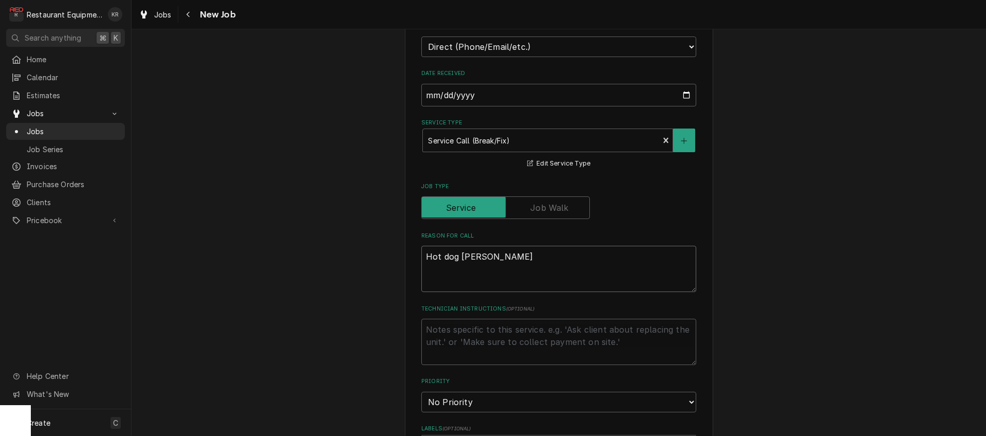
type textarea "Hot dog roller"
type textarea "x"
type textarea "Hot dog roller"
type textarea "x"
type textarea "Hot dog roller g"
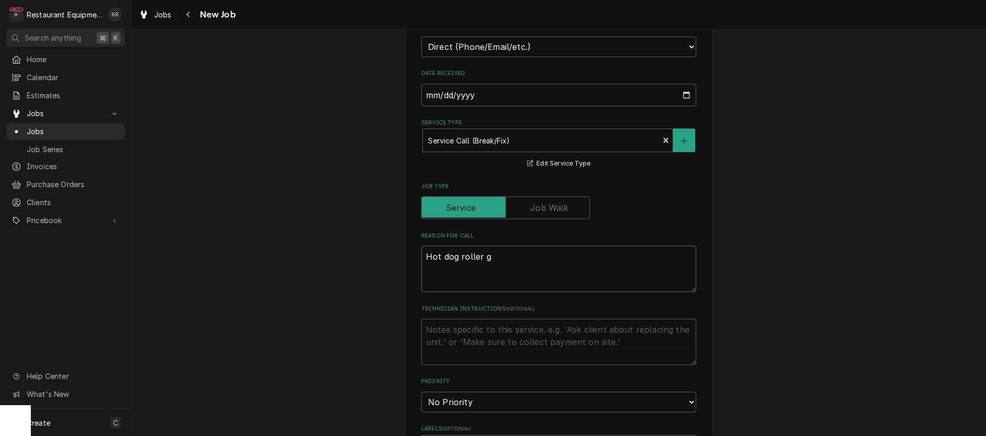
type textarea "x"
type textarea "Hot dog roller gr"
type textarea "x"
type textarea "Hot dog roller gril"
type textarea "x"
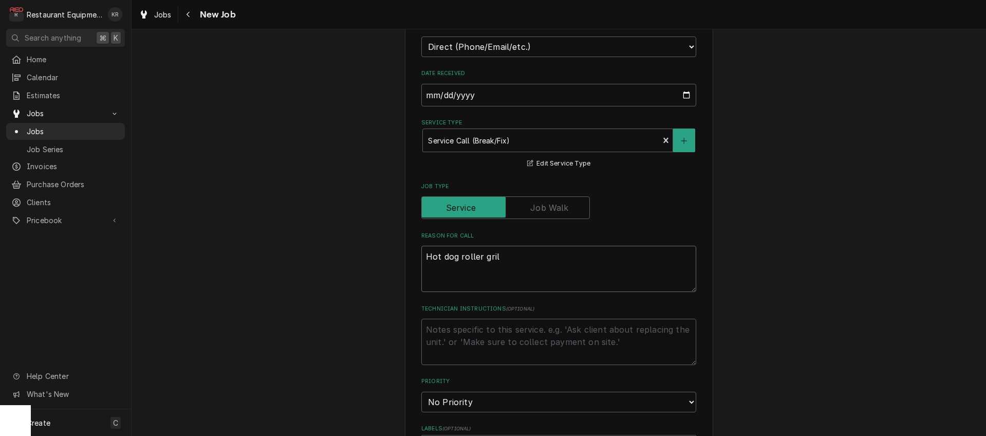
type textarea "Hot dog roller grill"
type textarea "x"
type textarea "Hot dog roller grill"
type textarea "x"
type textarea "Hot dog roller grill o"
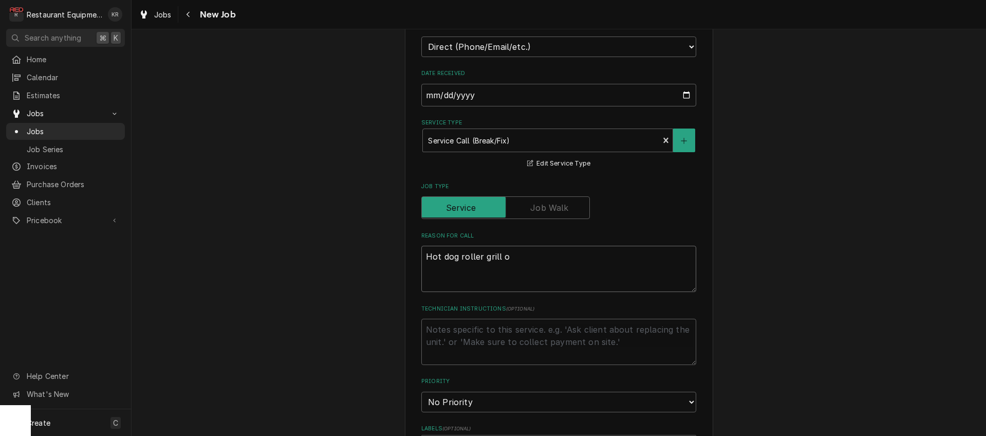
type textarea "x"
type textarea "Hot dog roller grill or"
type textarea "x"
type textarea "Hot dog roller grill oro"
type textarea "x"
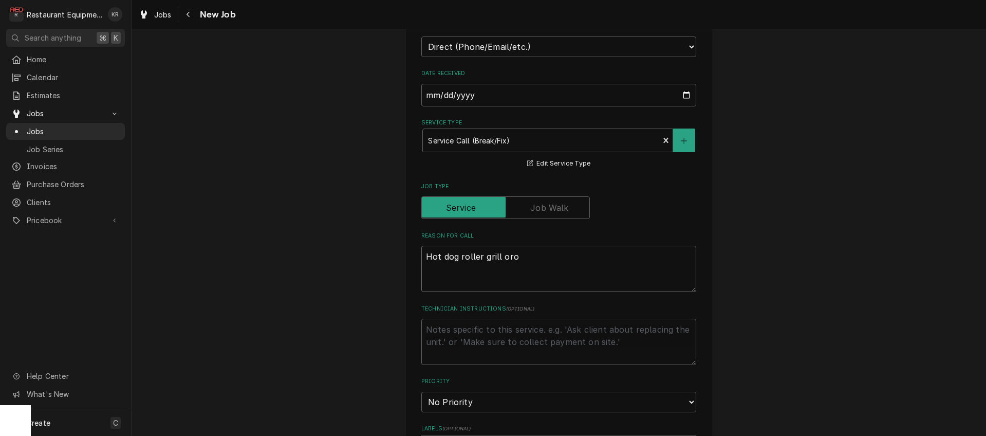
type textarea "Hot dog roller grill orol"
type textarea "x"
type textarea "Hot dog roller grill orolle"
type textarea "x"
type textarea "Hot dog roller grill oroller"
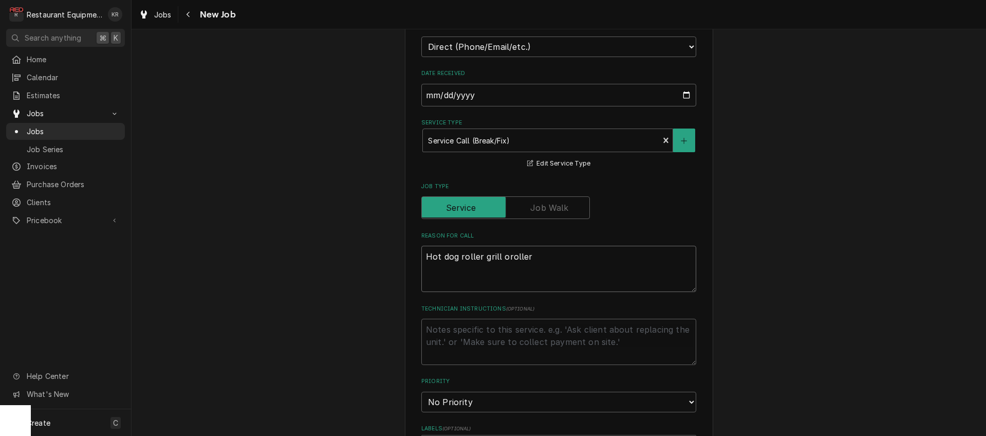
type textarea "x"
type textarea "Hot dog roller grill orolle"
type textarea "x"
type textarea "Hot dog roller grill oroll"
type textarea "x"
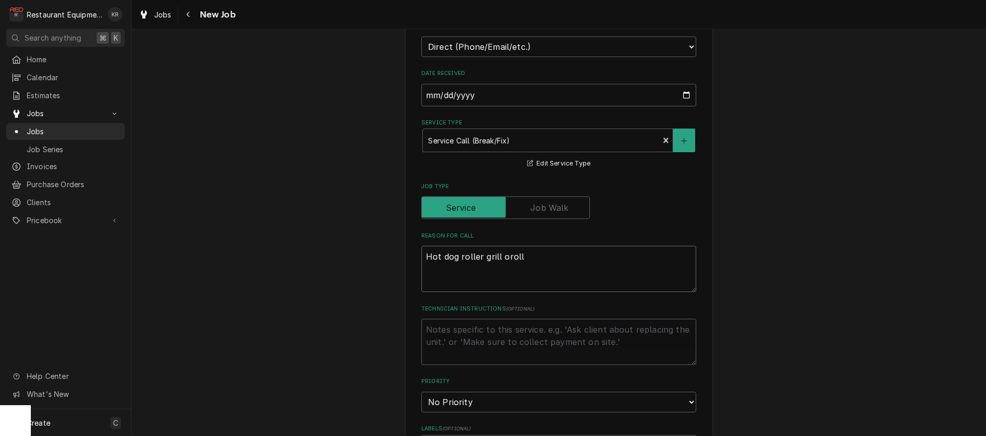
type textarea "Hot dog roller grill orol"
type textarea "x"
type textarea "Hot dog roller grill oro"
type textarea "x"
type textarea "Hot dog roller grill or"
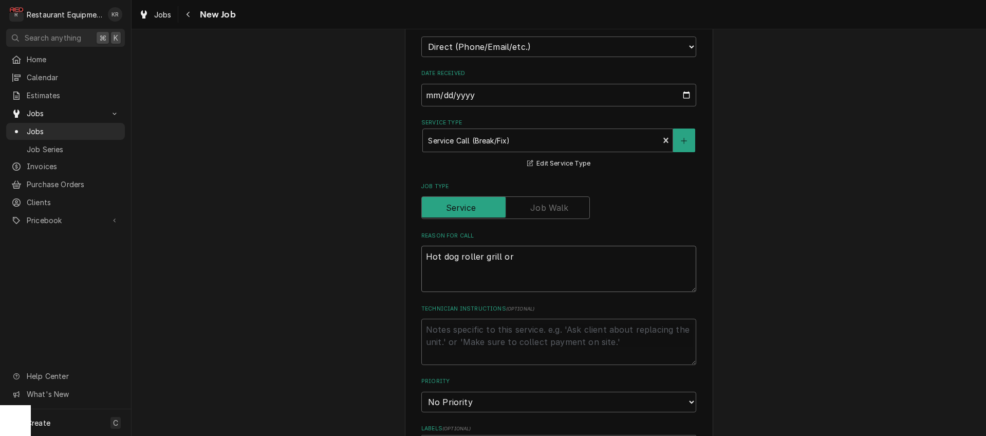
type textarea "x"
type textarea "Hot dog roller grill o"
type textarea "x"
type textarea "Hot dog roller grill"
type textarea "x"
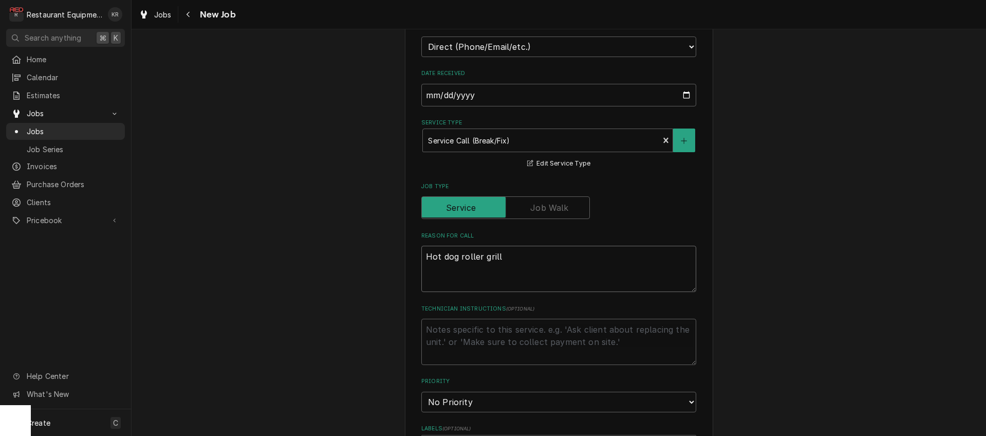
type textarea "Hot dog roller grill"
type textarea "x"
type textarea "Hot dog roller gril"
type textarea "x"
type textarea "Hot dog roller gri"
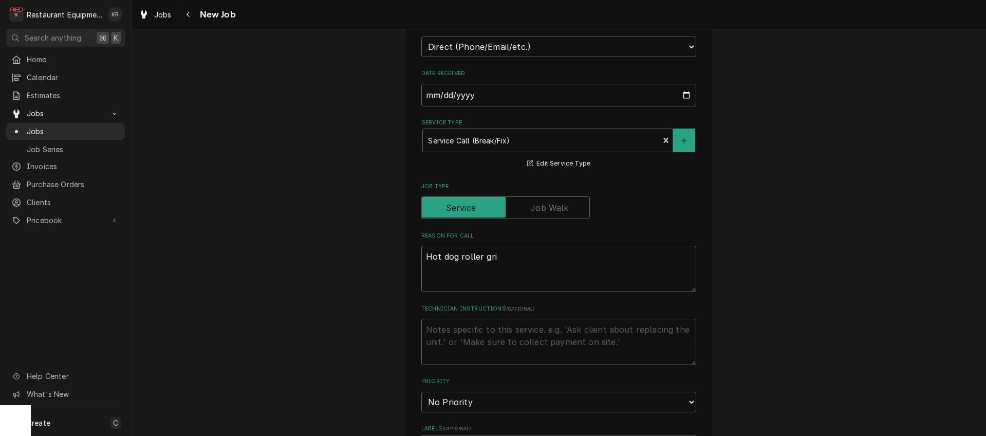
type textarea "x"
type textarea "Hot dog roller gr"
type textarea "x"
type textarea "Hot dog roller g"
type textarea "x"
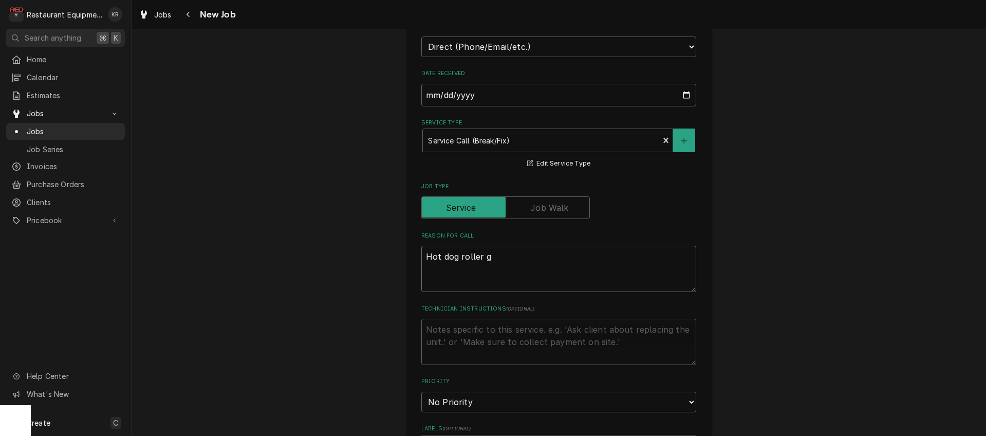
type textarea "Hot dog roller"
type textarea "x"
type textarea "Hot dog roller"
type textarea "x"
type textarea "Hot dog rollers"
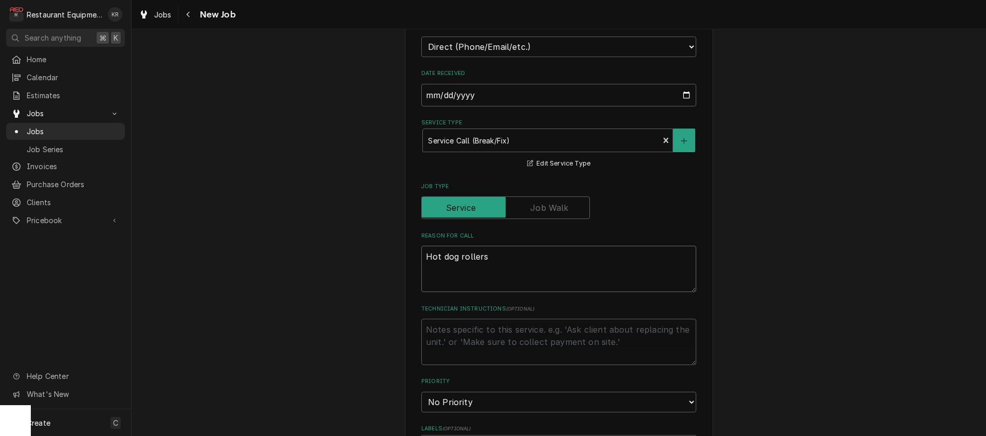
type textarea "x"
type textarea "Hot dog rollers"
type textarea "x"
type textarea "Hot dog rollers n"
type textarea "x"
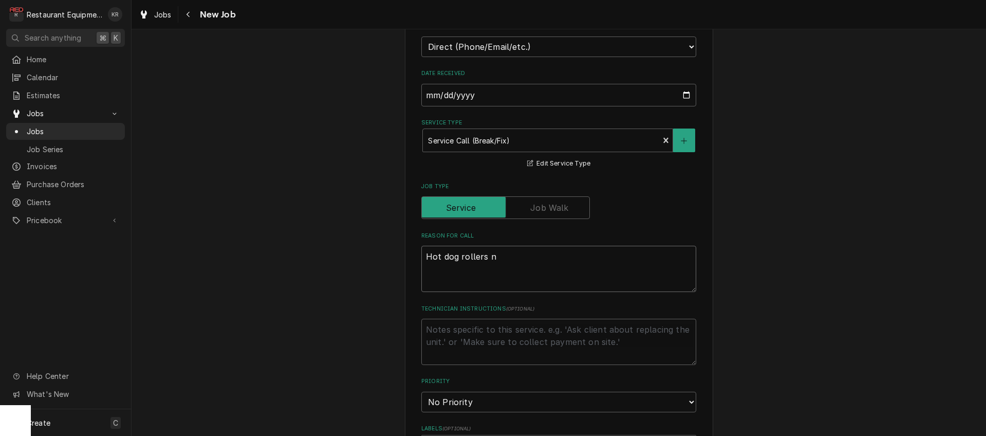
type textarea "Hot dog rollers no"
type textarea "x"
type textarea "Hot dog rollers not"
type textarea "x"
type textarea "Hot dog rollers not"
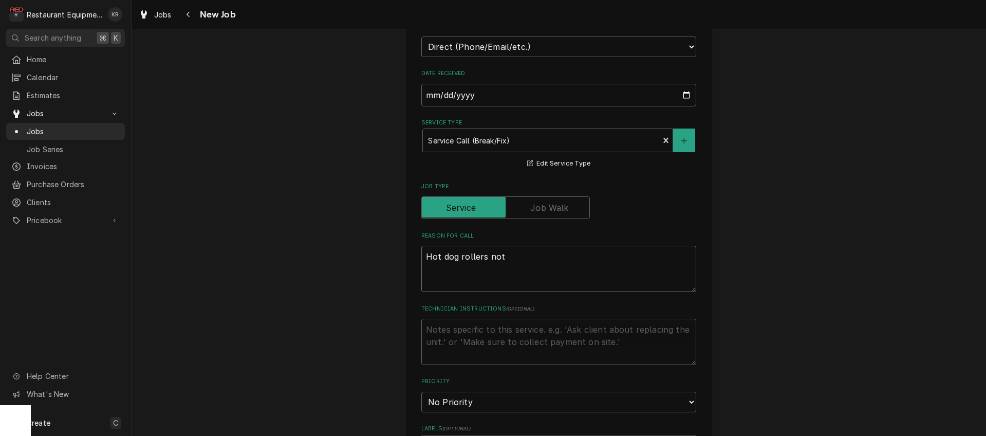
type textarea "x"
type textarea "Hot dog rollers not t"
type textarea "x"
type textarea "Hot dog rollers not tu"
type textarea "x"
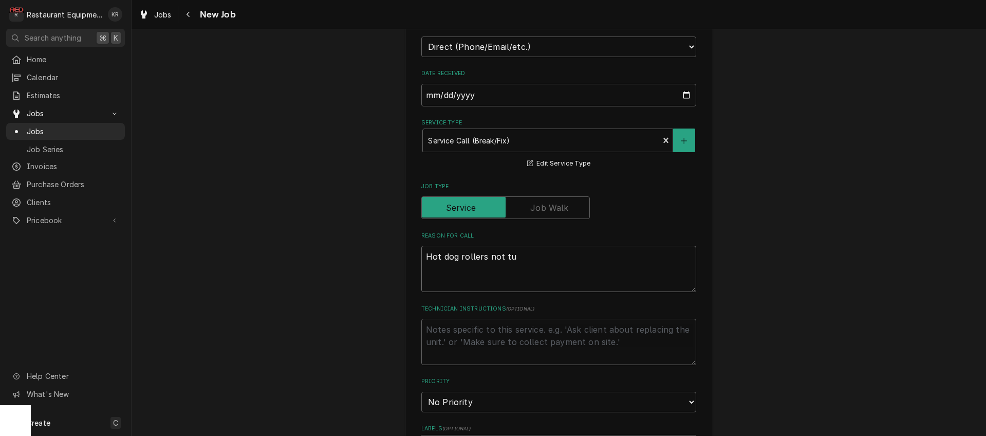
type textarea "Hot dog rollers not tur"
type textarea "x"
type textarea "Hot dog rollers not turn"
type textarea "x"
type textarea "Hot dog rollers not turni"
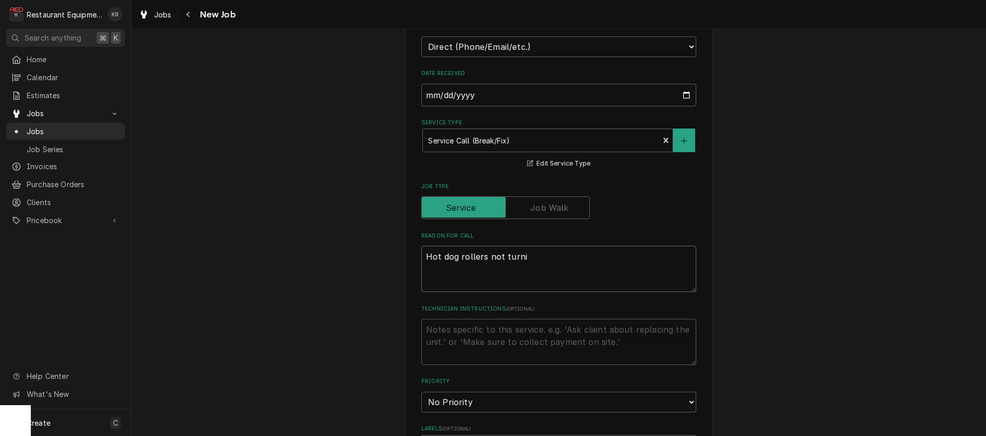
type textarea "x"
type textarea "Hot dog rollers not turning"
type textarea "x"
type textarea "Hot dog rollers not turning"
type textarea "x"
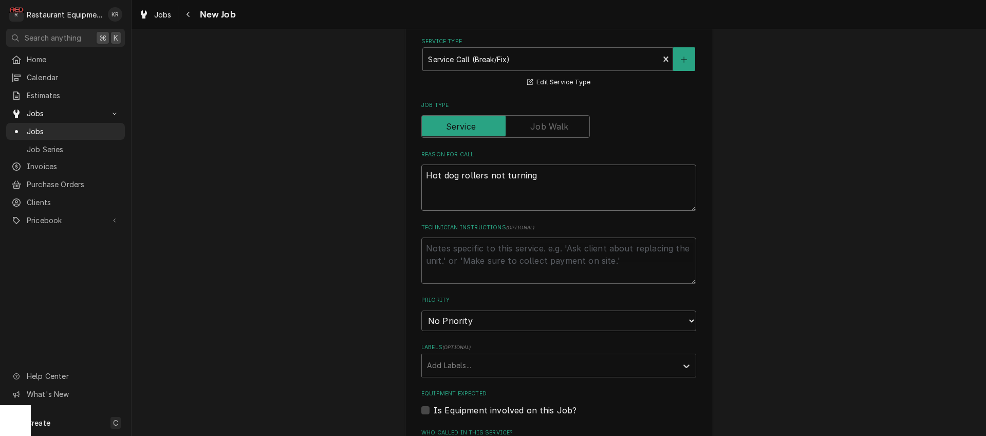
scroll to position [346, 0]
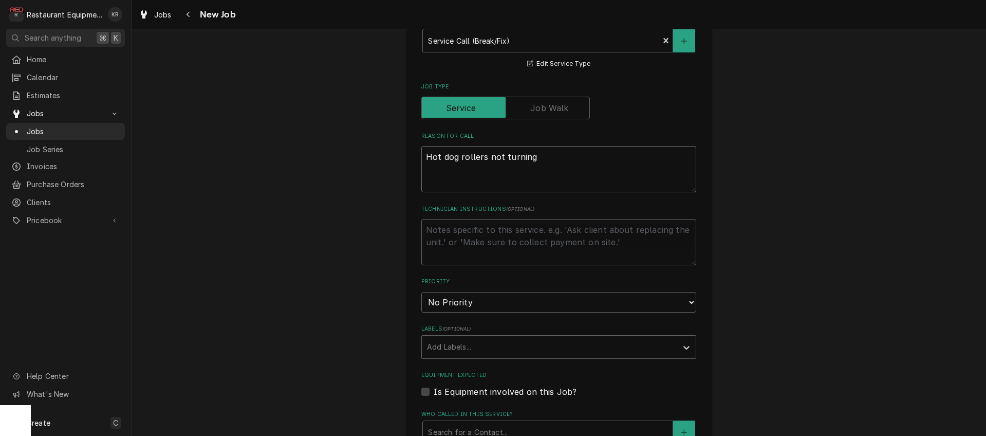
type textarea "Hot dog rollers not turning"
select select "2"
click option "High" at bounding box center [0, 0] width 0 height 0
click at [485, 344] on div "Labels" at bounding box center [549, 347] width 245 height 18
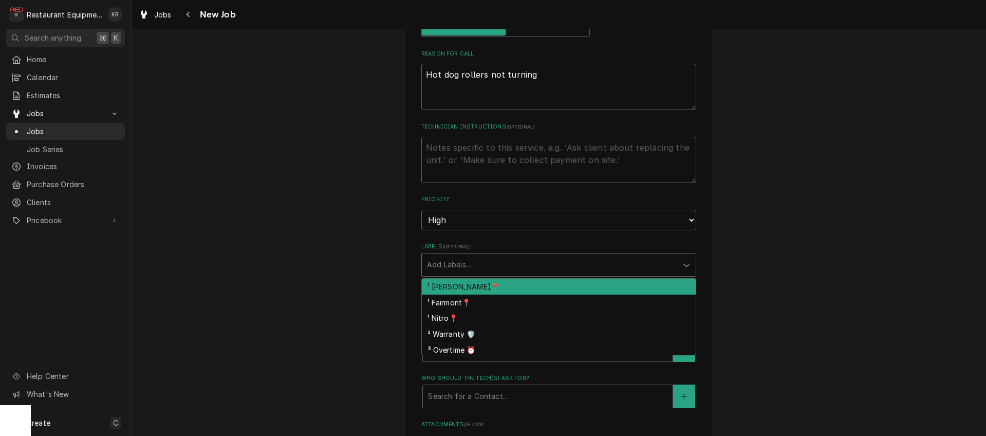
scroll to position [429, 0]
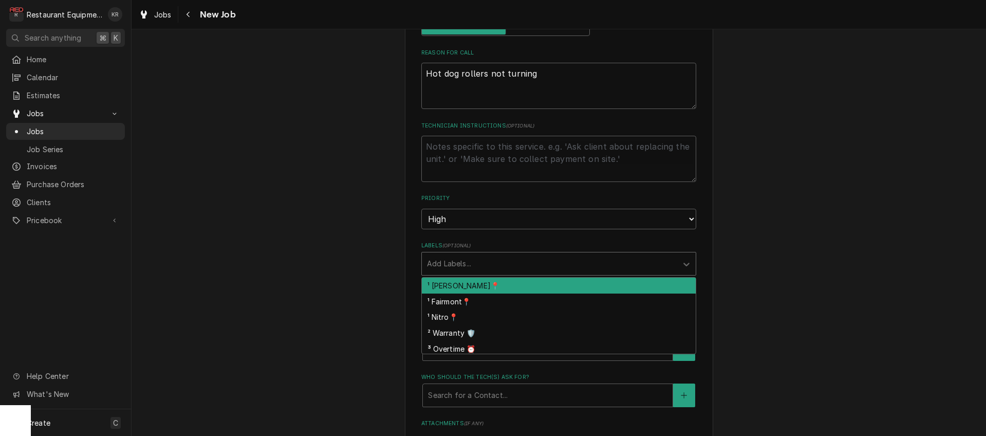
click at [486, 288] on div "¹ [PERSON_NAME]📍" at bounding box center [559, 285] width 274 height 16
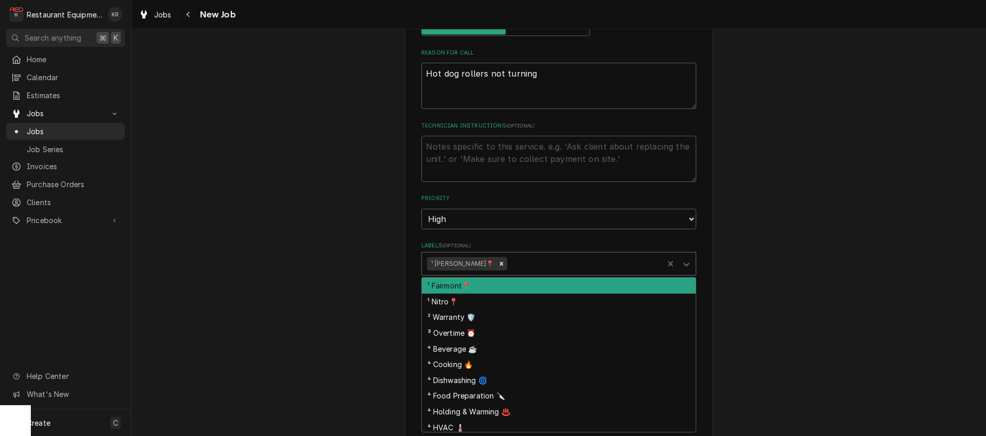
click at [521, 261] on div "Labels" at bounding box center [583, 263] width 149 height 18
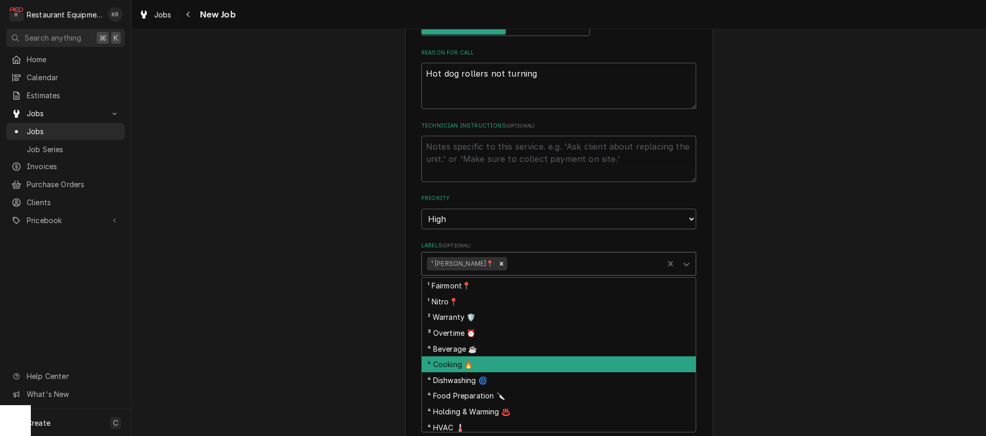
click at [511, 369] on div "⁴ Cooking 🔥" at bounding box center [559, 364] width 274 height 16
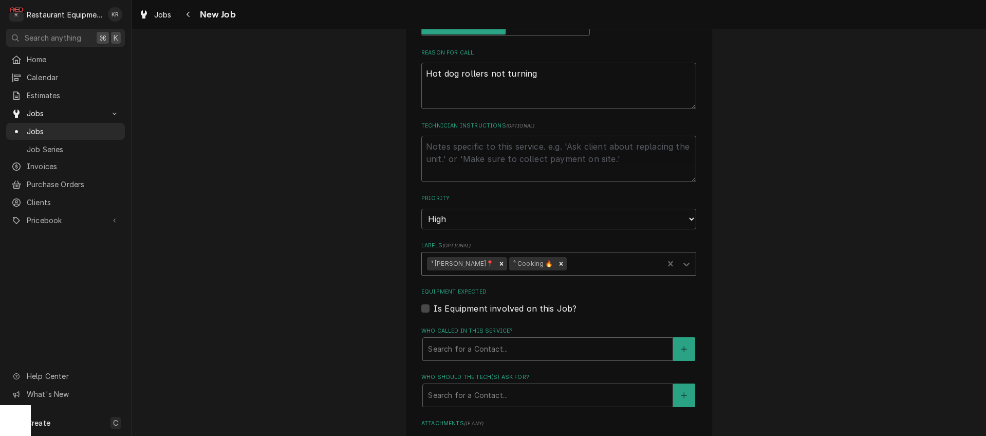
click at [557, 261] on icon "Remove ⁴ Cooking 🔥" at bounding box center [560, 263] width 7 height 7
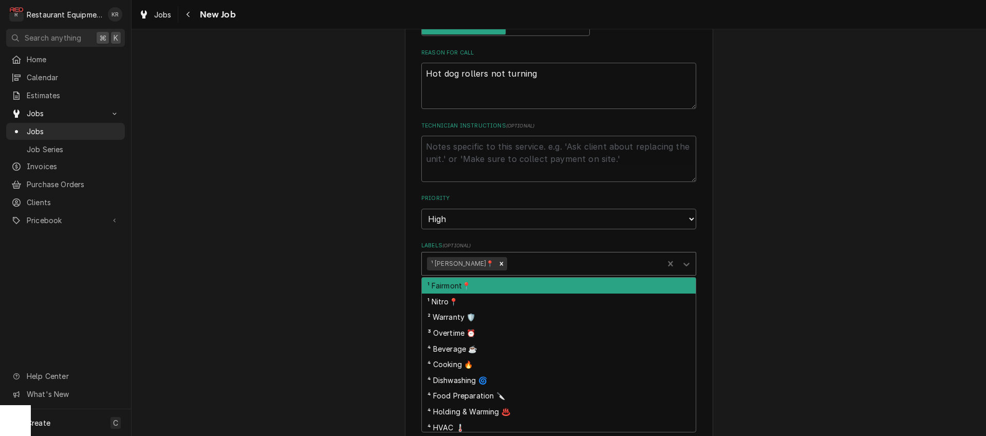
drag, startPoint x: 536, startPoint y: 261, endPoint x: 538, endPoint y: 267, distance: 6.4
click at [536, 261] on div "Labels" at bounding box center [583, 263] width 149 height 18
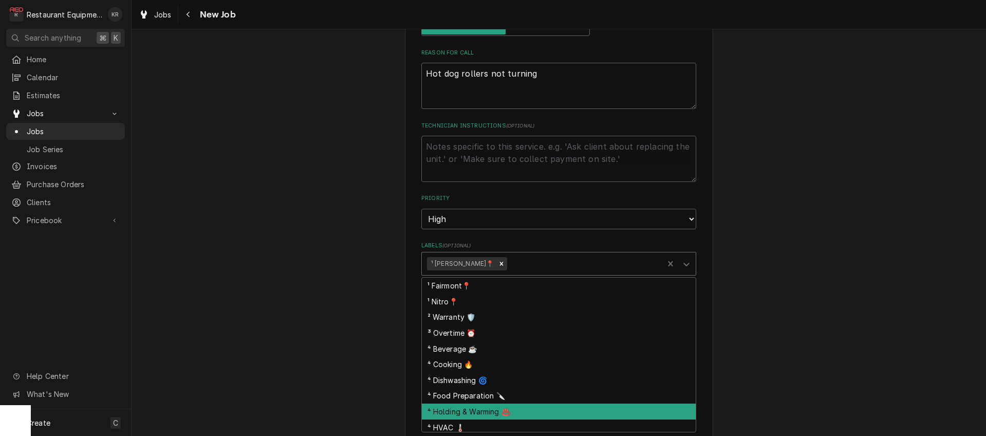
drag, startPoint x: 519, startPoint y: 414, endPoint x: 511, endPoint y: 389, distance: 25.3
click at [519, 414] on div "⁴ Holding & Warming ♨️" at bounding box center [559, 411] width 274 height 16
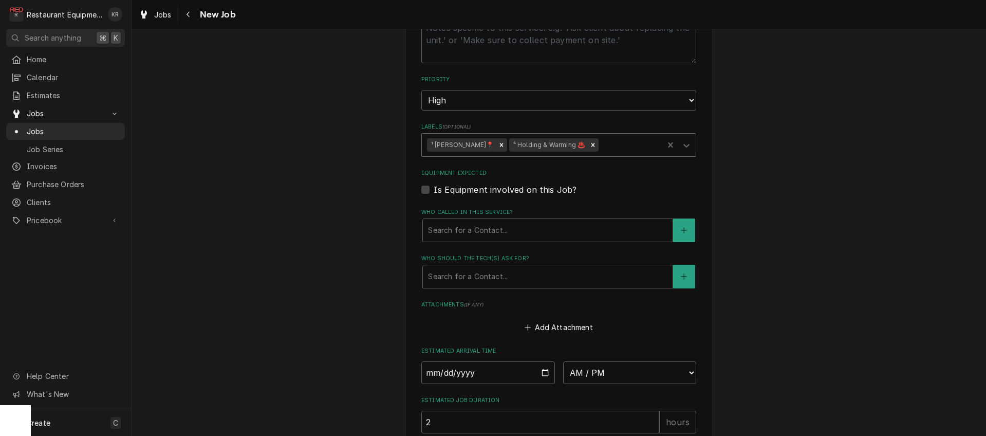
scroll to position [551, 0]
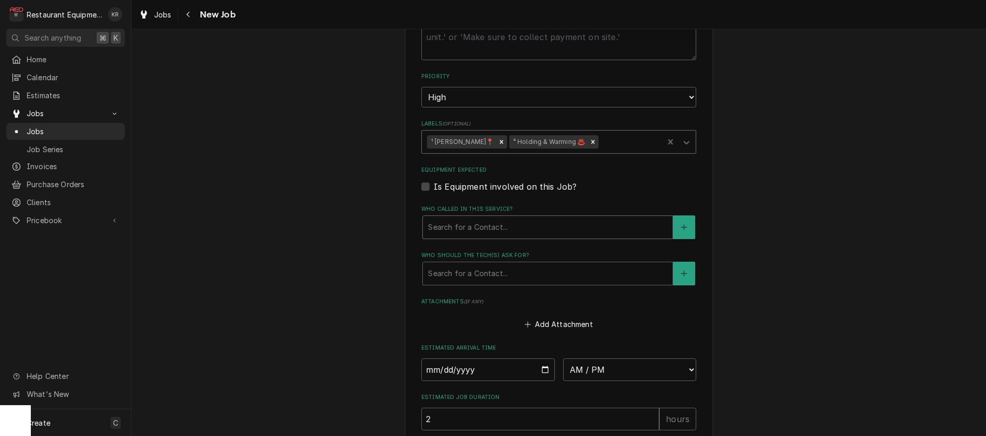
click at [478, 226] on div "Who called in this service?" at bounding box center [547, 227] width 239 height 18
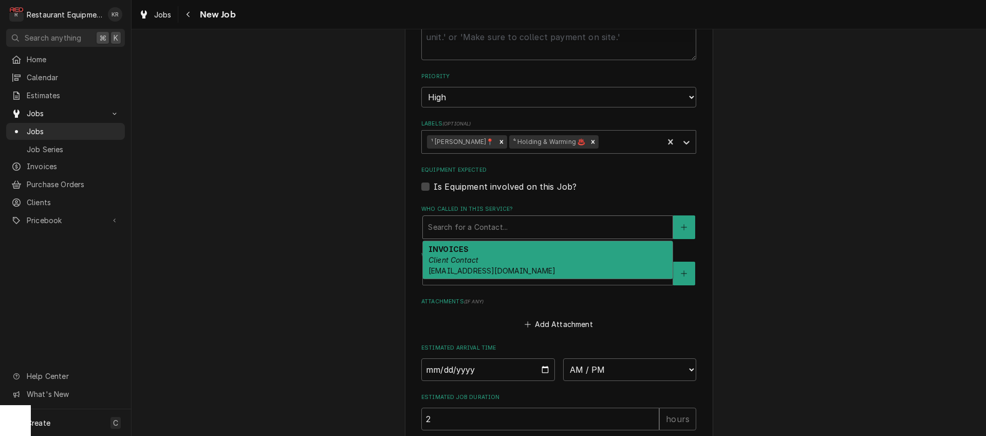
drag, startPoint x: 478, startPoint y: 253, endPoint x: 484, endPoint y: 266, distance: 14.2
click at [478, 255] on em "Client Contact" at bounding box center [453, 259] width 50 height 9
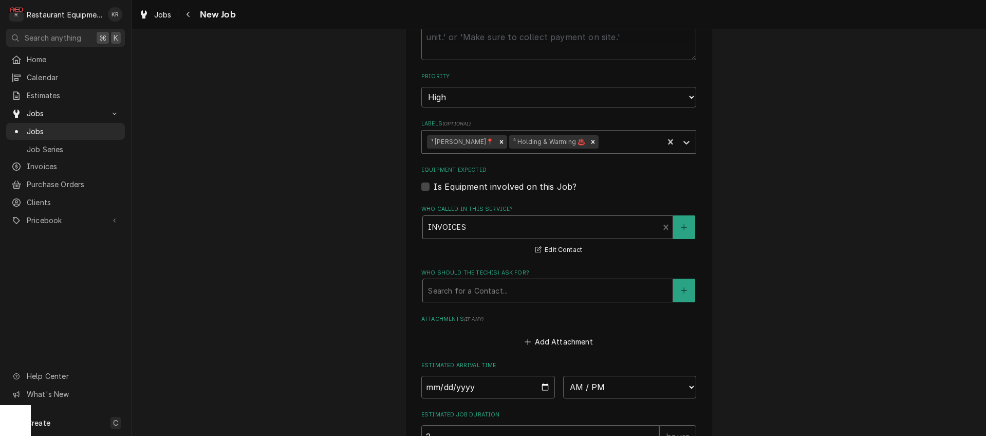
drag, startPoint x: 485, startPoint y: 275, endPoint x: 487, endPoint y: 284, distance: 8.9
click at [484, 275] on div "Who should the tech(s) ask for? Search for a Contact..." at bounding box center [558, 285] width 275 height 33
drag, startPoint x: 479, startPoint y: 294, endPoint x: 479, endPoint y: 300, distance: 5.7
click at [479, 294] on div "Who should the tech(s) ask for?" at bounding box center [547, 290] width 239 height 18
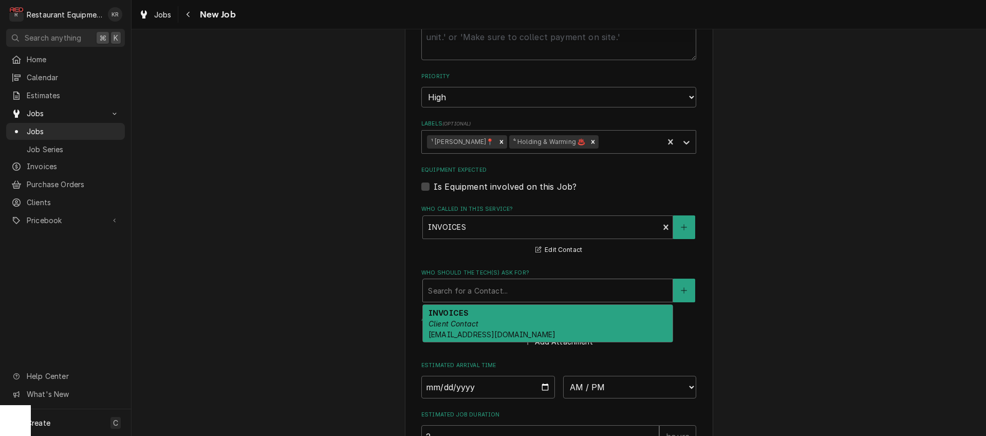
drag, startPoint x: 478, startPoint y: 327, endPoint x: 479, endPoint y: 321, distance: 6.2
click at [478, 327] on div "INVOICES Client Contact dfrost@nemcofoodequip.com" at bounding box center [548, 324] width 250 height 38
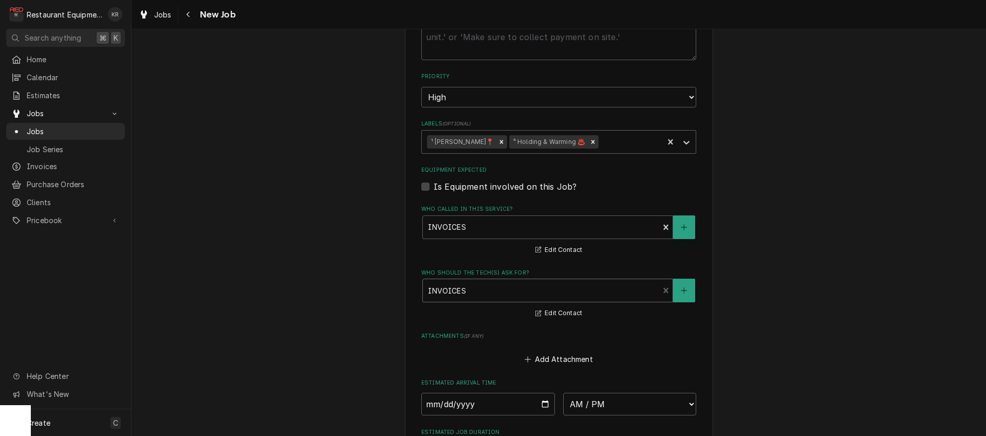
scroll to position [713, 0]
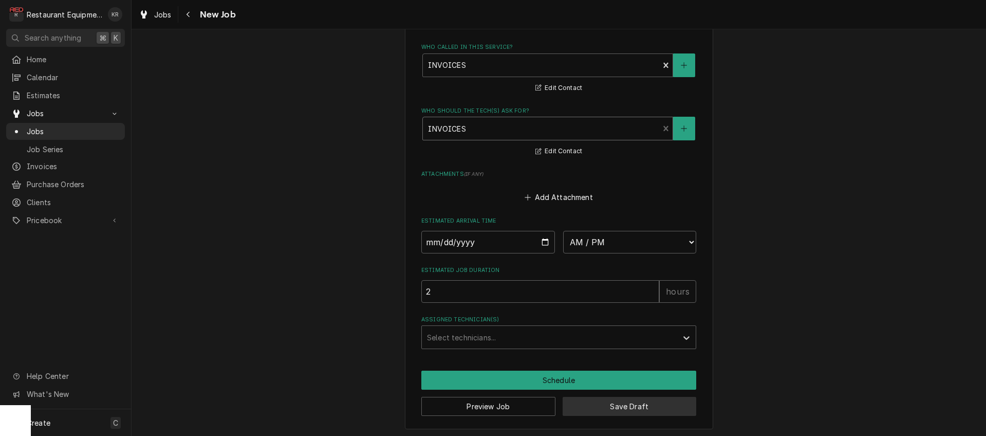
click at [599, 400] on button "Save Draft" at bounding box center [630, 406] width 134 height 19
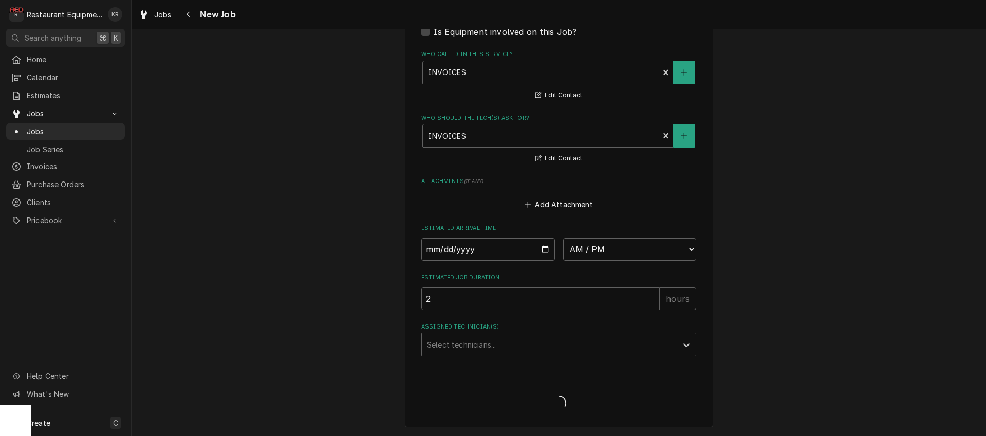
scroll to position [703, 0]
type textarea "x"
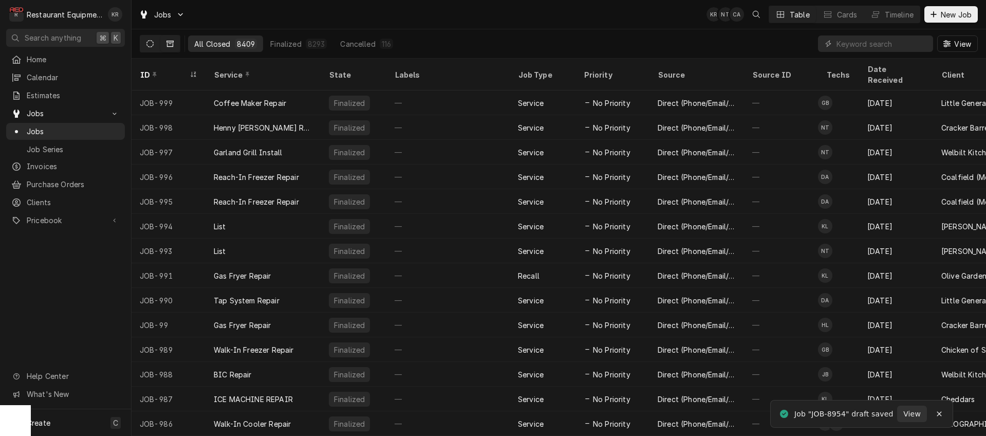
click at [148, 48] on button "Dynamic Content Wrapper" at bounding box center [150, 43] width 20 height 16
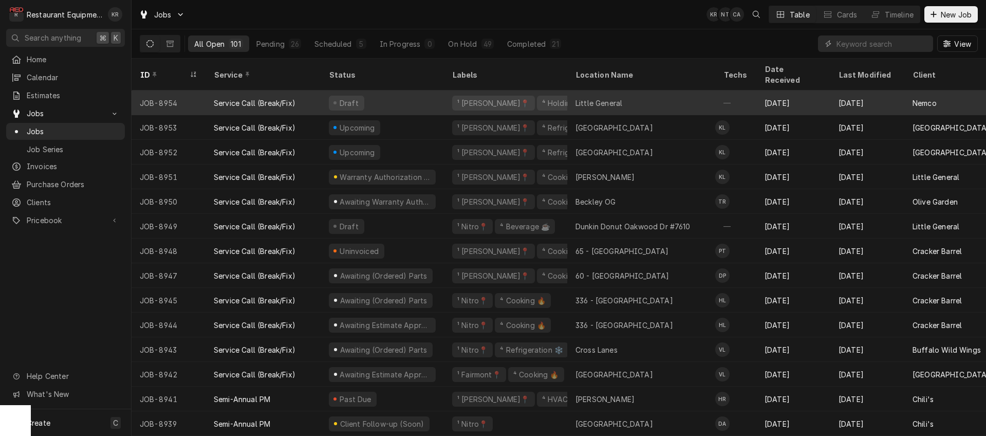
click at [363, 97] on div "Draft" at bounding box center [382, 102] width 123 height 25
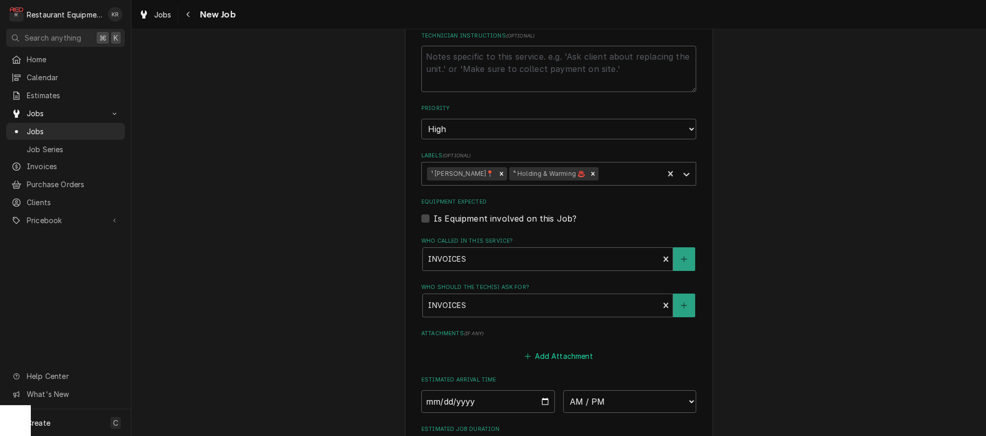
scroll to position [525, 0]
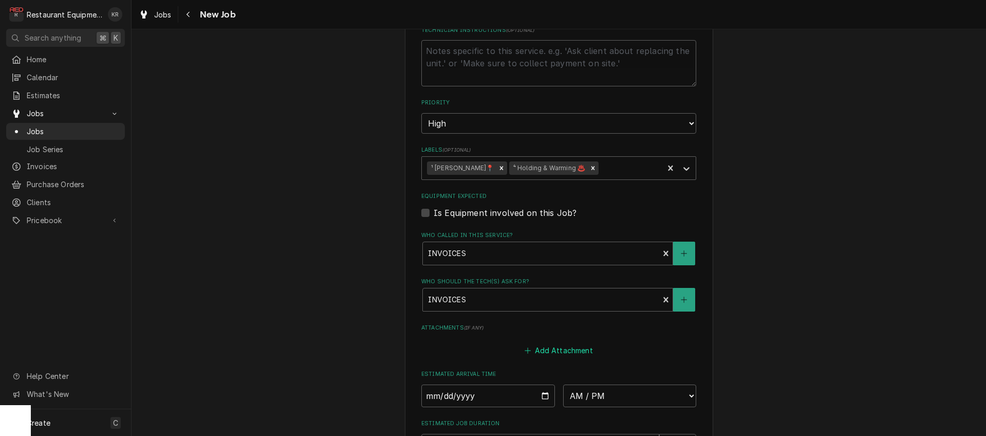
click at [553, 346] on button "Add Attachment" at bounding box center [559, 350] width 72 height 14
type textarea "x"
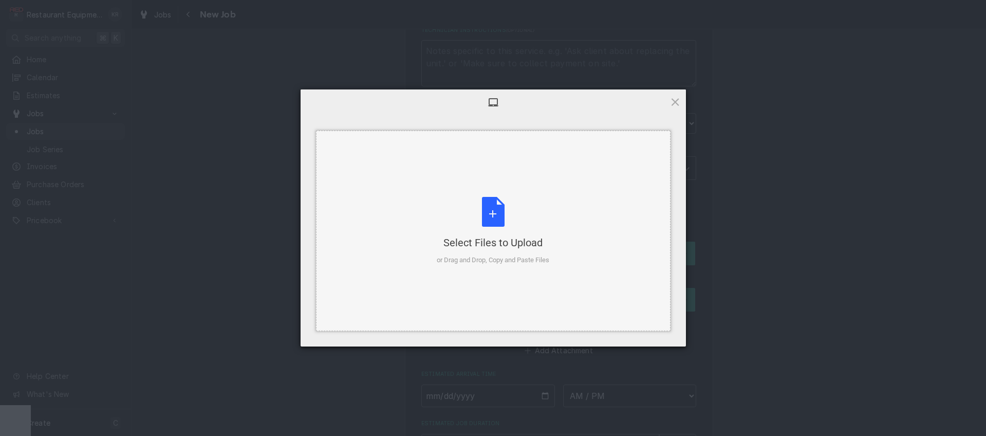
click at [492, 217] on div "Select Files to Upload or Drag and Drop, Copy and Paste Files" at bounding box center [493, 231] width 113 height 68
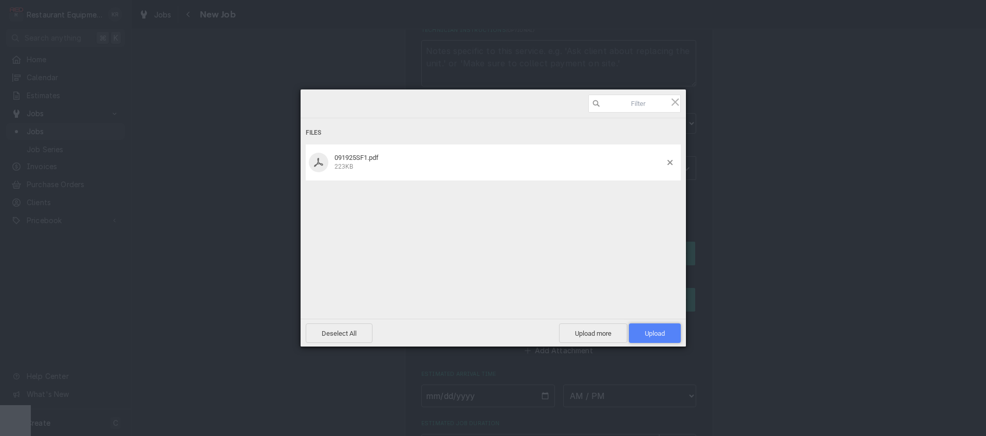
click at [654, 329] on span "Upload 1" at bounding box center [655, 333] width 20 height 8
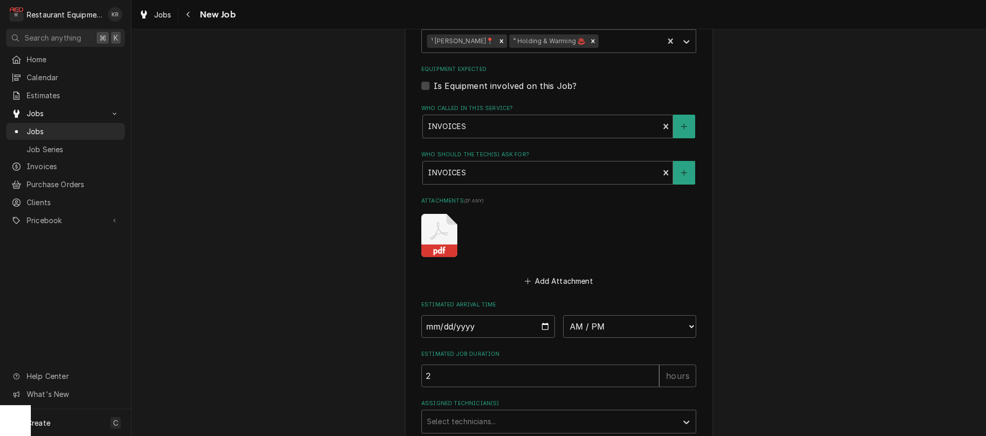
scroll to position [762, 0]
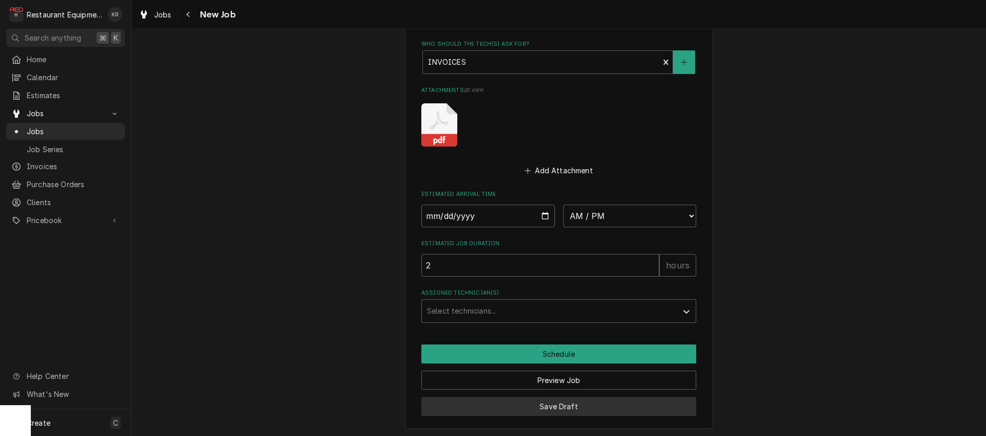
click at [576, 406] on button "Save Draft" at bounding box center [558, 406] width 275 height 19
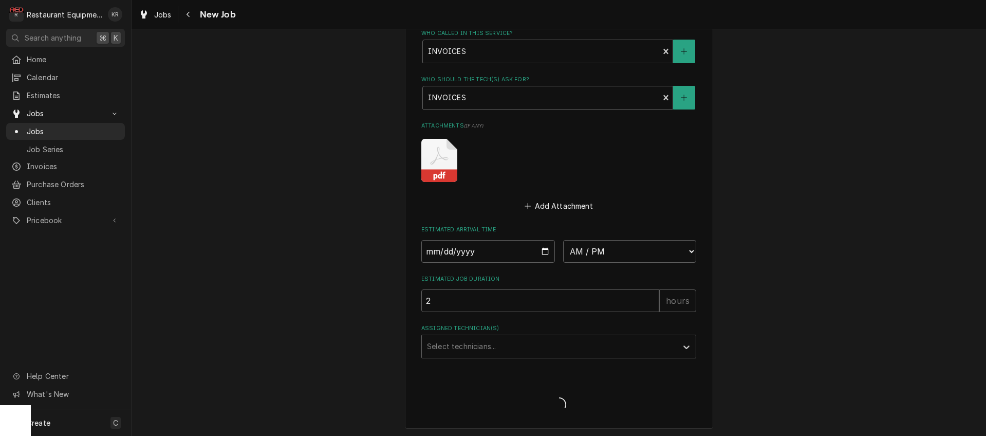
type textarea "x"
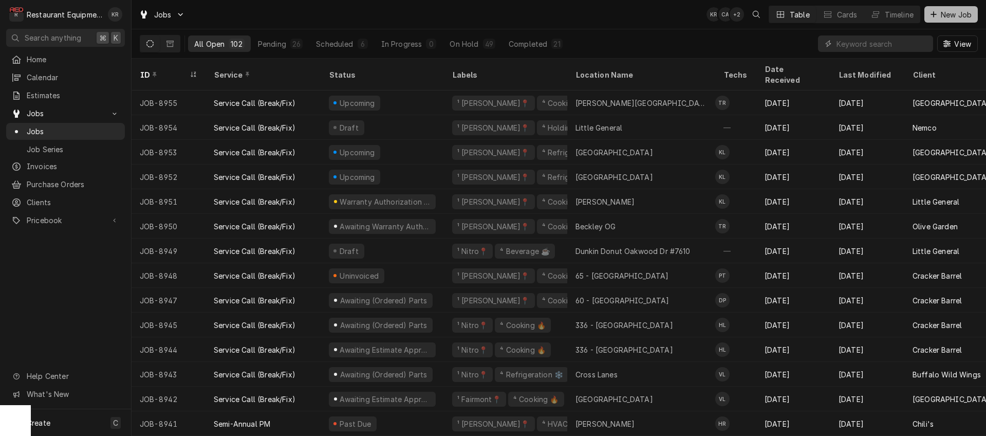
click at [958, 18] on span "New Job" at bounding box center [956, 14] width 35 height 11
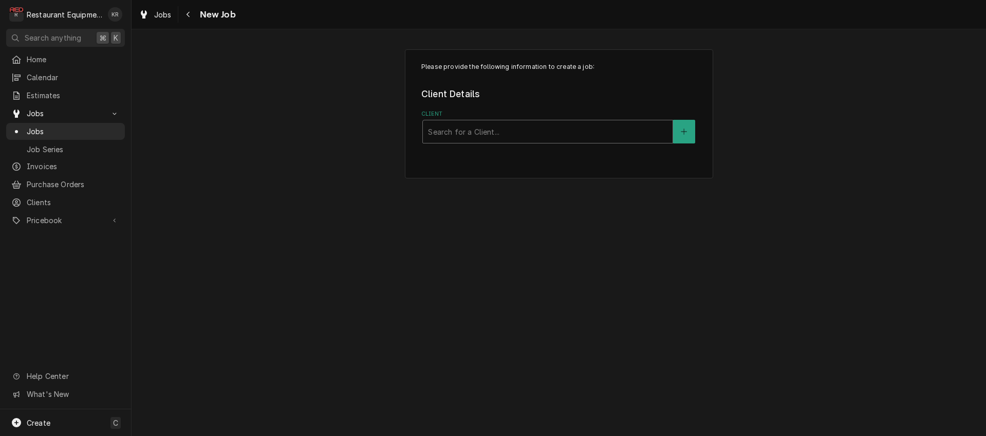
click at [467, 136] on div "Client" at bounding box center [547, 131] width 239 height 18
type input "little"
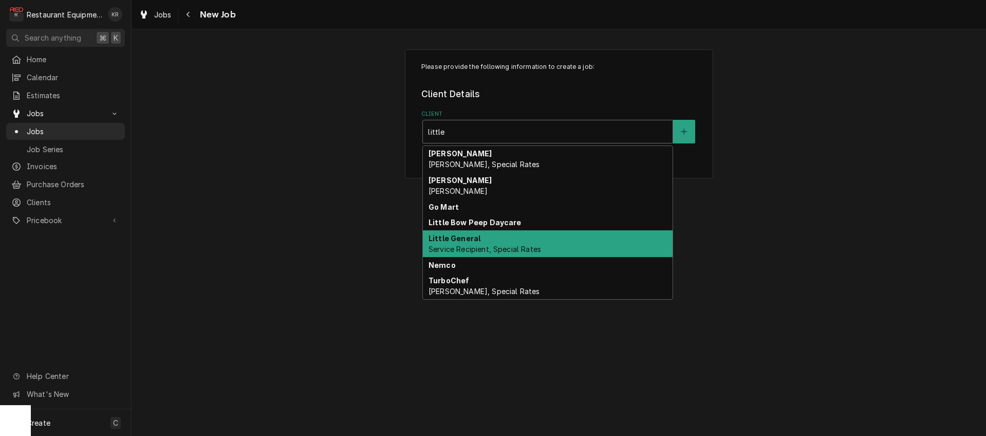
click at [469, 249] on span "Service Recipient, Special Rates" at bounding box center [484, 249] width 113 height 9
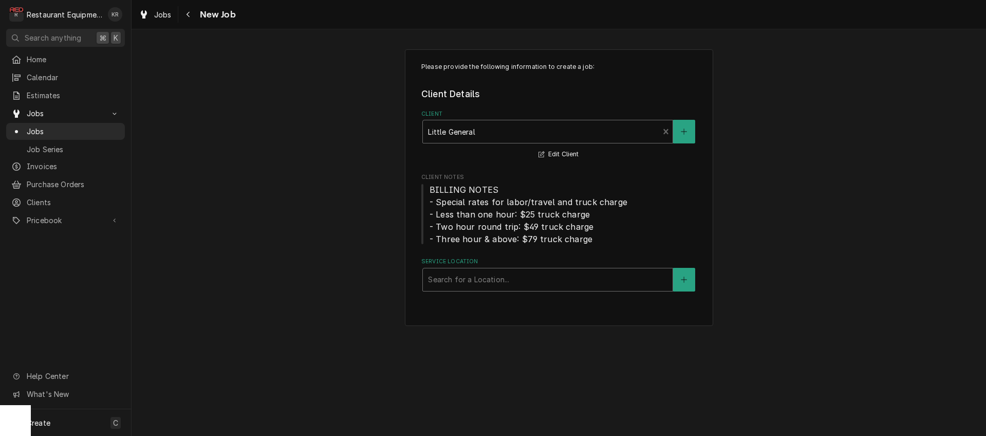
click at [457, 286] on div "Service Location" at bounding box center [547, 279] width 239 height 18
type input "oak"
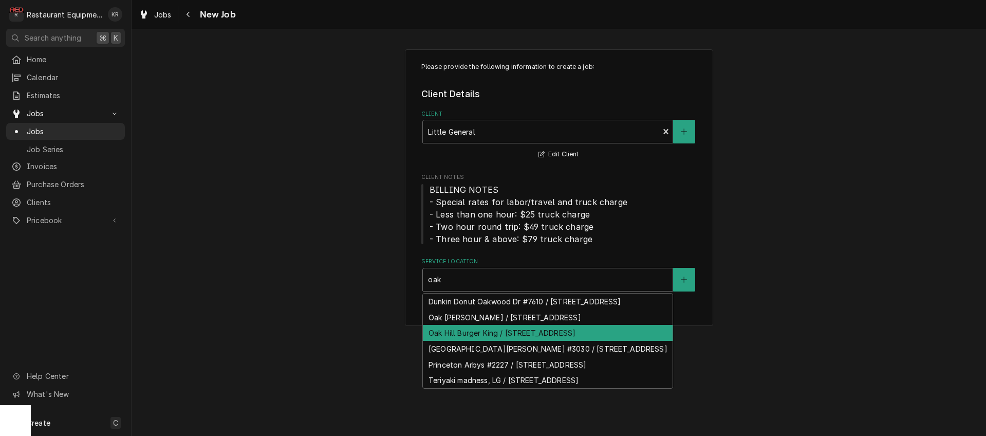
click at [494, 341] on div "Oak Hill Burger King / [STREET_ADDRESS]" at bounding box center [548, 333] width 250 height 16
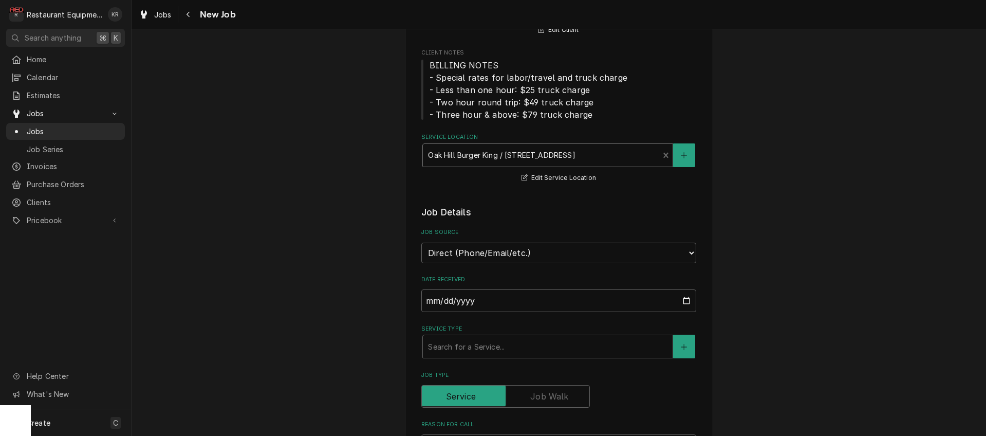
scroll to position [126, 0]
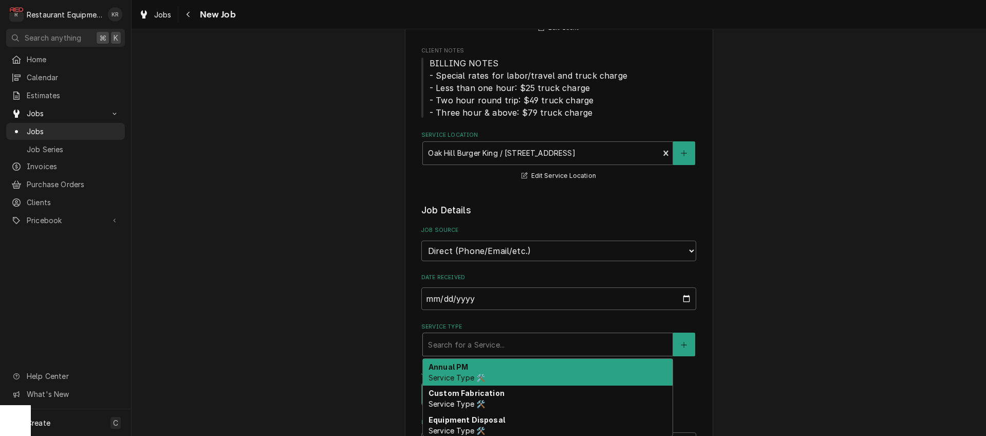
click at [503, 343] on div "Service Type" at bounding box center [547, 344] width 239 height 18
type textarea "x"
type input "b"
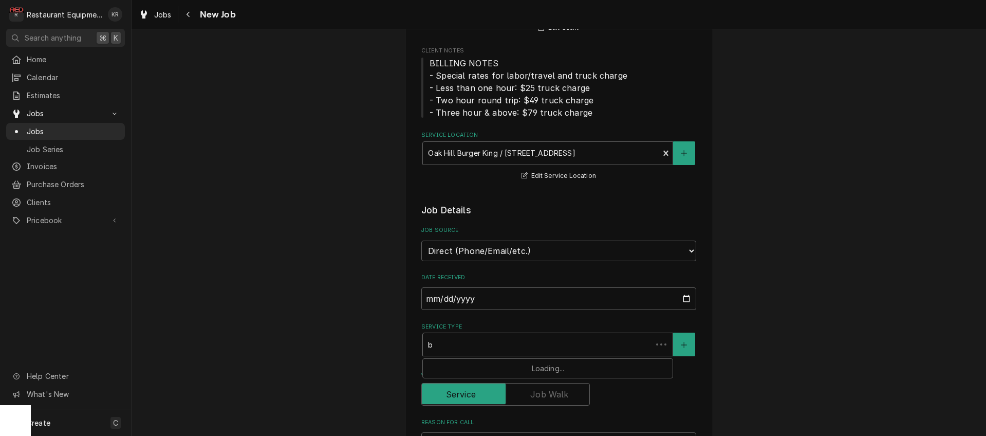
type textarea "x"
type input "br"
type textarea "x"
type input "bre"
type textarea "x"
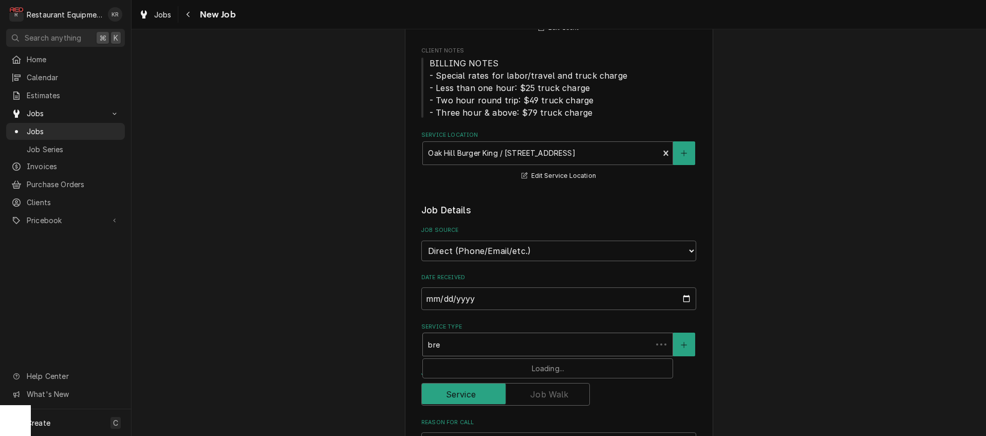
type input "brea"
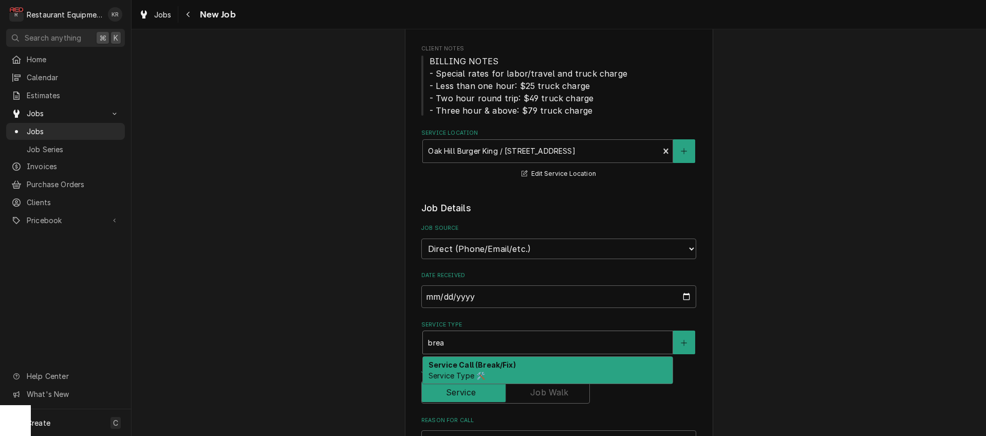
click at [492, 368] on div "Service Call (Break/Fix) Service Type 🛠️" at bounding box center [548, 370] width 250 height 27
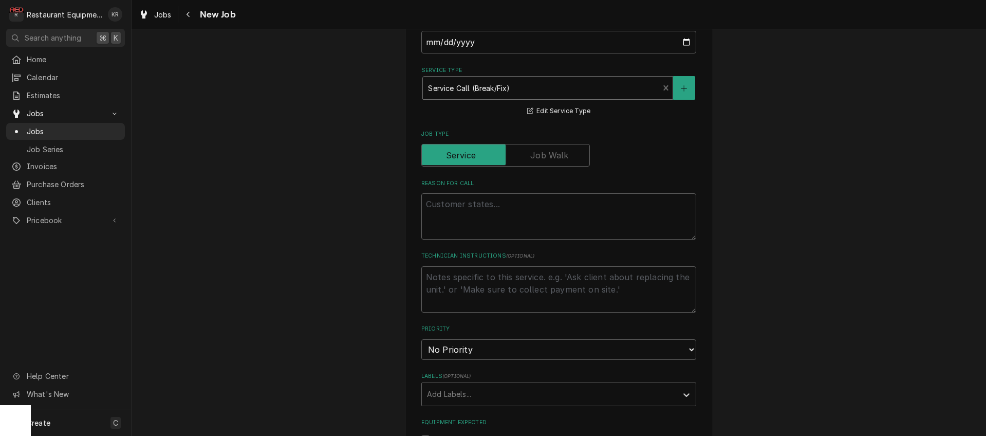
scroll to position [411, 0]
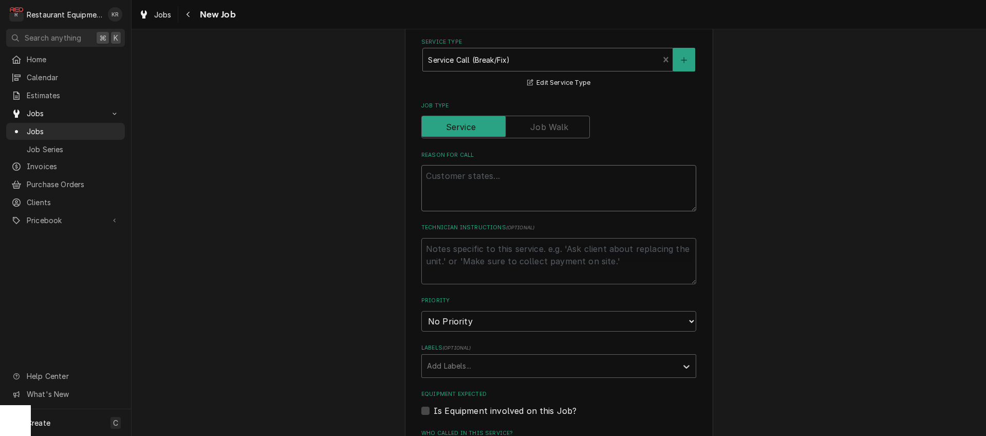
click at [512, 179] on textarea "Reason For Call" at bounding box center [558, 188] width 275 height 46
type textarea "x"
type textarea "b"
type textarea "x"
type textarea "br"
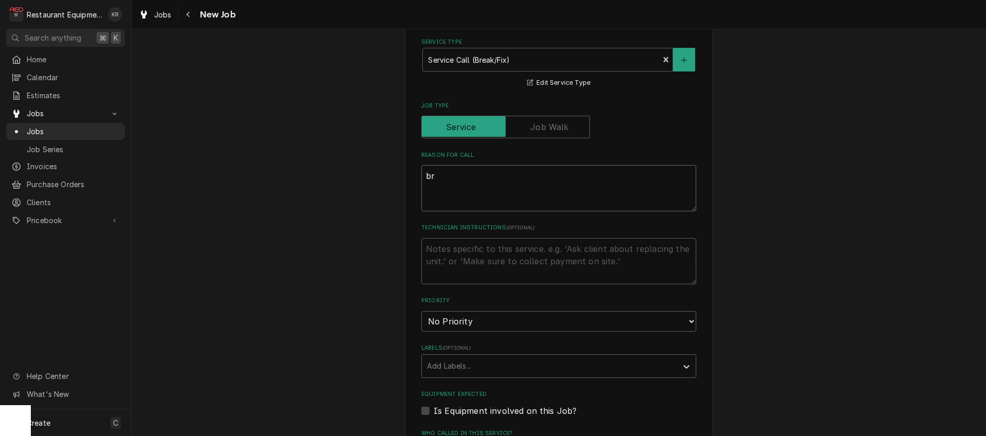
type textarea "x"
type textarea "bro"
type textarea "x"
type textarea "brok"
type textarea "x"
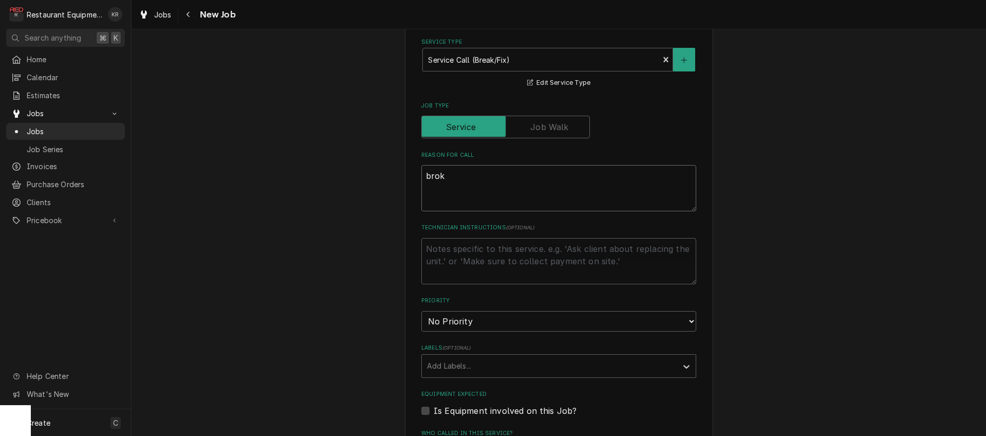
type textarea "broke"
type textarea "x"
type textarea "broker"
type textarea "x"
type textarea "broker"
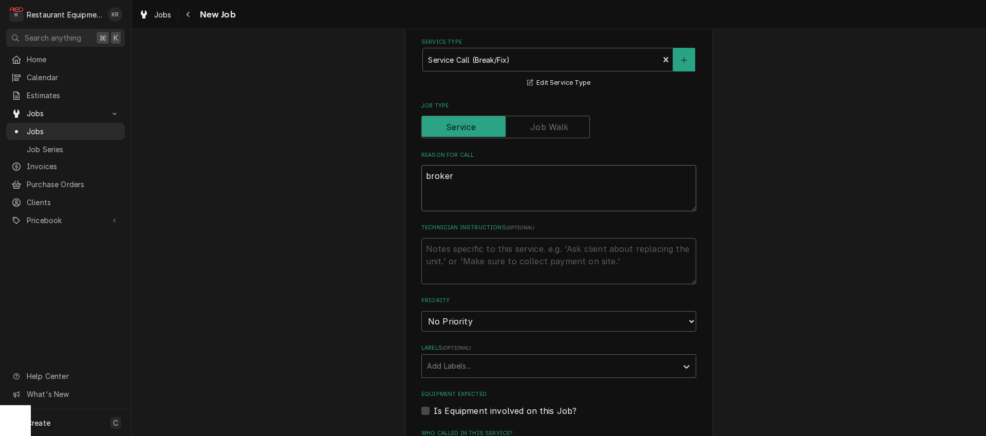
type textarea "x"
type textarea "broker"
type textarea "x"
type textarea "broke"
type textarea "x"
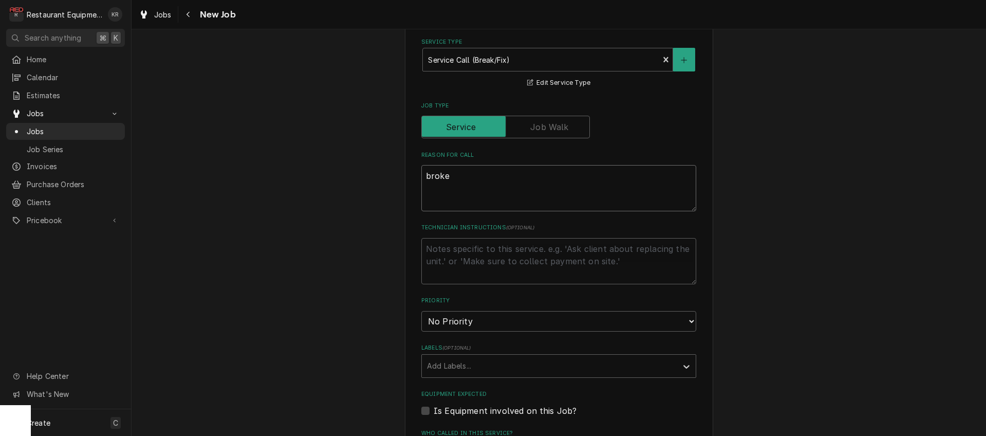
type textarea "brok"
type textarea "x"
type textarea "bro"
type textarea "x"
type textarea "broi"
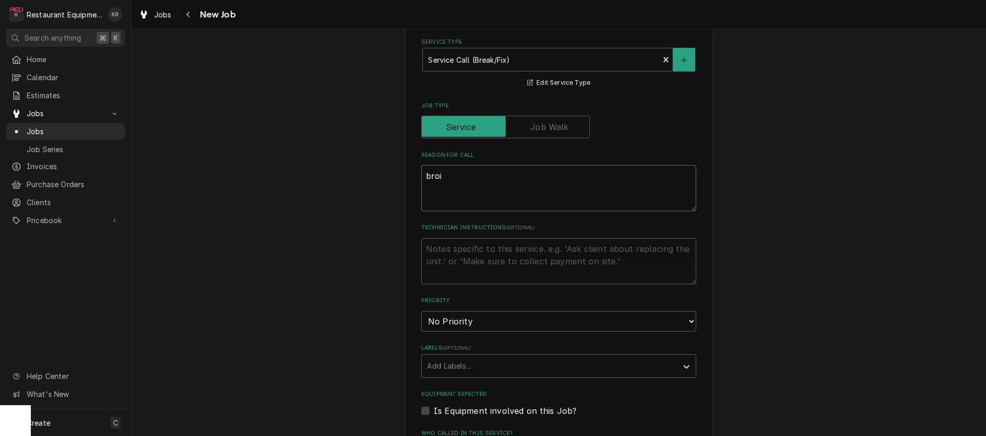
type textarea "x"
type textarea "broile"
type textarea "x"
type textarea "broiler"
type textarea "x"
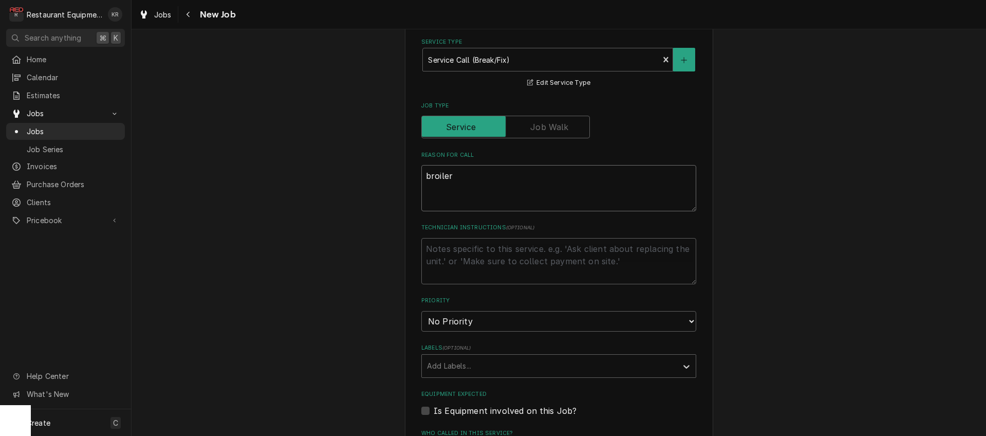
type textarea "broiler"
type textarea "x"
type textarea "broiler n"
type textarea "x"
type textarea "broiler no"
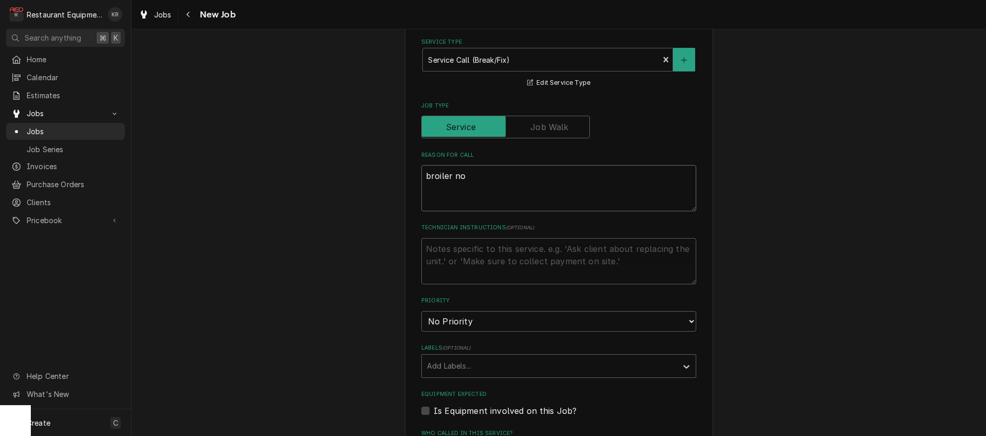
type textarea "x"
type textarea "broiler not"
type textarea "x"
type textarea "broiler not"
type textarea "x"
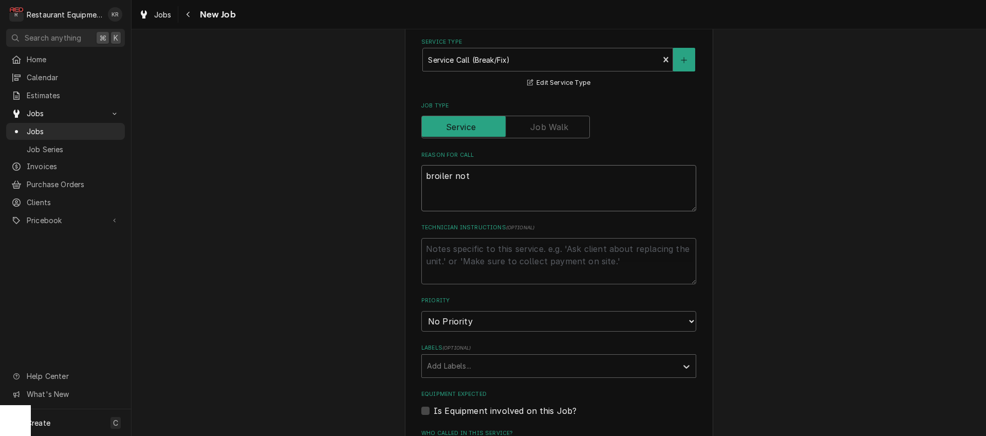
type textarea "broiler not w"
type textarea "x"
type textarea "broiler not wo"
type textarea "x"
type textarea "broiler not wor"
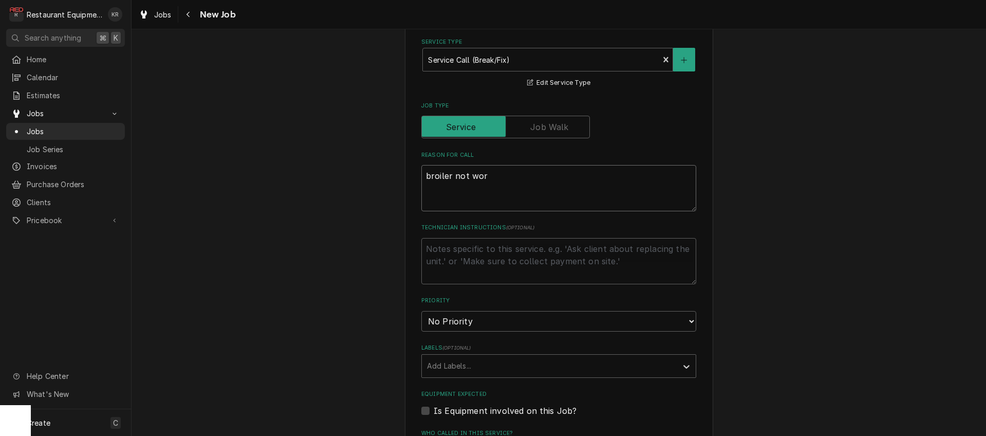
type textarea "x"
type textarea "broiler not work"
type textarea "x"
type textarea "broiler not worki"
type textarea "x"
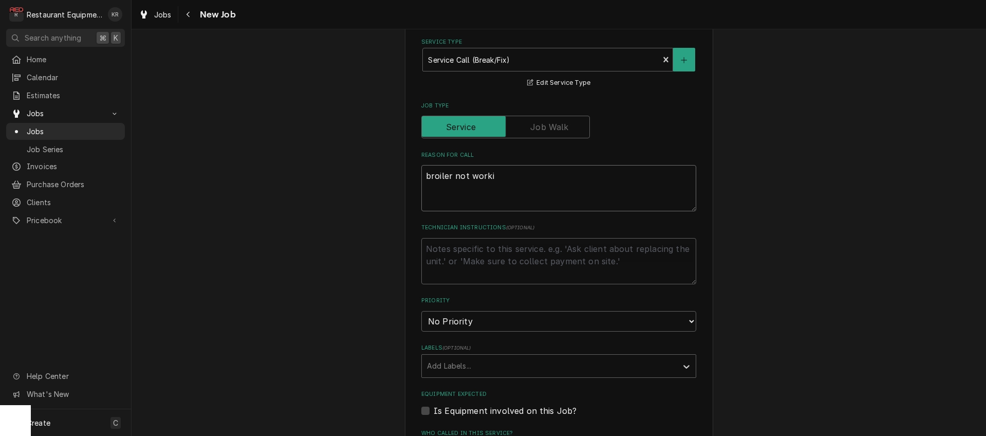
type textarea "broiler not workin"
type textarea "x"
type textarea "broiler not working"
type textarea "x"
type textarea "broiler not working"
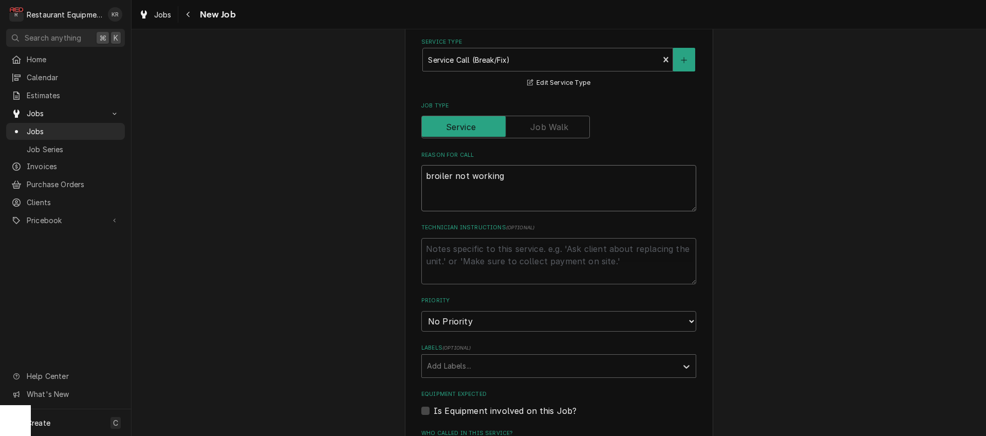
type textarea "x"
type textarea "broiler not working &"
type textarea "x"
type textarea "broiler not working &"
type textarea "x"
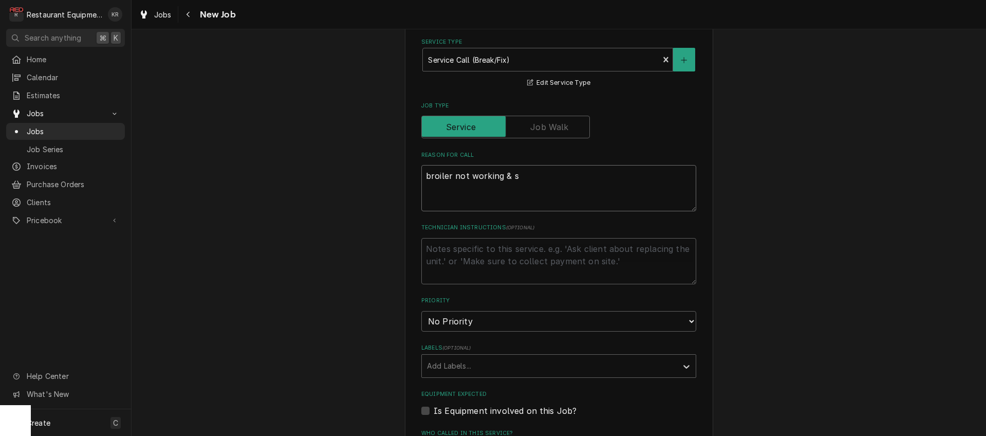
type textarea "broiler not working & st"
type textarea "x"
type textarea "broiler not working & sto"
type textarea "x"
type textarea "broiler not working & stor"
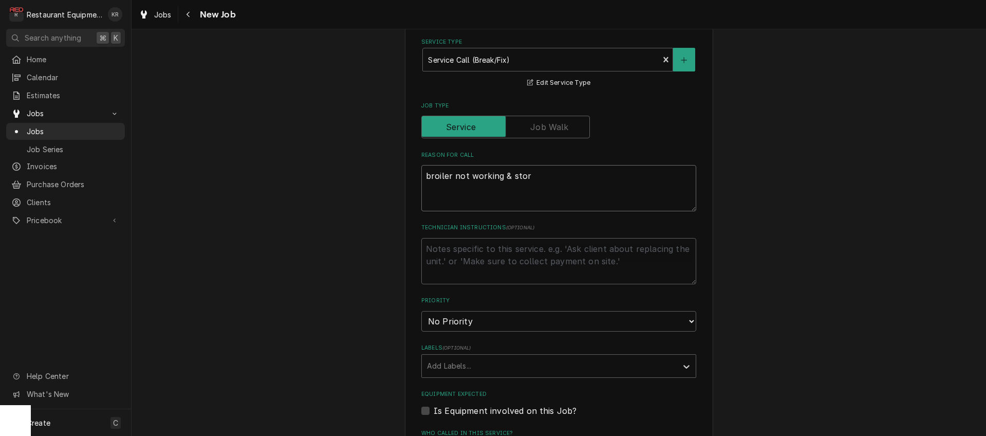
type textarea "x"
type textarea "broiler not working & store"
type textarea "x"
type textarea "broiler not working & store"
type textarea "x"
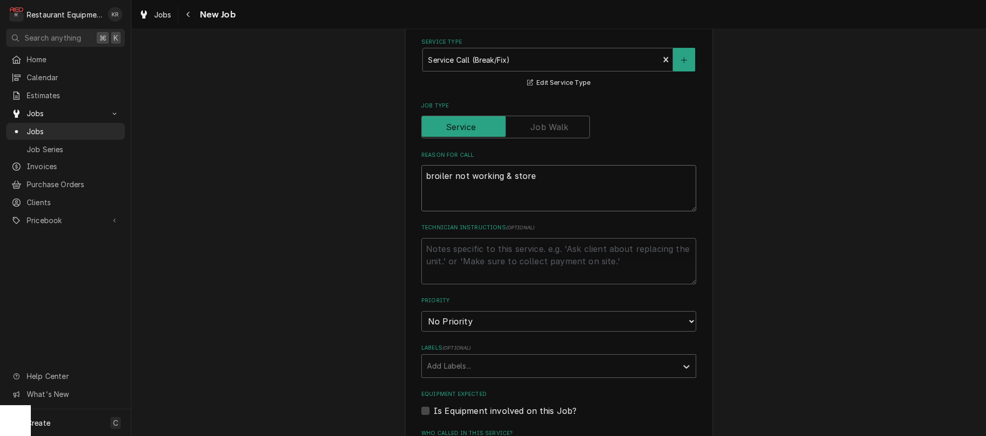
type textarea "broiler not working & store s"
type textarea "x"
type textarea "broiler not working & store sm"
type textarea "x"
type textarea "broiler not working & store sme"
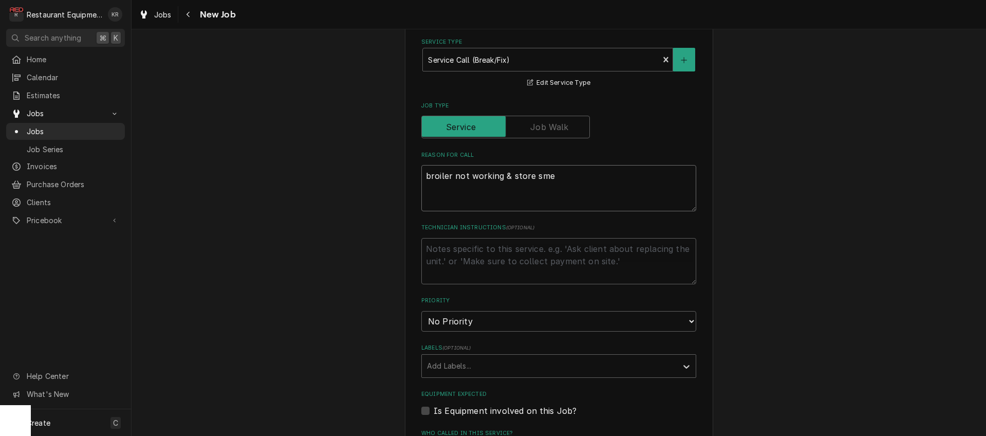
type textarea "x"
type textarea "broiler not working & store smel"
type textarea "x"
type textarea "broiler not working & store smell"
type textarea "x"
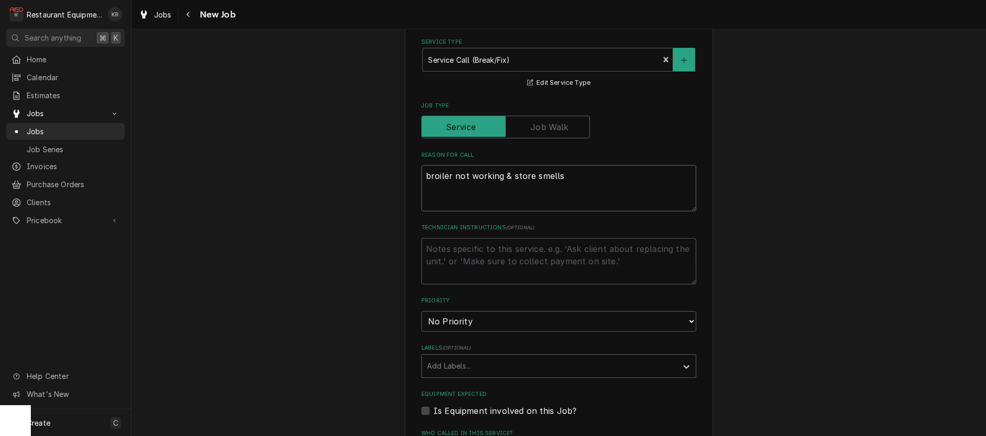
type textarea "broiler not working & store smells"
type textarea "x"
type textarea "broiler not working & store smells g"
type textarea "x"
type textarea "broiler not working & store smells ga"
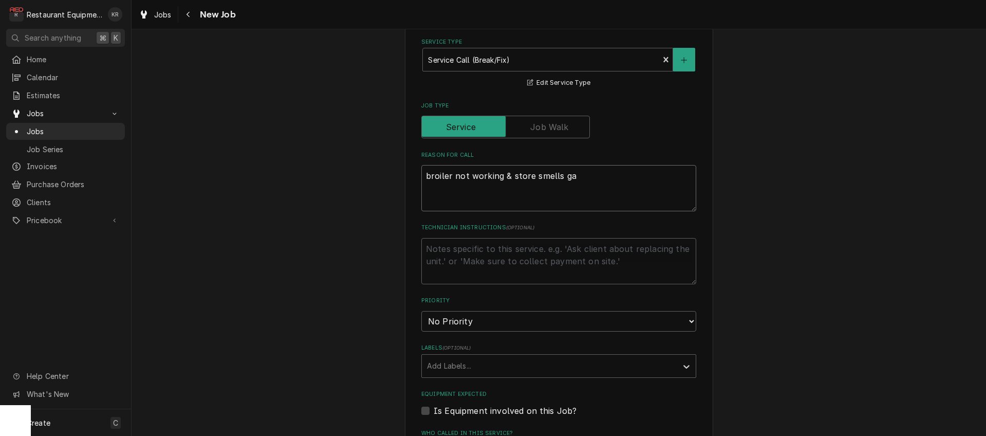
type textarea "x"
type textarea "broiler not working & store smells gas"
type textarea "x"
type textarea "broiler not working & store smells gas"
select select "1"
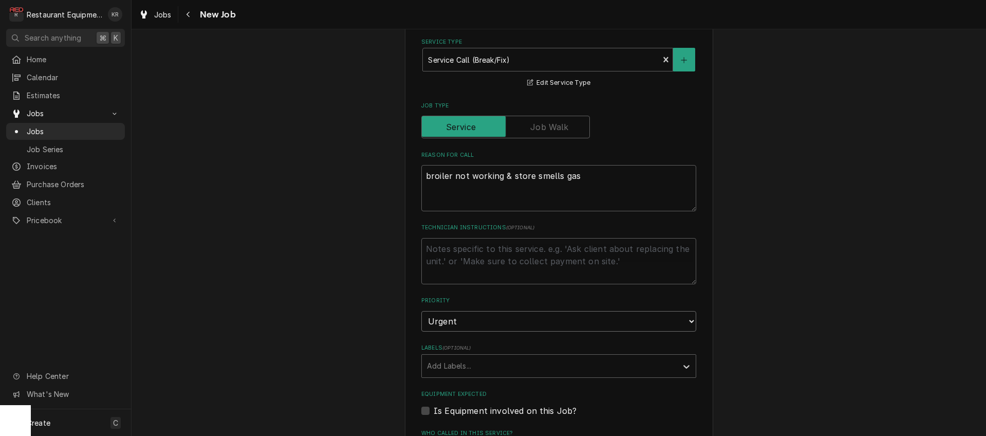
click option "Urgent" at bounding box center [0, 0] width 0 height 0
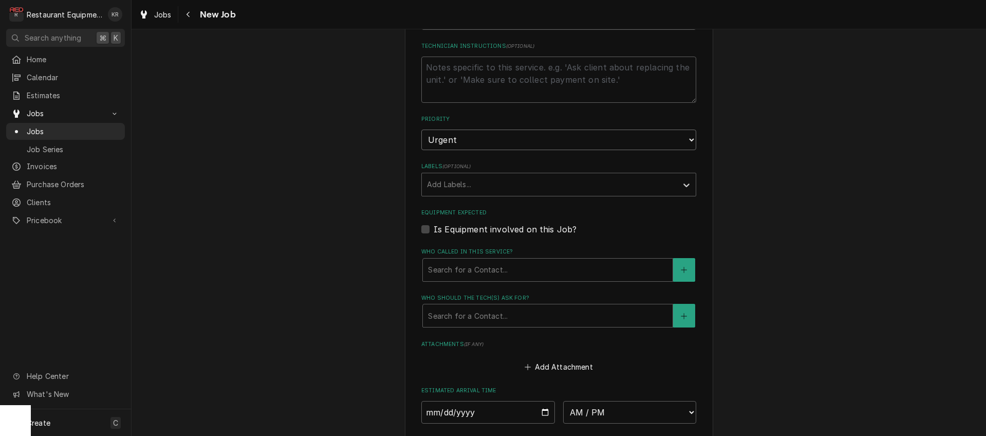
scroll to position [610, 0]
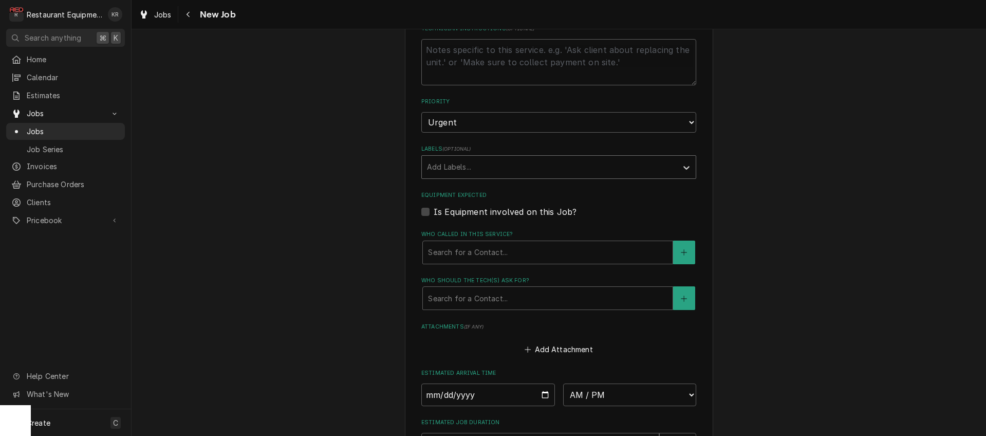
click at [481, 166] on div "Labels" at bounding box center [549, 167] width 245 height 18
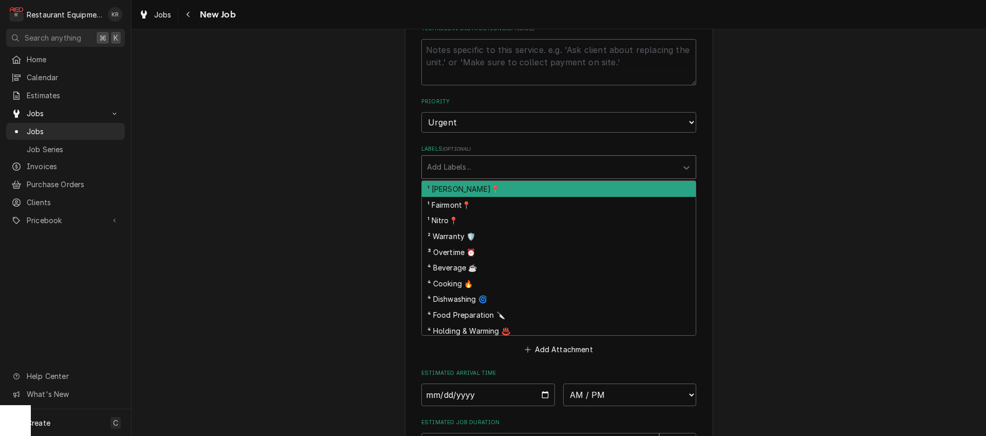
drag, startPoint x: 480, startPoint y: 185, endPoint x: 486, endPoint y: 180, distance: 8.0
click at [482, 183] on div "¹ [PERSON_NAME]📍" at bounding box center [559, 189] width 274 height 16
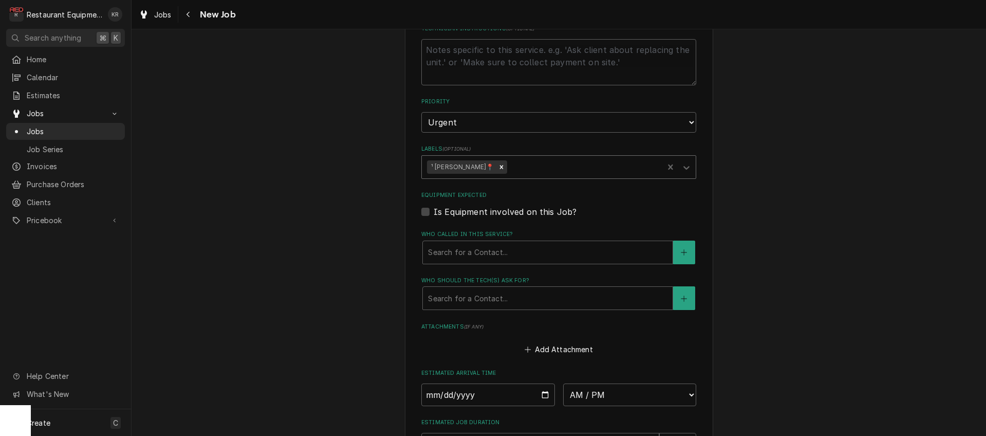
click at [509, 167] on div "Labels" at bounding box center [583, 167] width 149 height 18
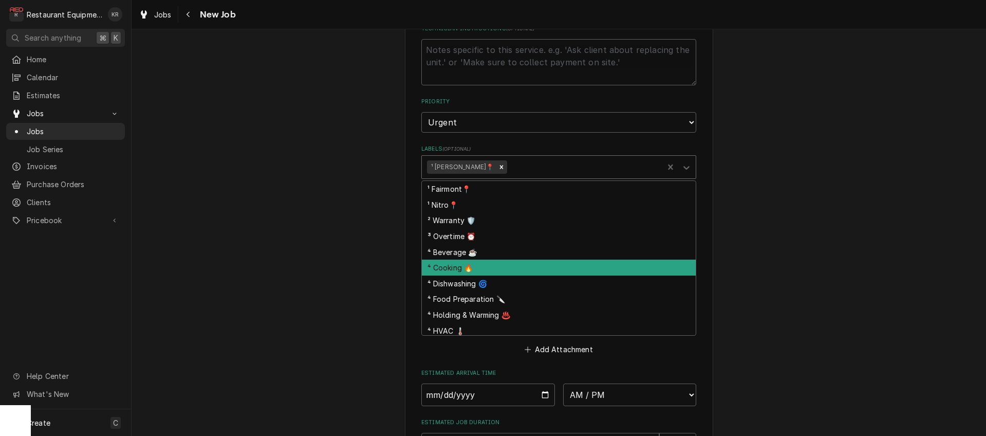
click at [506, 267] on div "⁴ Cooking 🔥" at bounding box center [559, 267] width 274 height 16
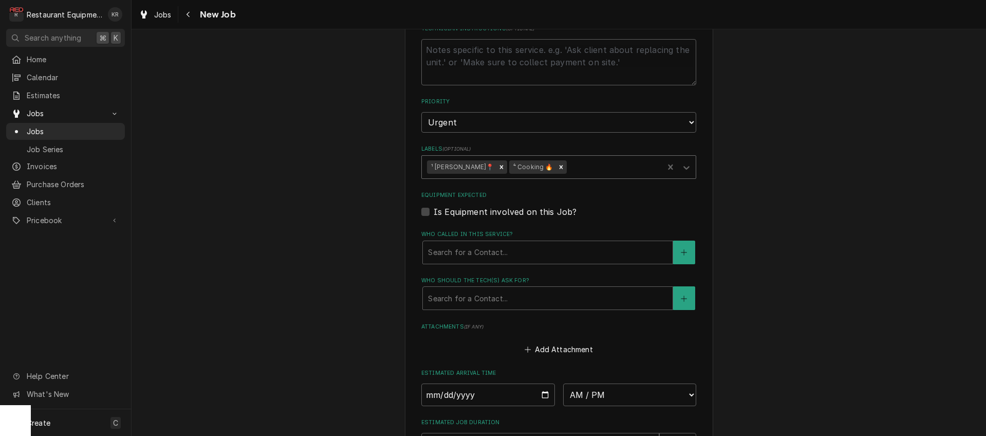
click at [584, 166] on div "Labels" at bounding box center [613, 167] width 90 height 18
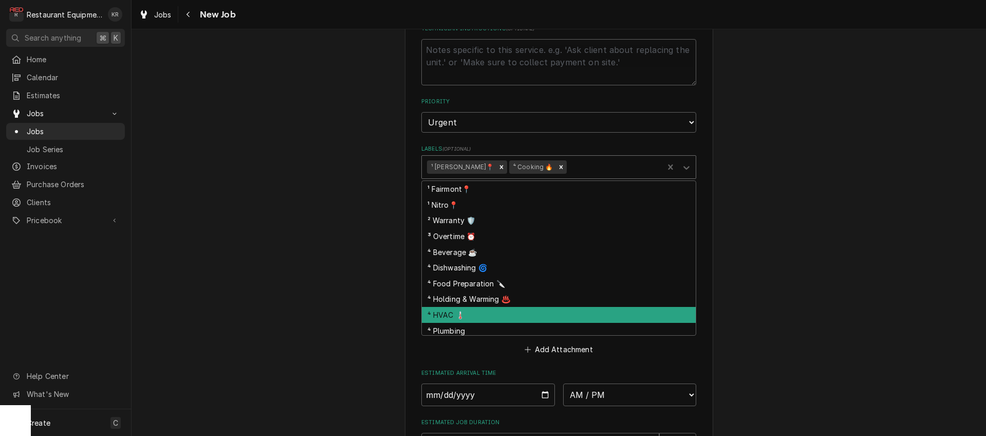
click at [514, 317] on div "⁴ HVAC 🌡️" at bounding box center [559, 315] width 274 height 16
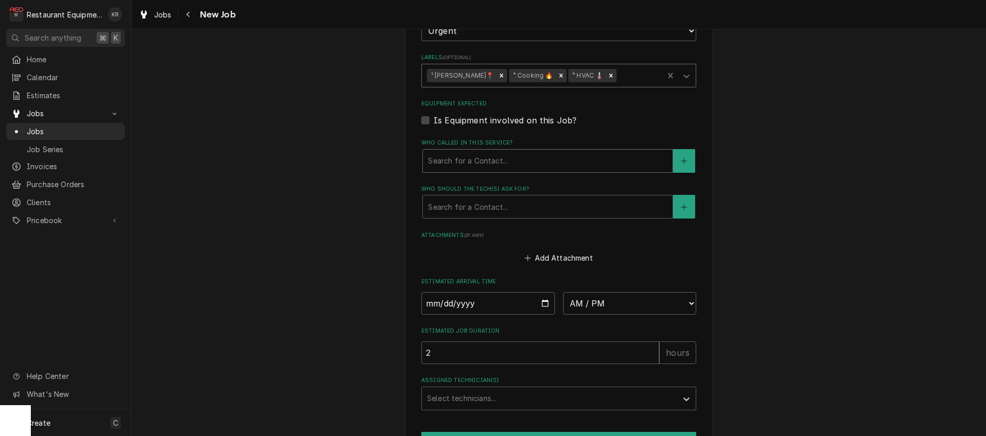
scroll to position [713, 0]
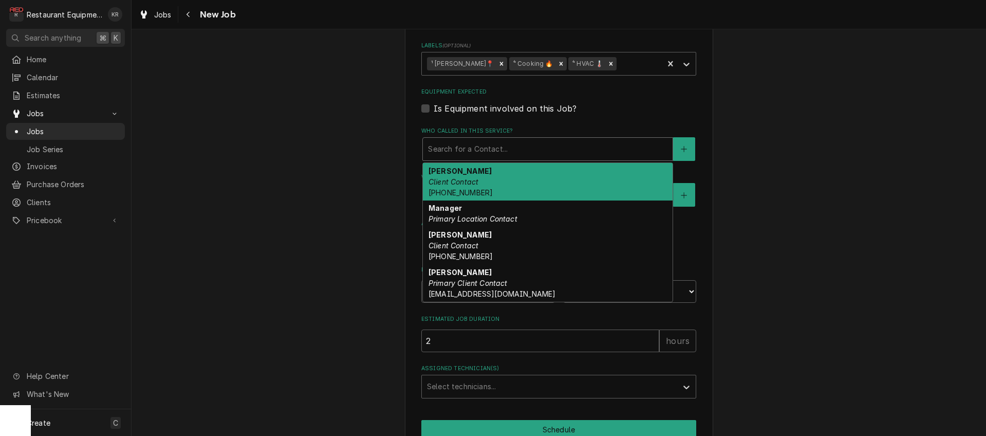
click at [473, 155] on div "Who called in this service?" at bounding box center [547, 149] width 239 height 18
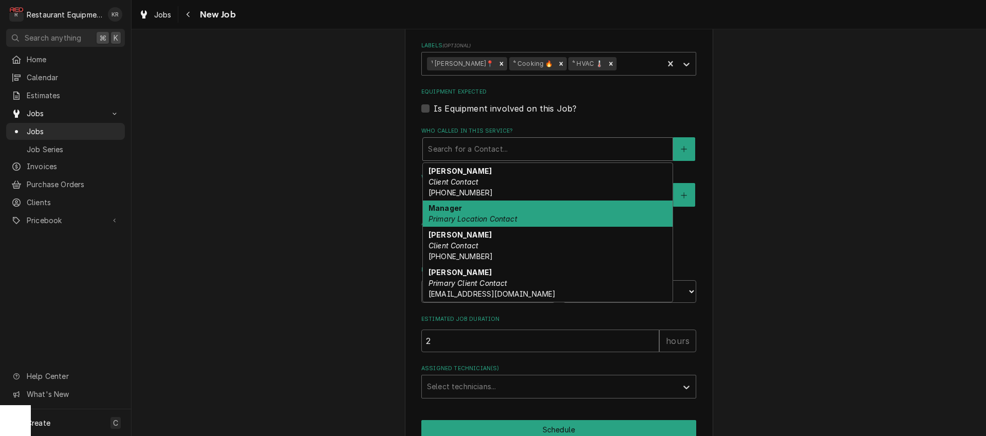
click at [474, 217] on em "Primary Location Contact" at bounding box center [472, 218] width 89 height 9
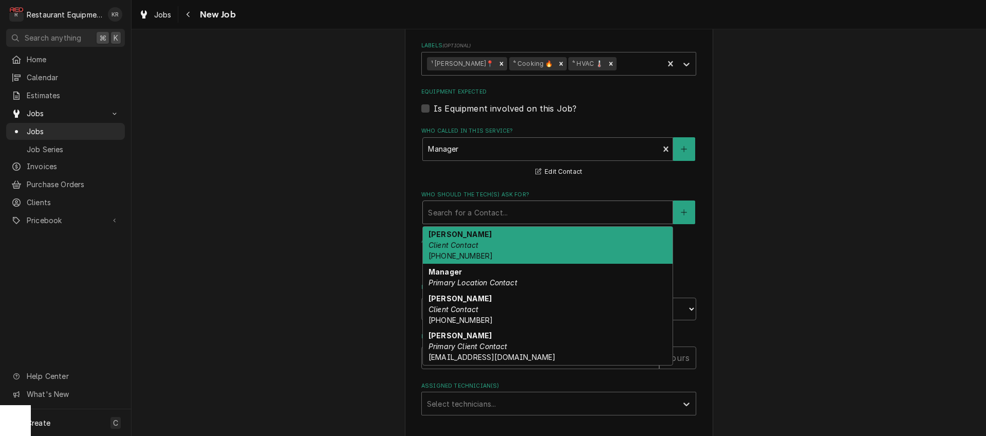
drag, startPoint x: 484, startPoint y: 217, endPoint x: 483, endPoint y: 253, distance: 36.5
click at [484, 217] on div "Who should the tech(s) ask for?" at bounding box center [547, 212] width 239 height 18
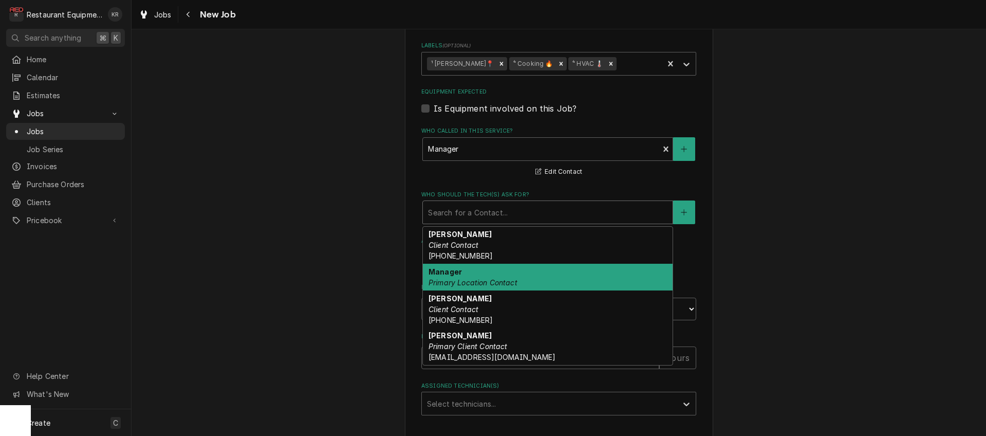
click at [487, 278] on em "Primary Location Contact" at bounding box center [472, 282] width 89 height 9
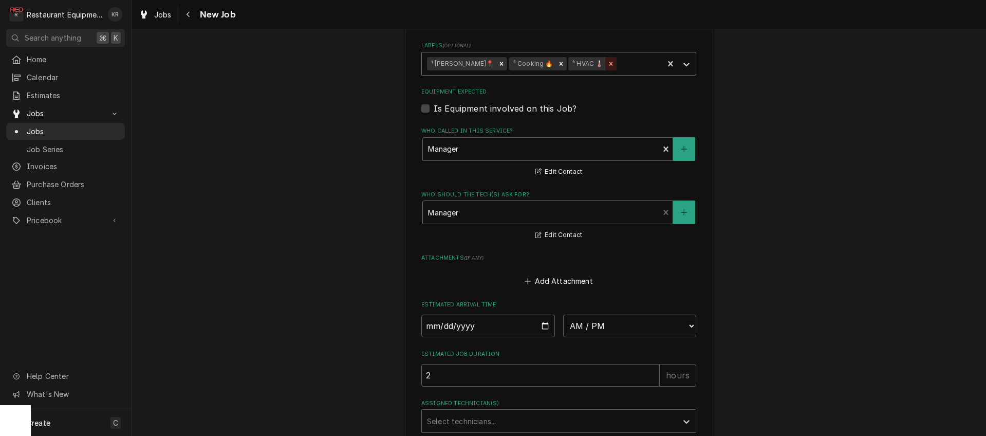
click at [609, 62] on icon "Remove ⁴ HVAC 🌡️" at bounding box center [611, 64] width 4 height 4
type textarea "x"
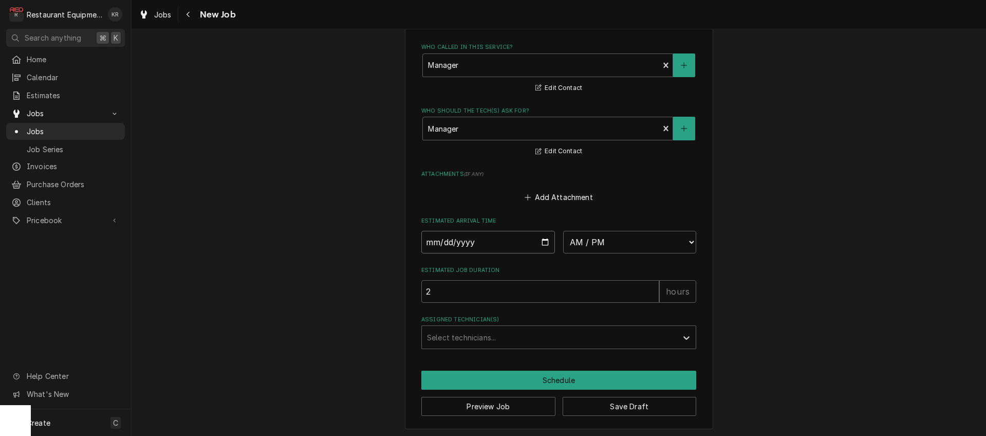
drag, startPoint x: 544, startPoint y: 243, endPoint x: 480, endPoint y: 287, distance: 76.8
click at [543, 243] on input "Date" at bounding box center [488, 242] width 134 height 23
type input "2025-09-19"
type textarea "x"
click at [563, 231] on select "AM / PM 6:00 AM 6:15 AM 6:30 AM 6:45 AM 7:00 AM 7:15 AM 7:30 AM 7:45 AM 8:00 AM…" at bounding box center [630, 242] width 134 height 23
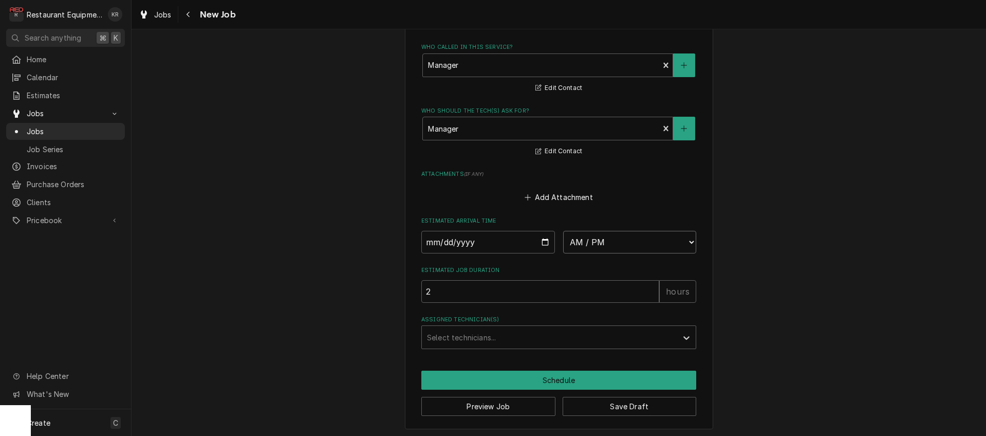
select select "14:15:00"
click option "2:15 PM" at bounding box center [0, 0] width 0 height 0
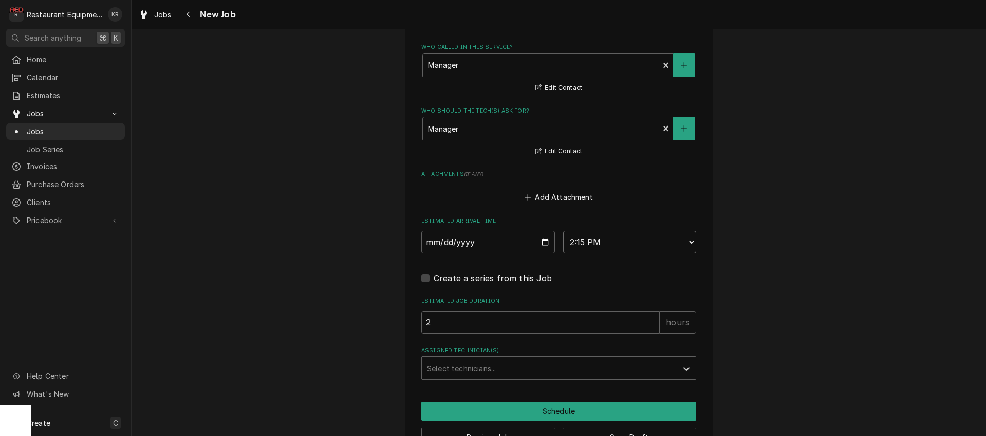
type textarea "x"
click at [475, 366] on div "Assigned Technician(s)" at bounding box center [549, 368] width 245 height 18
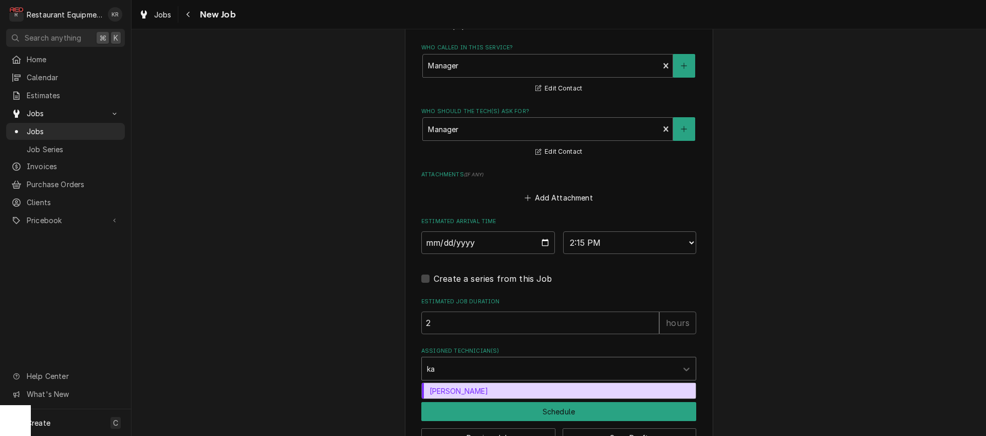
type input "kal"
click at [457, 385] on div "Kaleb Lewis" at bounding box center [559, 391] width 274 height 16
type textarea "x"
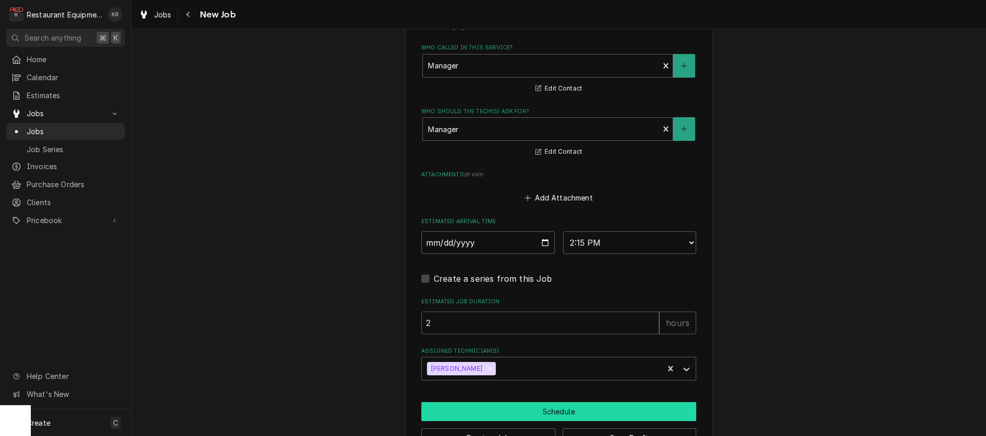
click at [471, 409] on button "Schedule" at bounding box center [558, 411] width 275 height 19
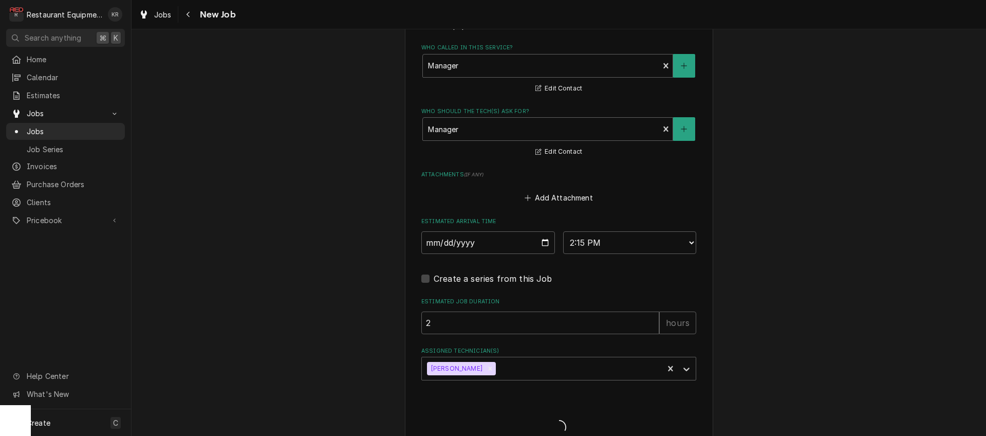
type textarea "x"
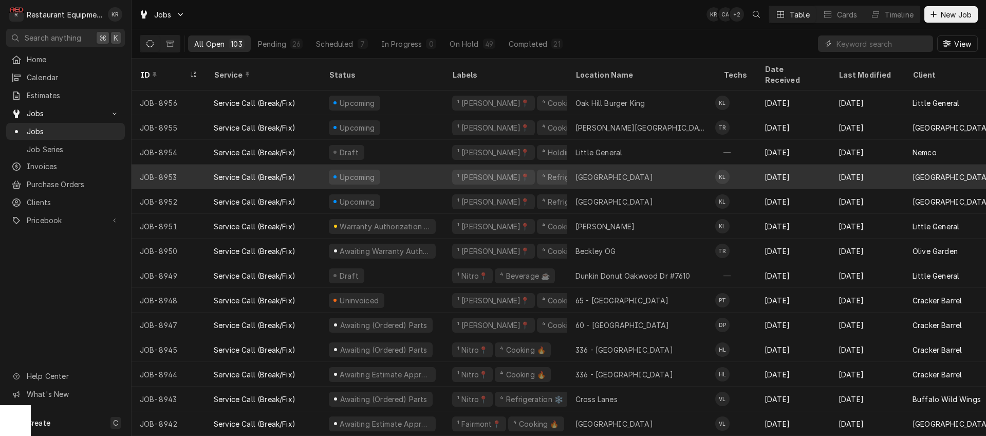
click at [657, 164] on div "Liberty High School" at bounding box center [641, 176] width 148 height 25
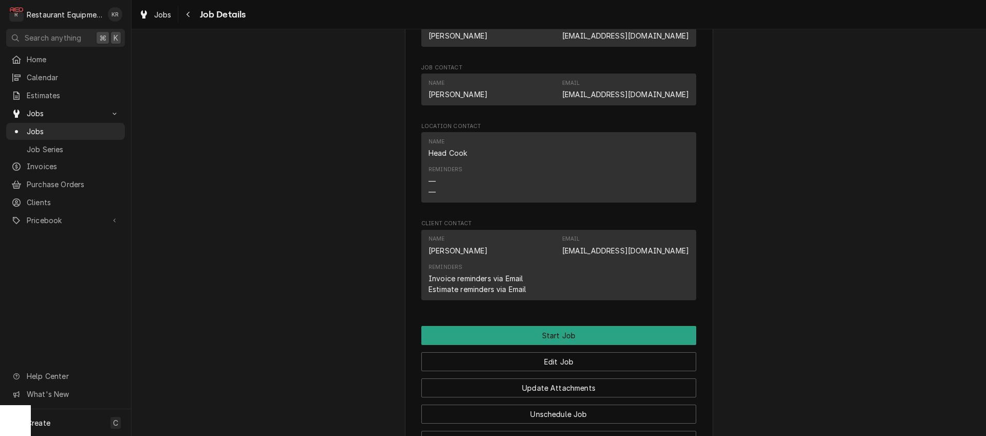
scroll to position [865, 0]
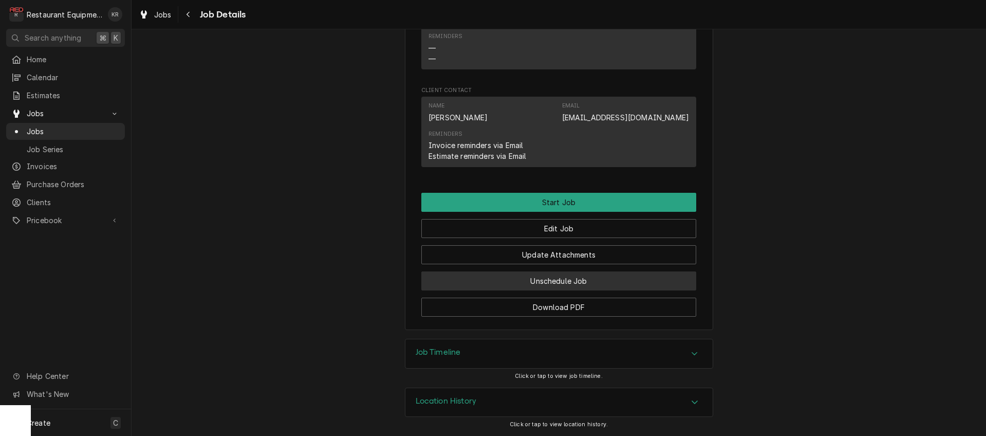
click at [558, 276] on button "Unschedule Job" at bounding box center [558, 280] width 275 height 19
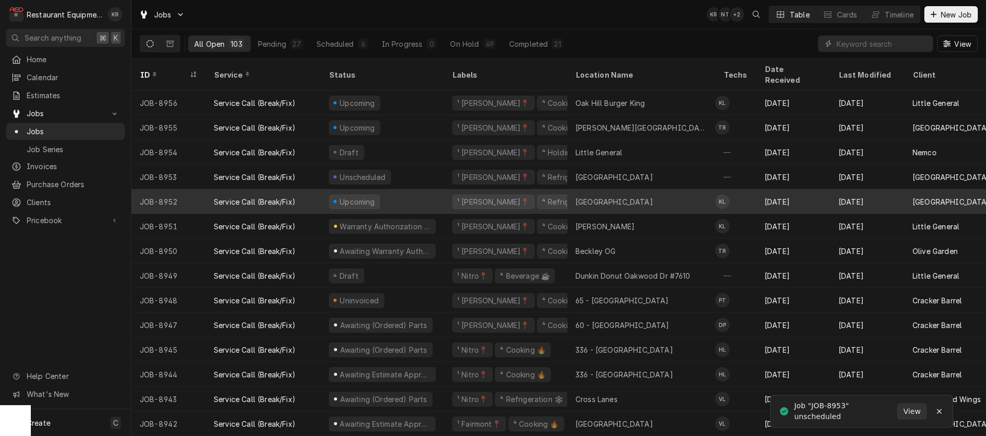
click at [567, 189] on div "Liberty High School" at bounding box center [641, 201] width 148 height 25
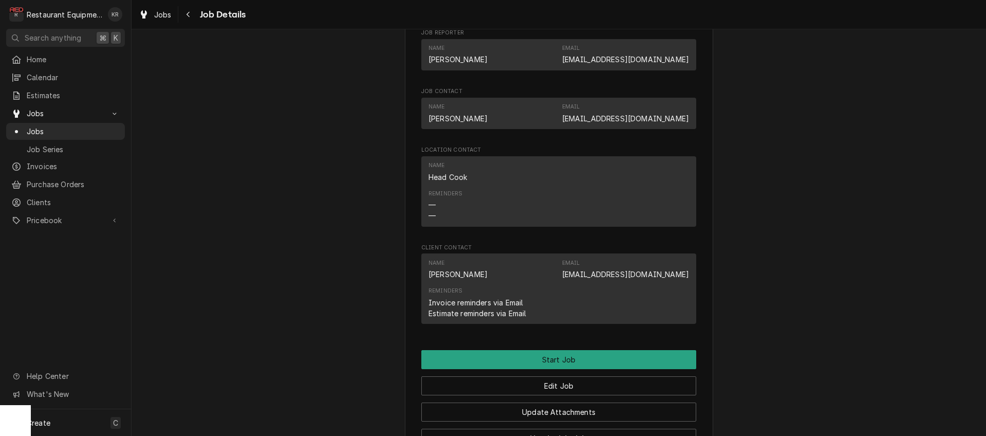
scroll to position [853, 0]
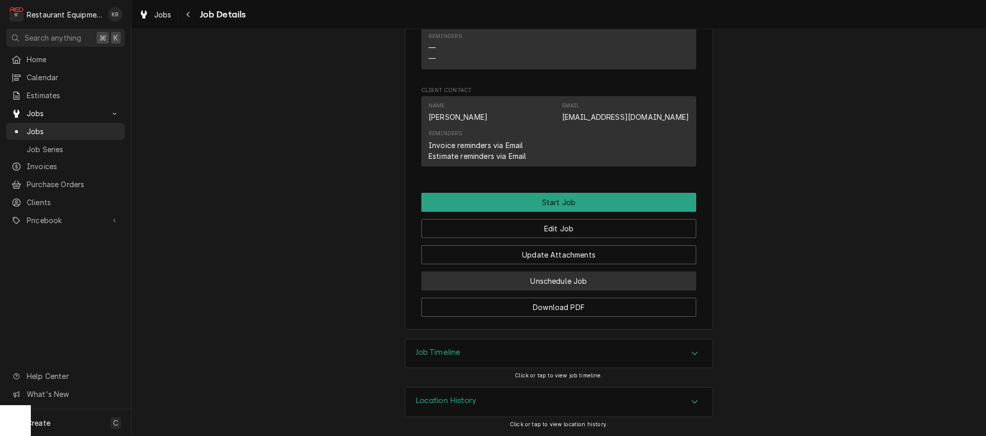
click at [557, 281] on button "Unschedule Job" at bounding box center [558, 280] width 275 height 19
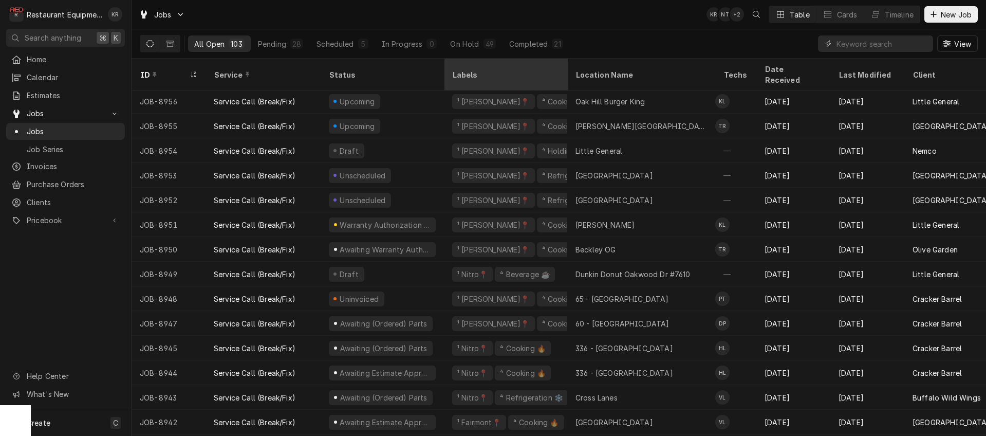
scroll to position [2, 1]
click at [899, 43] on input "Dynamic Content Wrapper" at bounding box center [881, 43] width 91 height 16
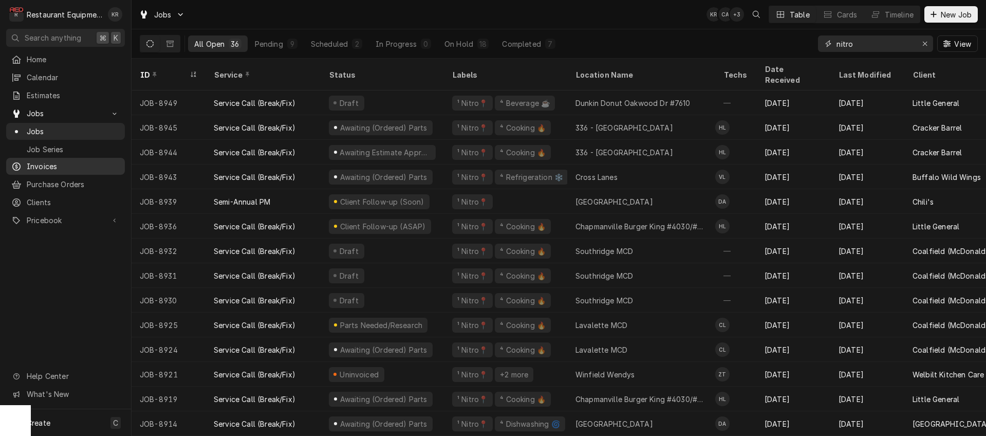
type input "nitro"
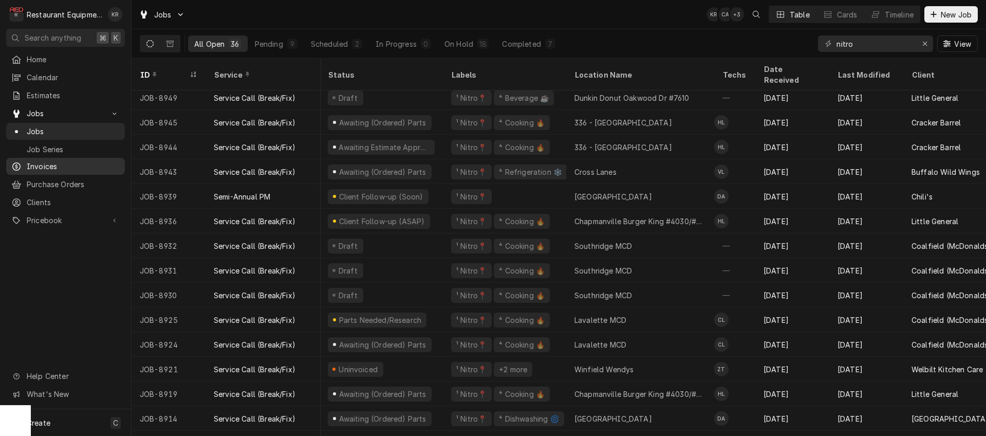
scroll to position [5, 1]
click at [400, 191] on div "Client Follow-up (Soon)" at bounding box center [381, 196] width 86 height 11
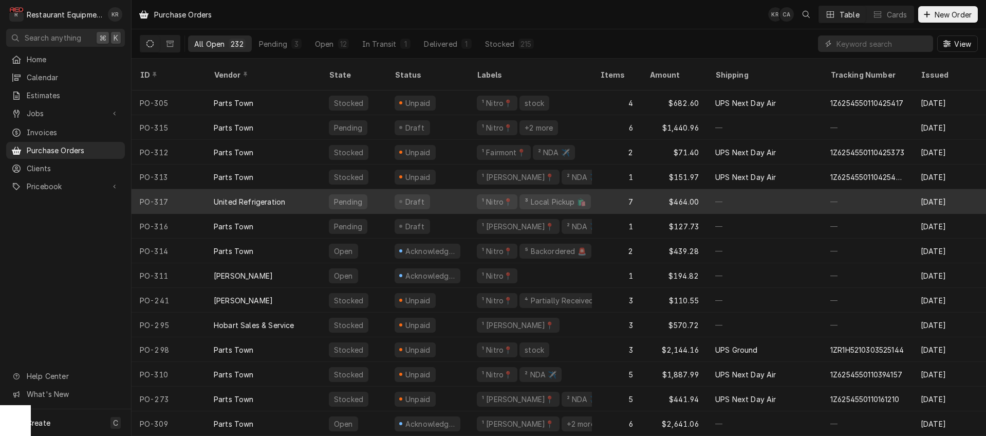
click at [378, 189] on div "Pending" at bounding box center [354, 201] width 66 height 25
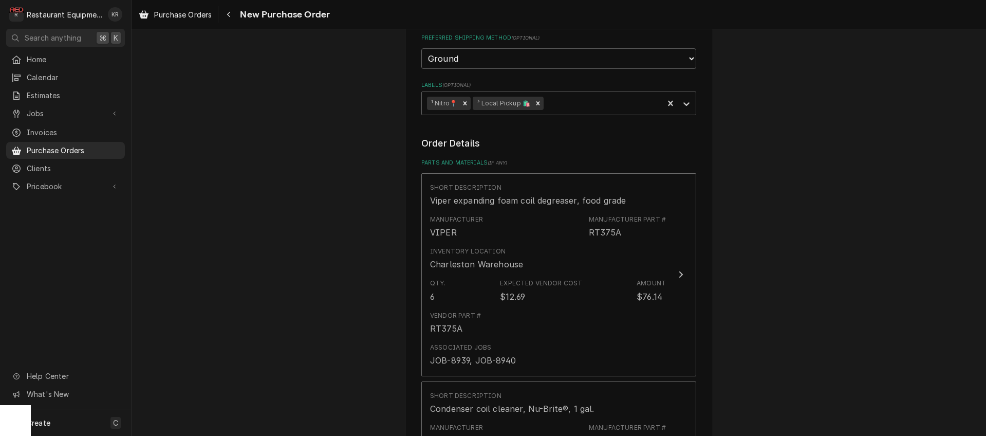
scroll to position [276, 0]
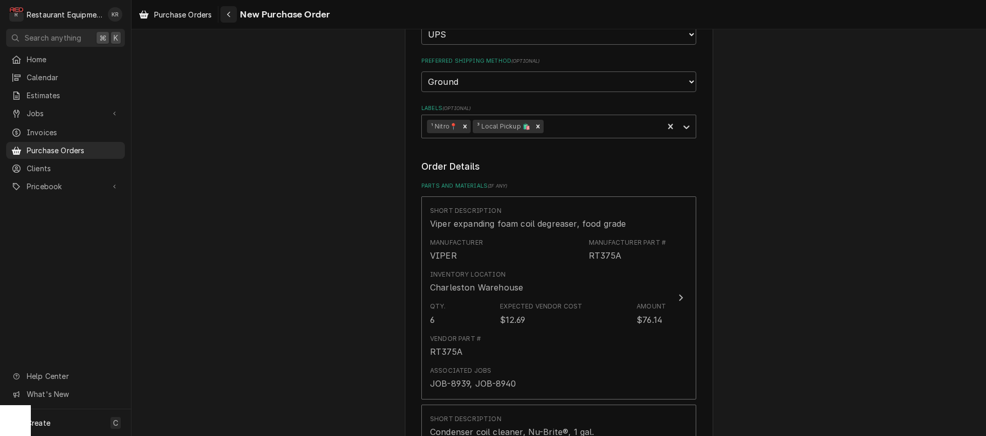
click at [230, 16] on icon "Navigate back" at bounding box center [229, 14] width 5 height 7
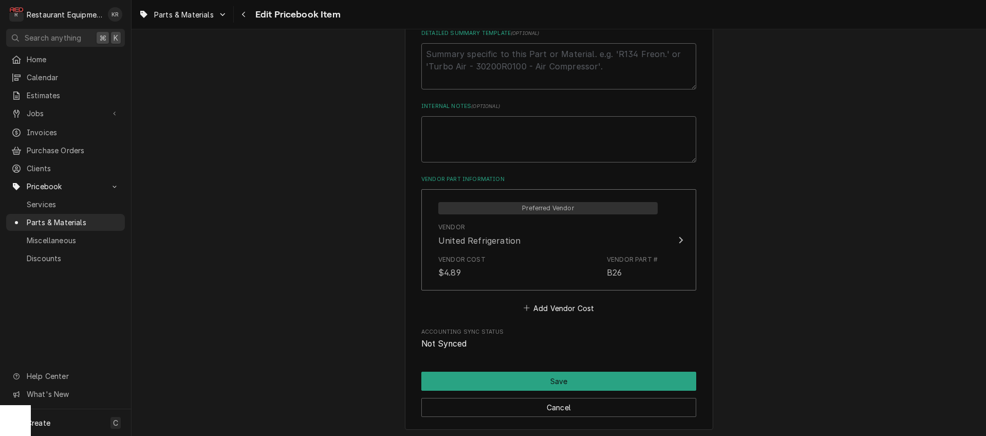
scroll to position [505, 0]
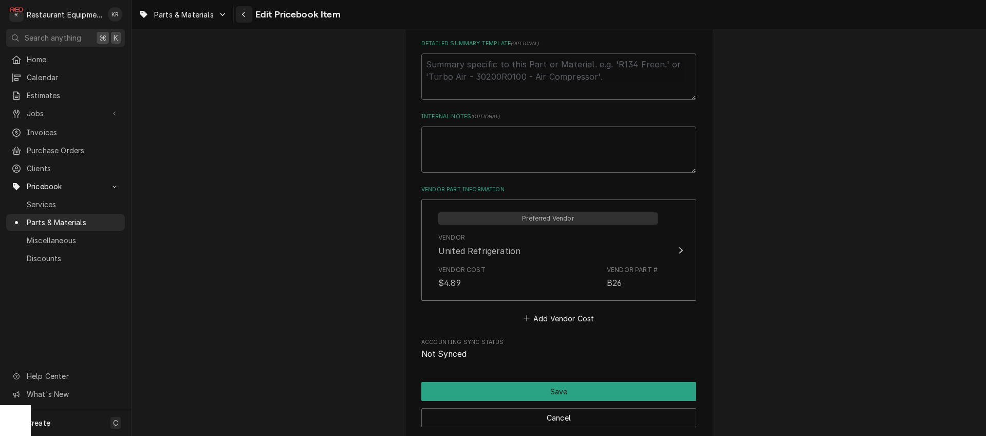
click at [250, 20] on button "Navigate back" at bounding box center [244, 14] width 16 height 16
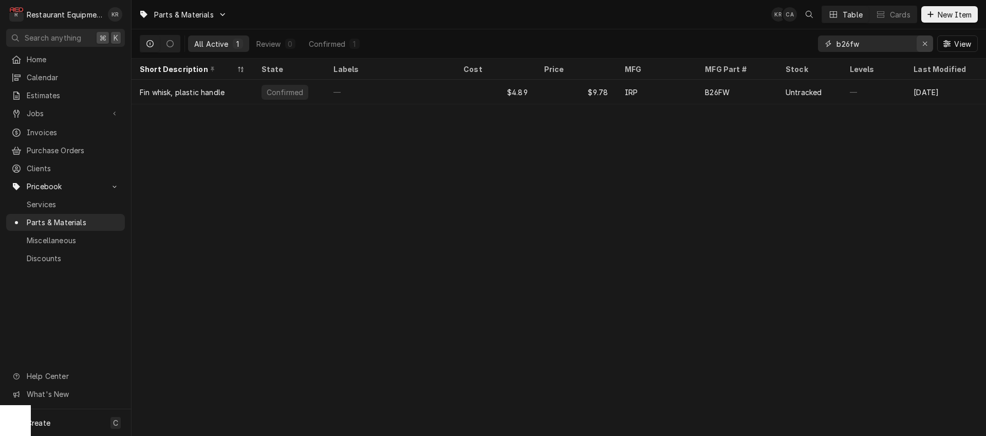
click at [924, 42] on icon "Erase input" at bounding box center [925, 43] width 6 height 7
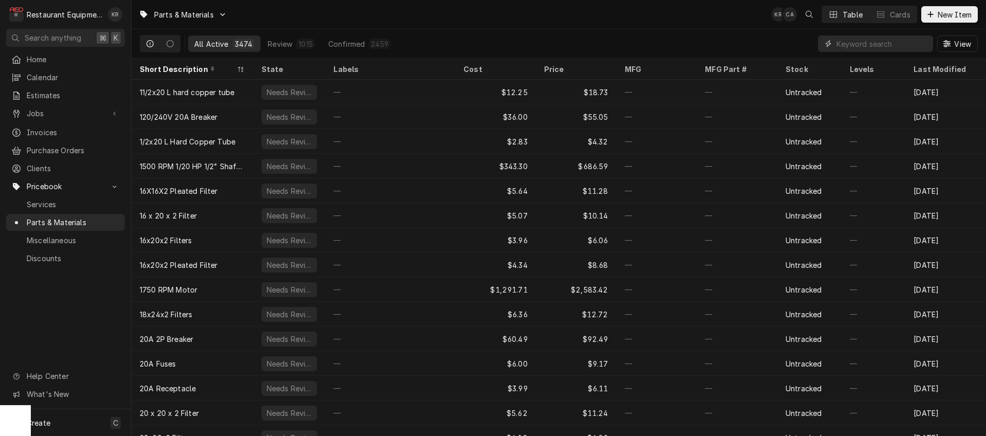
click at [894, 47] on input "Dynamic Content Wrapper" at bounding box center [881, 43] width 91 height 16
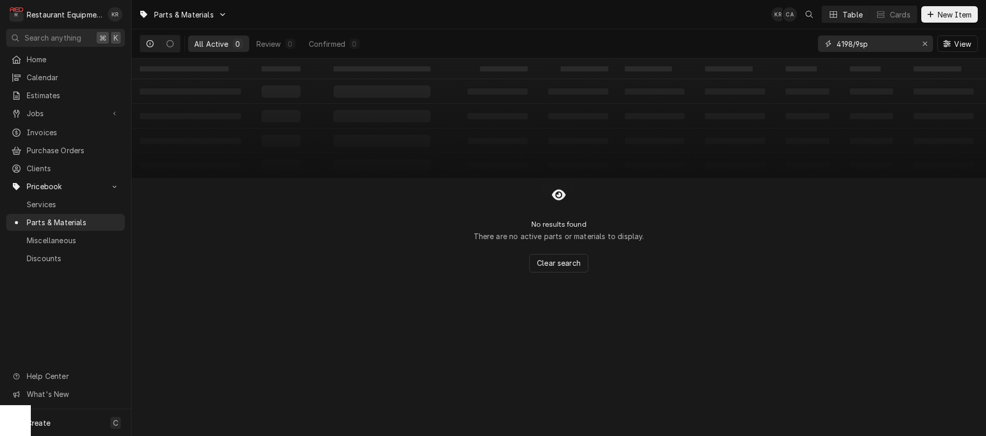
drag, startPoint x: 869, startPoint y: 47, endPoint x: 786, endPoint y: 56, distance: 83.7
click at [836, 52] on input "4198/9sp" at bounding box center [874, 43] width 77 height 16
click at [882, 45] on input "4198/9sp" at bounding box center [874, 43] width 77 height 16
drag, startPoint x: 880, startPoint y: 45, endPoint x: 798, endPoint y: 47, distance: 81.7
click at [836, 47] on input "4198/9sp" at bounding box center [874, 43] width 77 height 16
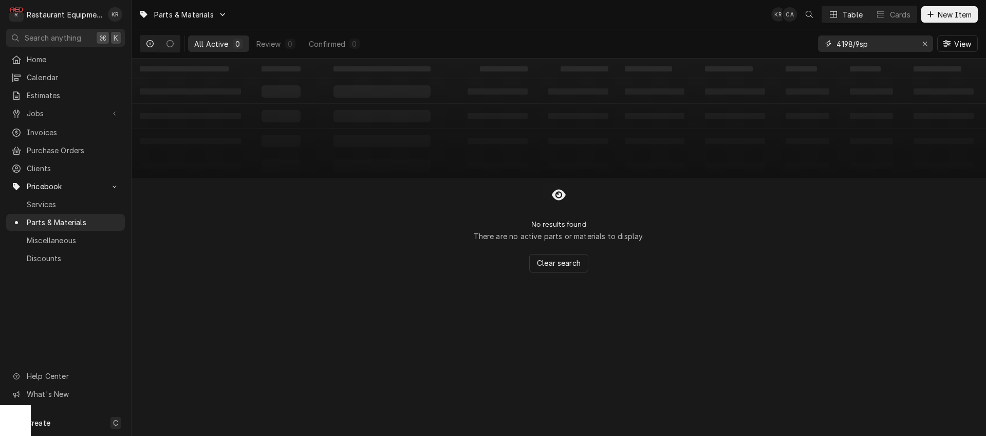
type input "1"
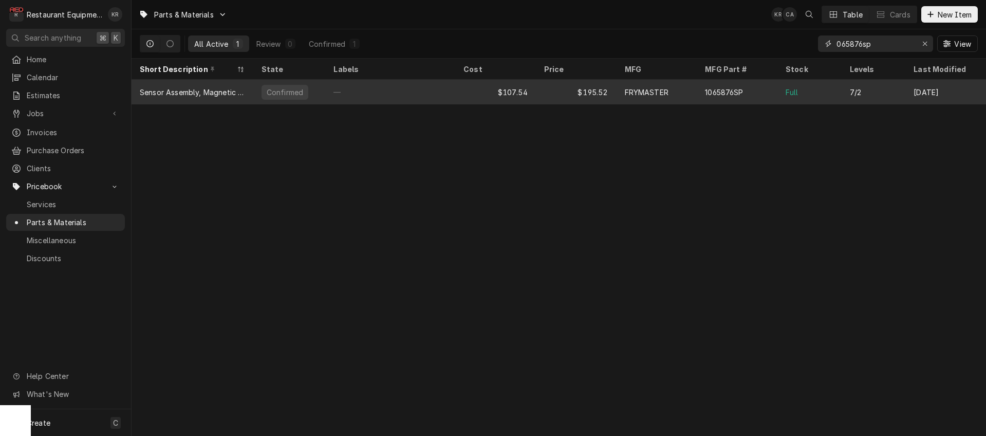
type input "065876sp"
click at [544, 86] on div "$195.52" at bounding box center [576, 92] width 81 height 25
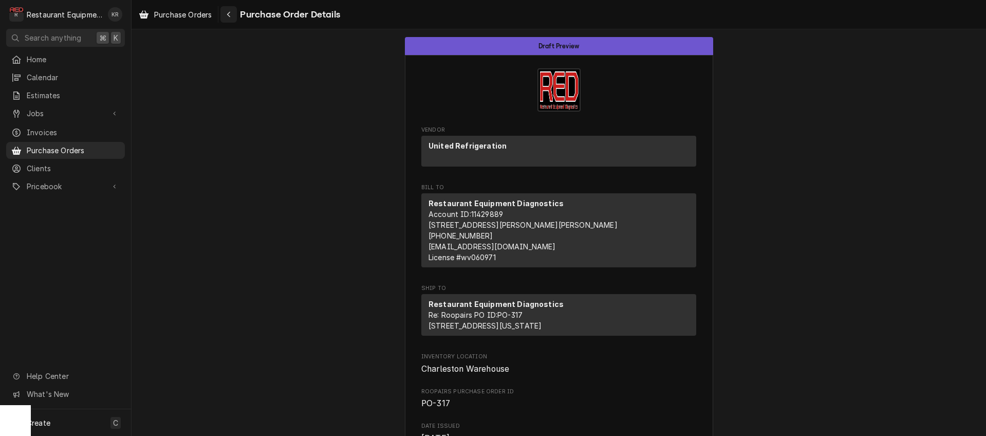
click at [228, 17] on icon "Navigate back" at bounding box center [229, 14] width 5 height 7
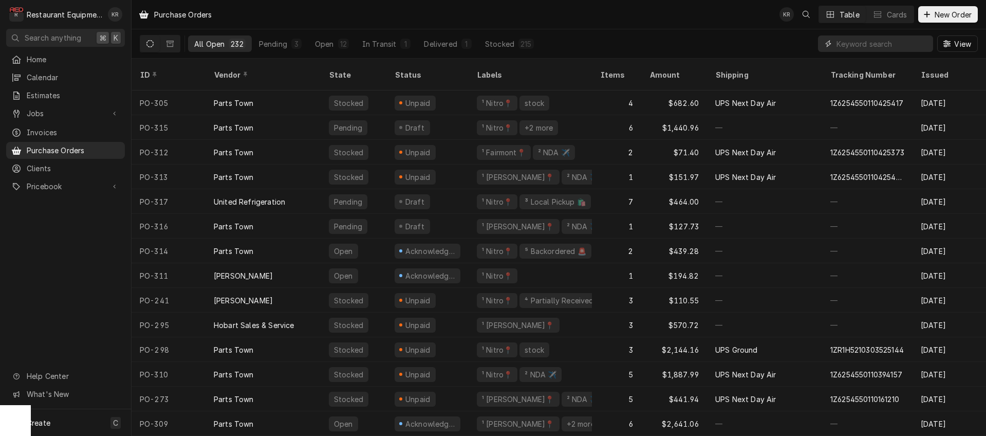
click at [891, 46] on input "Dynamic Content Wrapper" at bounding box center [881, 43] width 91 height 16
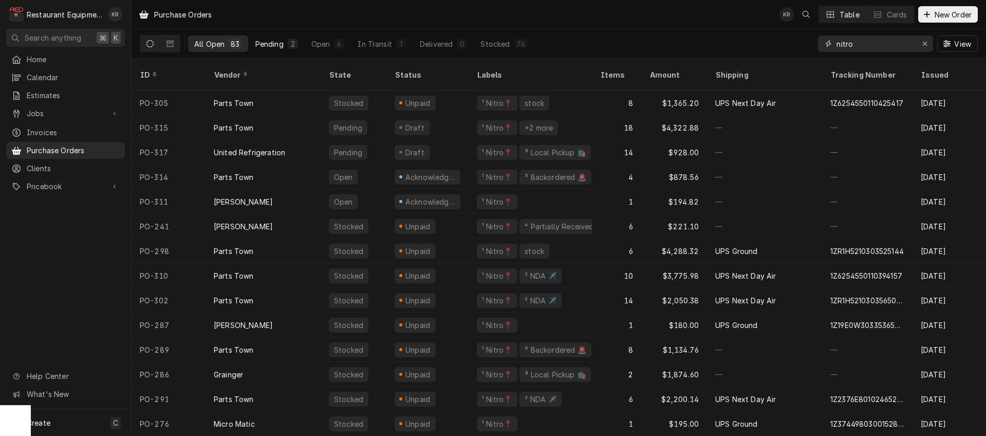
type input "nitro"
click at [255, 43] on div "Pending" at bounding box center [269, 44] width 28 height 11
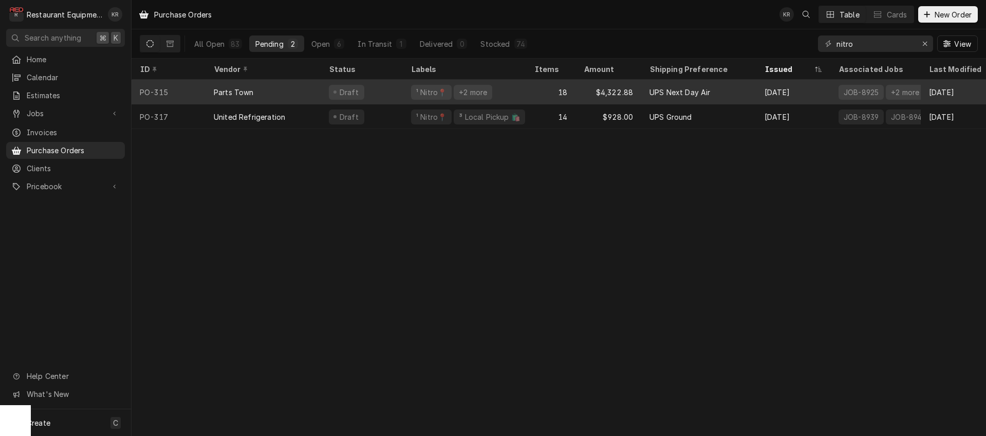
scroll to position [0, 2]
click at [421, 92] on div "¹ Nitro📍" at bounding box center [429, 92] width 32 height 11
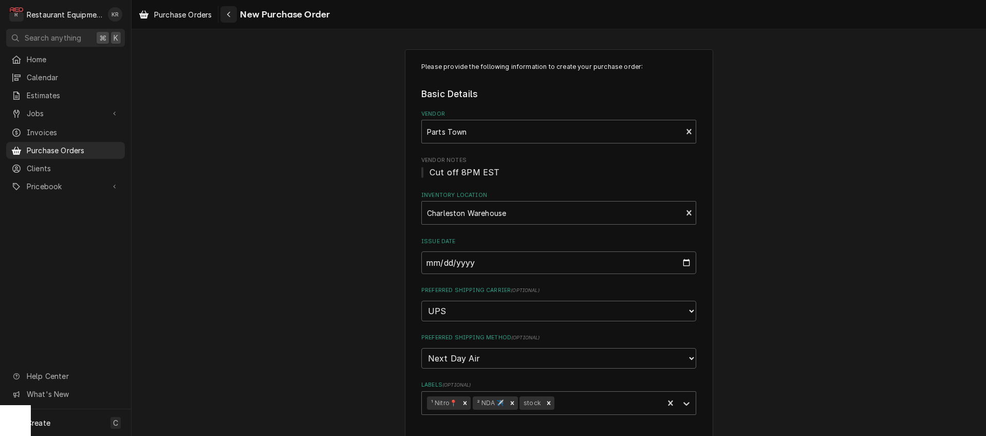
click at [227, 18] on div "Navigate back" at bounding box center [228, 14] width 10 height 10
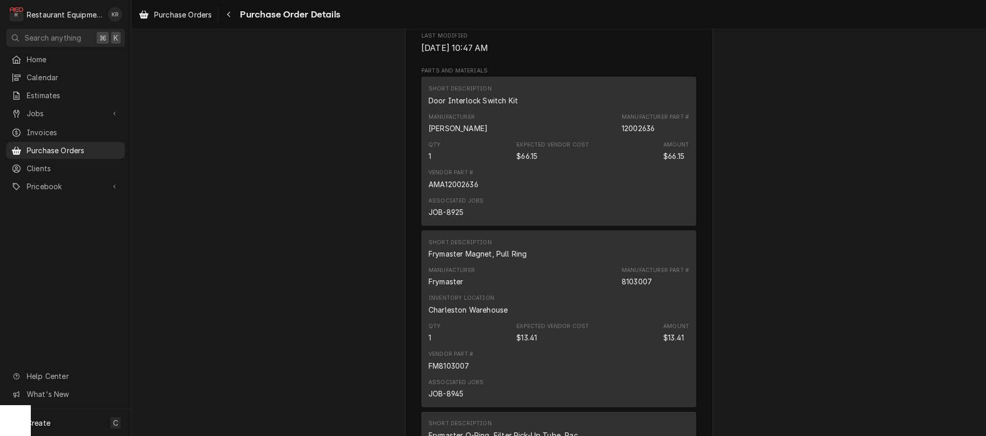
scroll to position [532, 0]
click at [234, 13] on div "Navigate back" at bounding box center [228, 14] width 10 height 10
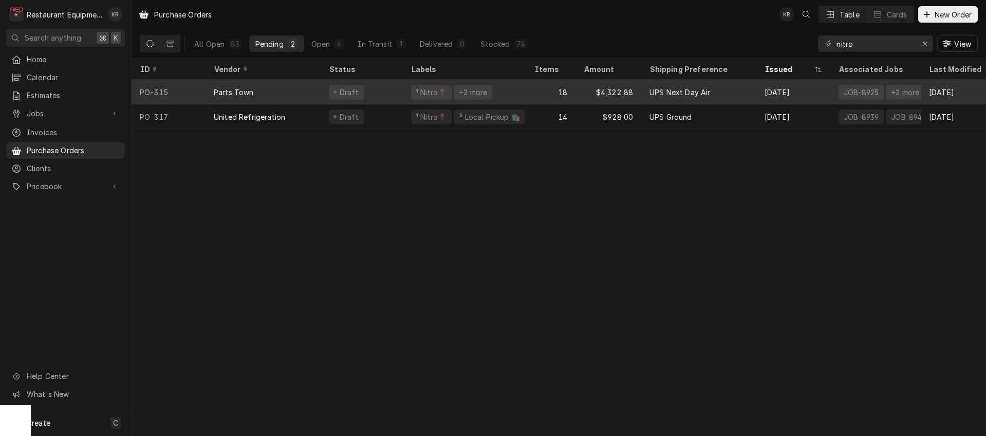
click at [443, 85] on div "¹ Nitro📍" at bounding box center [431, 92] width 41 height 15
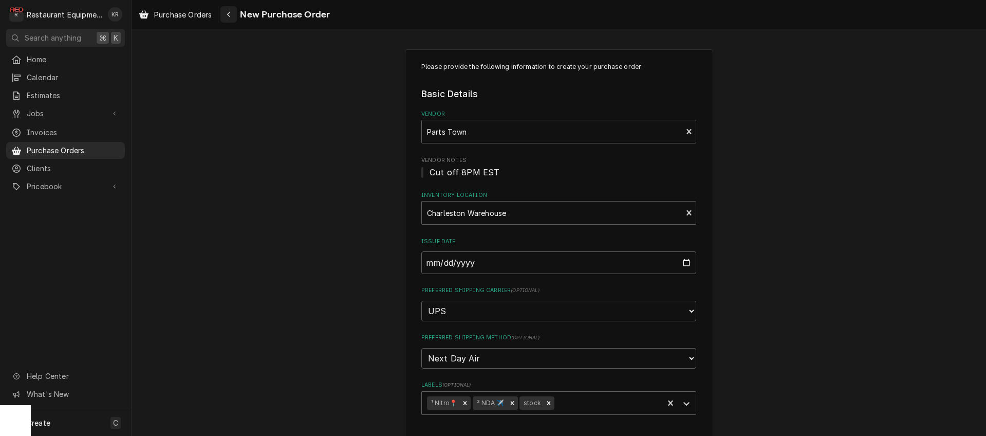
click at [227, 14] on div "Navigate back" at bounding box center [228, 14] width 10 height 10
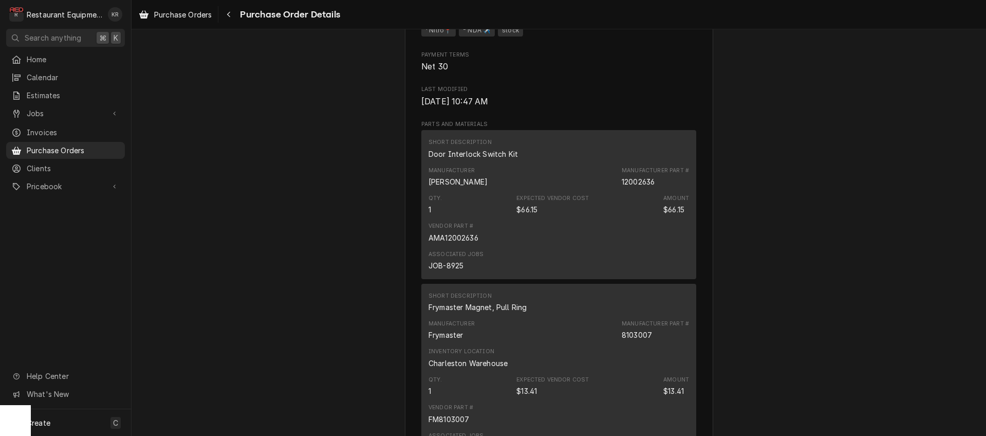
scroll to position [479, 0]
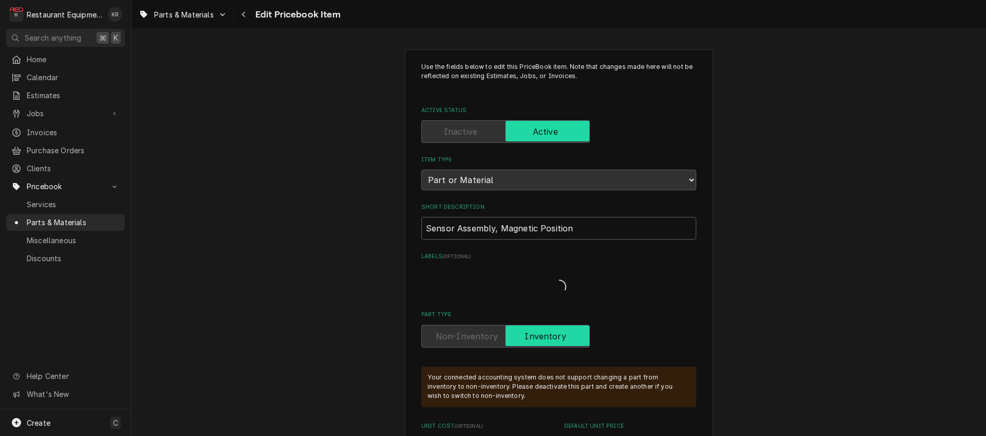
type textarea "x"
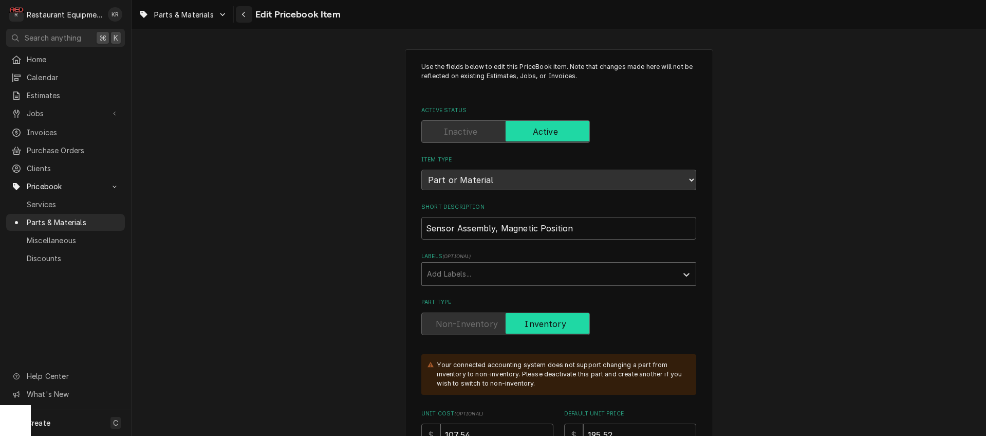
click at [247, 13] on div "Navigate back" at bounding box center [244, 14] width 10 height 10
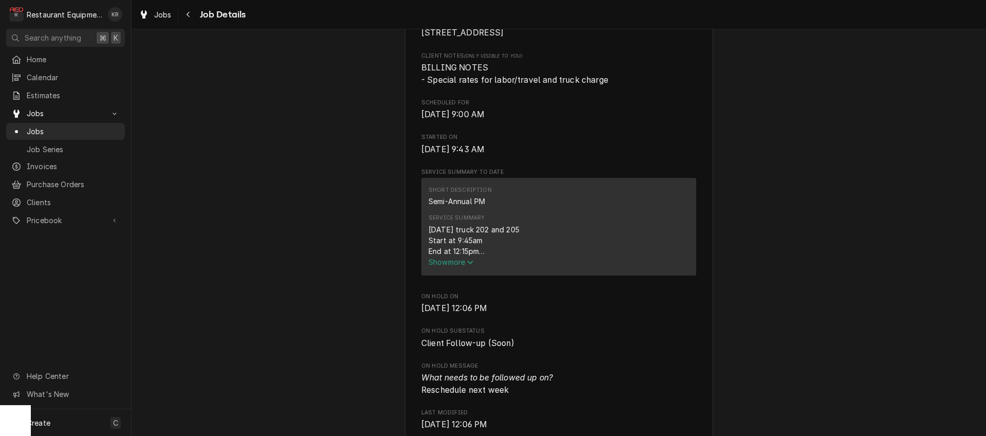
scroll to position [277, 0]
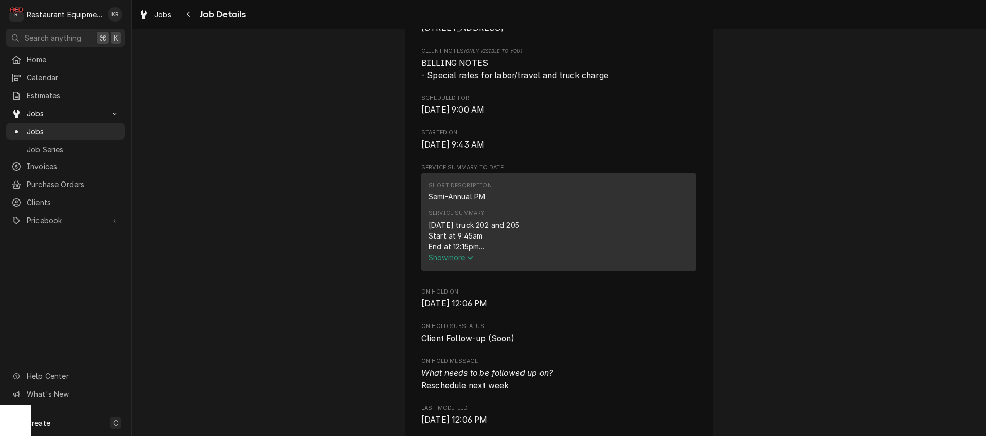
click at [453, 261] on span "Show more" at bounding box center [450, 257] width 45 height 9
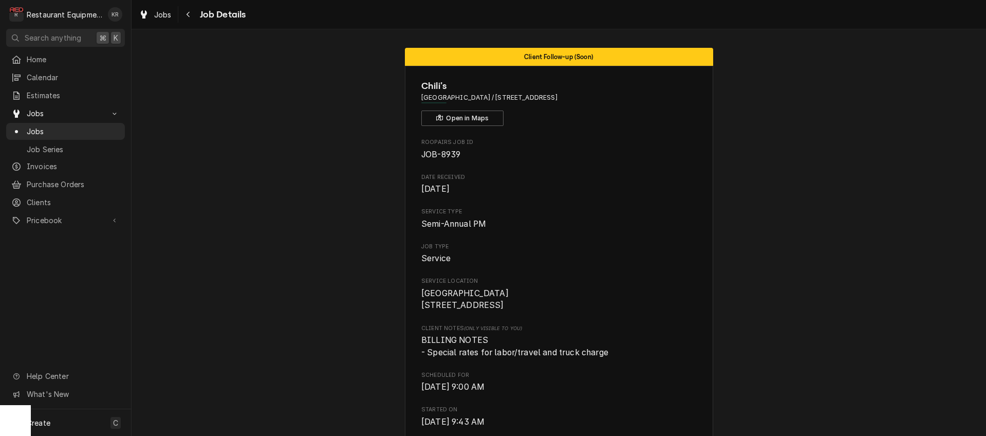
scroll to position [2, 0]
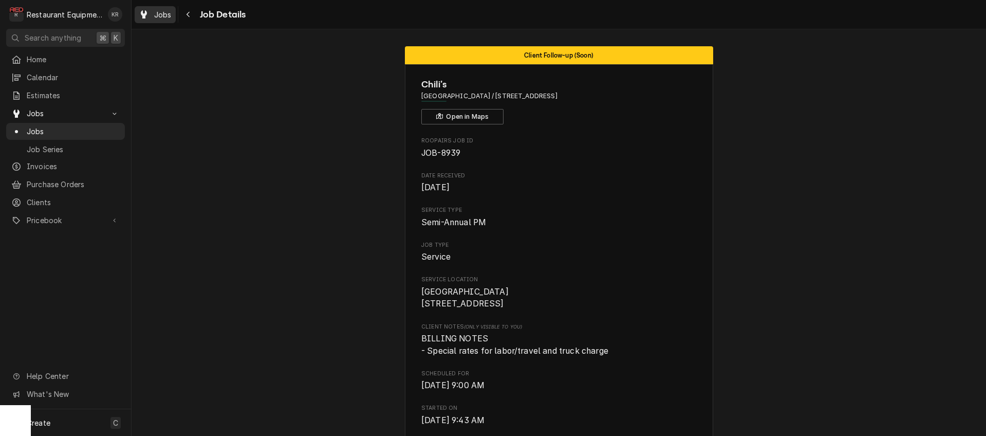
click at [170, 18] on span "Jobs" at bounding box center [162, 14] width 17 height 11
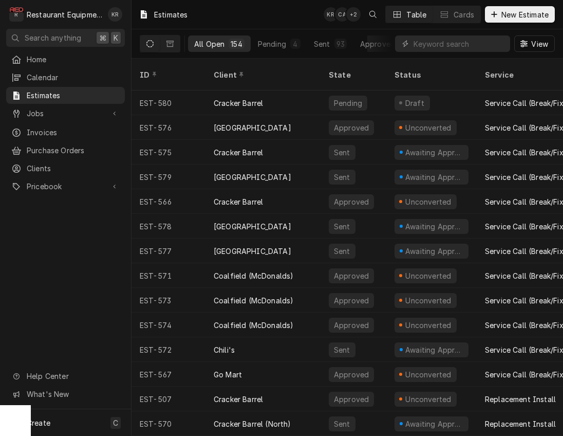
scroll to position [0, 10]
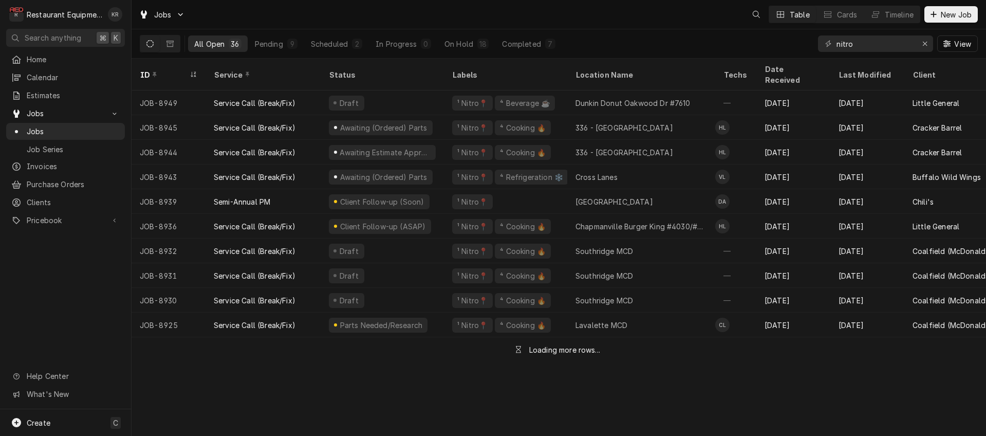
click at [929, 42] on div "Erase input" at bounding box center [925, 44] width 10 height 10
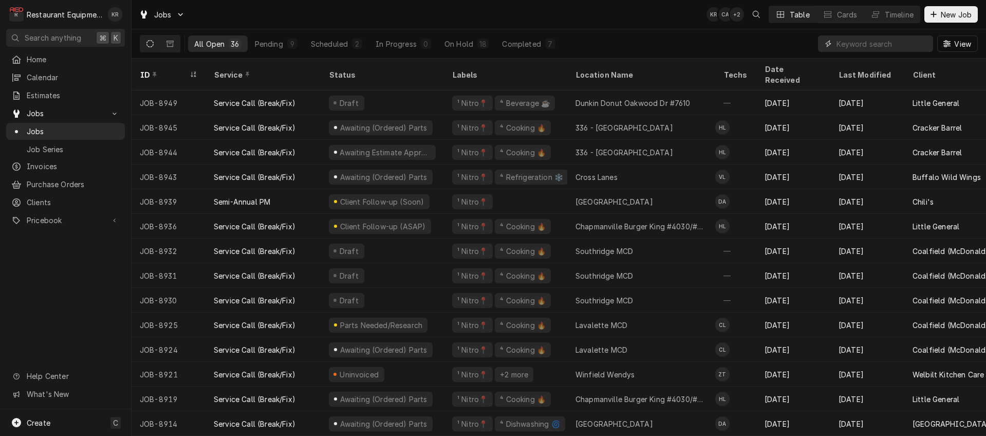
click at [880, 47] on input "Dynamic Content Wrapper" at bounding box center [884, 43] width 97 height 16
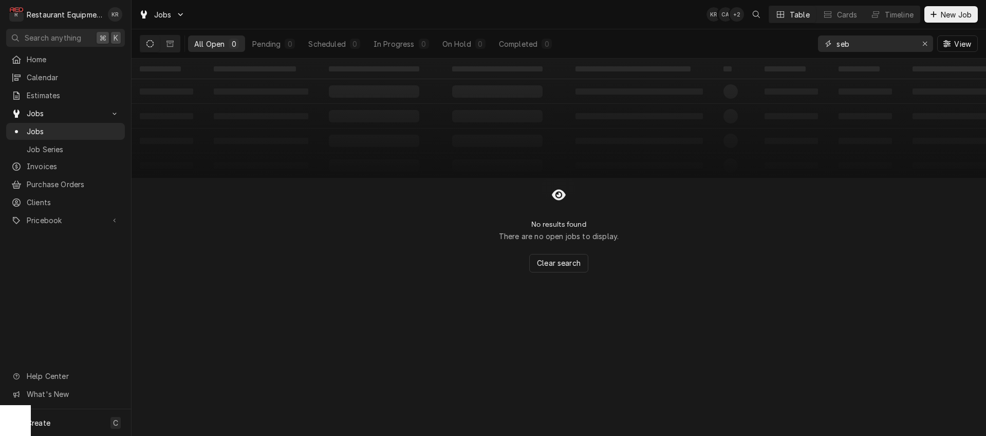
type input "seb"
click at [149, 42] on icon "Dynamic Content Wrapper" at bounding box center [149, 43] width 7 height 7
click at [921, 43] on div "Erase input" at bounding box center [925, 44] width 10 height 10
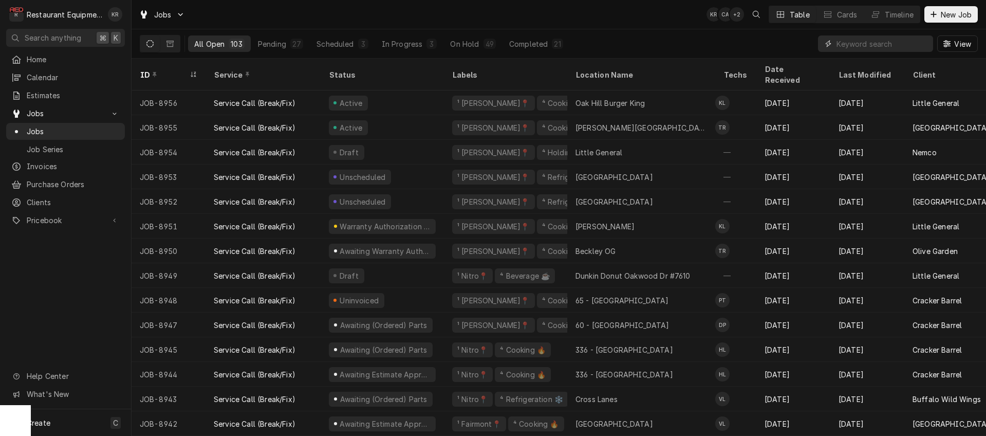
click at [889, 45] on input "Dynamic Content Wrapper" at bounding box center [881, 43] width 91 height 16
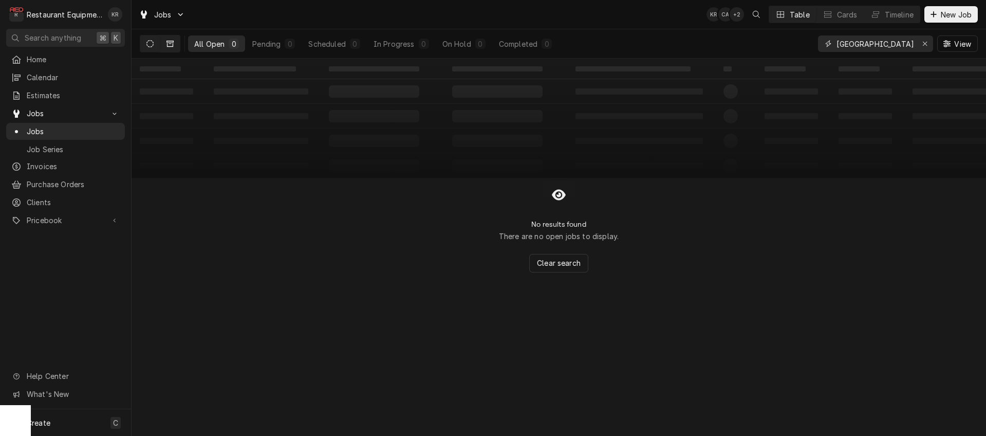
type input "athens"
click at [175, 38] on button "Dynamic Content Wrapper" at bounding box center [170, 43] width 20 height 16
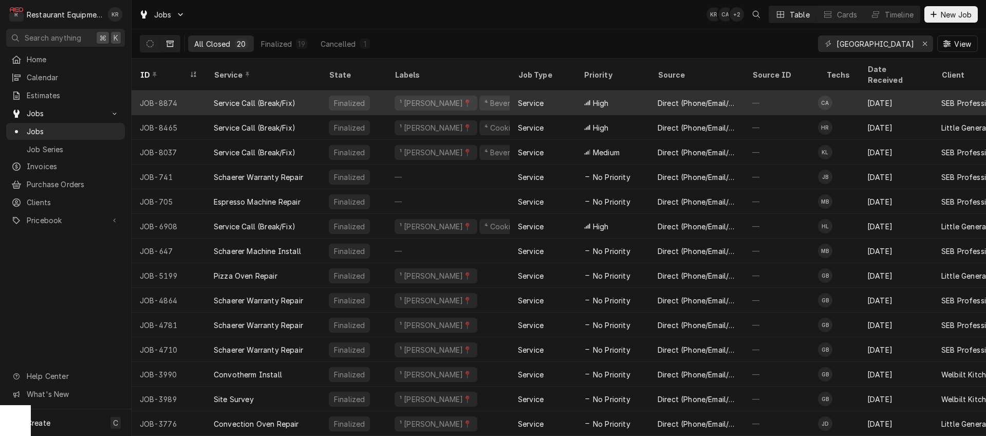
click at [542, 98] on div "Service" at bounding box center [531, 103] width 26 height 11
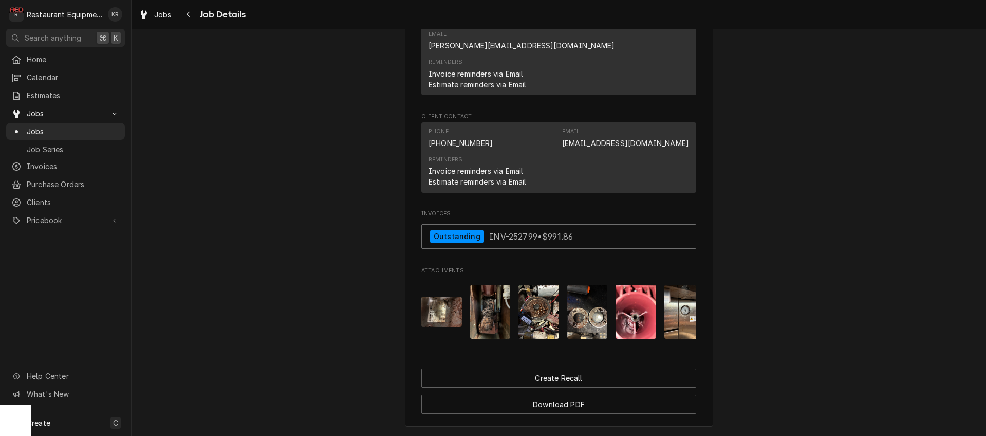
scroll to position [1260, 0]
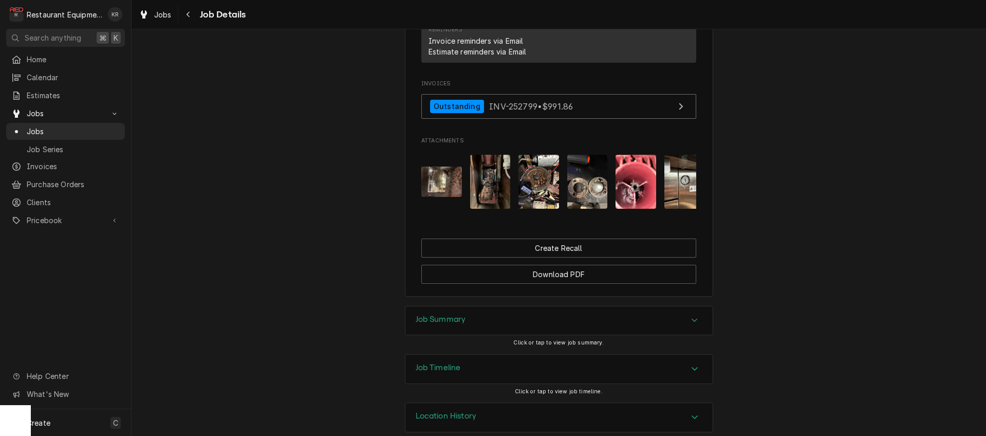
click at [432, 311] on div "Job Summary" at bounding box center [558, 320] width 307 height 29
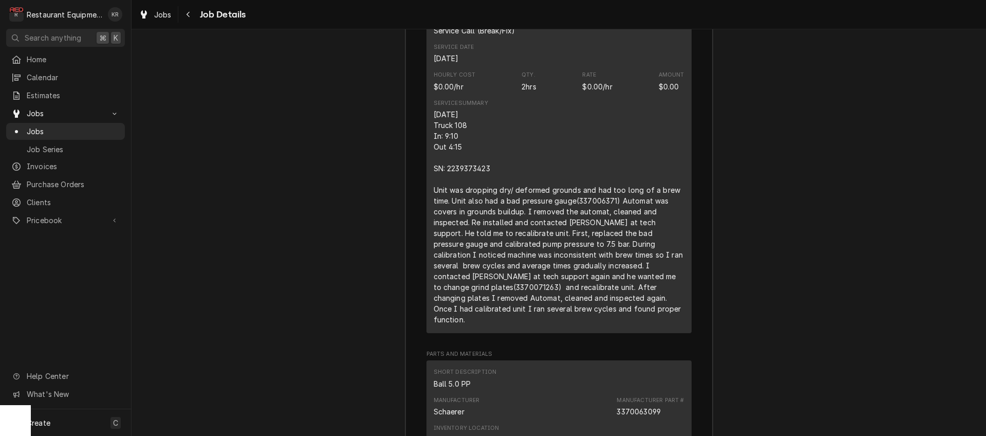
scroll to position [1748, 0]
click at [161, 18] on span "Jobs" at bounding box center [162, 14] width 17 height 11
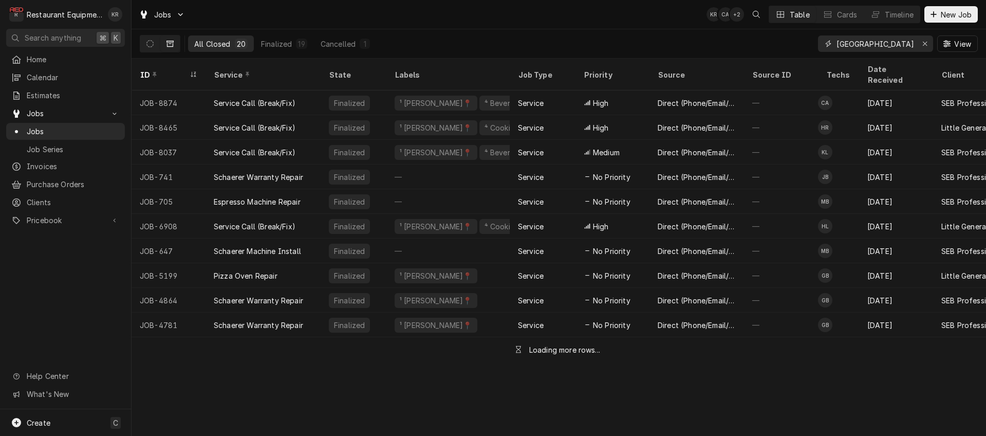
drag, startPoint x: 925, startPoint y: 45, endPoint x: 938, endPoint y: 25, distance: 23.7
click at [926, 42] on icon "Erase input" at bounding box center [925, 43] width 6 height 7
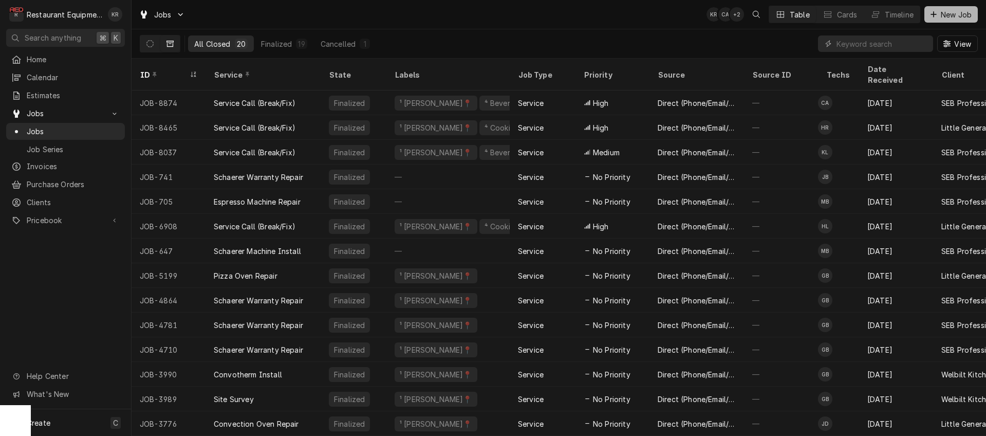
click at [944, 16] on span "New Job" at bounding box center [956, 14] width 35 height 11
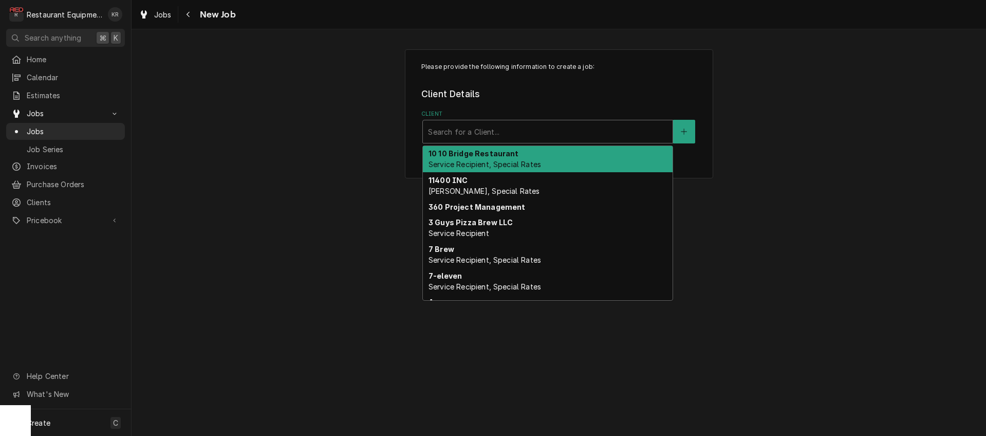
click at [520, 134] on div "Client" at bounding box center [547, 131] width 239 height 18
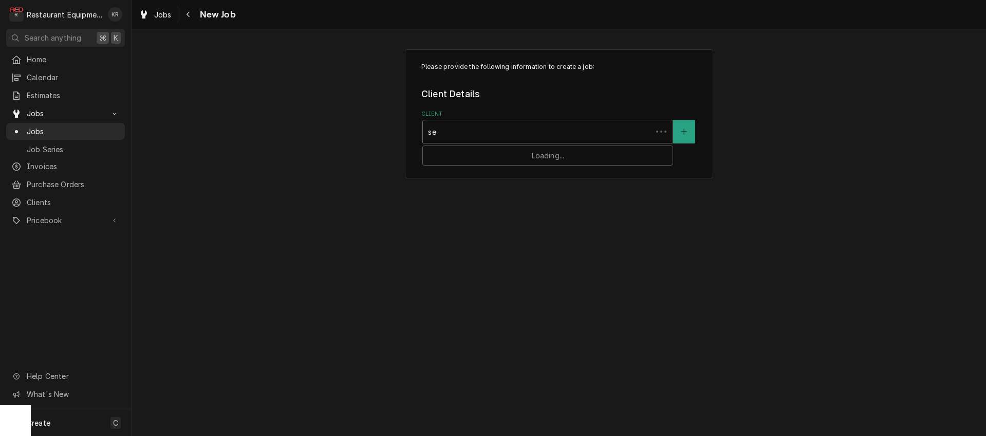
type input "seb"
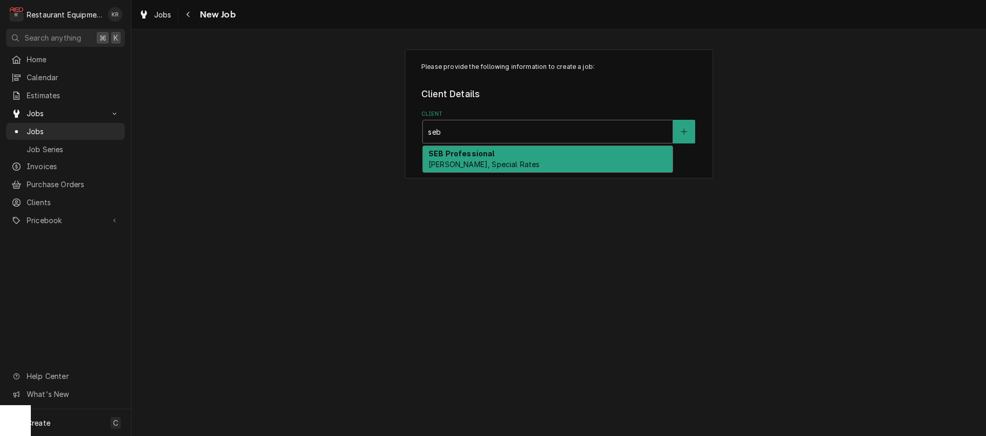
click at [478, 162] on span "Bill Payer, Special Rates" at bounding box center [483, 164] width 111 height 9
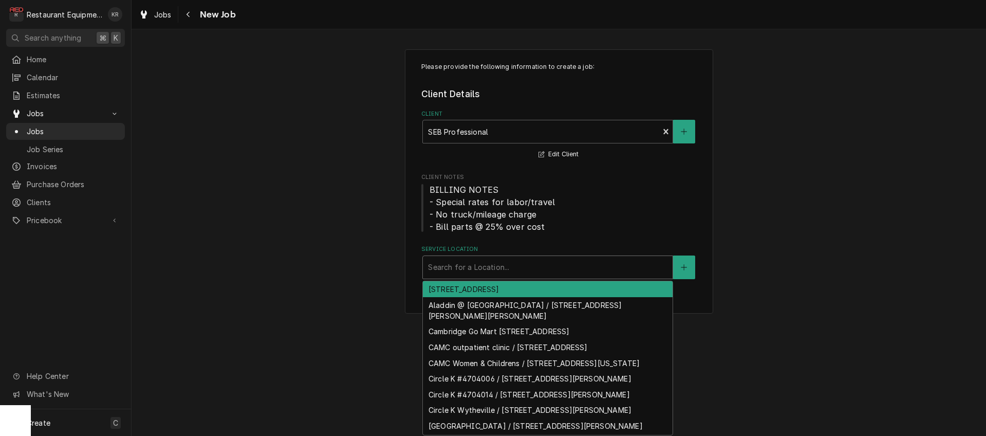
click at [474, 266] on div "Service Location" at bounding box center [547, 267] width 239 height 18
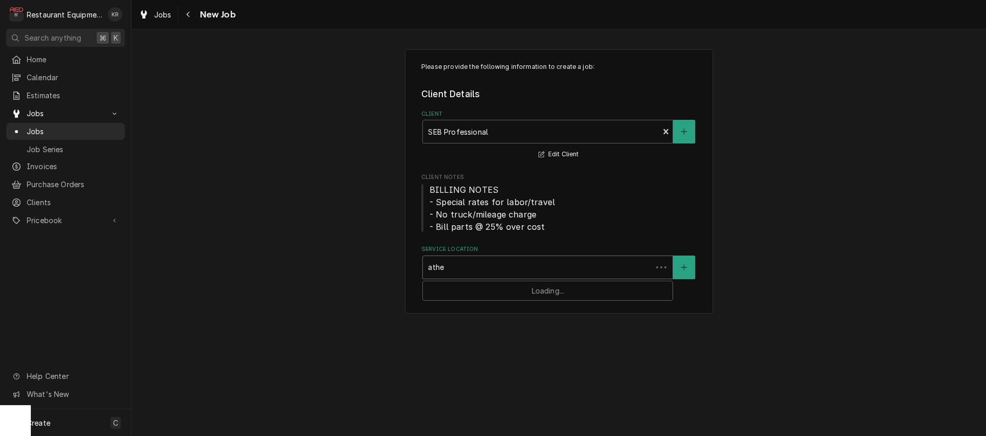
type input "athen"
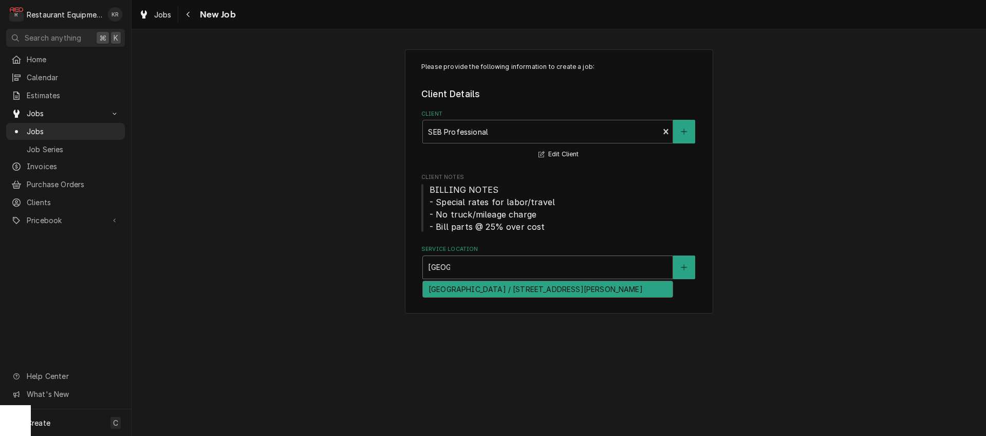
click at [525, 293] on div "Concord University / 1000 Vermillion St, Athens, WV 24712" at bounding box center [548, 289] width 250 height 16
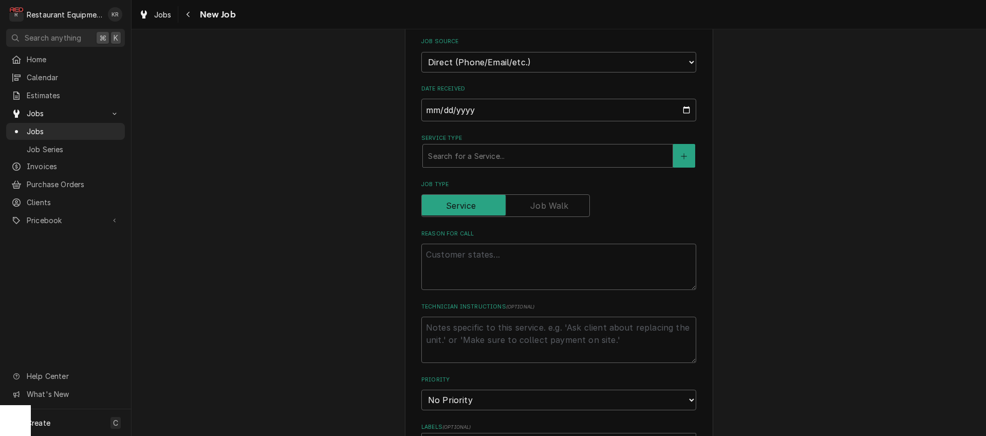
scroll to position [319, 0]
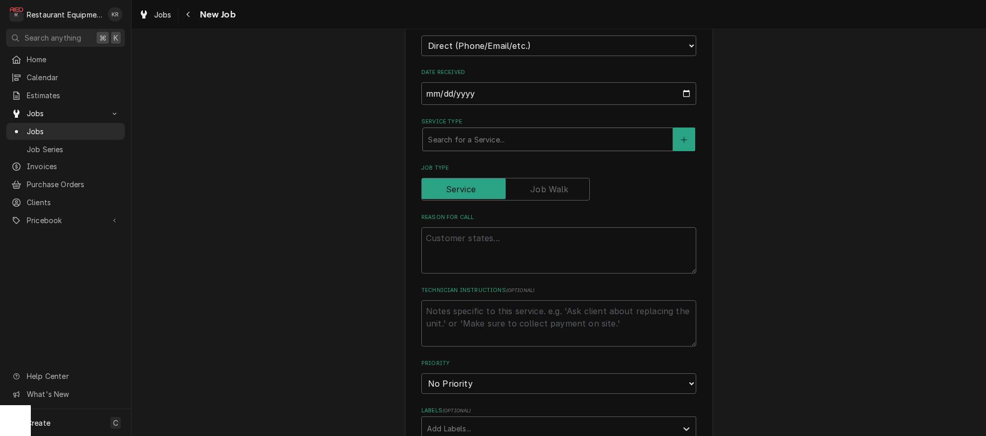
click at [488, 142] on div "Service Type" at bounding box center [547, 139] width 239 height 18
type textarea "x"
type input "b"
type textarea "x"
type input "br"
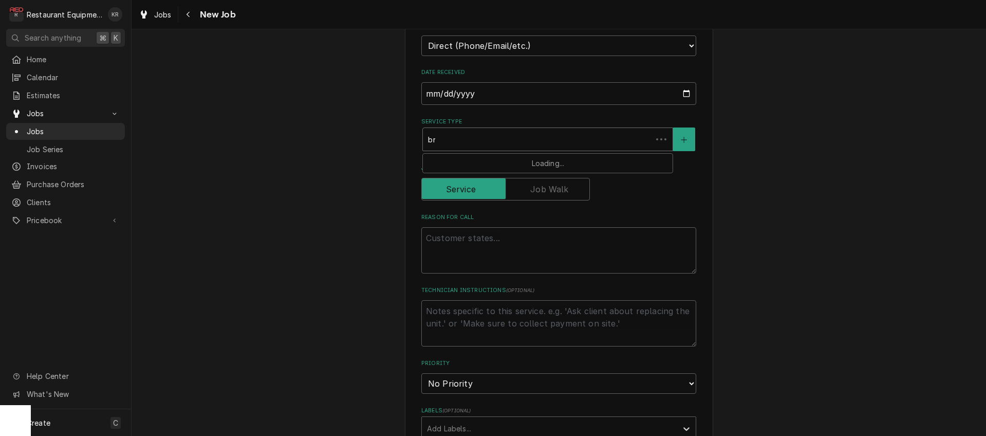
type textarea "x"
type input "bre"
type textarea "x"
type input "brea"
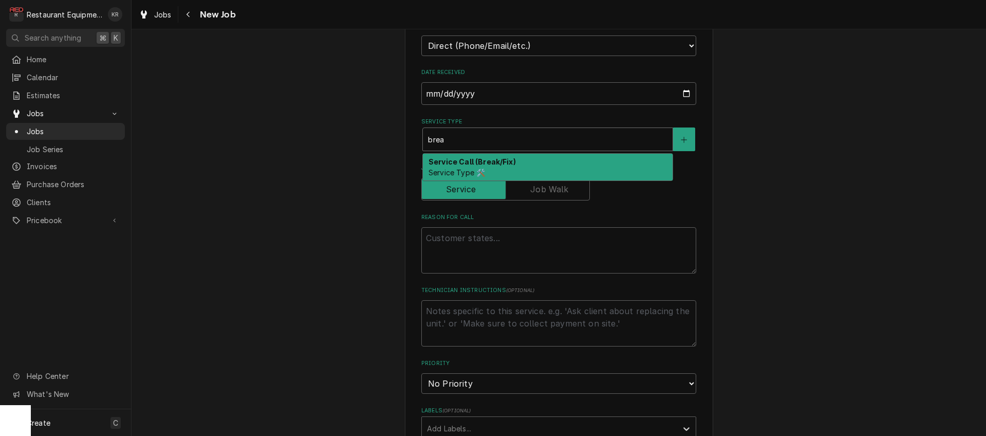
drag, startPoint x: 484, startPoint y: 164, endPoint x: 479, endPoint y: 265, distance: 100.3
click at [484, 164] on strong "Service Call (Break/Fix)" at bounding box center [471, 161] width 87 height 9
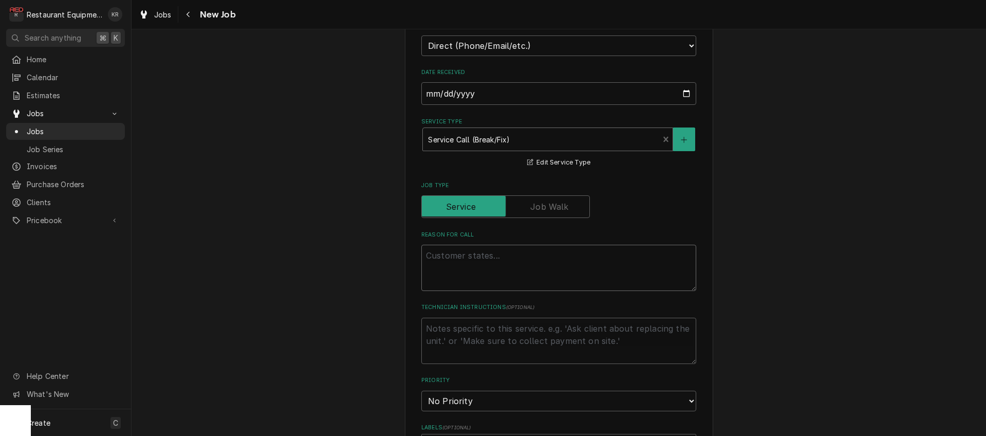
click at [471, 259] on textarea "Reason For Call" at bounding box center [558, 268] width 275 height 46
paste textarea "Priority High Service Request Work Order #02985299 Customer problem/Issue: Unit…"
type textarea "x"
type textarea "Priority High Service Request Work Order #02985299 Customer problem/Issue: Unit…"
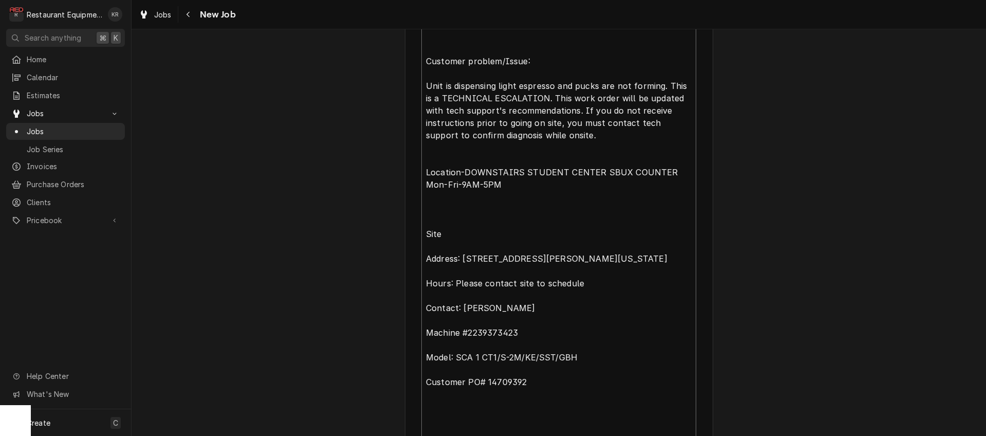
type textarea "x"
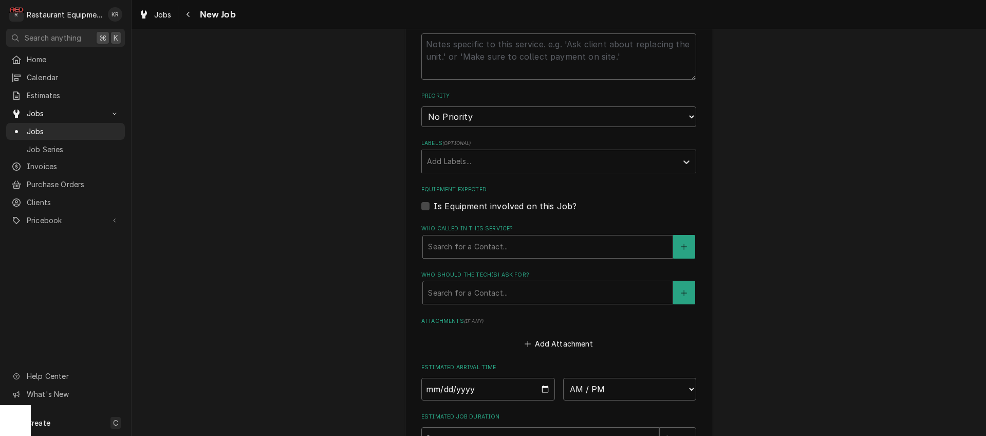
scroll to position [932, 0]
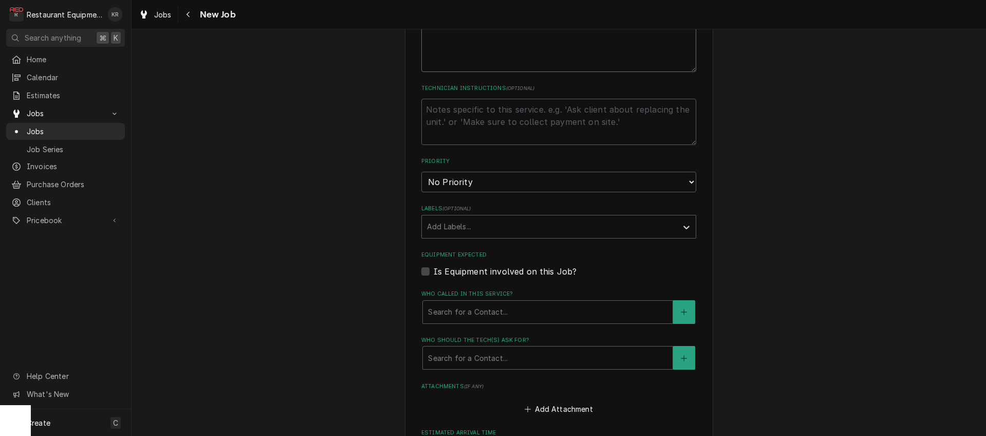
type textarea "Priority High Service Request Work Order #02985299 Customer problem/Issue: Unit…"
select select "2"
click option "High" at bounding box center [0, 0] width 0 height 0
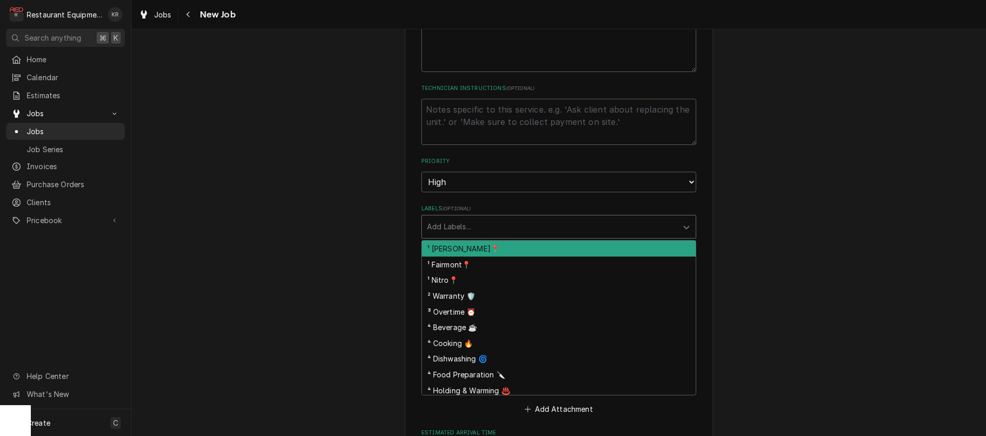
drag, startPoint x: 476, startPoint y: 226, endPoint x: 480, endPoint y: 231, distance: 7.3
click at [475, 226] on div "Labels" at bounding box center [549, 226] width 245 height 18
drag, startPoint x: 481, startPoint y: 249, endPoint x: 487, endPoint y: 244, distance: 7.6
click at [481, 249] on div "¹ [PERSON_NAME]📍" at bounding box center [559, 248] width 274 height 16
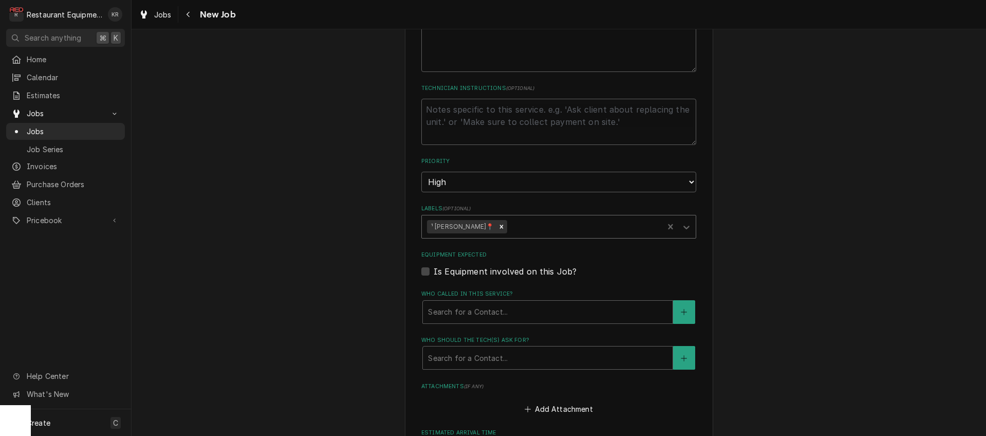
click at [509, 228] on div "Labels" at bounding box center [583, 226] width 149 height 18
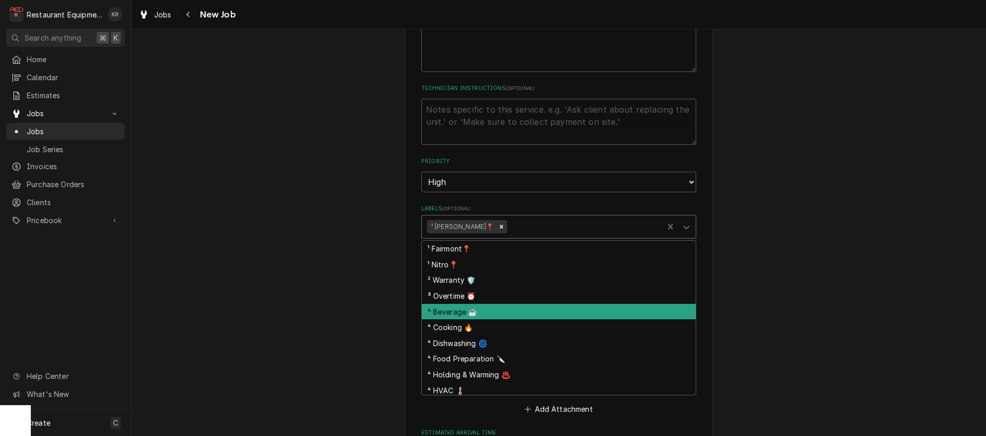
click at [507, 308] on div "⁴ Beverage ☕" at bounding box center [559, 312] width 274 height 16
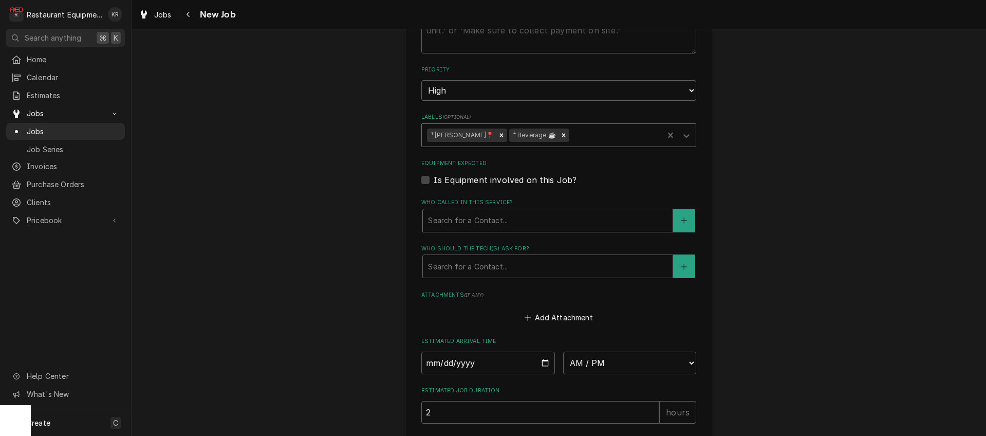
scroll to position [1048, 0]
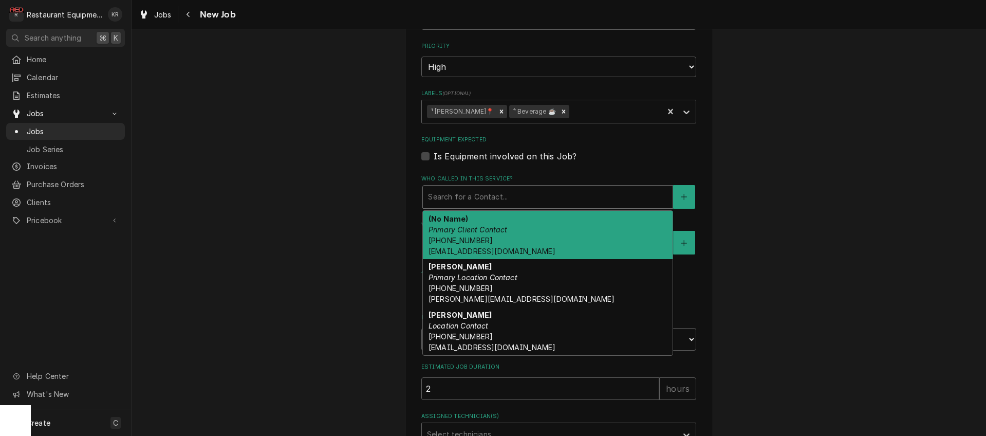
drag, startPoint x: 453, startPoint y: 204, endPoint x: 451, endPoint y: 198, distance: 6.0
click at [452, 203] on div "Search for a Contact..." at bounding box center [548, 196] width 250 height 23
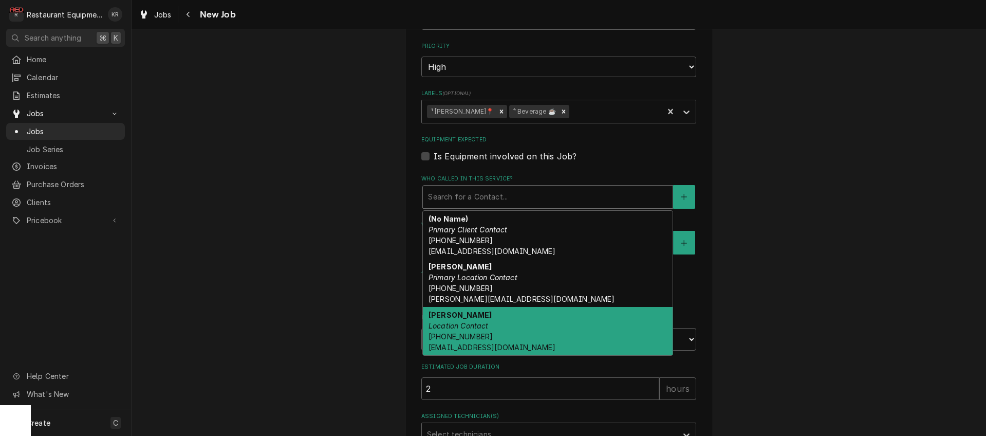
click at [462, 327] on em "Location Contact" at bounding box center [458, 325] width 60 height 9
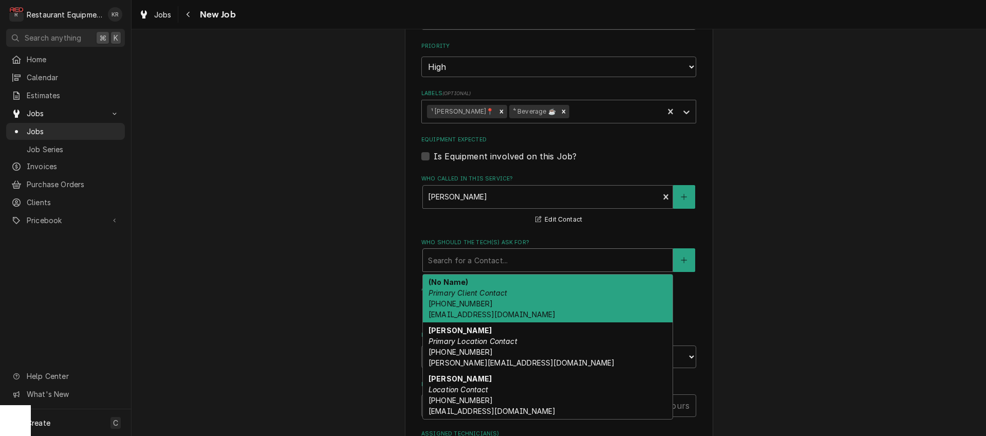
drag, startPoint x: 473, startPoint y: 267, endPoint x: 476, endPoint y: 360, distance: 93.6
click at [473, 267] on div "Who should the tech(s) ask for?" at bounding box center [547, 260] width 239 height 18
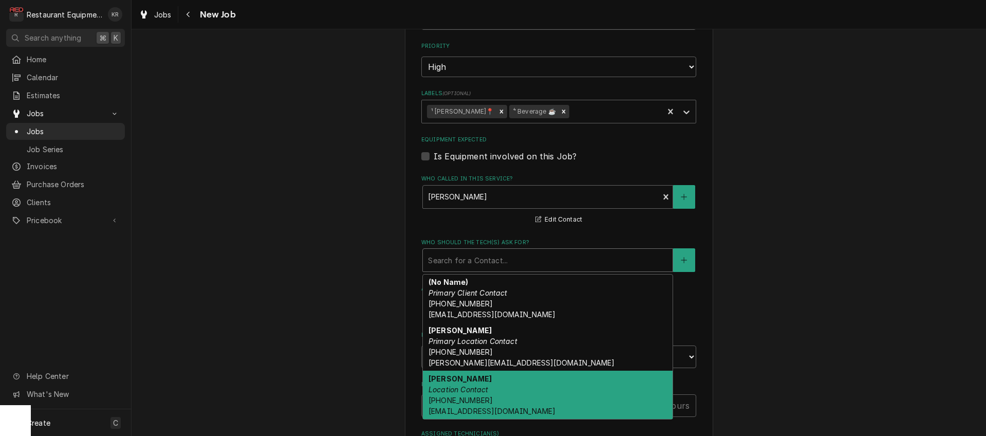
click at [473, 386] on em "Location Contact" at bounding box center [458, 389] width 60 height 9
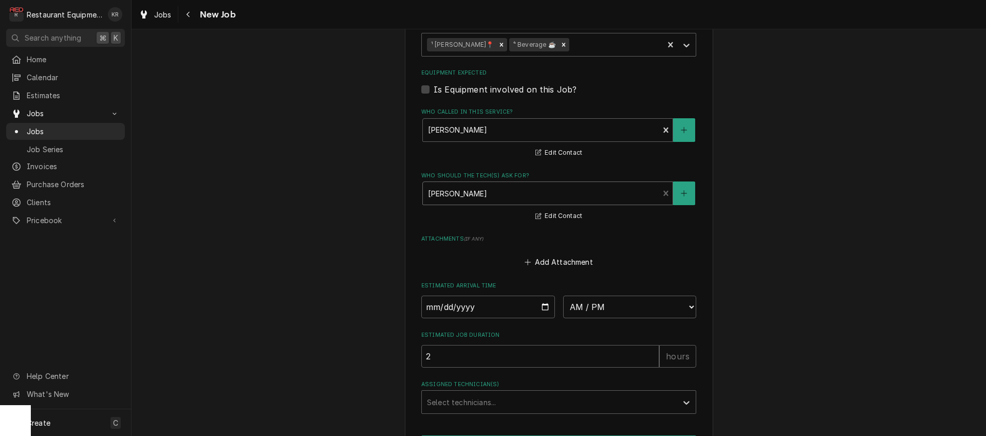
scroll to position [1179, 0]
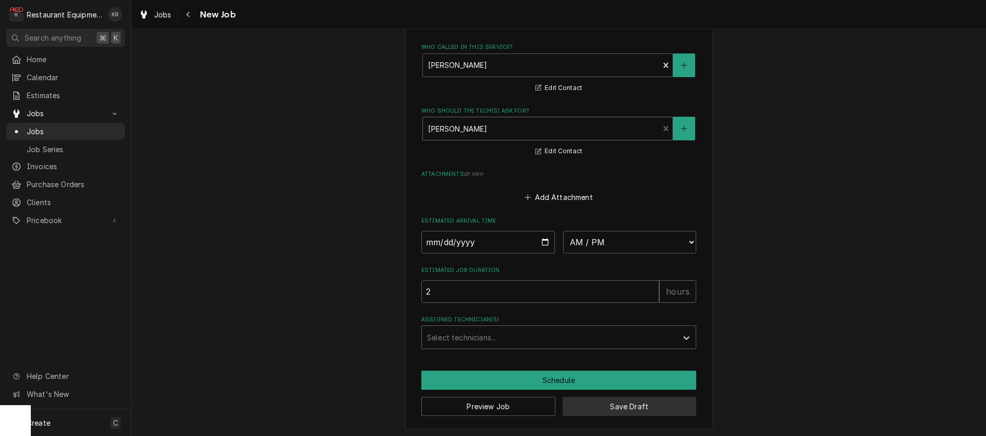
click at [630, 401] on button "Save Draft" at bounding box center [630, 406] width 134 height 19
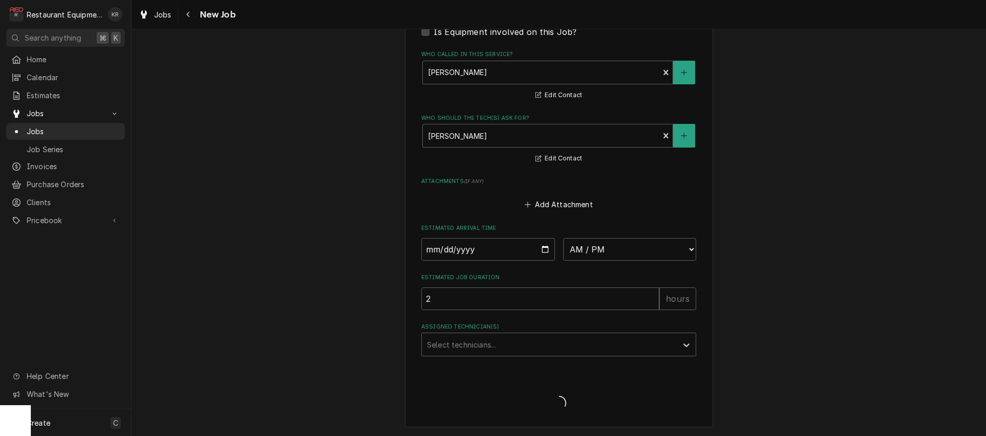
scroll to position [1170, 0]
type textarea "x"
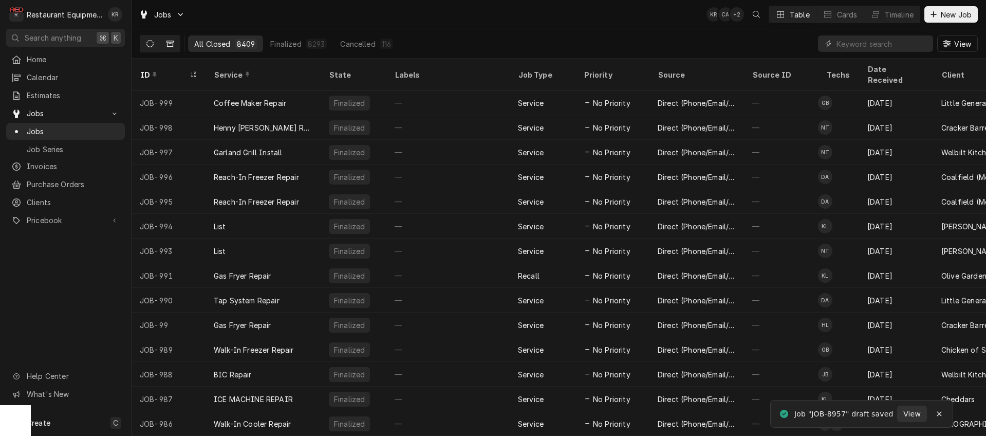
click at [153, 44] on icon "Dynamic Content Wrapper" at bounding box center [149, 43] width 7 height 7
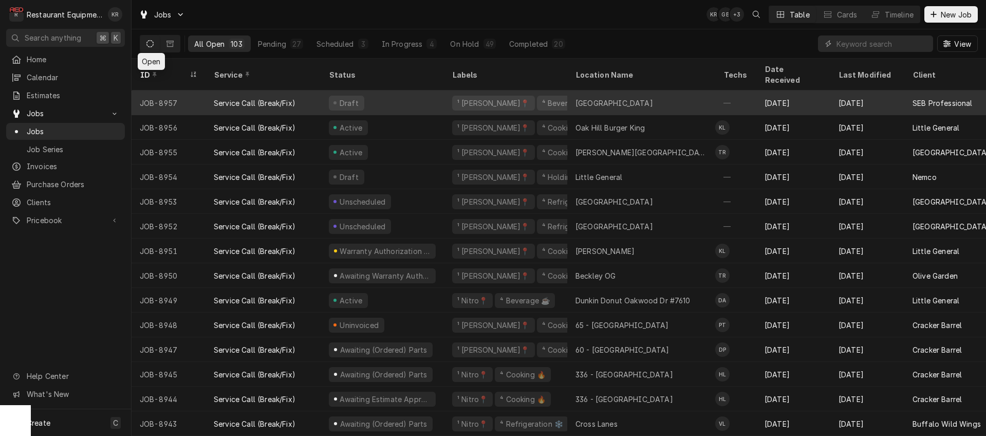
click at [577, 98] on div "Concord University" at bounding box center [614, 103] width 78 height 11
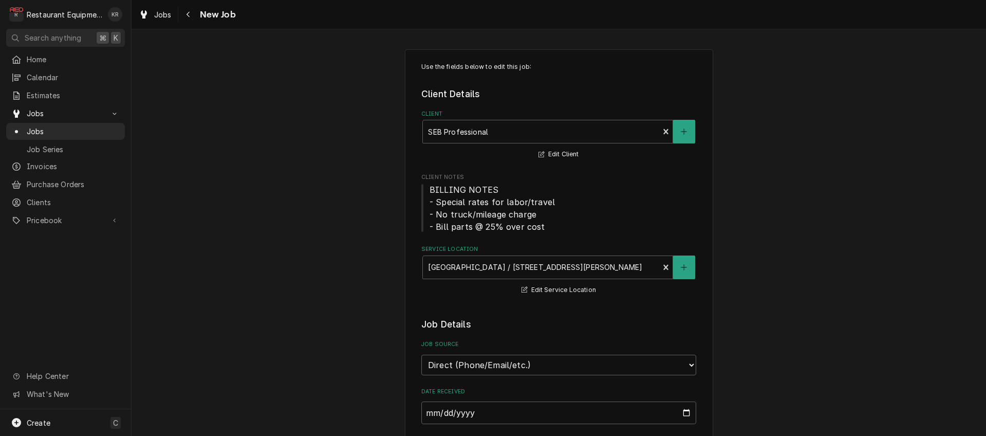
type textarea "x"
click at [191, 14] on div "Navigate back" at bounding box center [188, 14] width 10 height 10
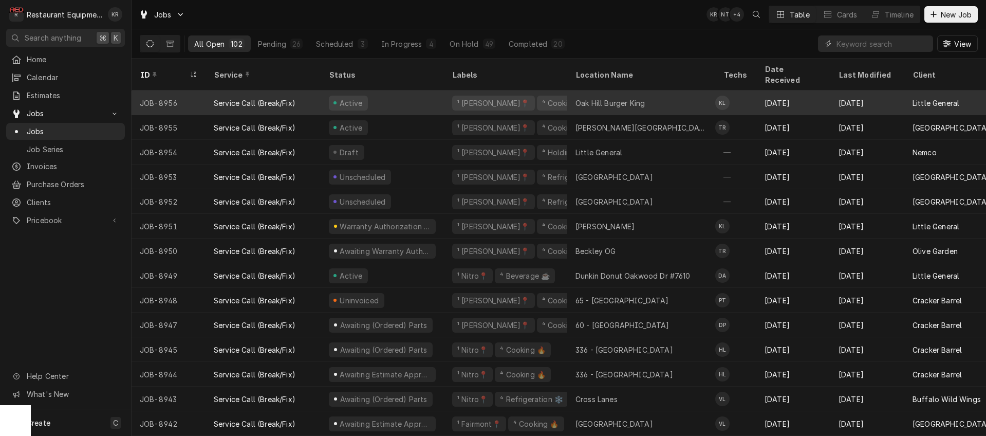
click at [584, 98] on div "Oak Hill Burger King" at bounding box center [609, 103] width 69 height 11
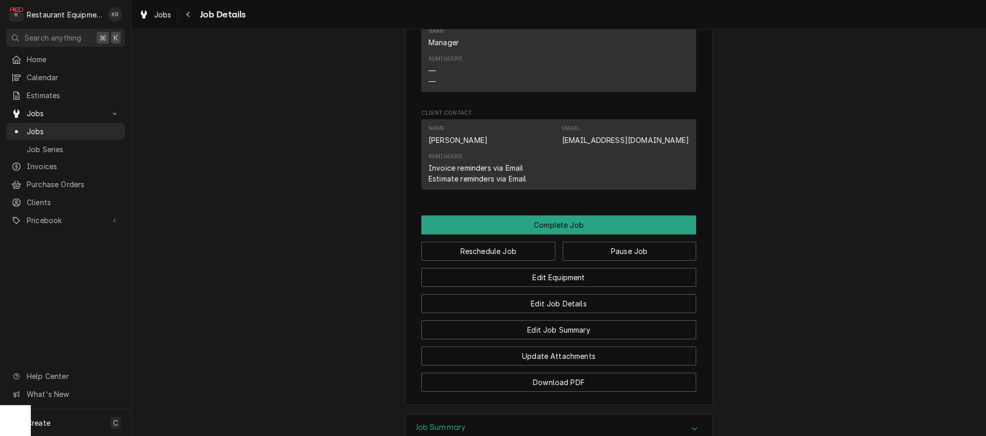
scroll to position [988, 0]
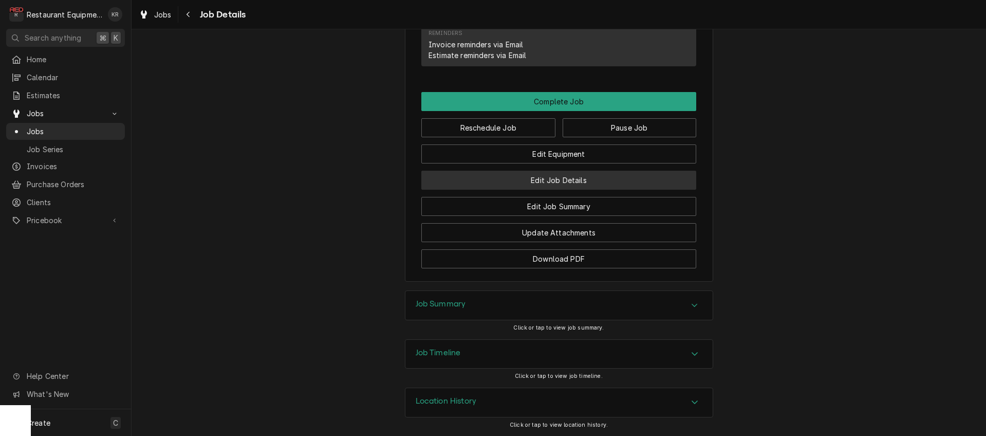
click at [538, 178] on button "Edit Job Details" at bounding box center [558, 180] width 275 height 19
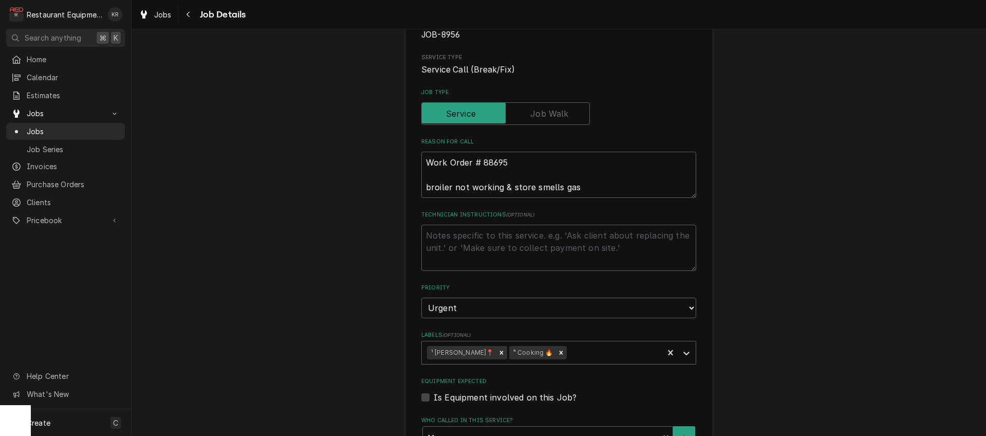
type textarea "x"
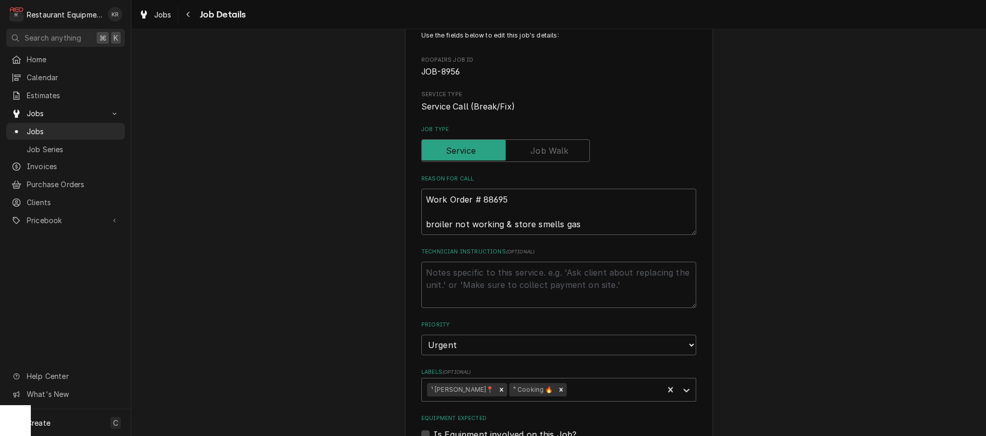
scroll to position [84, 0]
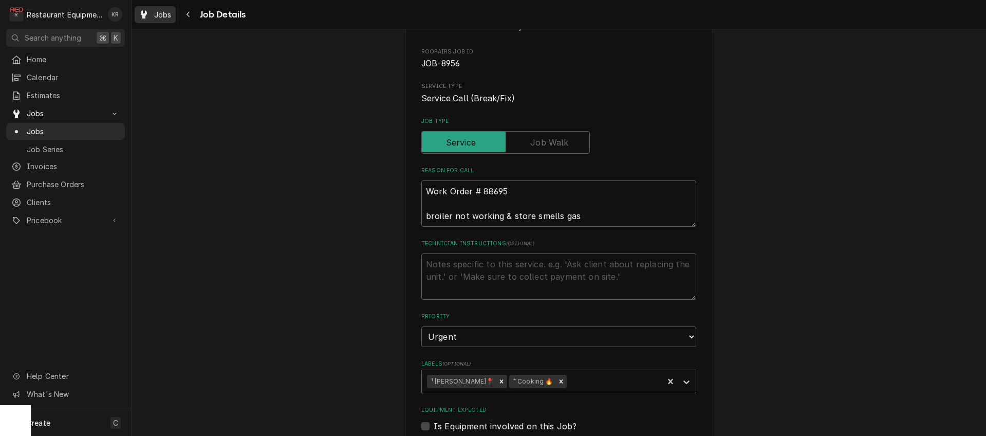
click at [161, 13] on span "Jobs" at bounding box center [162, 14] width 17 height 11
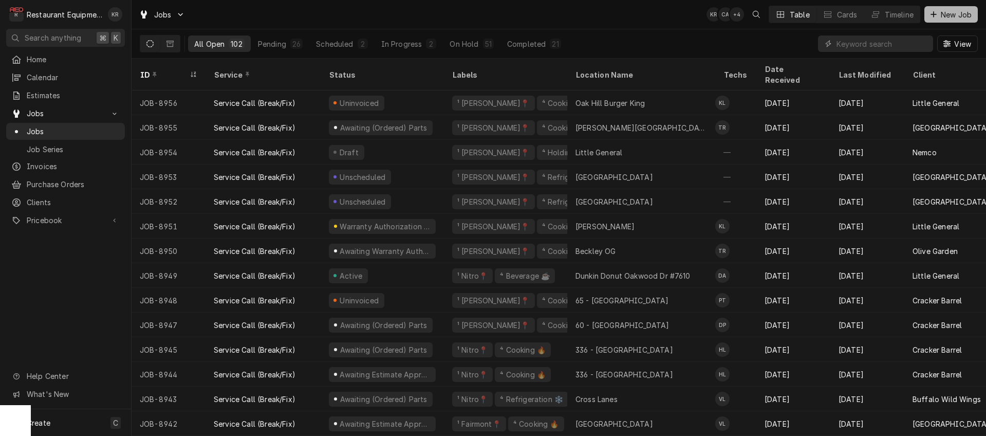
click at [956, 12] on span "New Job" at bounding box center [956, 14] width 35 height 11
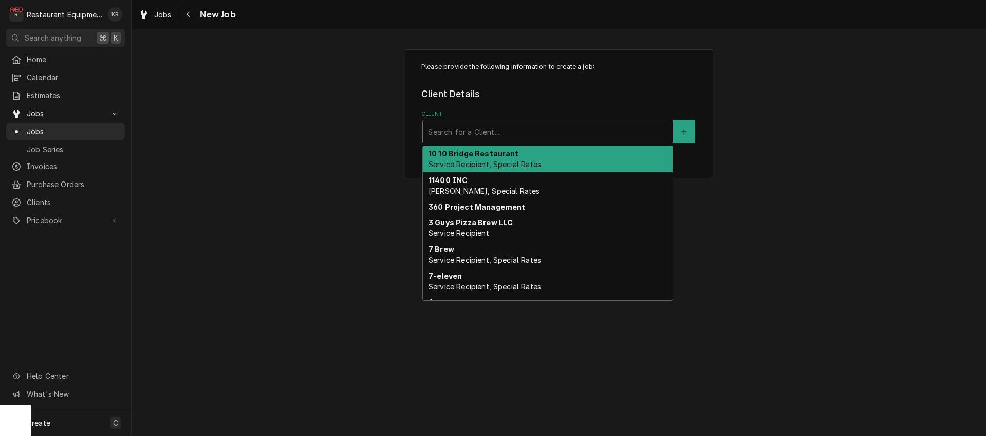
click at [552, 136] on div "Client" at bounding box center [547, 131] width 239 height 18
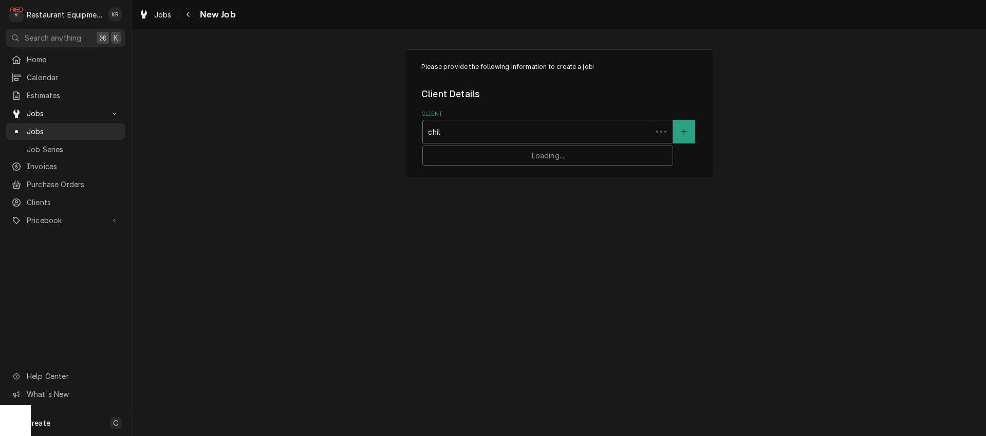
type input "chili"
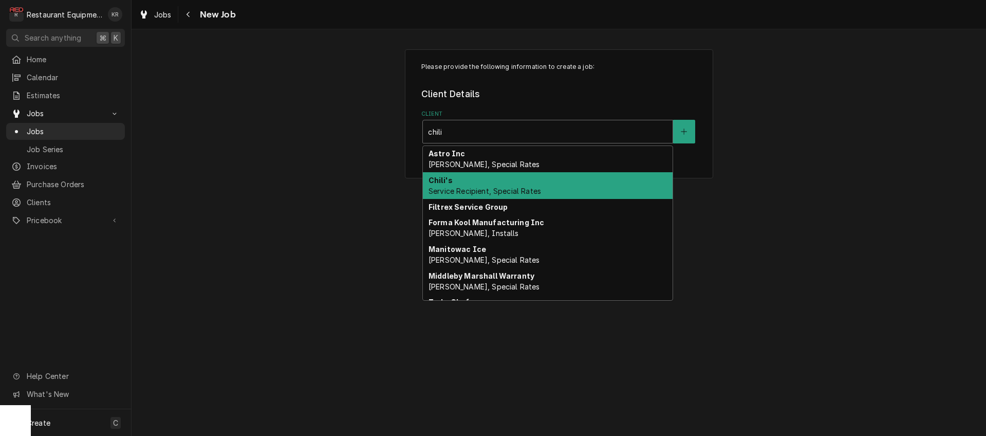
click at [532, 193] on span "Service Recipient, Special Rates" at bounding box center [484, 190] width 113 height 9
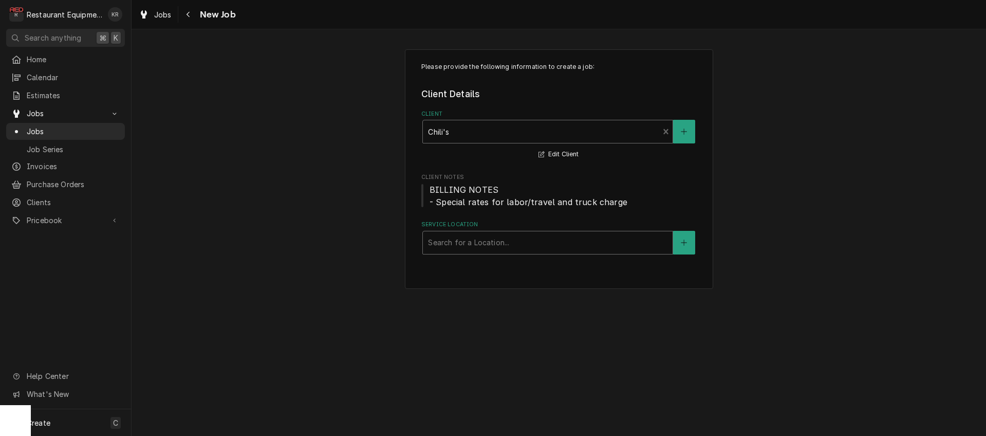
click at [498, 248] on div "Service Location" at bounding box center [547, 242] width 239 height 18
type input "prin"
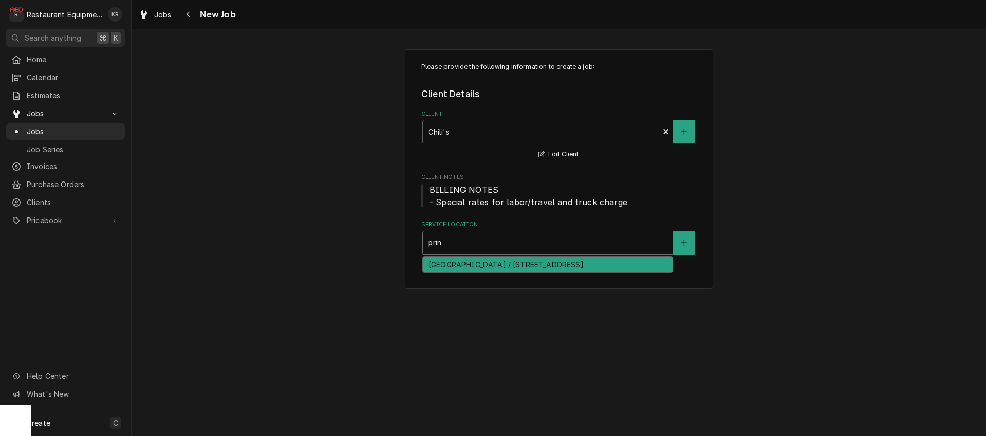
click at [500, 265] on div "[GEOGRAPHIC_DATA] / [STREET_ADDRESS]" at bounding box center [548, 264] width 250 height 16
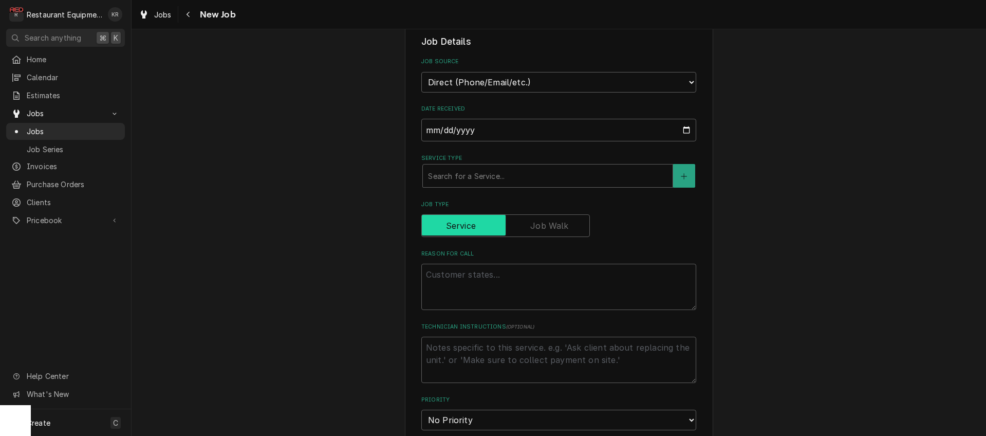
scroll to position [270, 0]
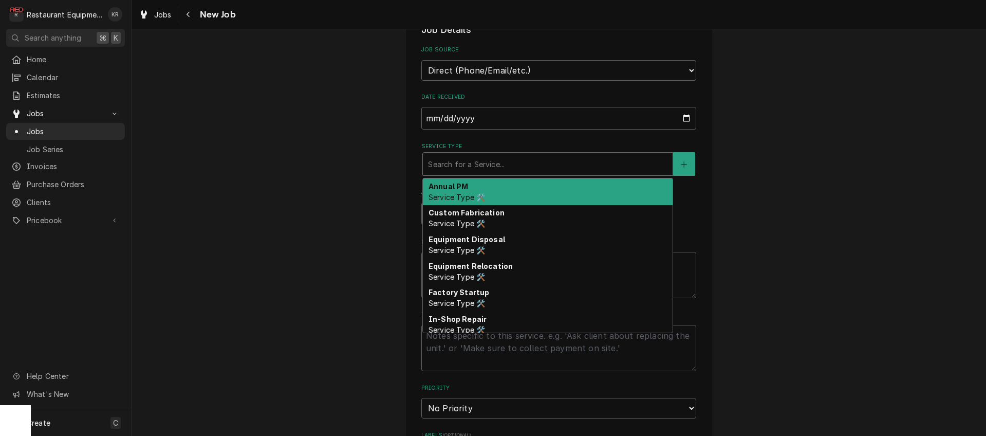
click at [488, 156] on div "Service Type" at bounding box center [547, 164] width 239 height 18
type textarea "x"
type input "b"
type textarea "x"
type input "br"
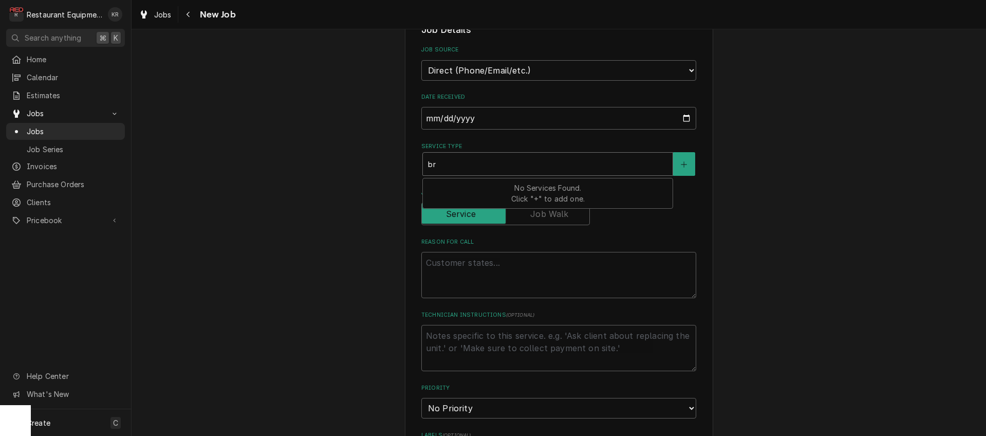
type textarea "x"
type input "bre"
type textarea "x"
type input "brea"
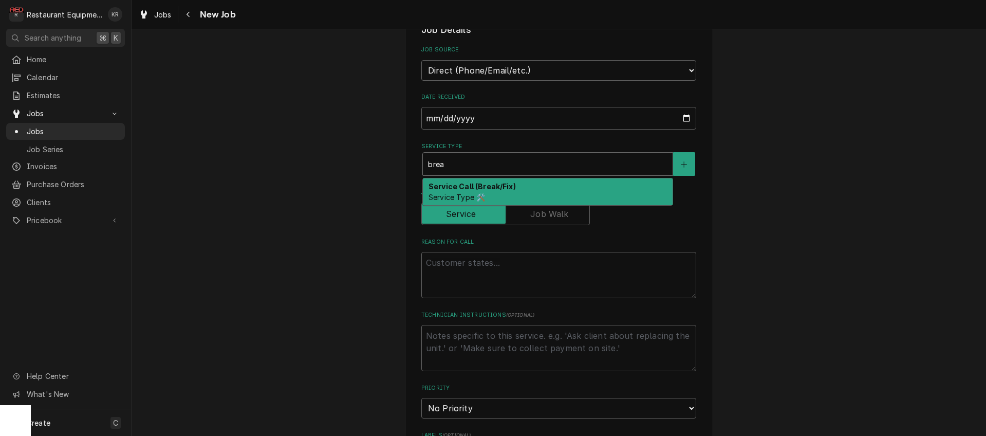
click at [483, 190] on div "Service Call (Break/Fix) Service Type 🛠️" at bounding box center [548, 191] width 250 height 27
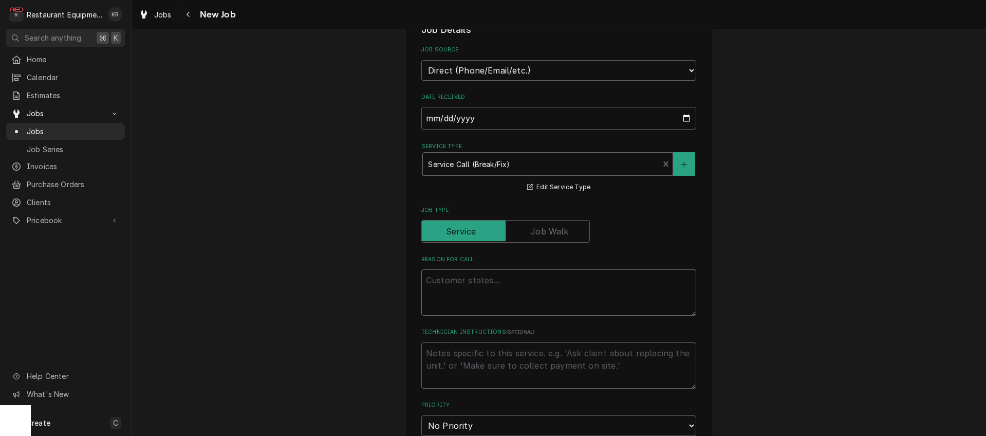
click at [459, 277] on textarea "Reason For Call" at bounding box center [558, 292] width 275 height 46
paste textarea "WO# CH113400509"
type textarea "x"
type textarea "WO# CH113400509"
type textarea "x"
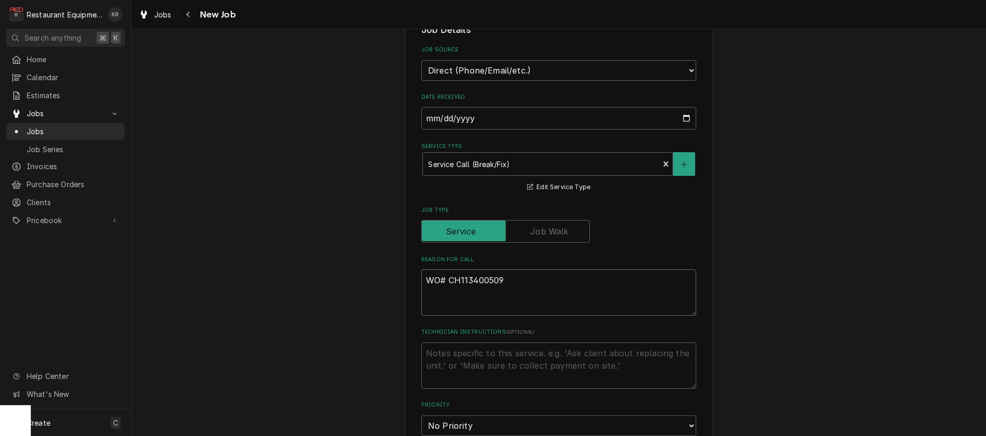
type textarea "WO# CH113400509"
type textarea "x"
type textarea "WO# CH113400509"
paste textarea "Air Conditioning and Heating - Dining Task: Not Cooling or Heating: Area is unc…"
type textarea "x"
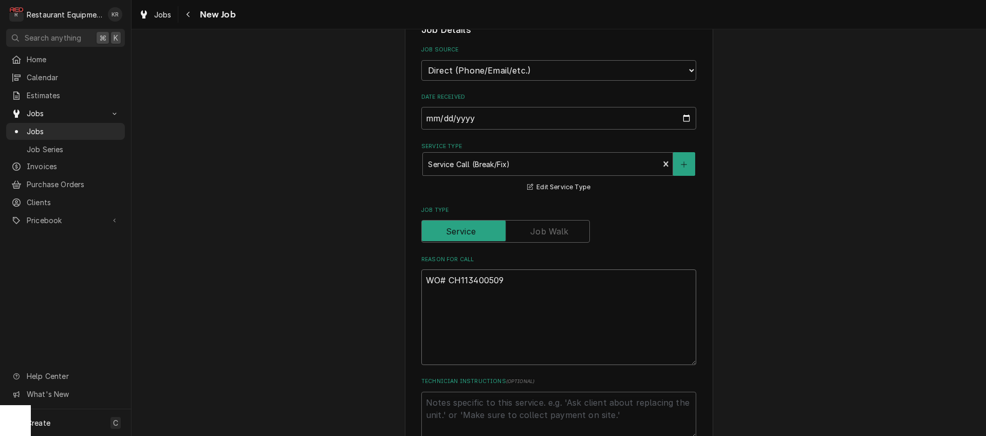
type textarea "WO# CH113400509 Air Conditioning and Heating - Dining Task: Not Cooling or Heat…"
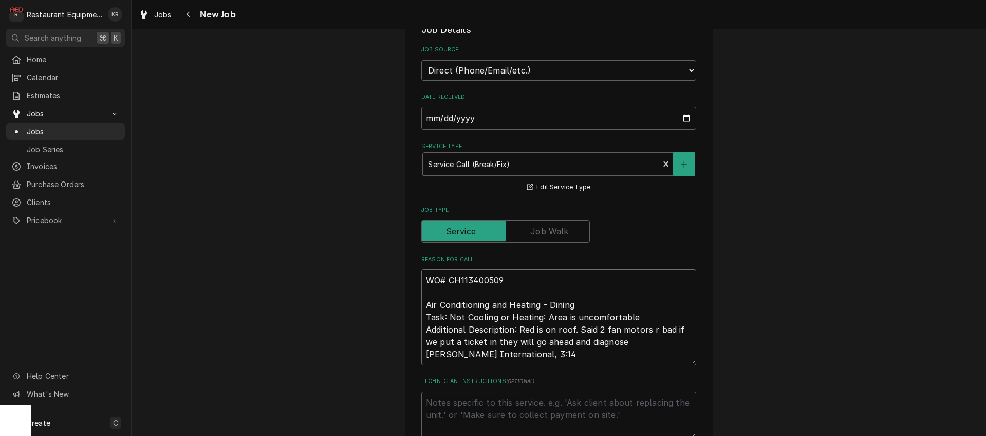
type textarea "x"
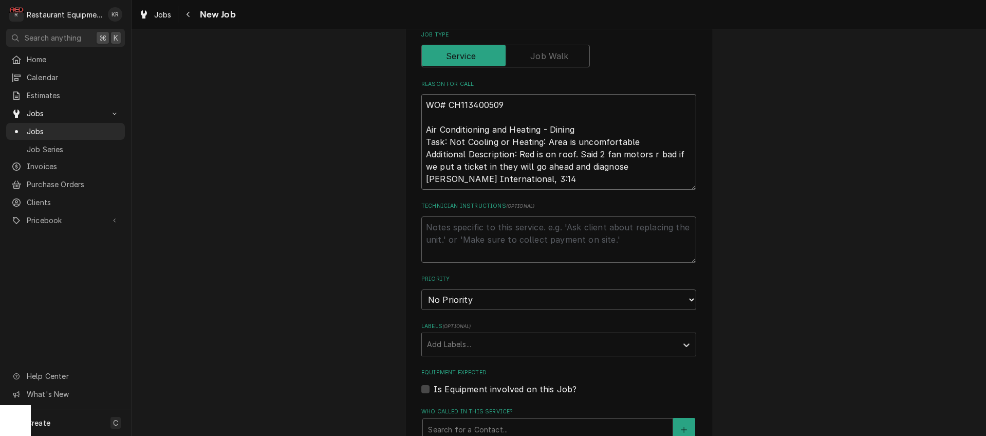
scroll to position [446, 0]
type textarea "WO# CH113400509 Air Conditioning and Heating - Dining Task: Not Cooling or Heat…"
click at [464, 228] on textarea "Technician Instructions ( optional )" at bounding box center [558, 238] width 275 height 46
type textarea "x"
type textarea "N"
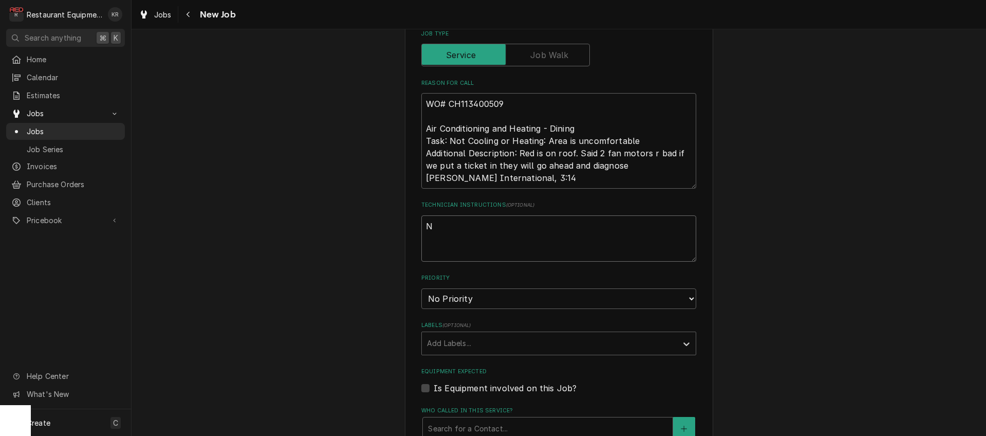
type textarea "x"
type textarea "NT"
type textarea "x"
type textarea "NTE"
type textarea "x"
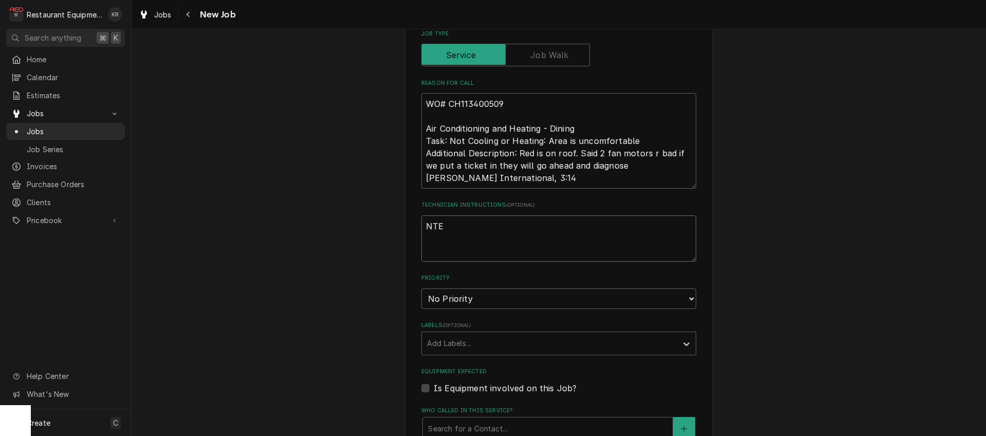
type textarea "NTE"
type textarea "x"
type textarea "NTE $"
type textarea "x"
type textarea "NTE $1"
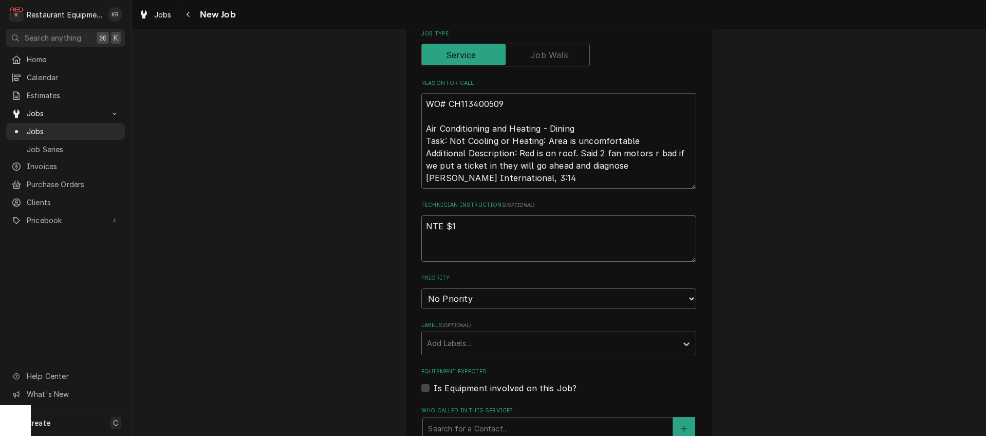
type textarea "x"
type textarea "NTE $10"
type textarea "x"
type textarea "NTE $100"
type textarea "x"
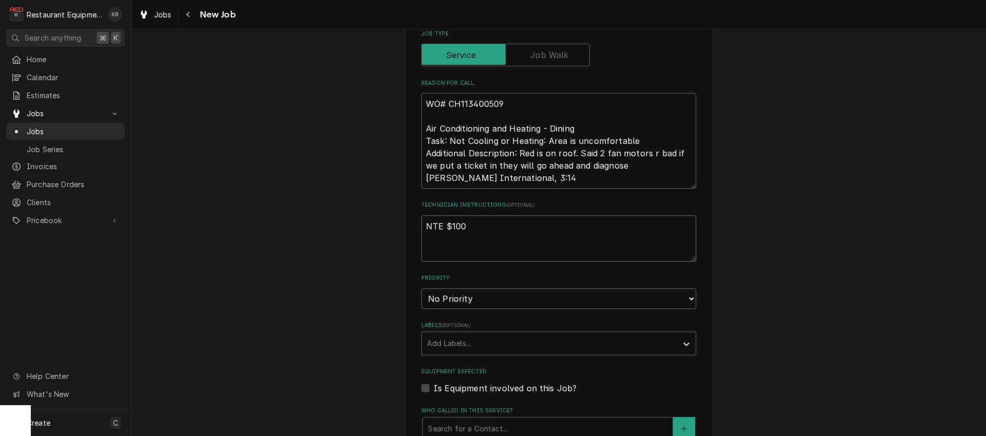
type textarea "NTE $1000"
type textarea "x"
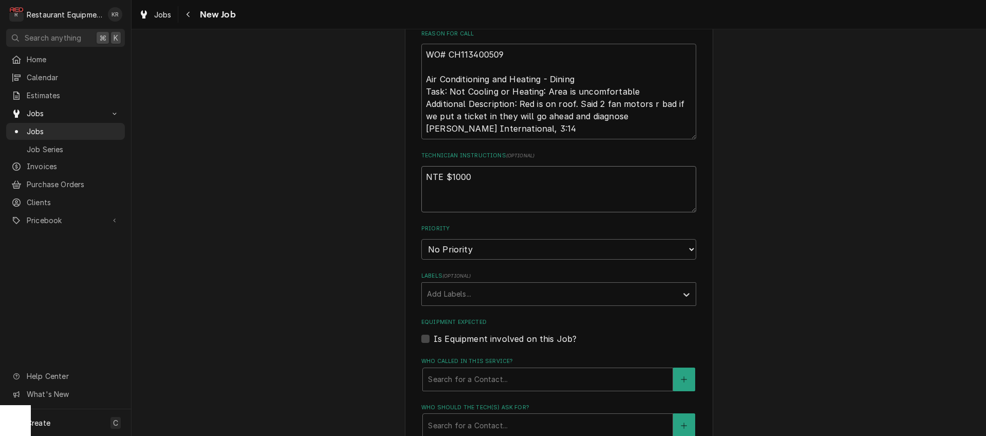
scroll to position [529, 0]
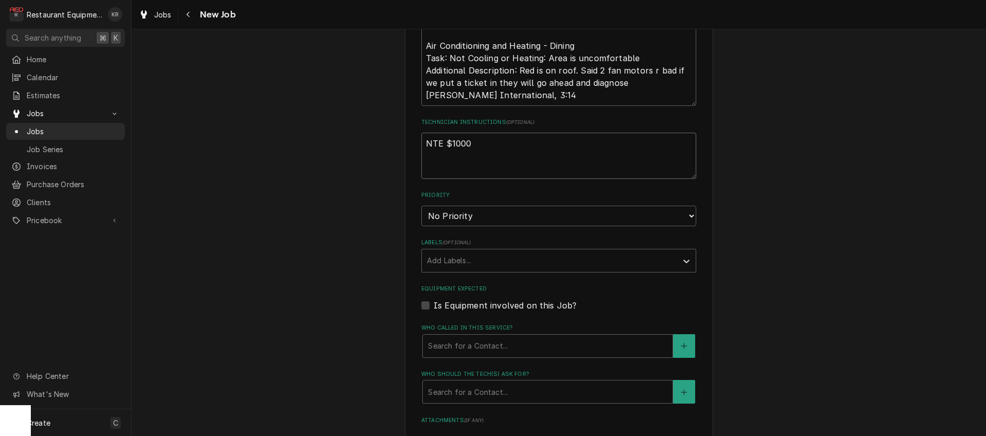
type textarea "NTE $1000"
select select "1"
click option "Urgent" at bounding box center [0, 0] width 0 height 0
click at [445, 264] on div "Labels" at bounding box center [549, 260] width 245 height 18
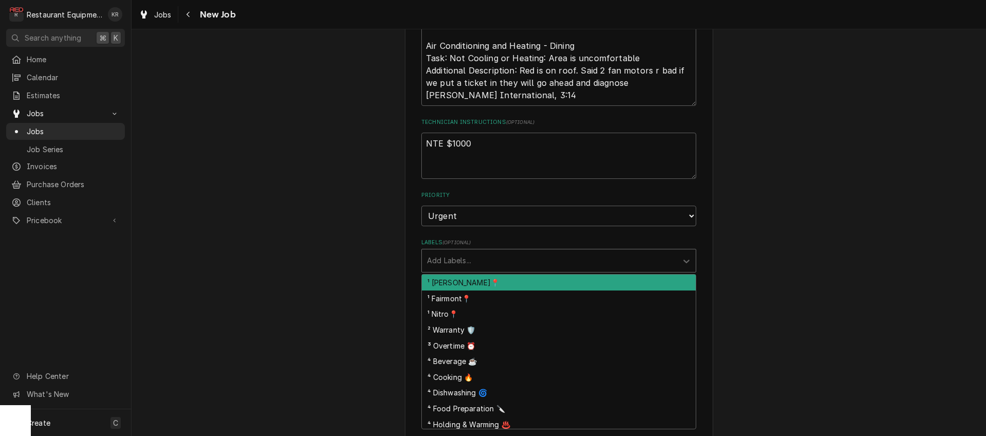
click at [453, 283] on div "¹ [PERSON_NAME]📍" at bounding box center [559, 282] width 274 height 16
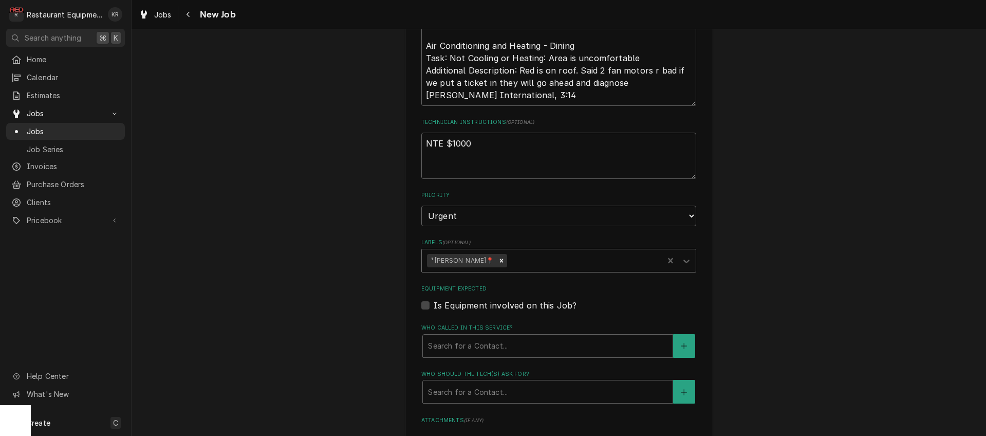
scroll to position [529, 0]
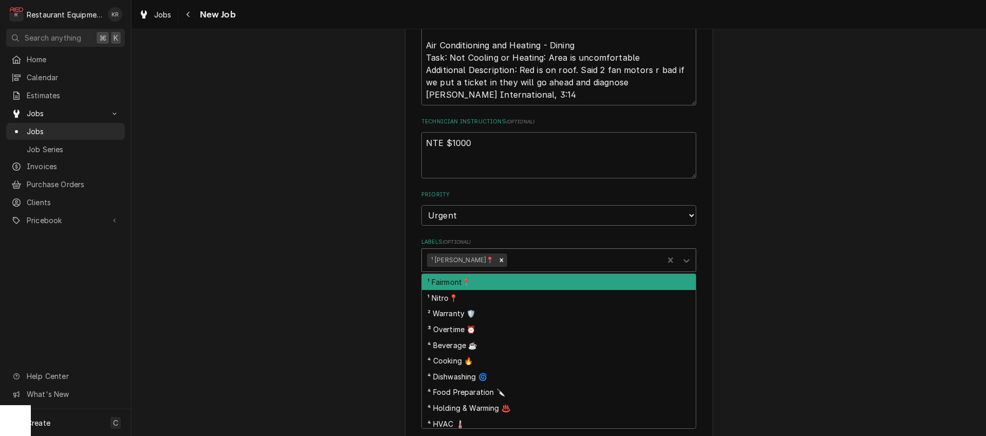
click at [509, 258] on div "Labels" at bounding box center [583, 260] width 149 height 18
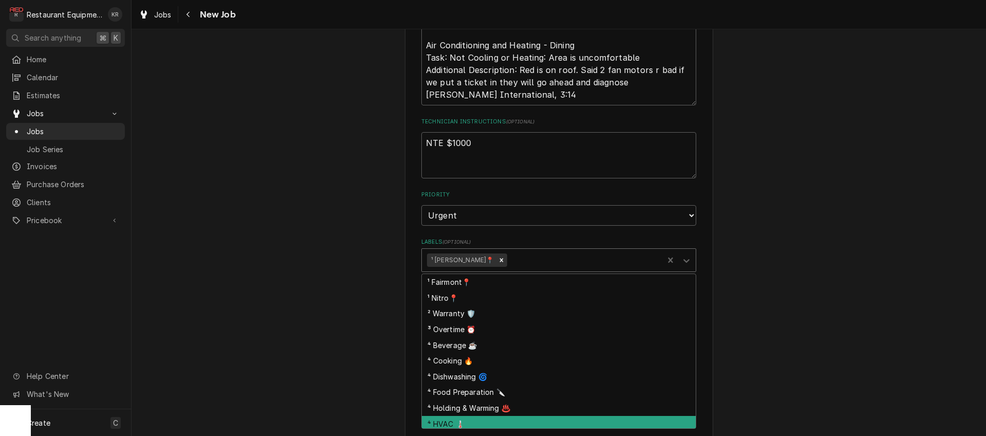
click at [489, 419] on div "⁴ HVAC 🌡️" at bounding box center [559, 424] width 274 height 16
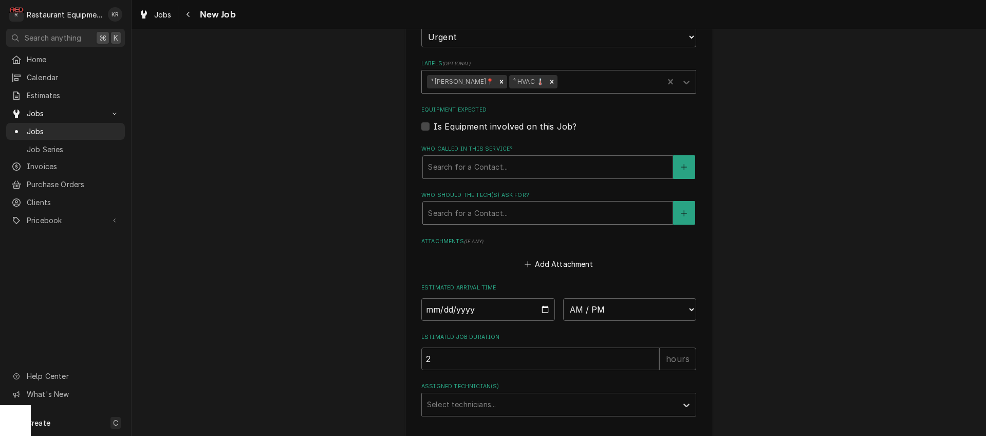
scroll to position [719, 0]
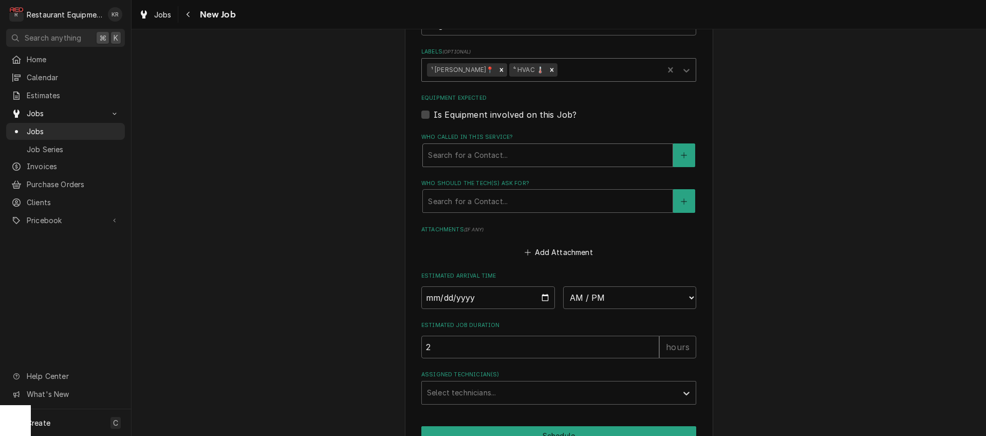
click at [481, 157] on div "Who called in this service?" at bounding box center [547, 155] width 239 height 18
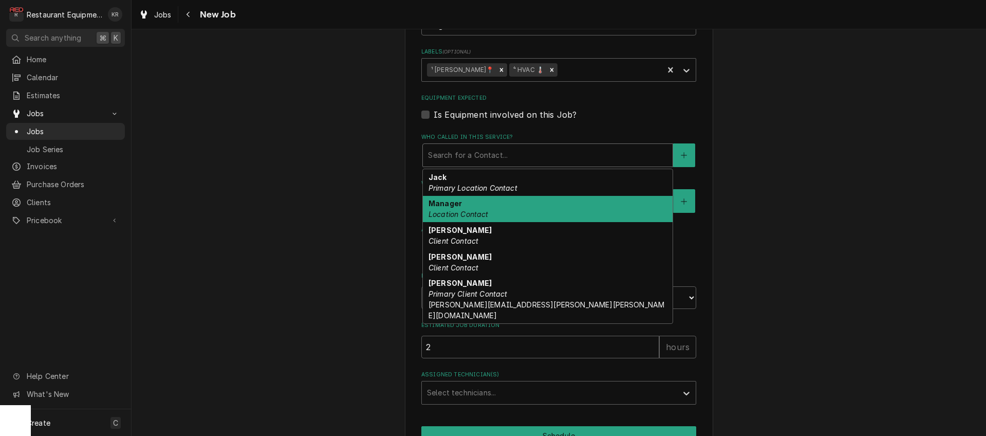
click at [472, 212] on em "Location Contact" at bounding box center [458, 214] width 60 height 9
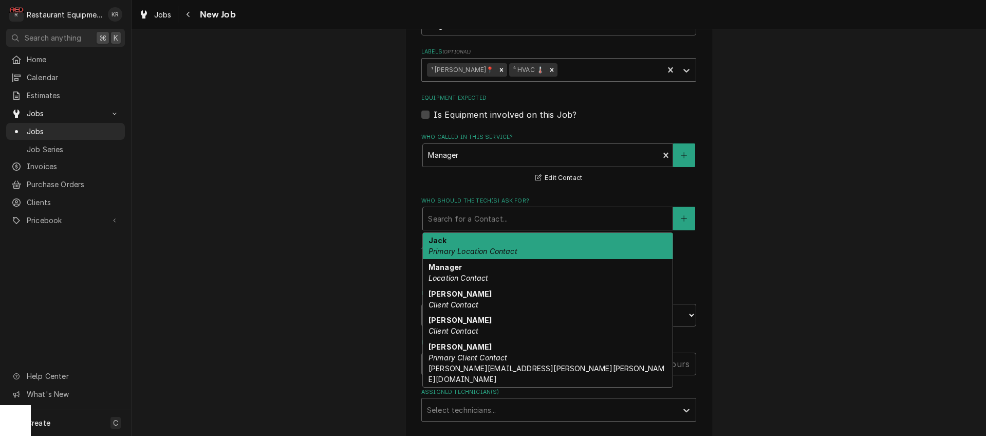
click at [474, 226] on div "Search for a Contact..." at bounding box center [548, 218] width 250 height 23
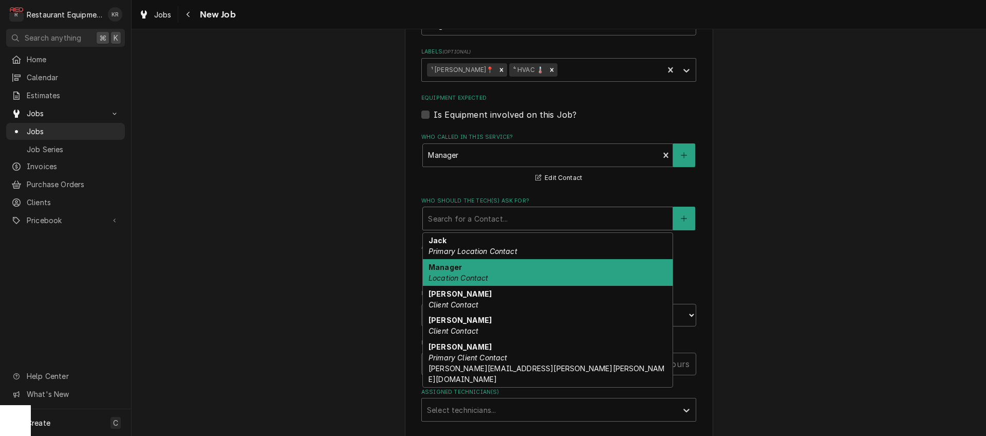
click at [477, 273] on em "Location Contact" at bounding box center [458, 277] width 60 height 9
type textarea "x"
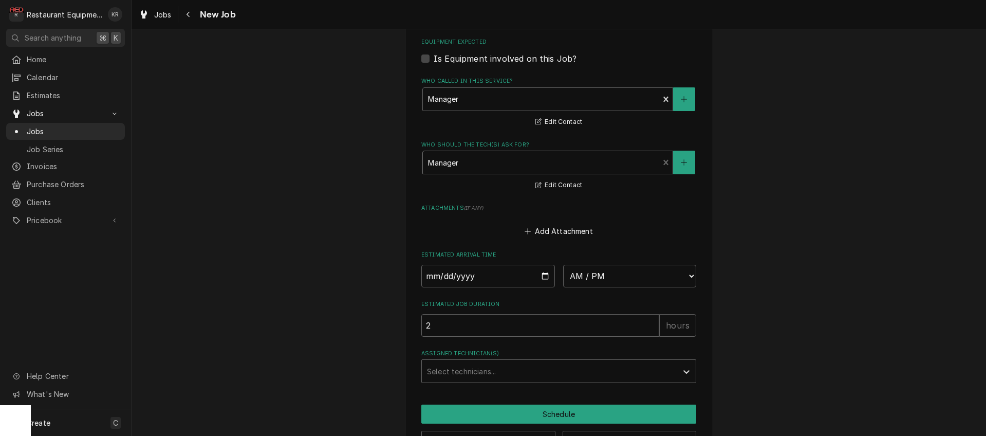
scroll to position [809, 0]
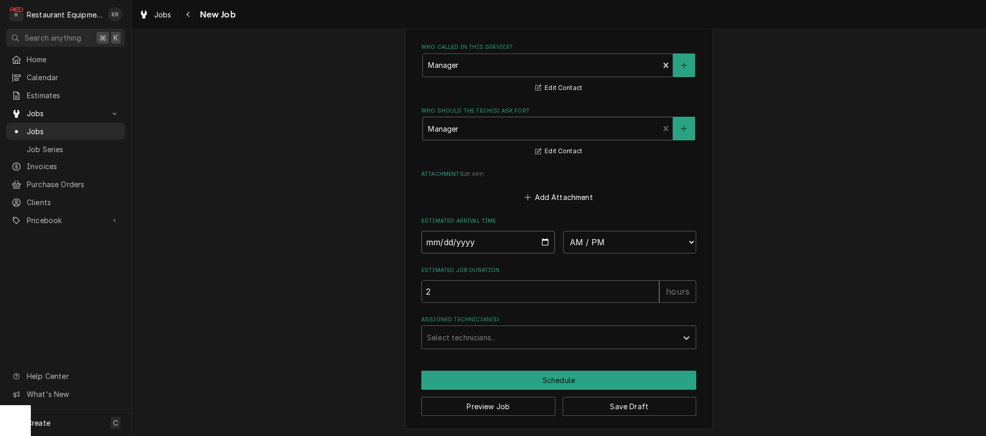
click at [545, 244] on input "Date" at bounding box center [488, 242] width 134 height 23
type input "[DATE]"
type textarea "x"
click at [563, 231] on select "AM / PM 6:00 AM 6:15 AM 6:30 AM 6:45 AM 7:00 AM 7:15 AM 7:30 AM 7:45 AM 8:00 AM…" at bounding box center [630, 242] width 134 height 23
select select "15:15:00"
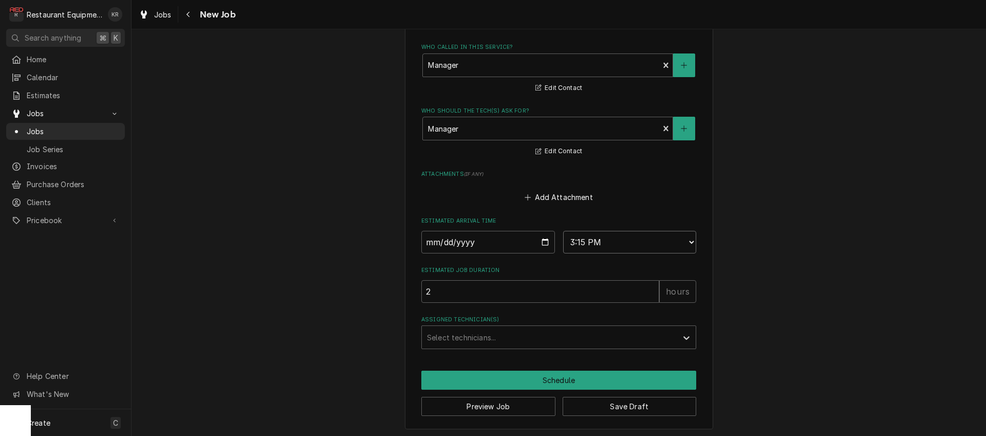
click option "3:15 PM" at bounding box center [0, 0] width 0 height 0
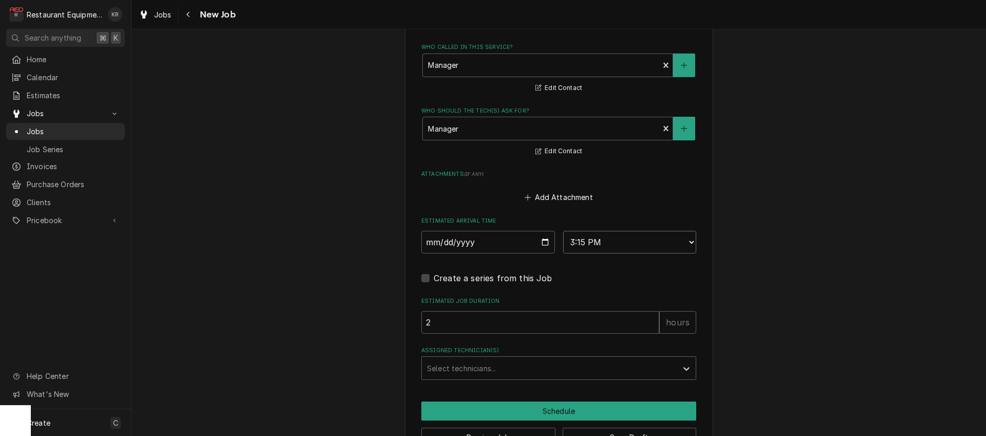
type textarea "x"
click at [453, 365] on div "Assigned Technician(s)" at bounding box center [549, 368] width 245 height 18
type input "pax"
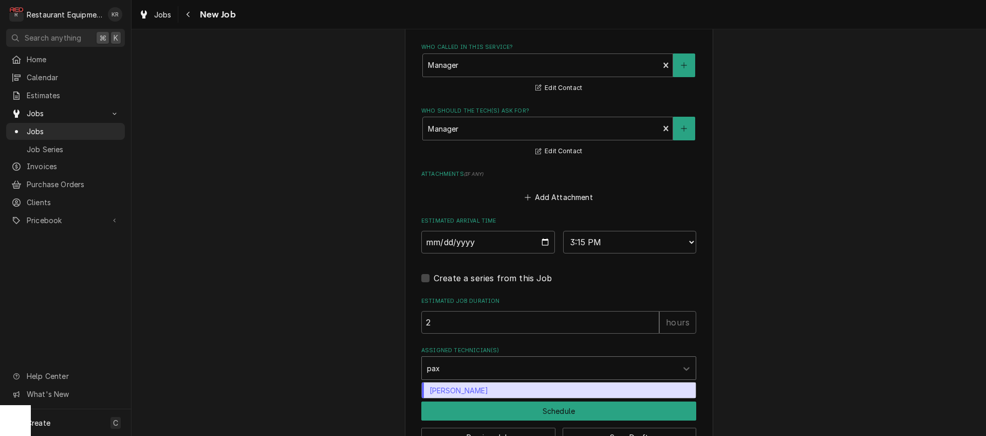
drag, startPoint x: 448, startPoint y: 384, endPoint x: 454, endPoint y: 387, distance: 6.3
click at [448, 384] on div "[PERSON_NAME]" at bounding box center [559, 390] width 274 height 16
type textarea "x"
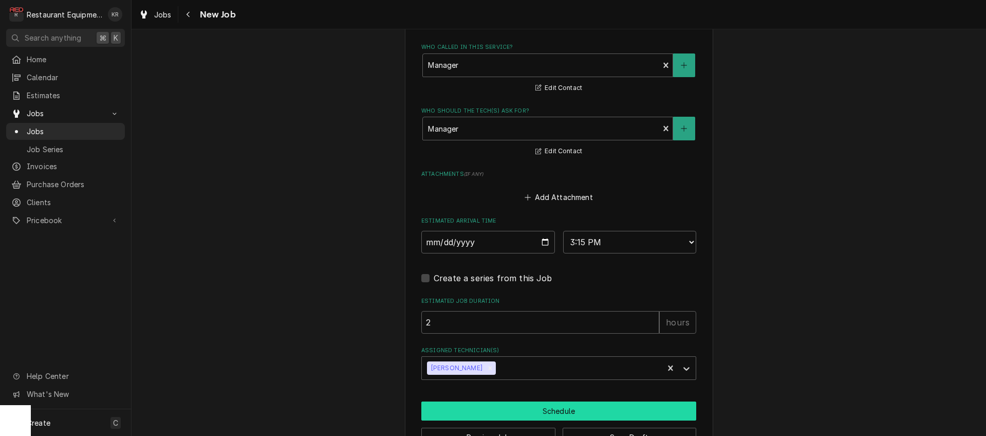
click at [457, 404] on button "Schedule" at bounding box center [558, 410] width 275 height 19
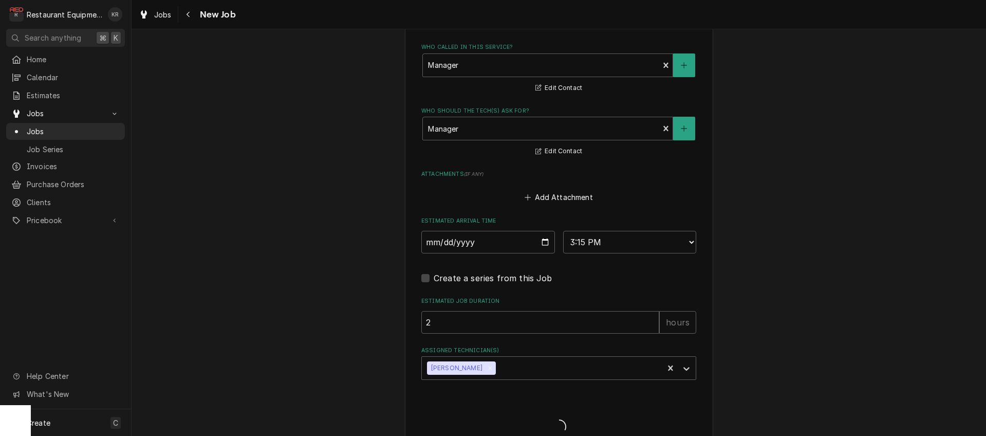
type textarea "x"
